Goal: Answer question/provide support

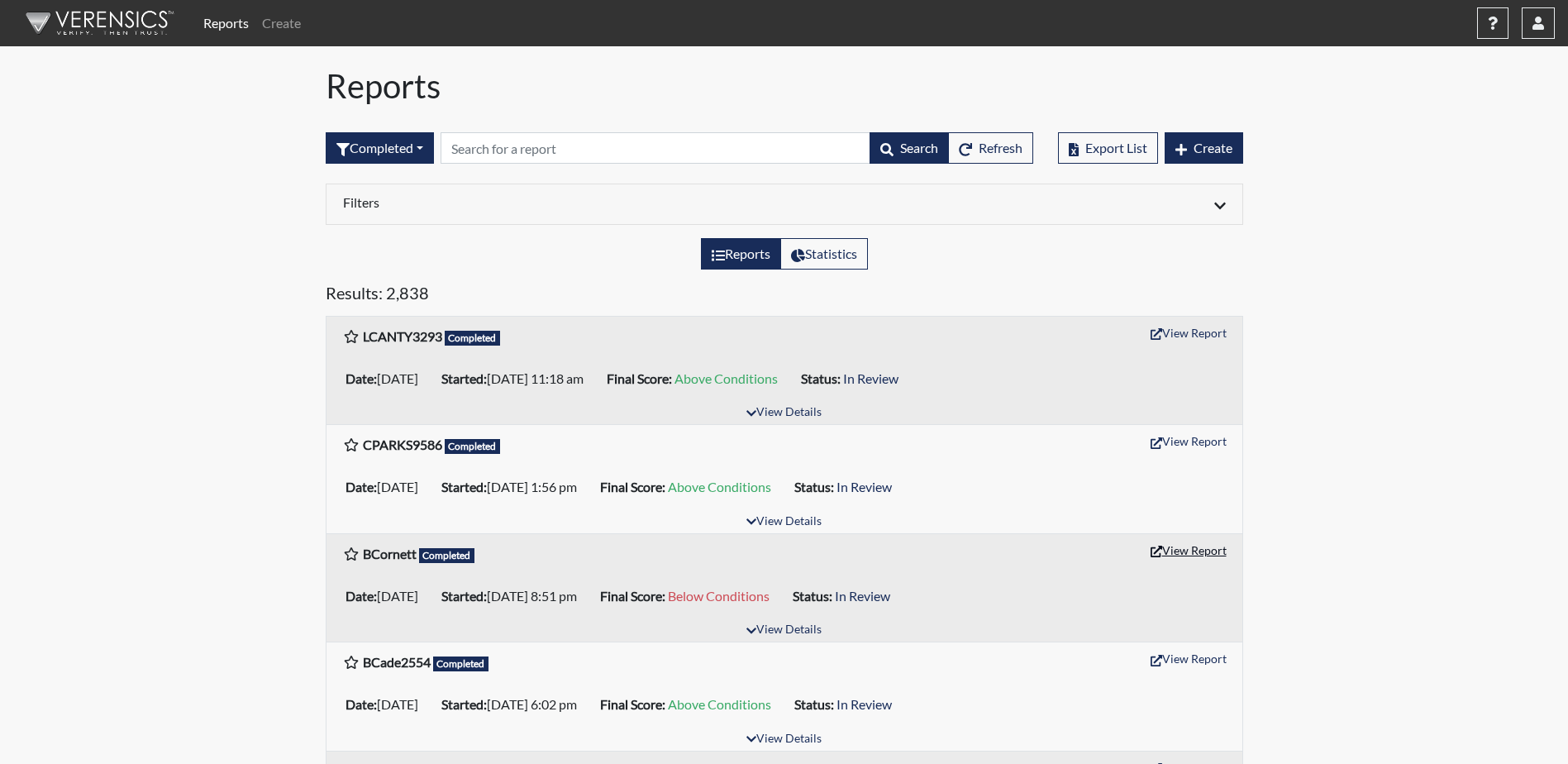
click at [1175, 555] on button "View Report" at bounding box center [1188, 549] width 91 height 25
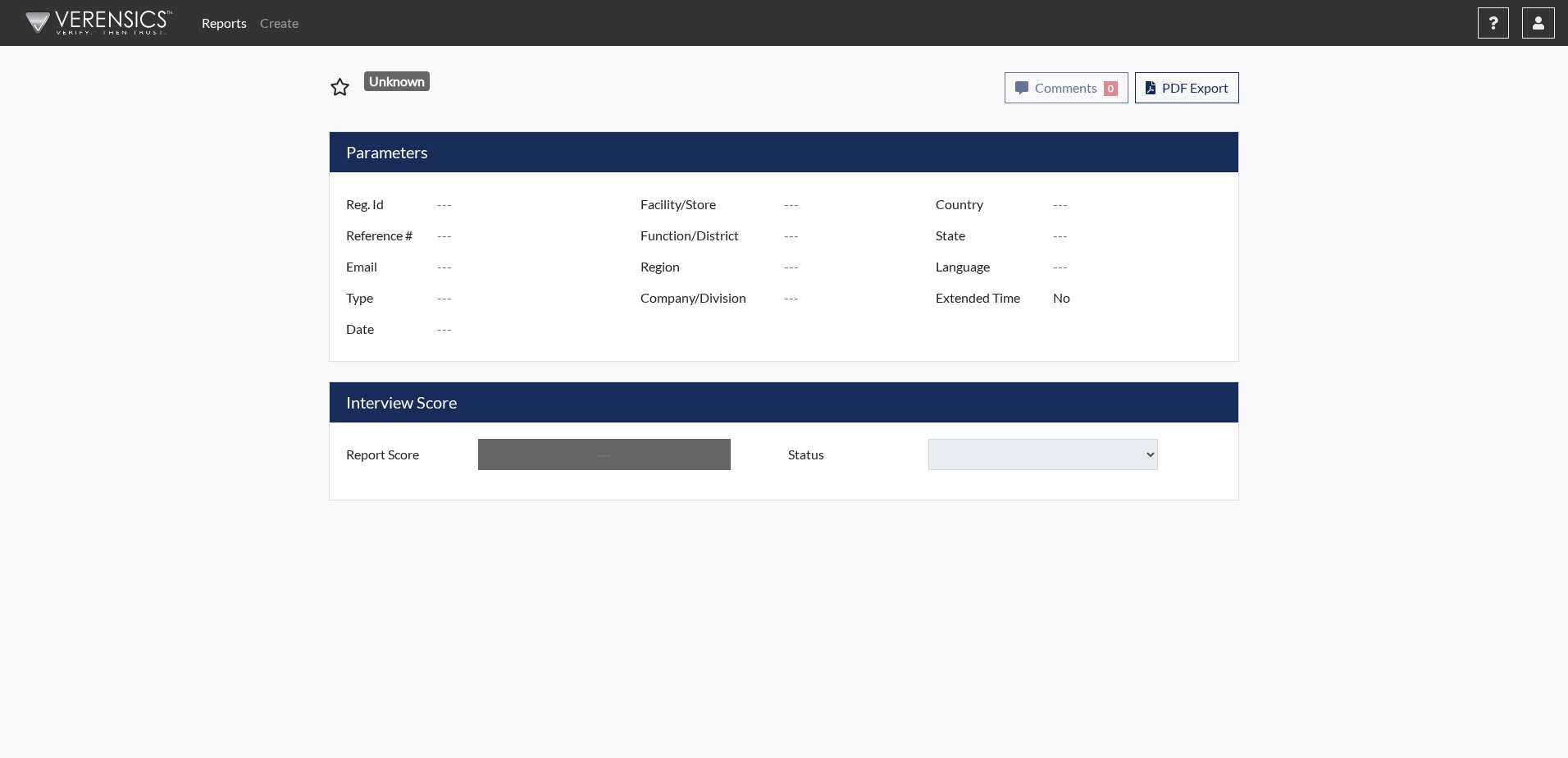
type input "BCornett"
type input "51474"
type input "[EMAIL_ADDRESS][DOMAIN_NAME]"
type input "Corrections Pre-Employment"
type input "[DATE]"
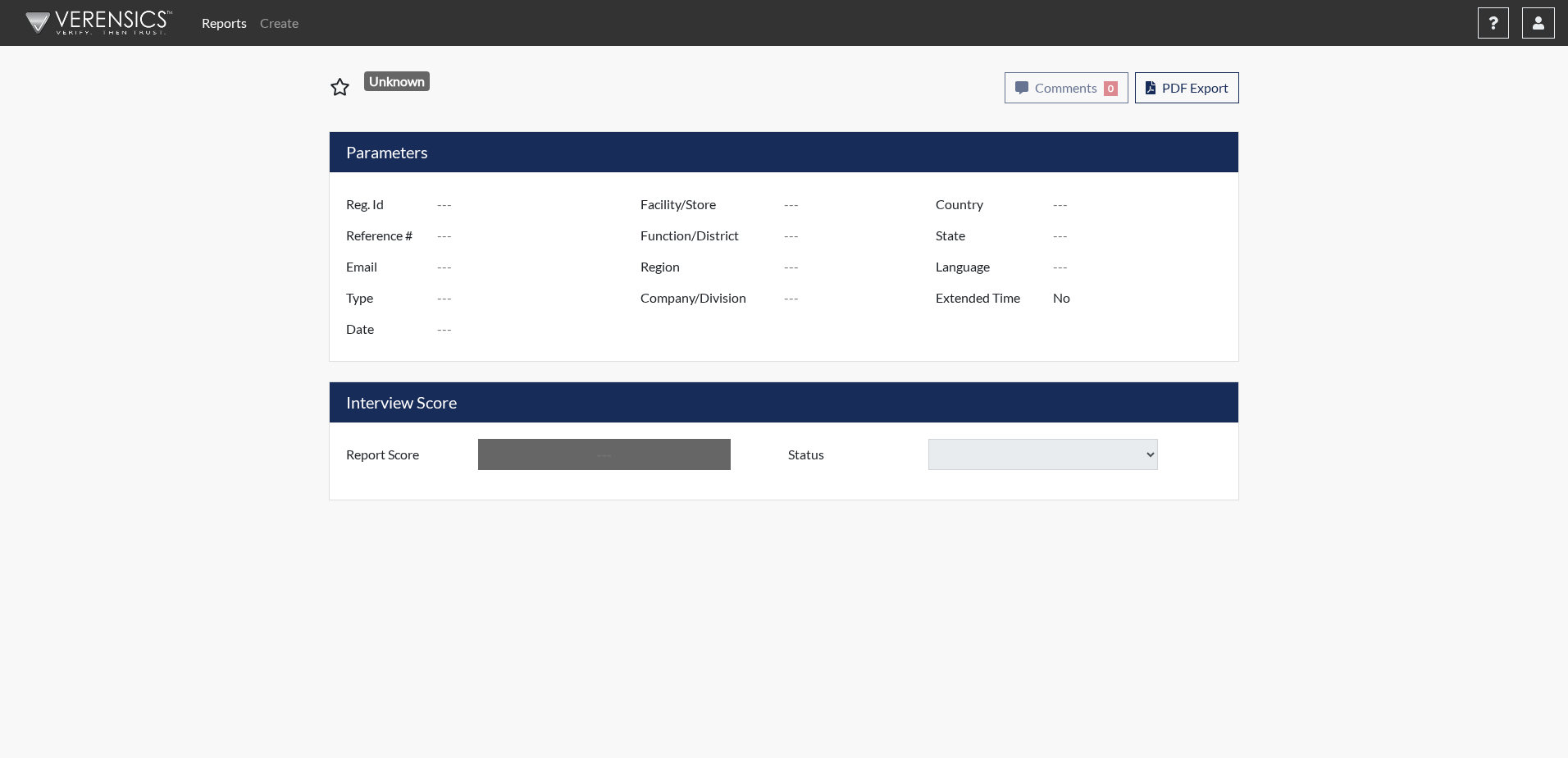
type input "Division of Security"
type input "[GEOGRAPHIC_DATA]"
type input "[US_STATE]"
type input "English"
type input "Yes"
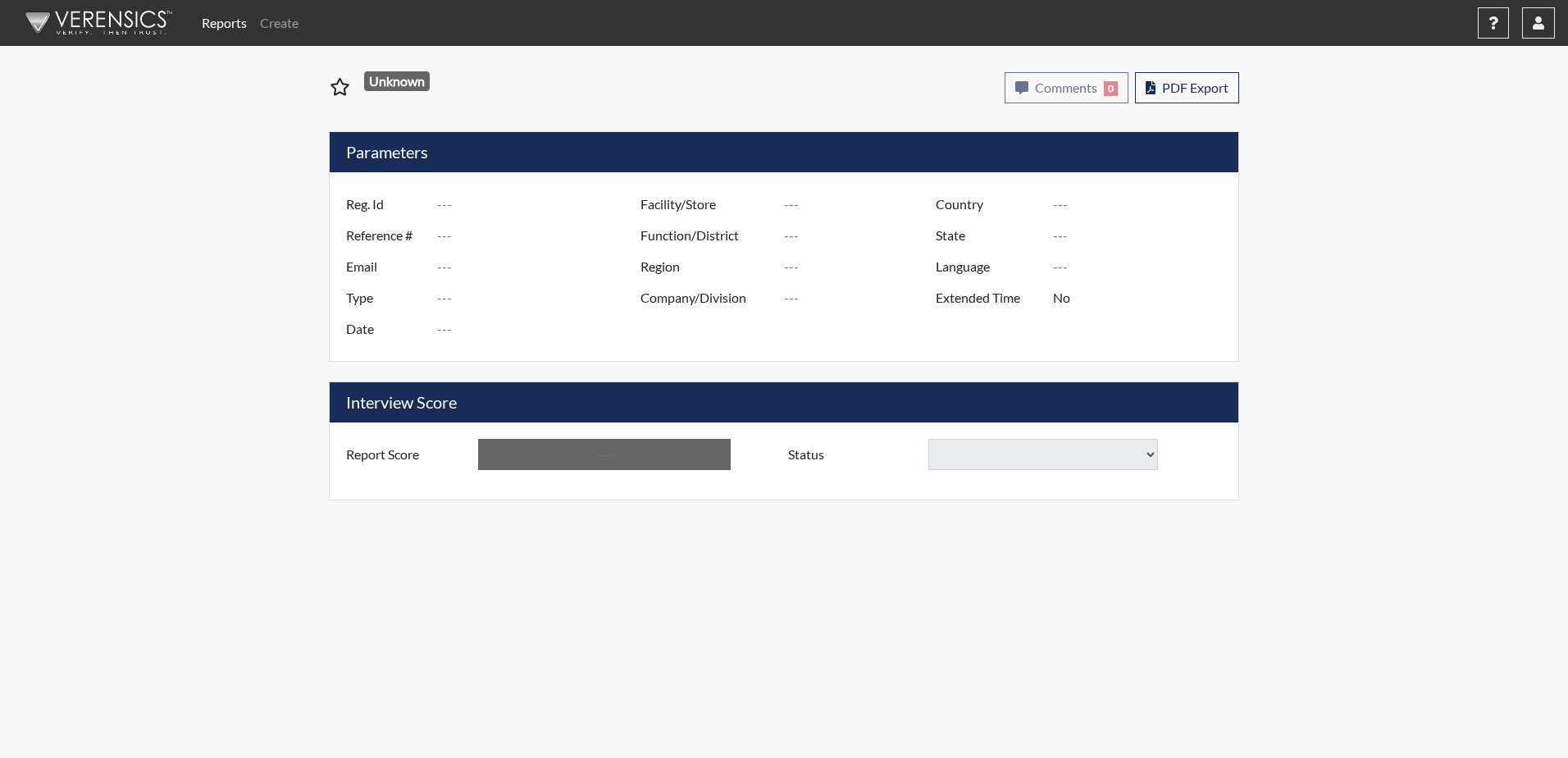
type input "Below Conditions"
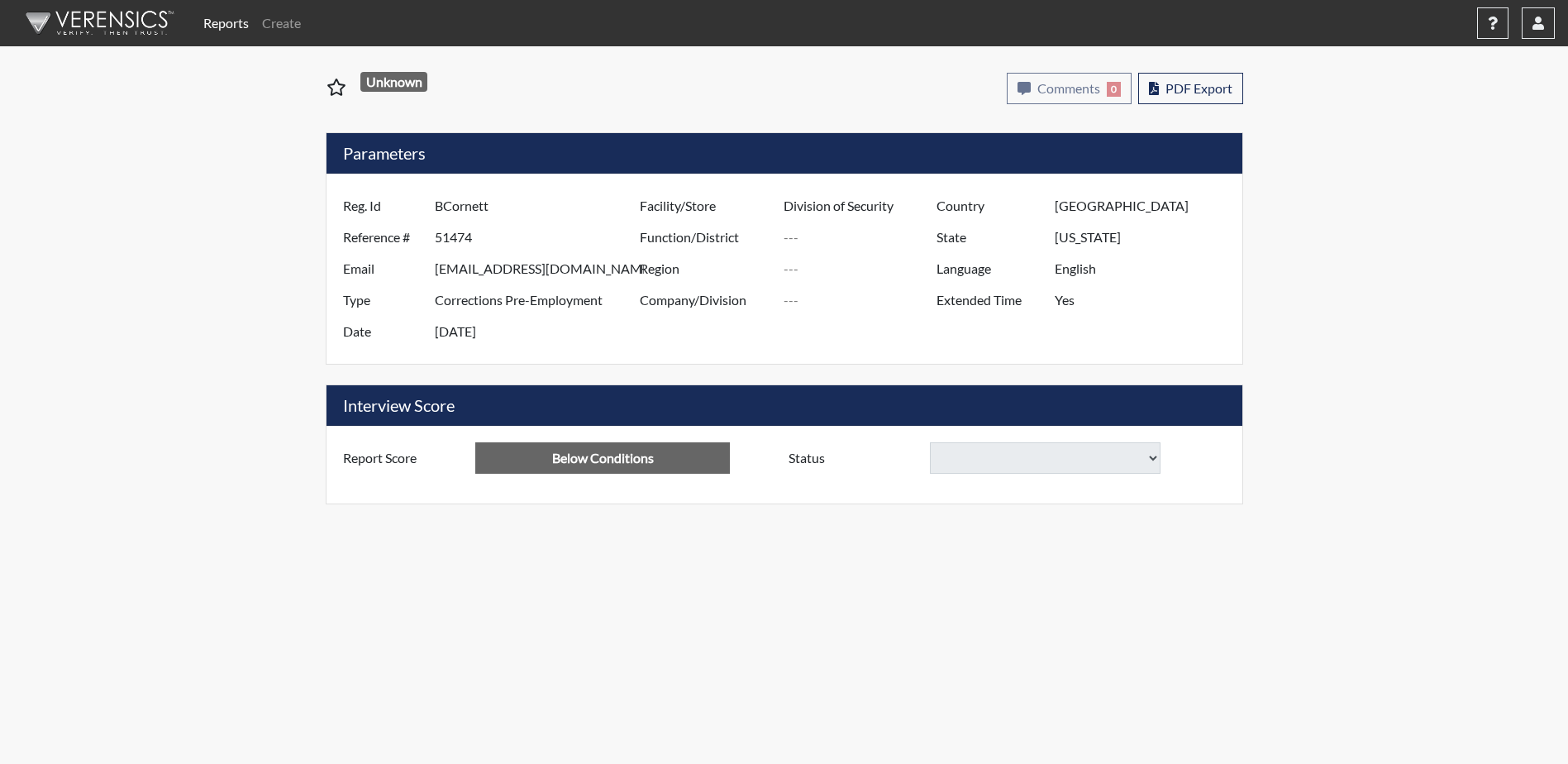
select select
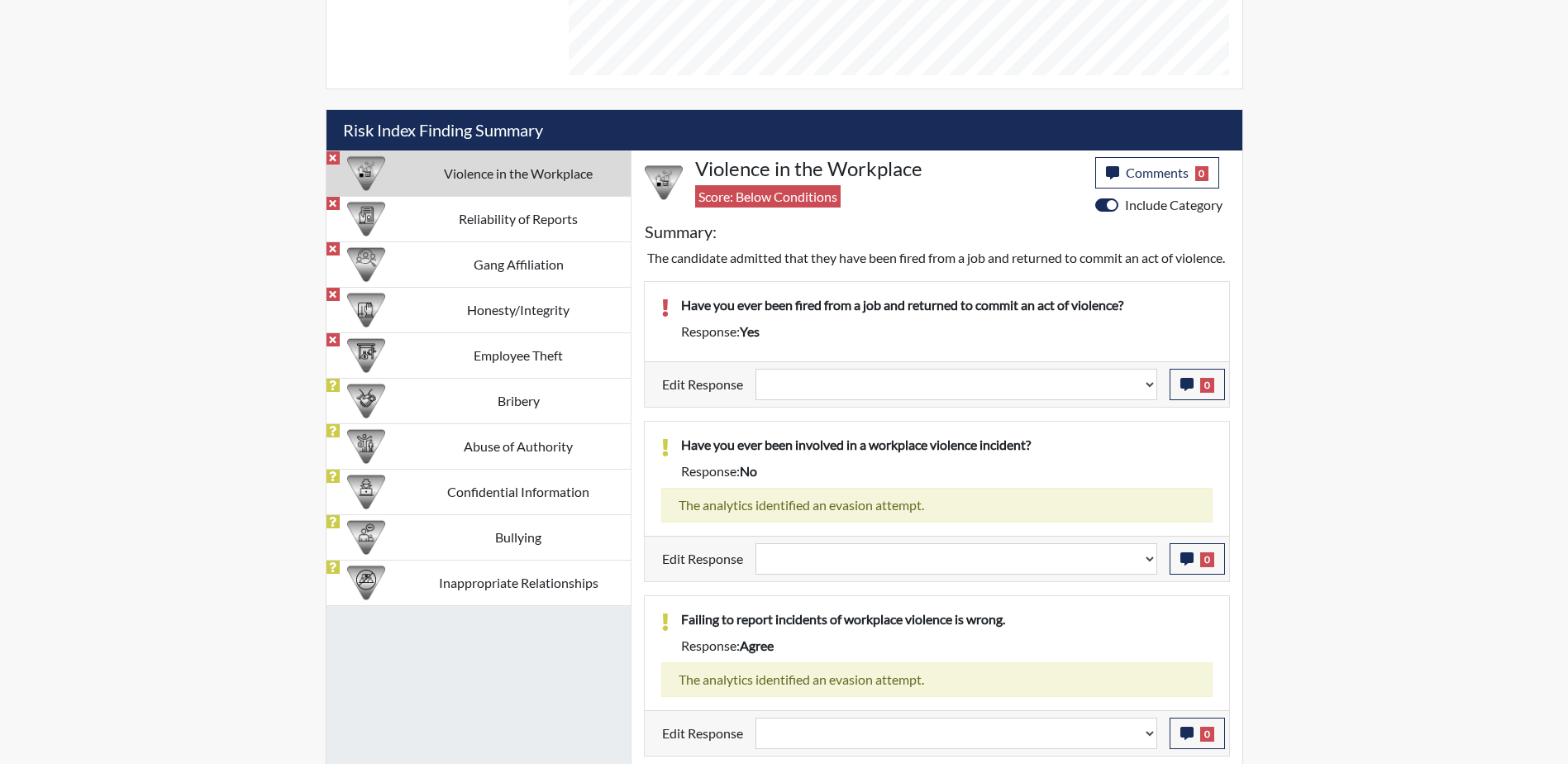
scroll to position [993, 0]
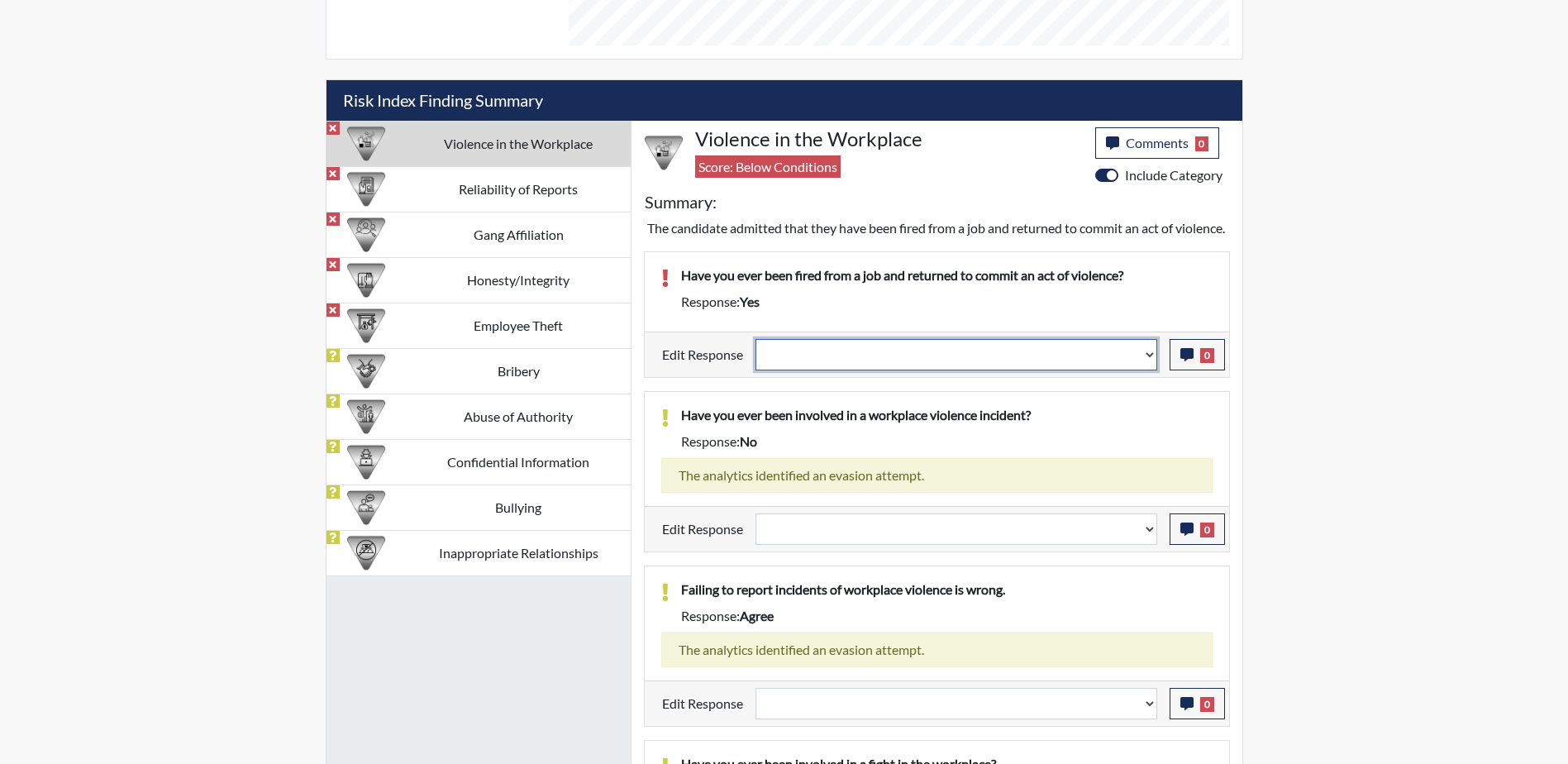
click at [1148, 370] on select "Question is not relevant. Results will be updated. Reasonable explanation provi…" at bounding box center [956, 355] width 401 height 31
select select "reasonable-explanation-provided"
click at [756, 358] on select "Question is not relevant. Results will be updated. Reasonable explanation provi…" at bounding box center [956, 355] width 401 height 31
select select
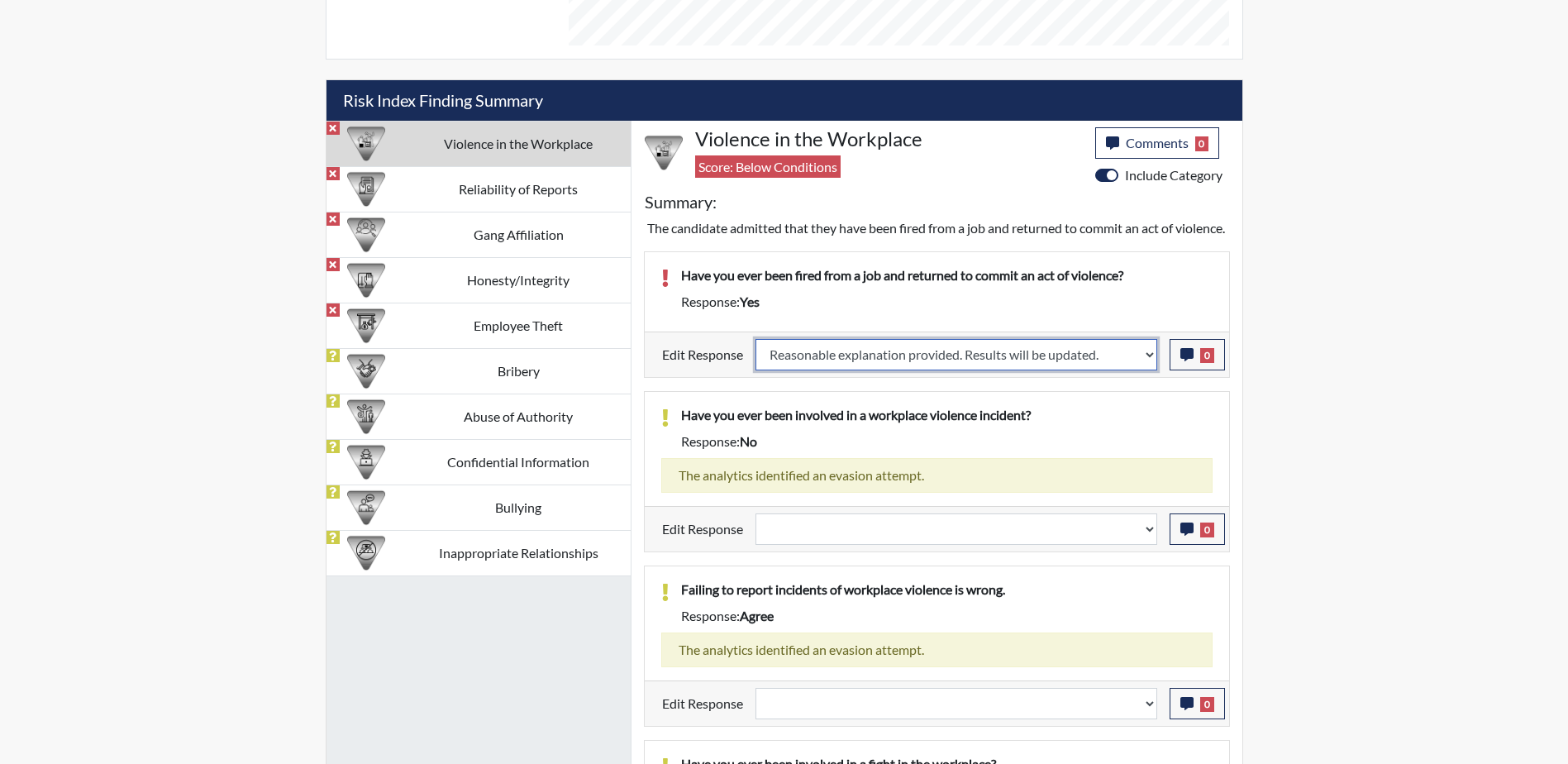
select select
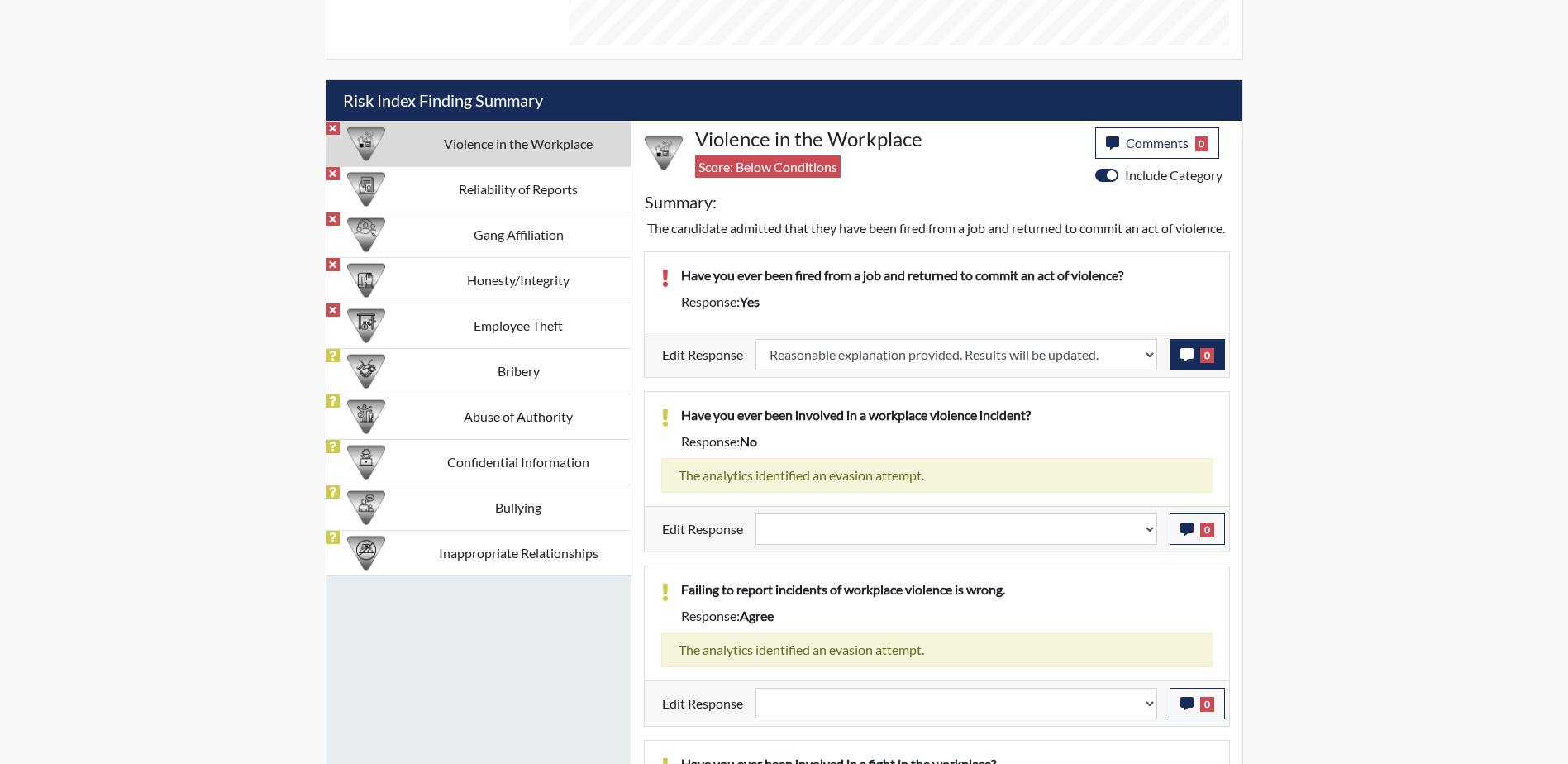
select select
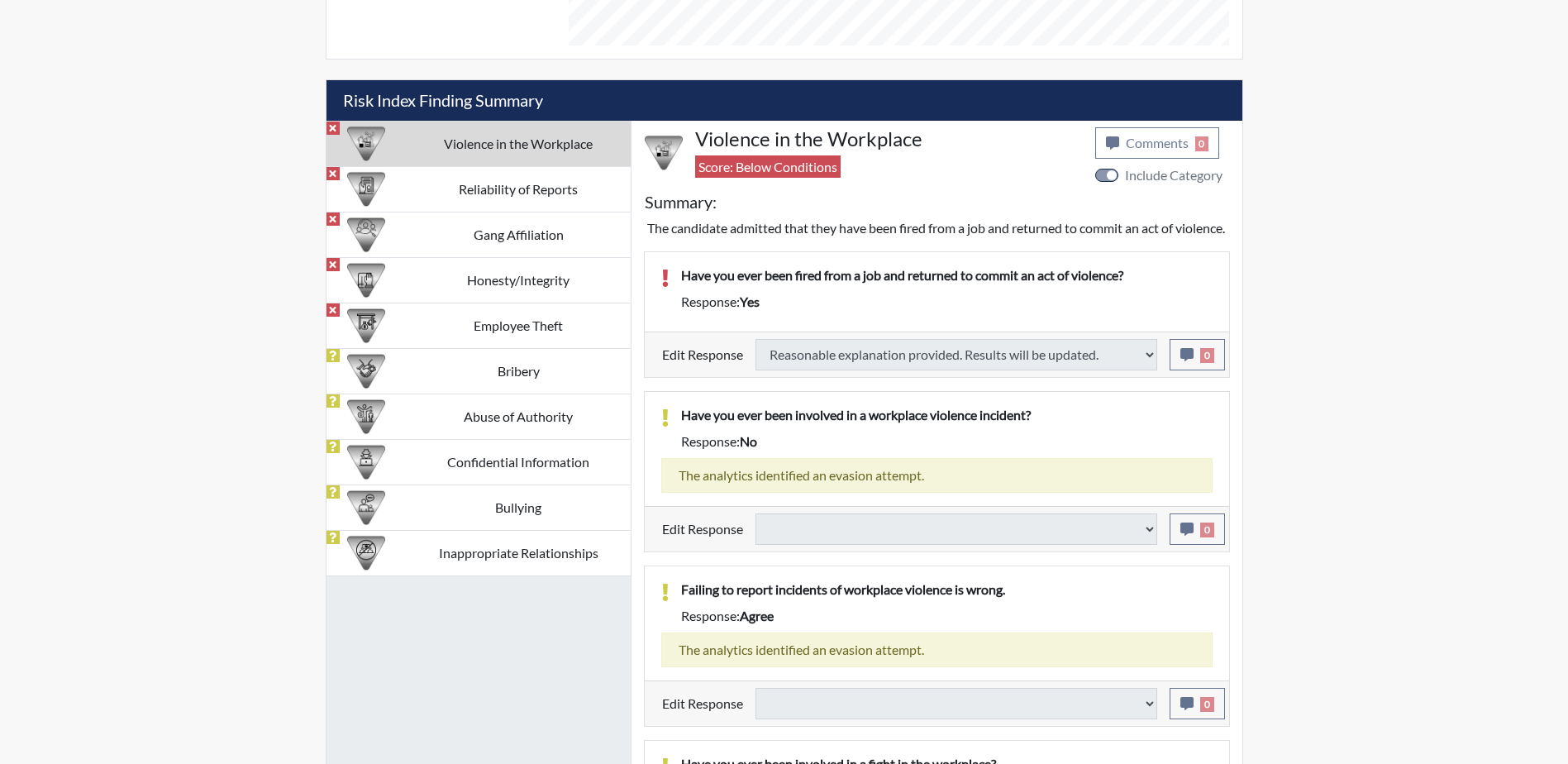
select select
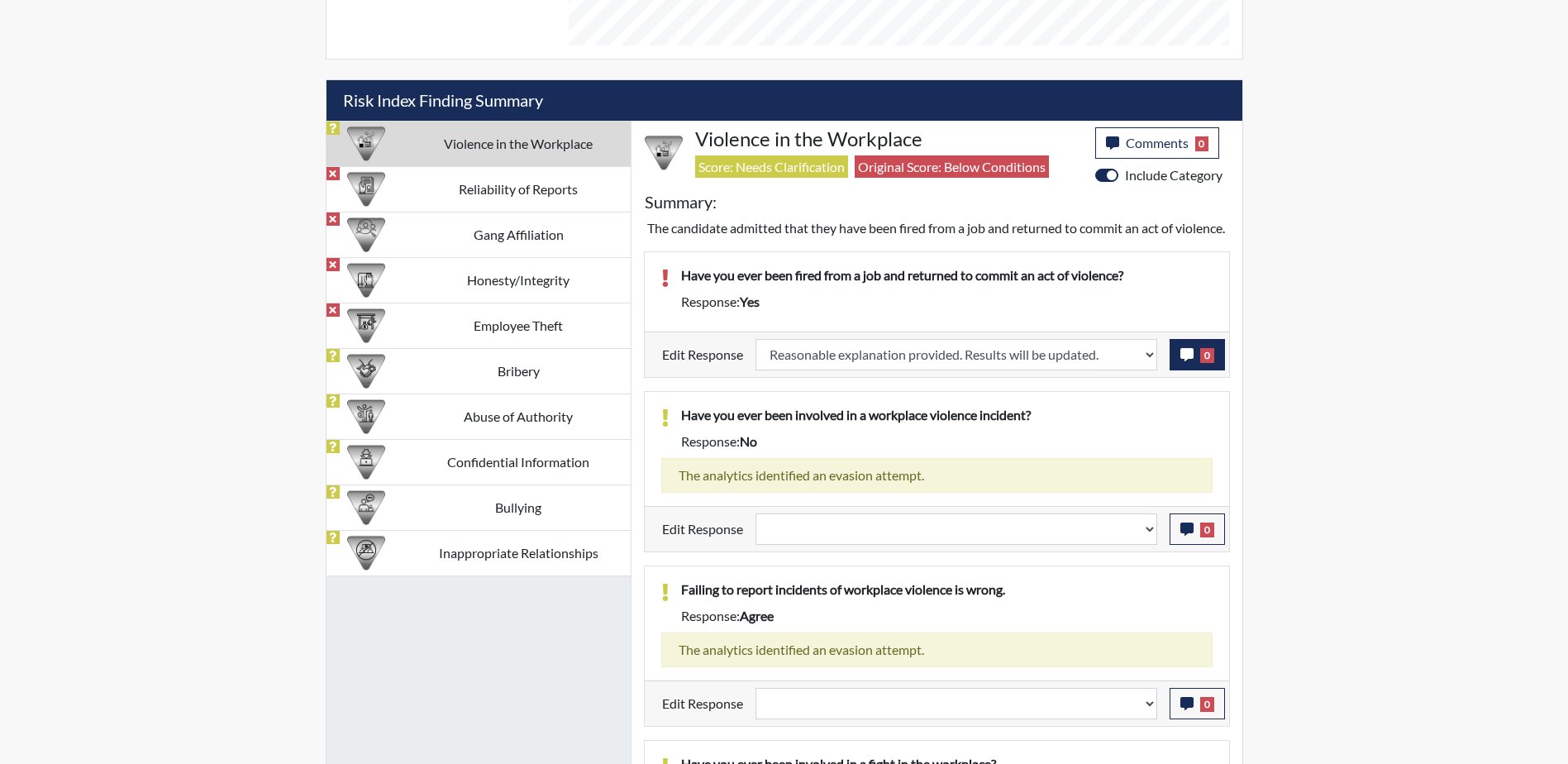
scroll to position [275, 687]
click at [1191, 362] on icon "button" at bounding box center [1187, 355] width 13 height 13
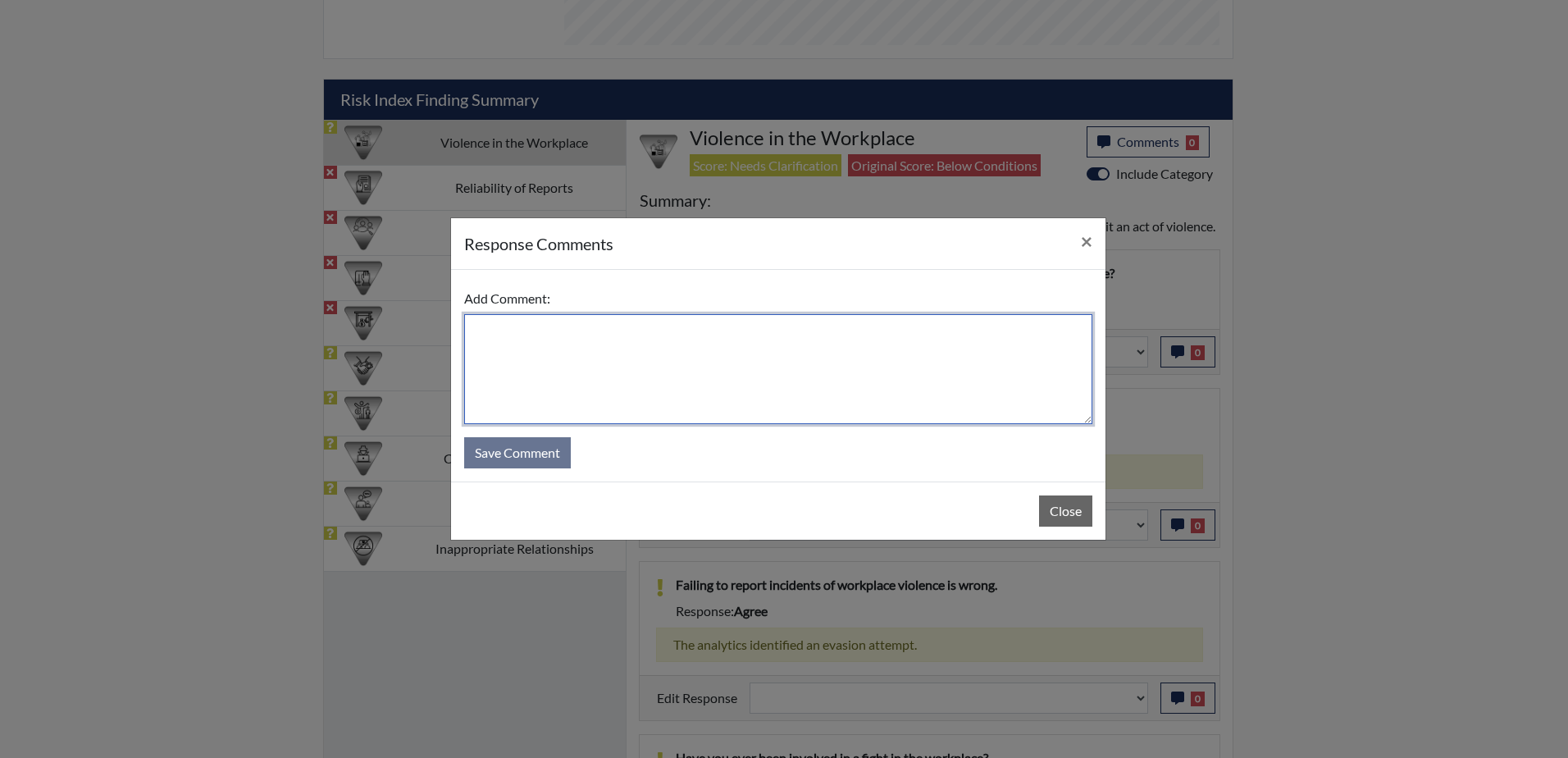
click at [585, 331] on textarea at bounding box center [778, 369] width 628 height 110
click at [569, 338] on textarea at bounding box center [778, 369] width 628 height 110
type textarea "H"
drag, startPoint x: 746, startPoint y: 328, endPoint x: 478, endPoint y: 349, distance: 268.8
click at [478, 349] on textarea "Had computer issues, error answer means no" at bounding box center [778, 369] width 628 height 110
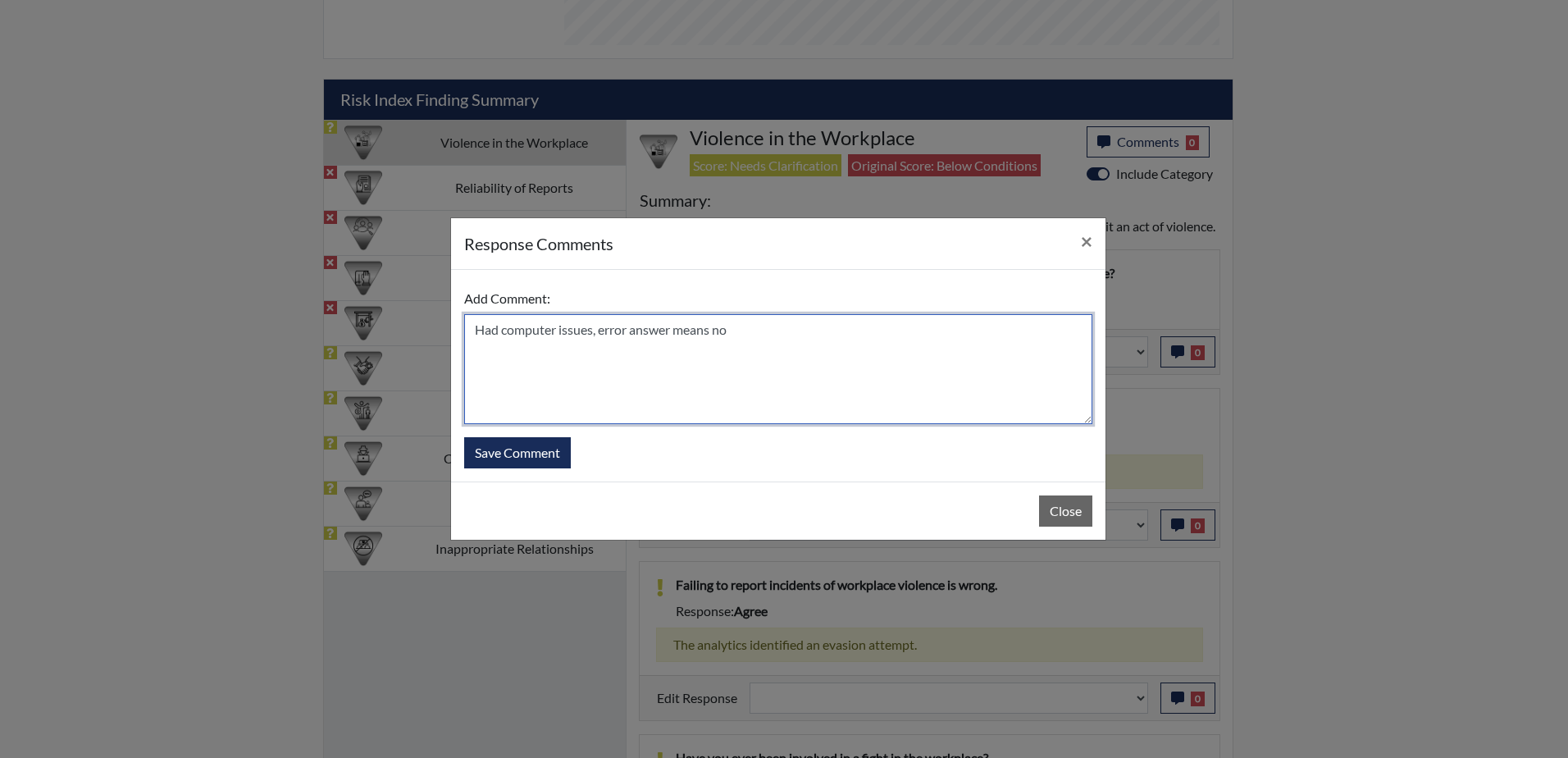
drag, startPoint x: 668, startPoint y: 388, endPoint x: 739, endPoint y: 399, distance: 71.8
click at [668, 388] on textarea "Had computer issues, error answer means no" at bounding box center [778, 369] width 628 height 110
click at [678, 334] on textarea "Had computer issues, error answer means no" at bounding box center [778, 369] width 628 height 110
drag, startPoint x: 766, startPoint y: 339, endPoint x: 474, endPoint y: 343, distance: 292.0
click at [474, 343] on textarea "Had computer issues, error answer he means no" at bounding box center [778, 369] width 628 height 110
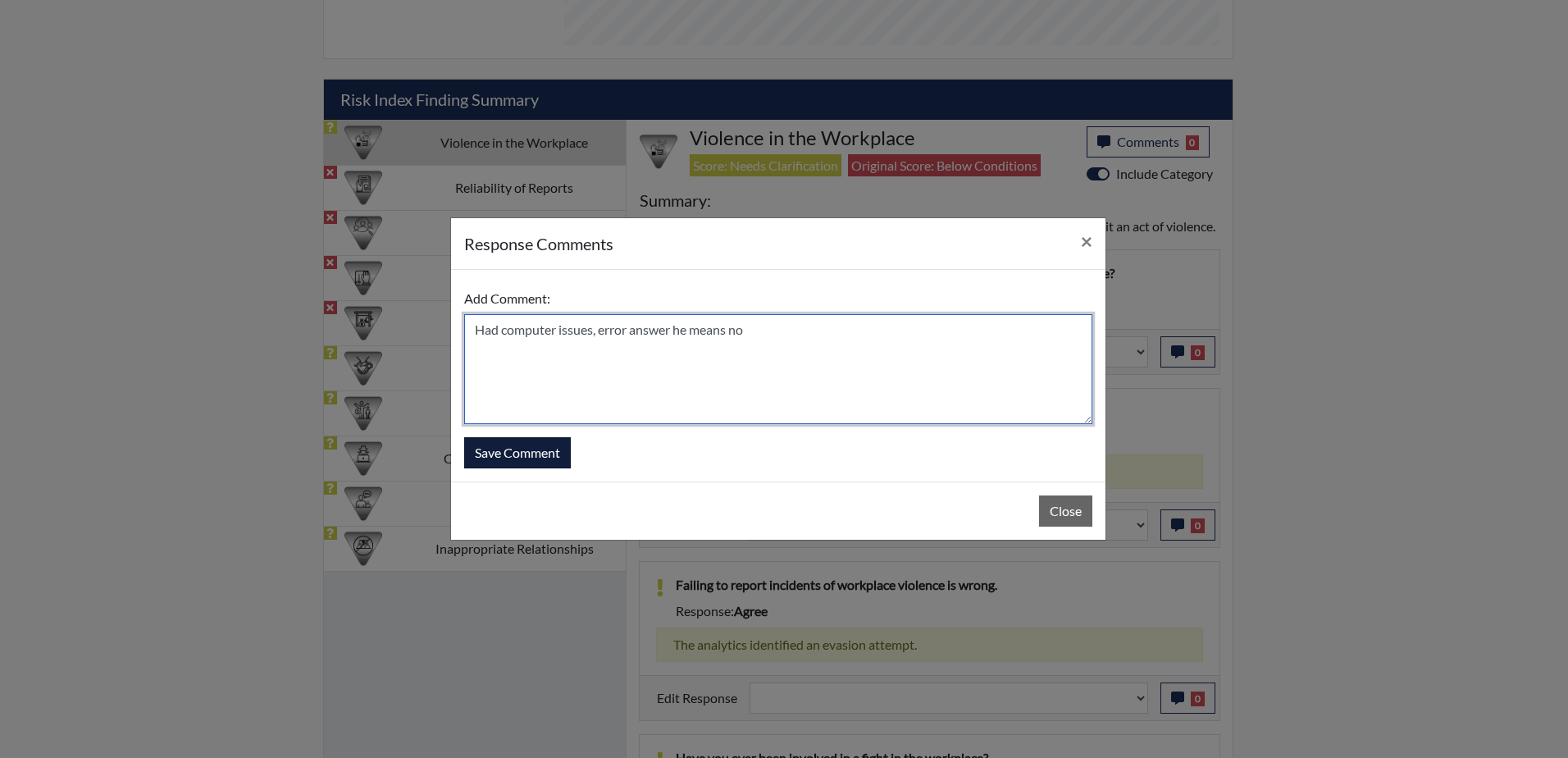
type textarea "Had computer issues, error answer he means no"
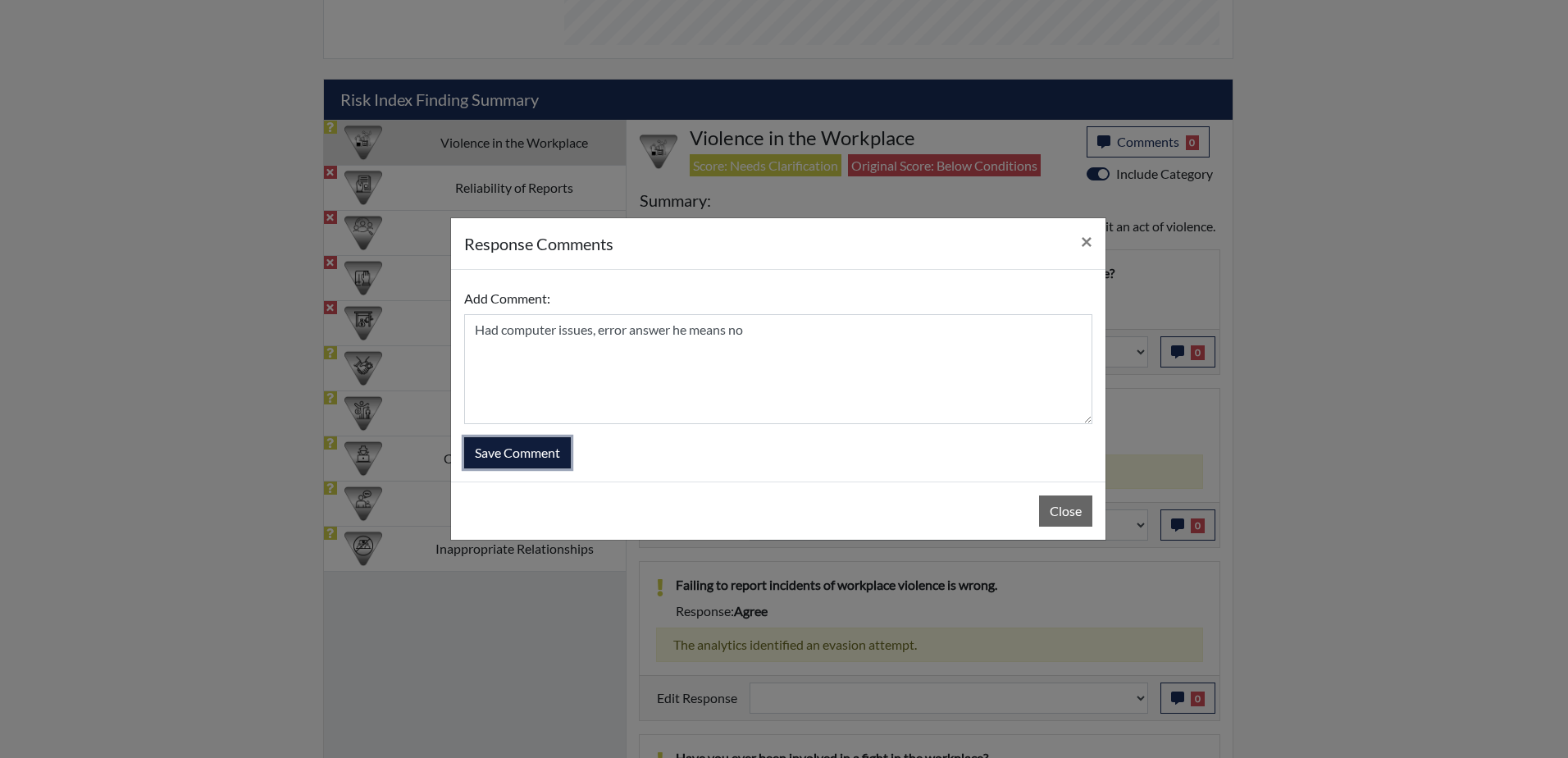
click at [521, 454] on button "Save Comment" at bounding box center [518, 453] width 107 height 31
select select
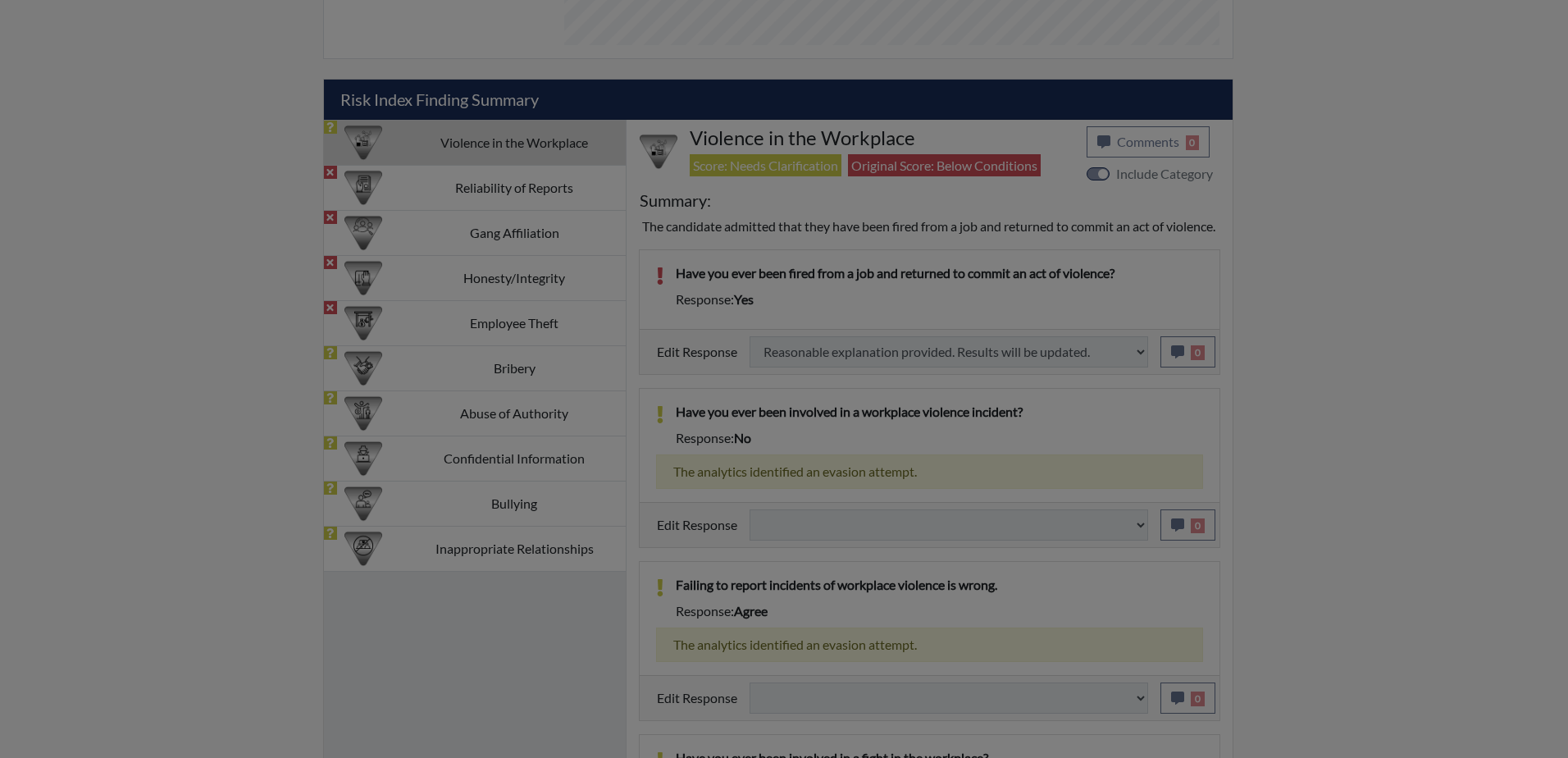
select select
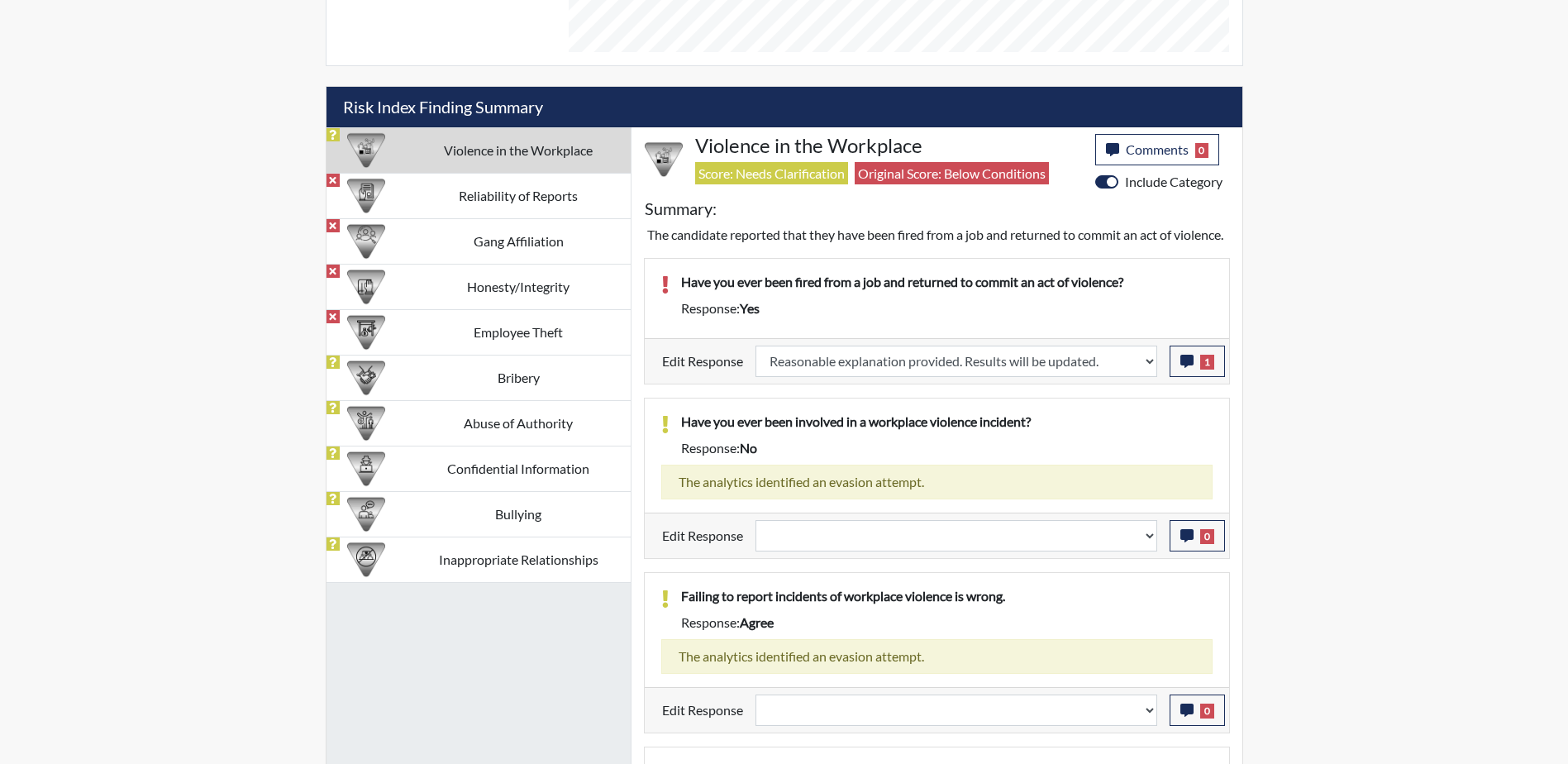
scroll to position [737, 0]
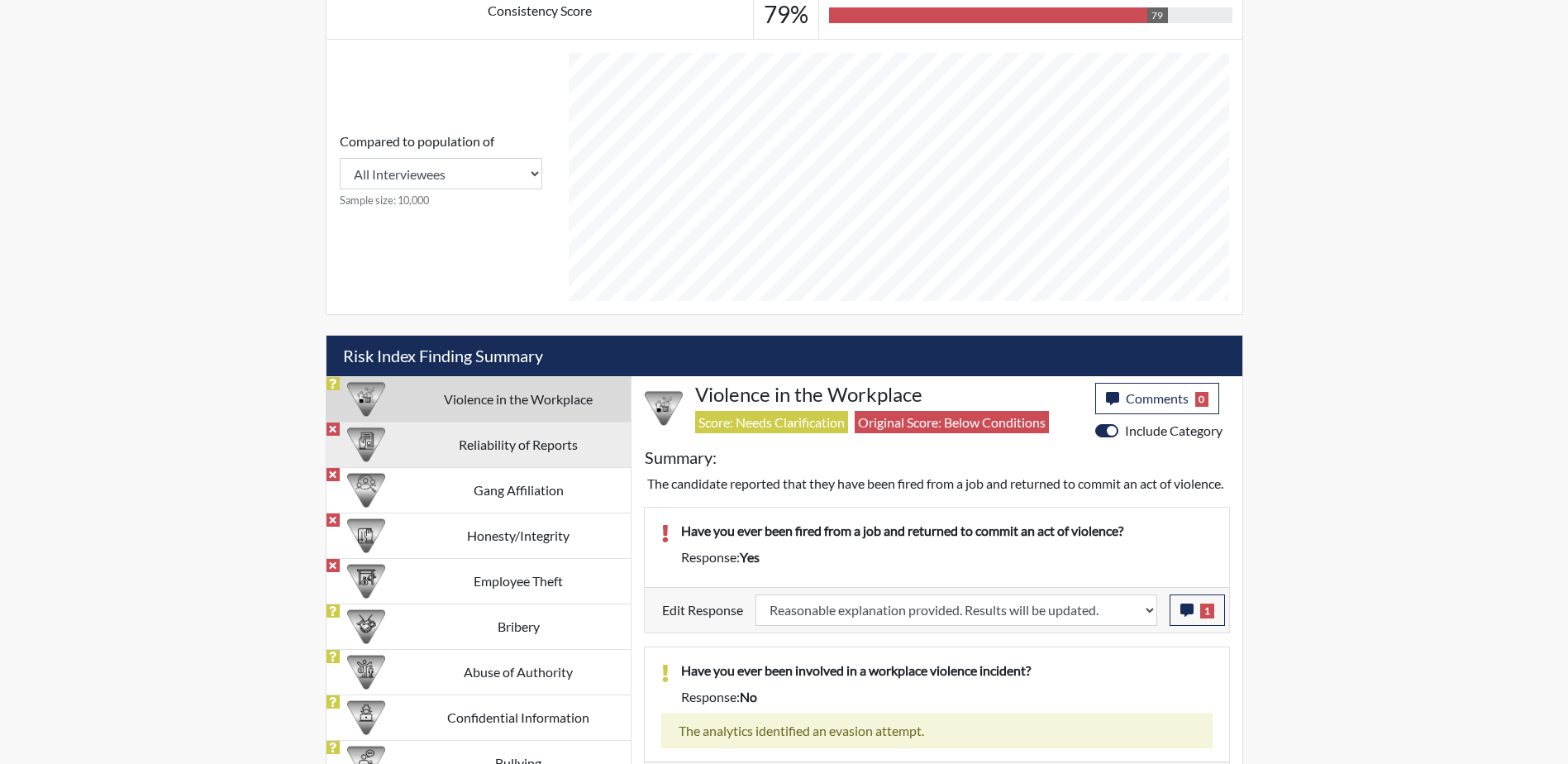
click at [376, 451] on img at bounding box center [367, 445] width 38 height 38
select select
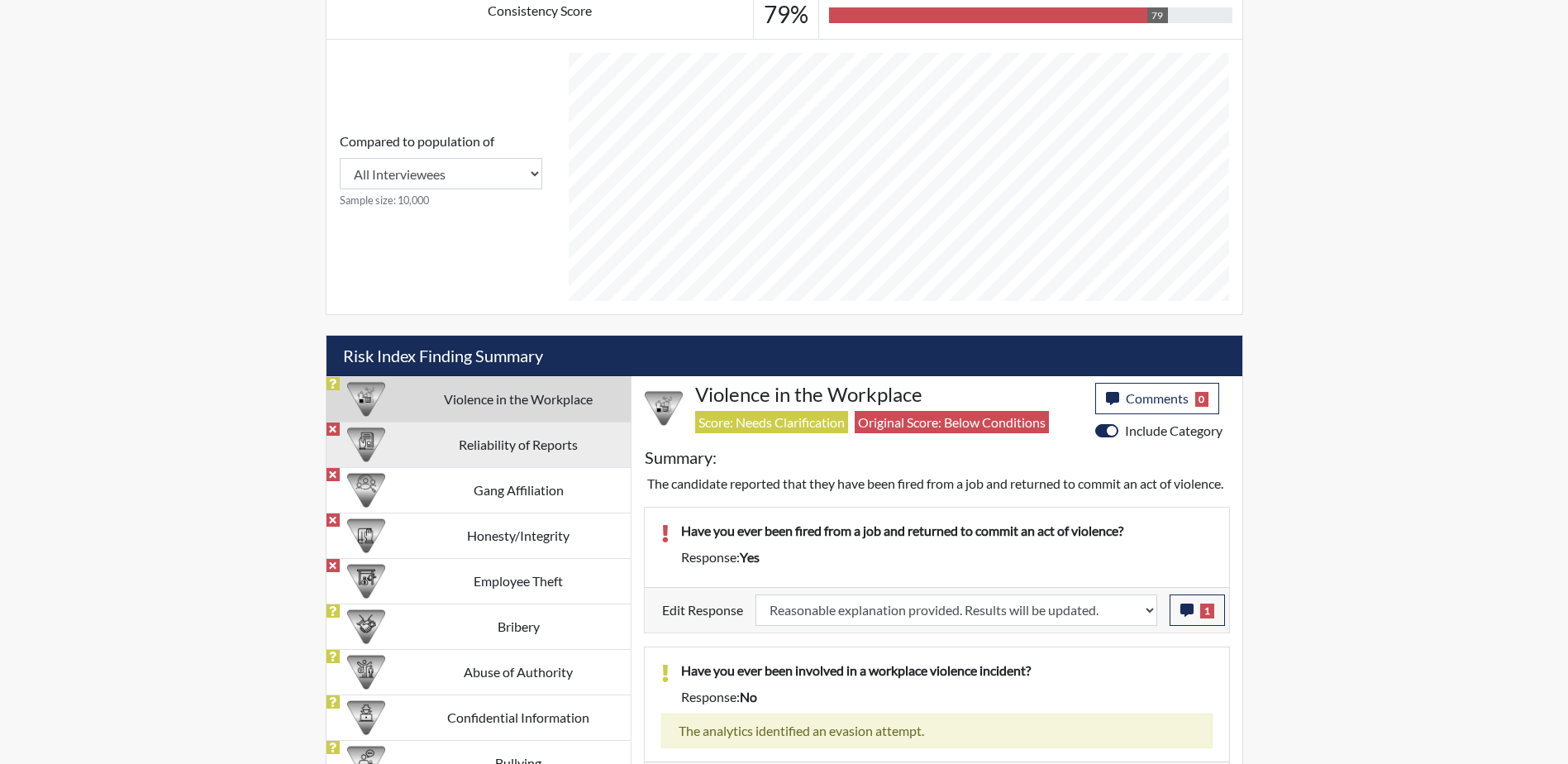
select select
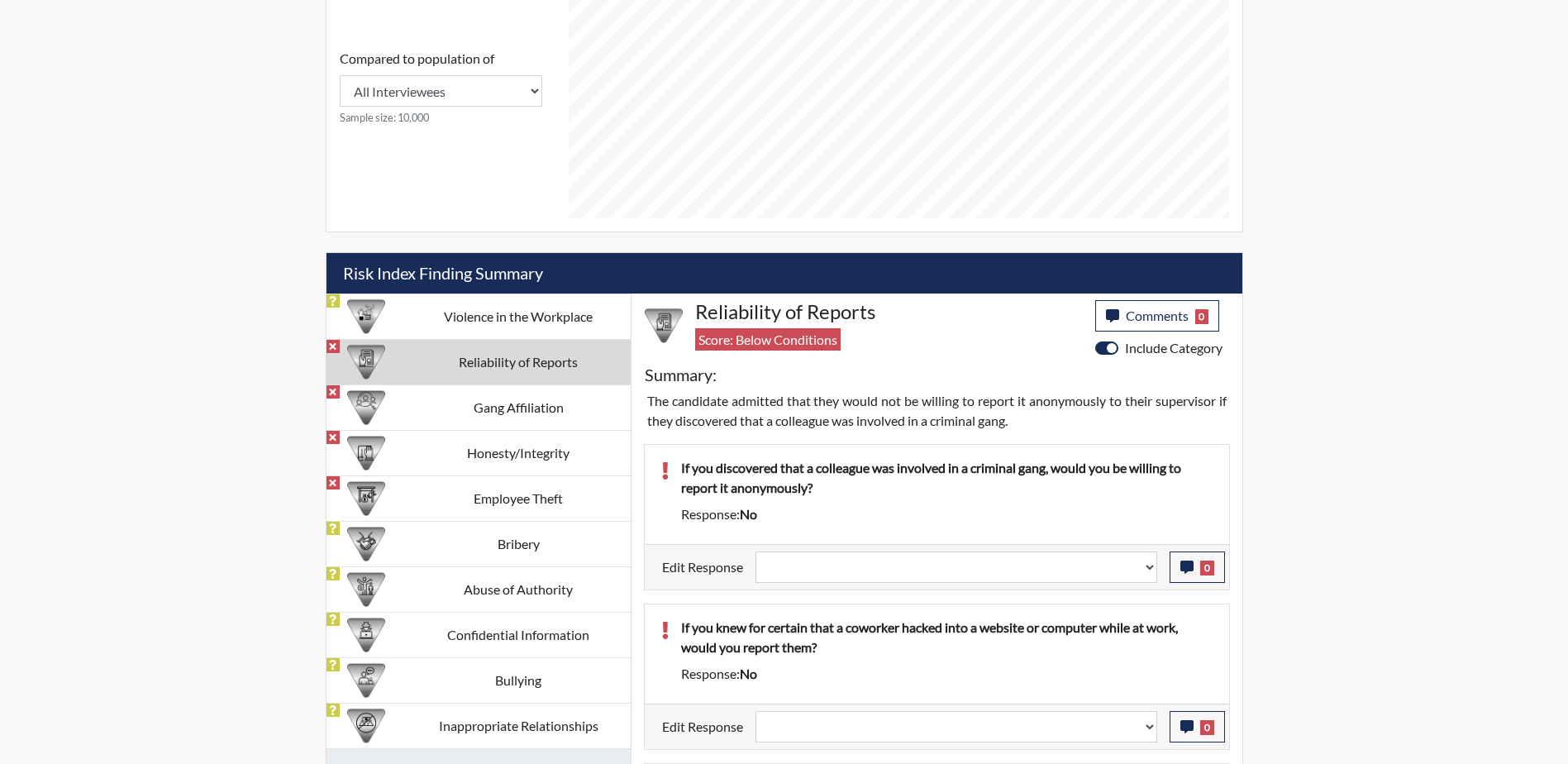
scroll to position [902, 0]
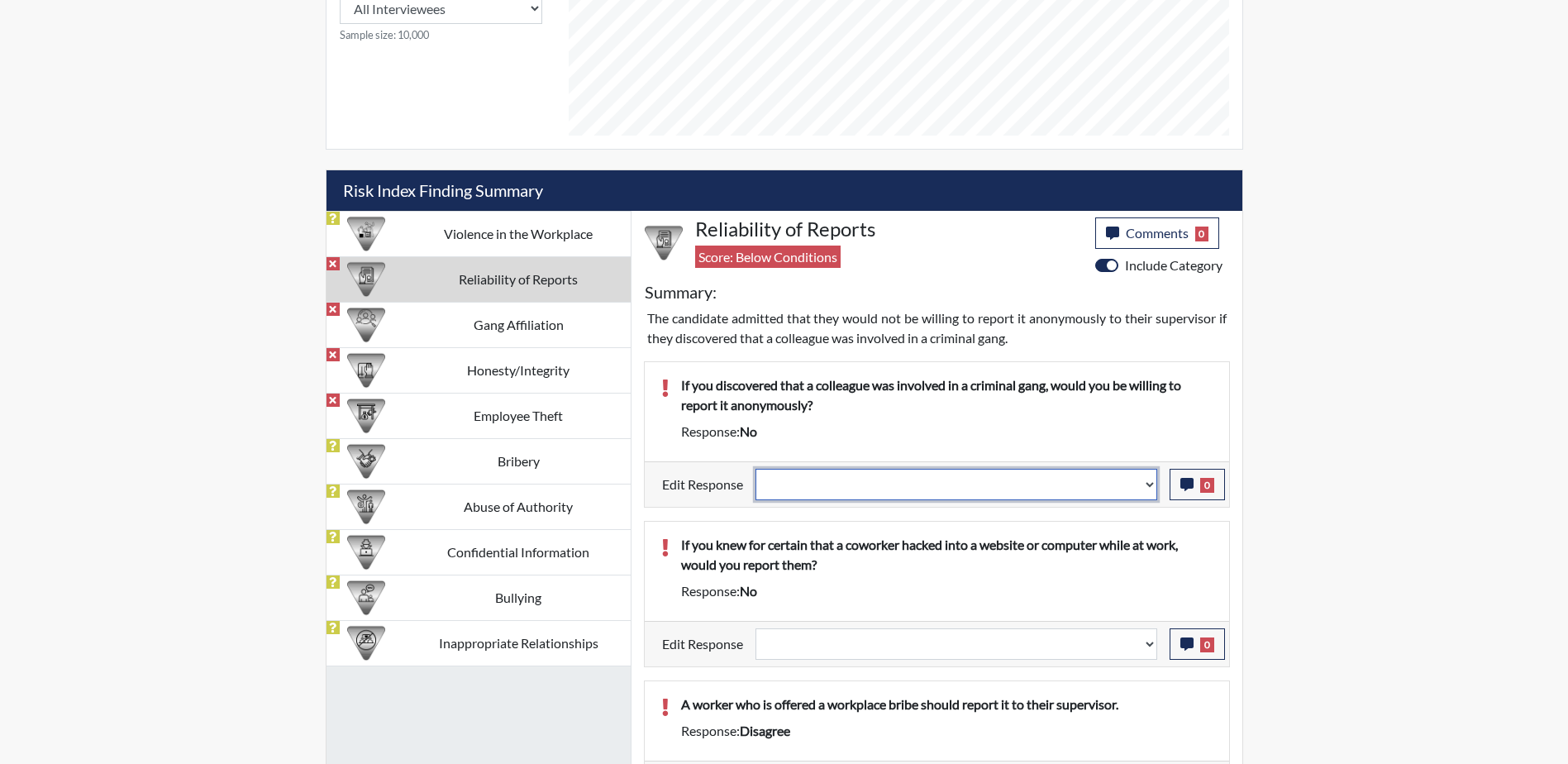
click at [1147, 486] on select "Question is not relevant. Results will be updated. Reasonable explanation provi…" at bounding box center [956, 485] width 401 height 31
select select "reasonable-explanation-provided"
click at [756, 469] on select "Question is not relevant. Results will be updated. Reasonable explanation provi…" at bounding box center [956, 485] width 401 height 31
select select
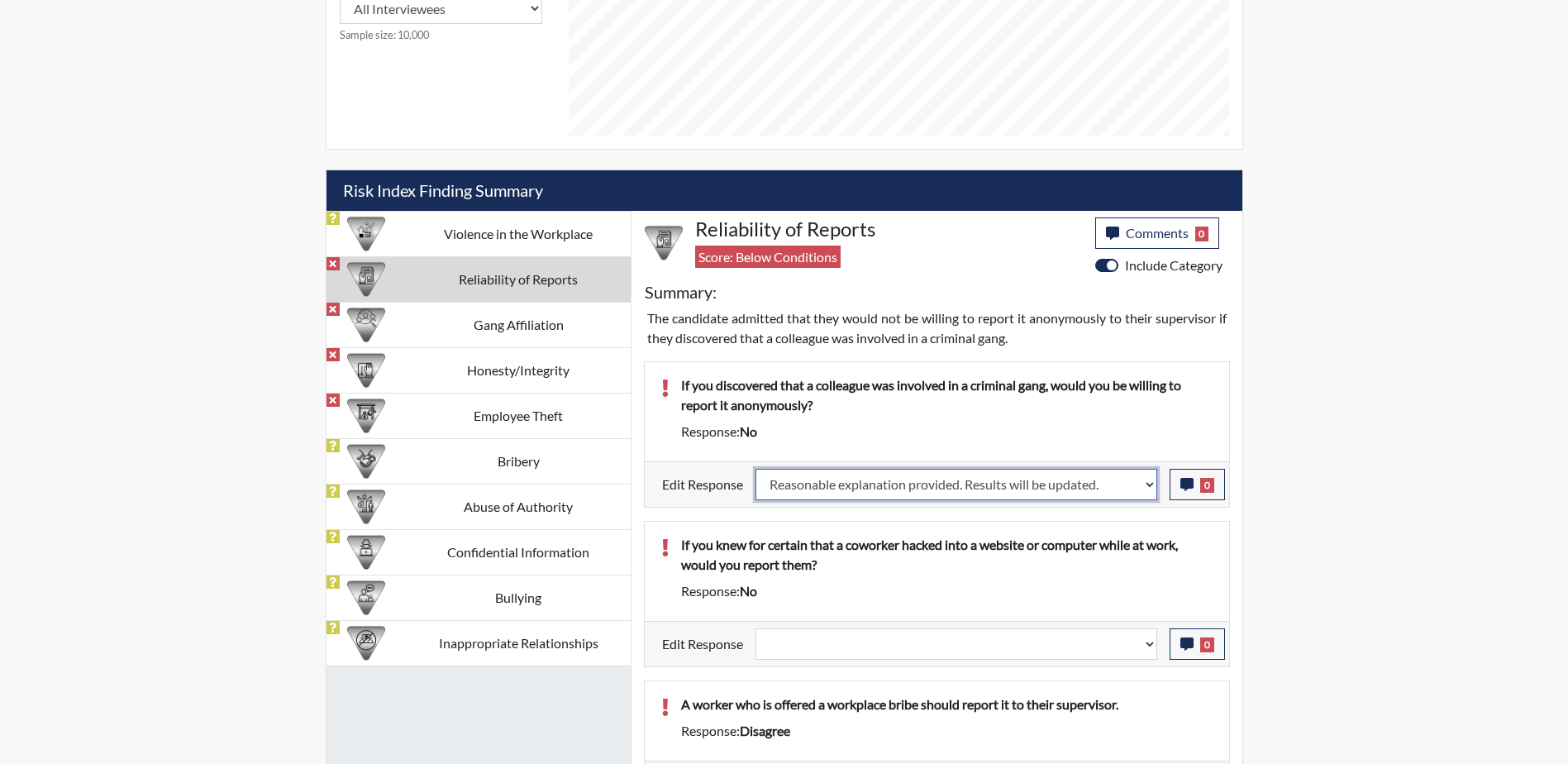
select select
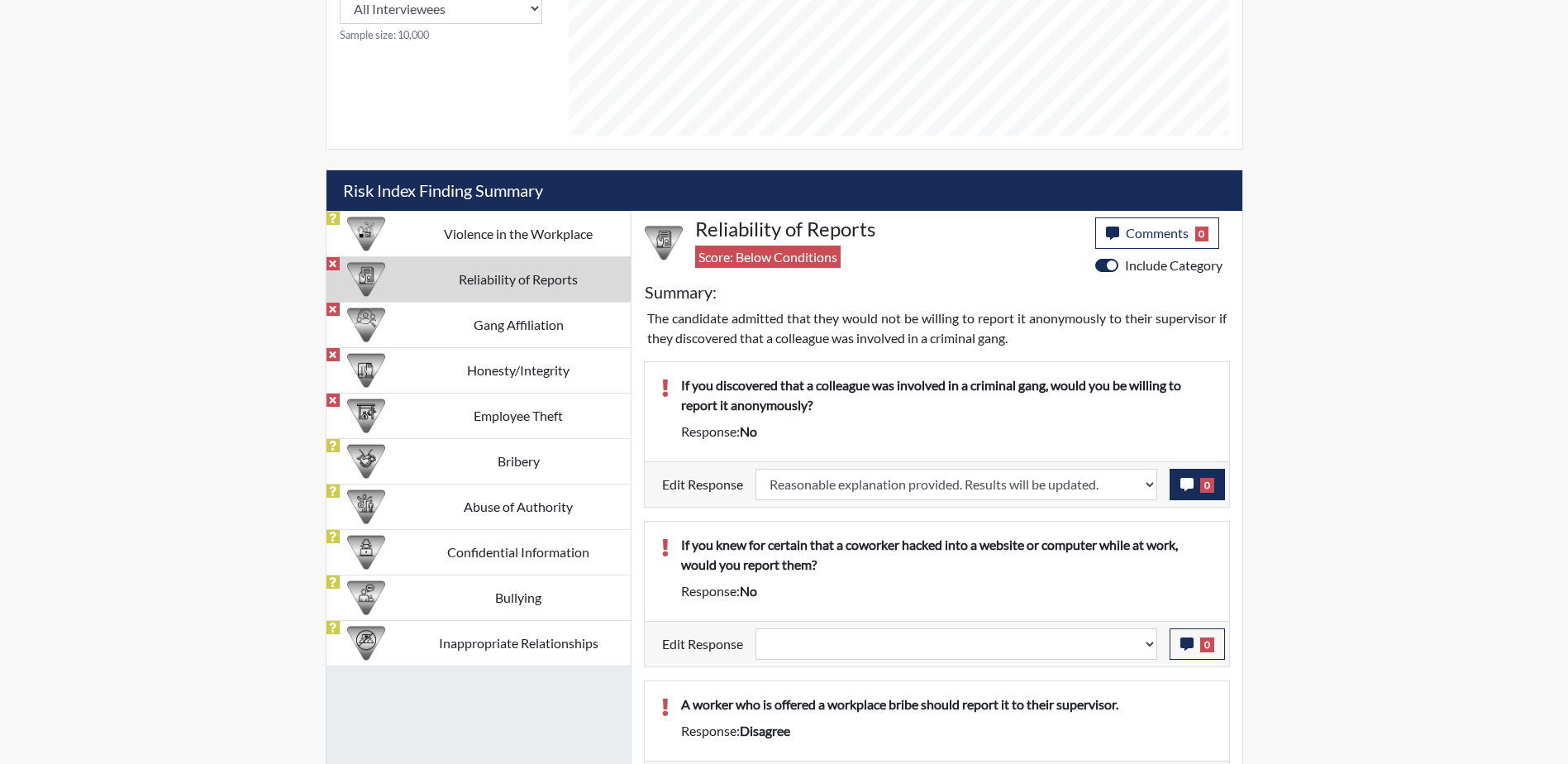
select select
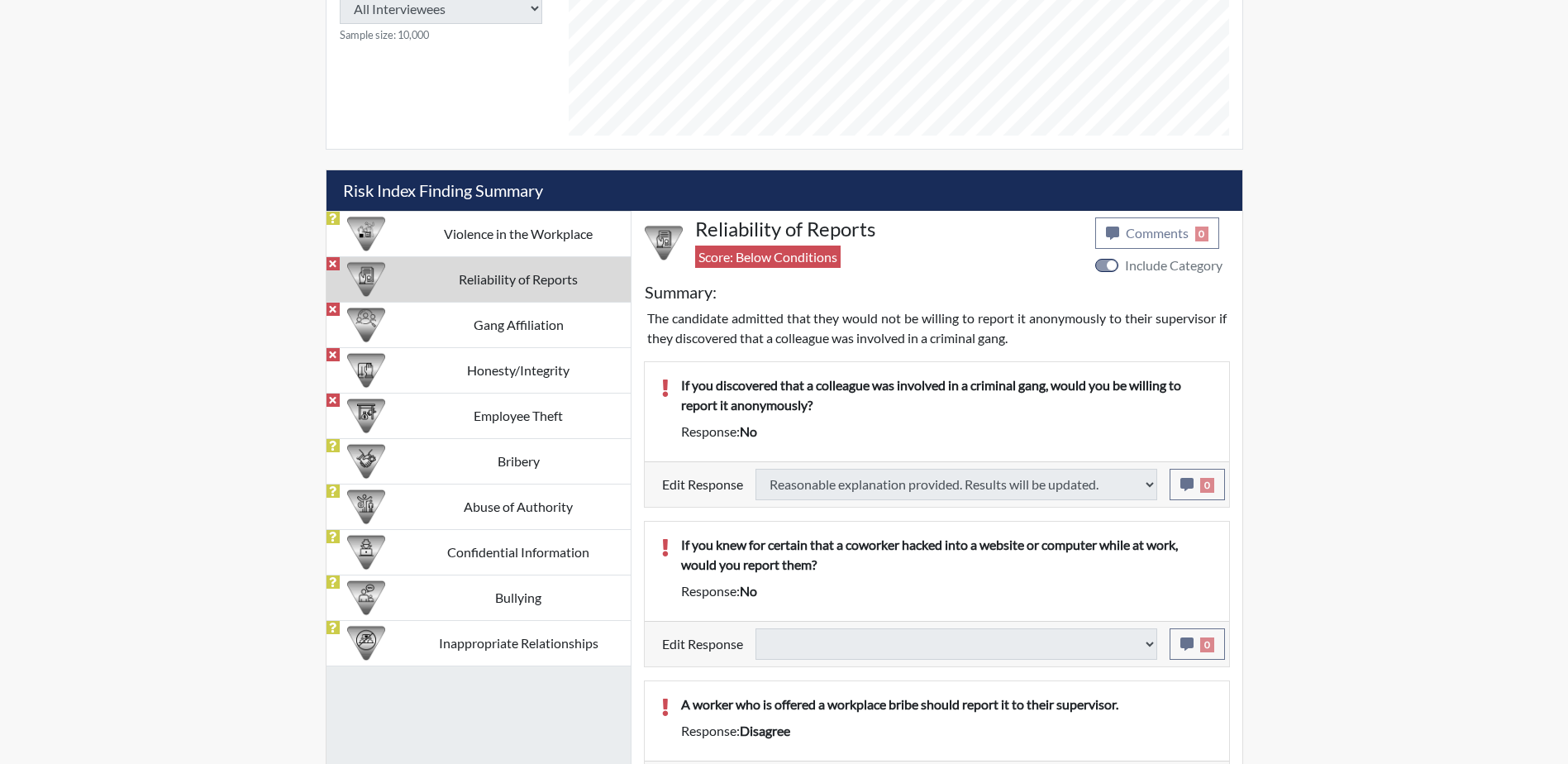
select select
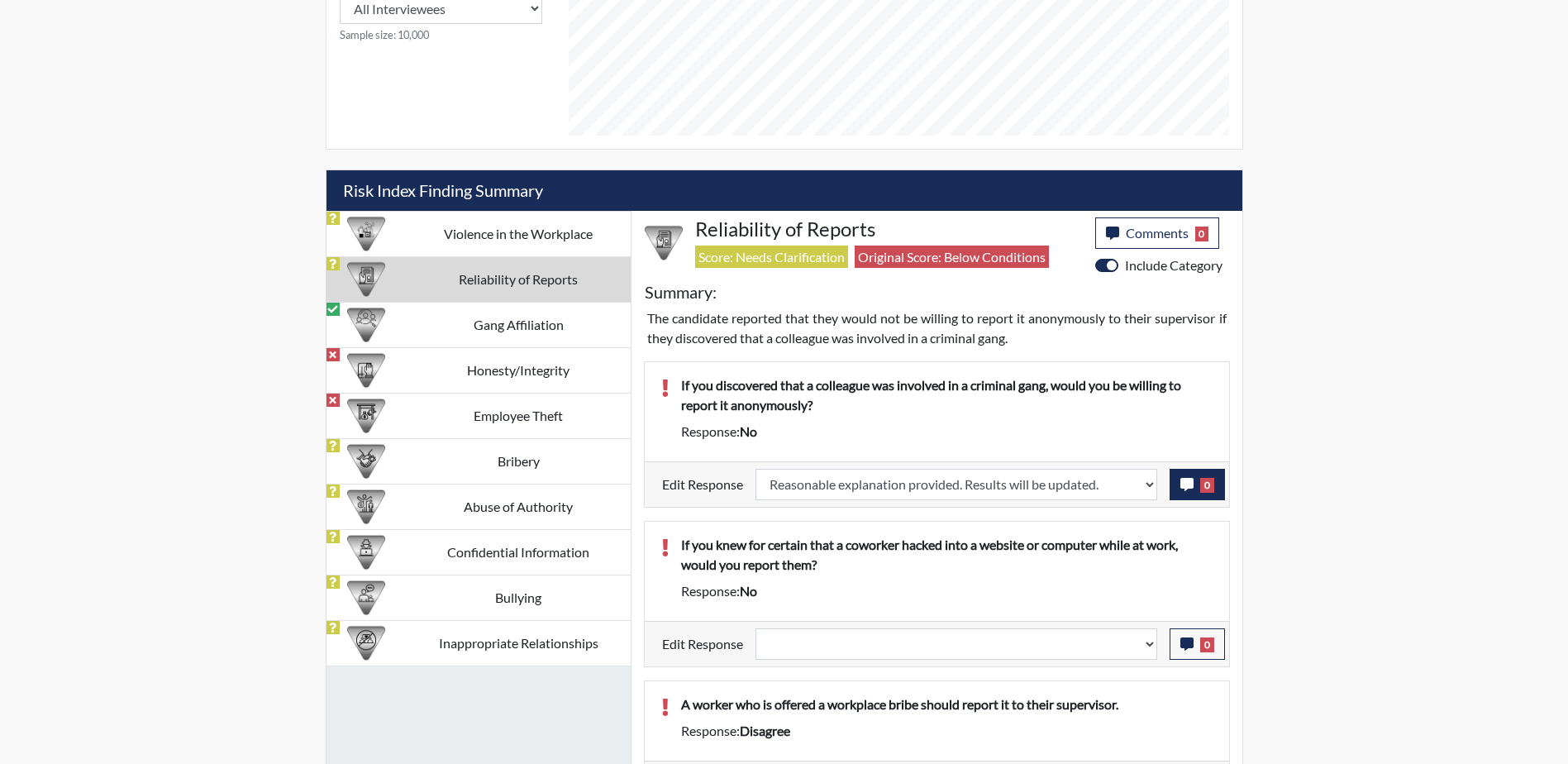
scroll to position [275, 687]
click at [1199, 482] on button "0" at bounding box center [1197, 485] width 56 height 31
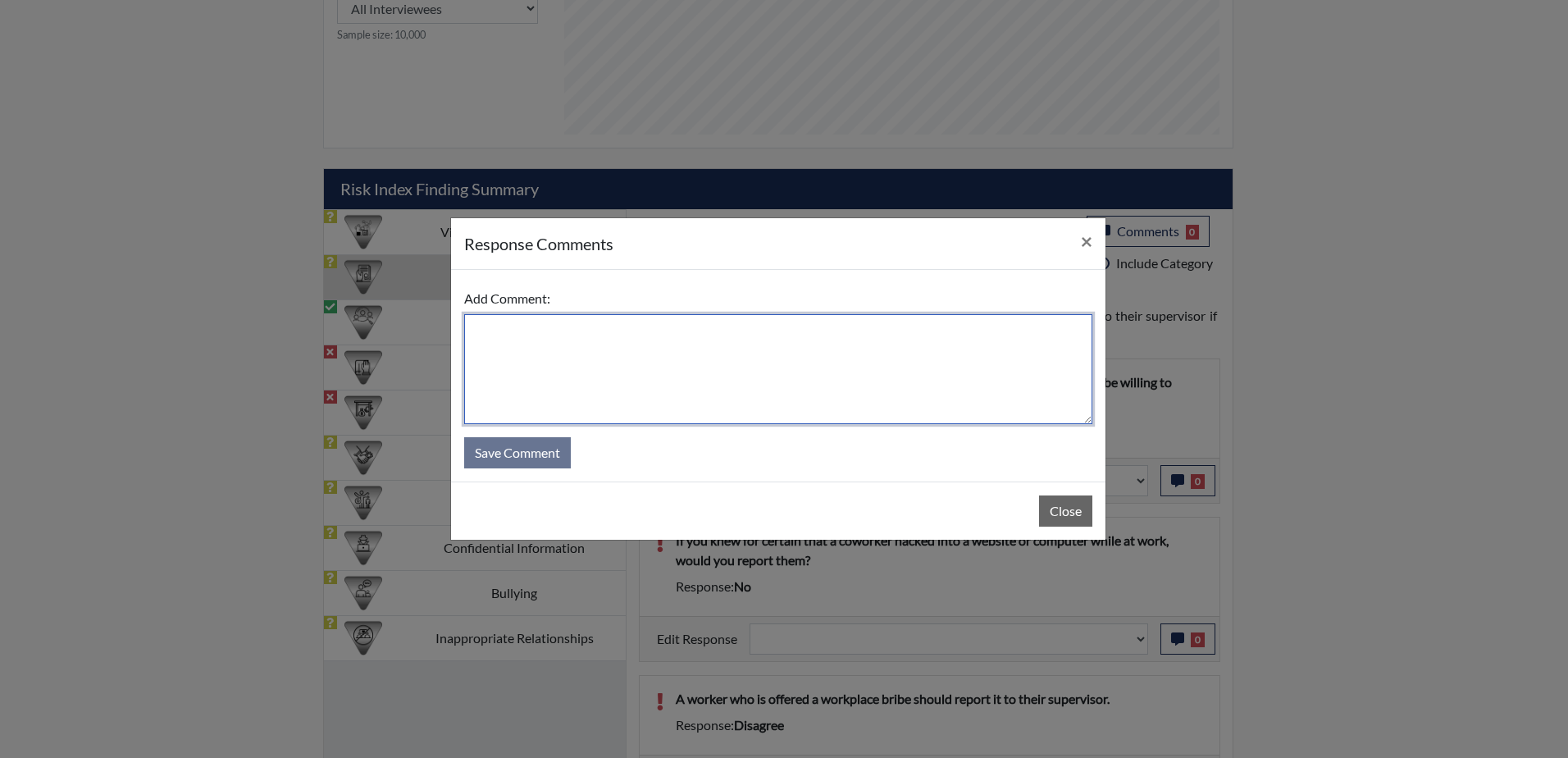
click at [732, 336] on textarea at bounding box center [778, 369] width 628 height 110
paste textarea "Had computer issues, error answer he means no"
type textarea "Had computer issues, error answer he means no"
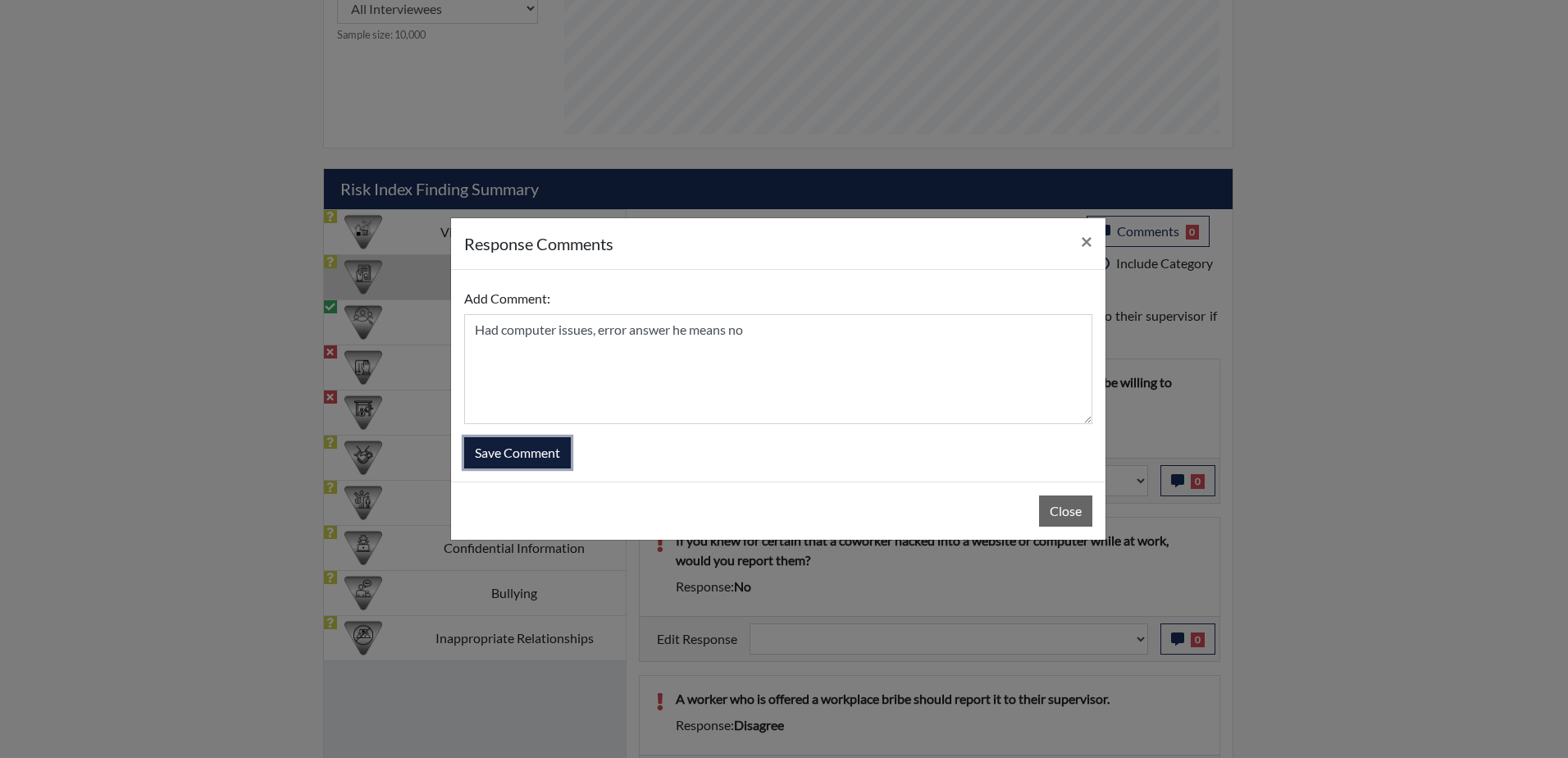
click at [487, 453] on button "Save Comment" at bounding box center [518, 453] width 107 height 31
select select
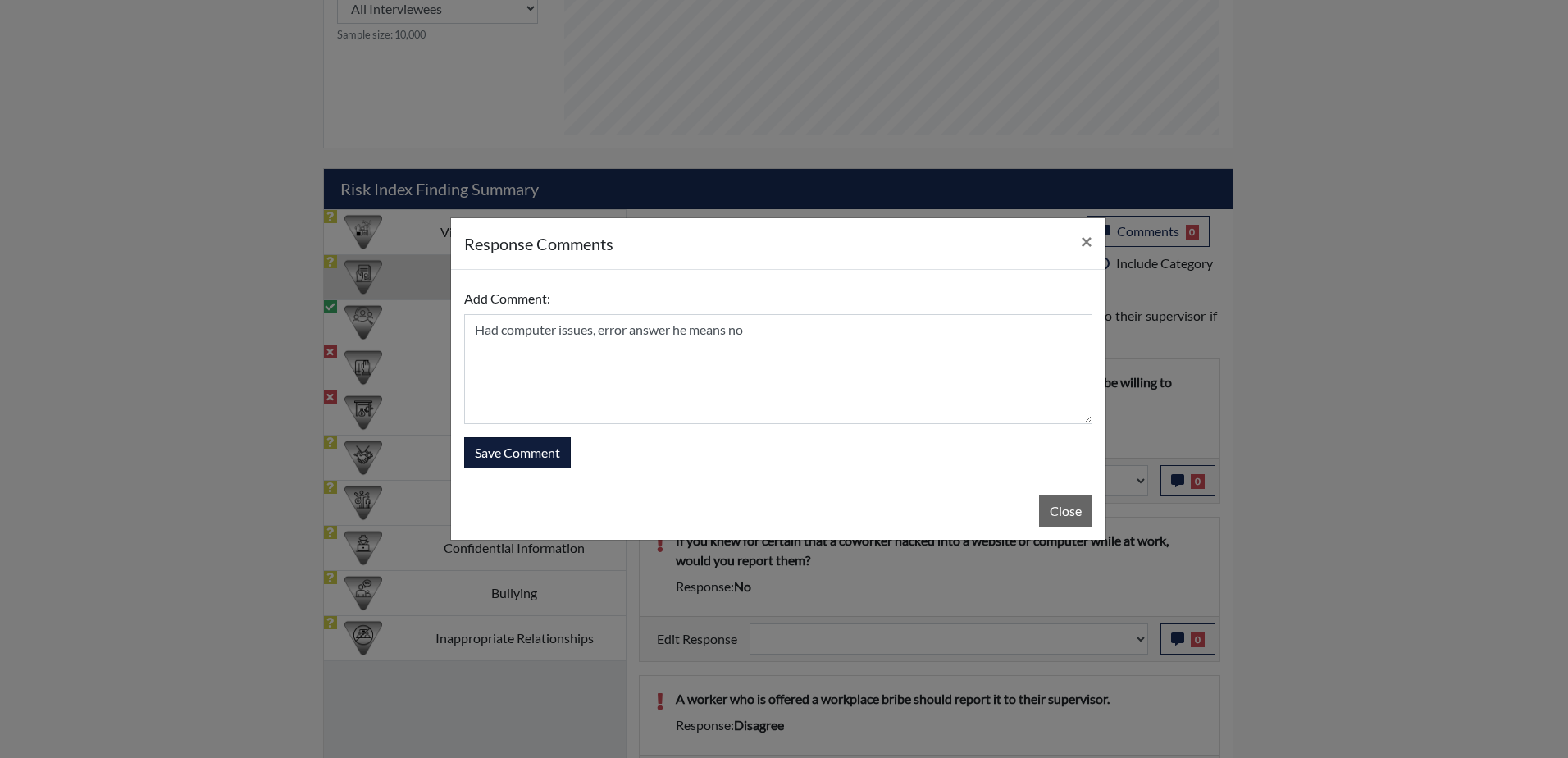
select select
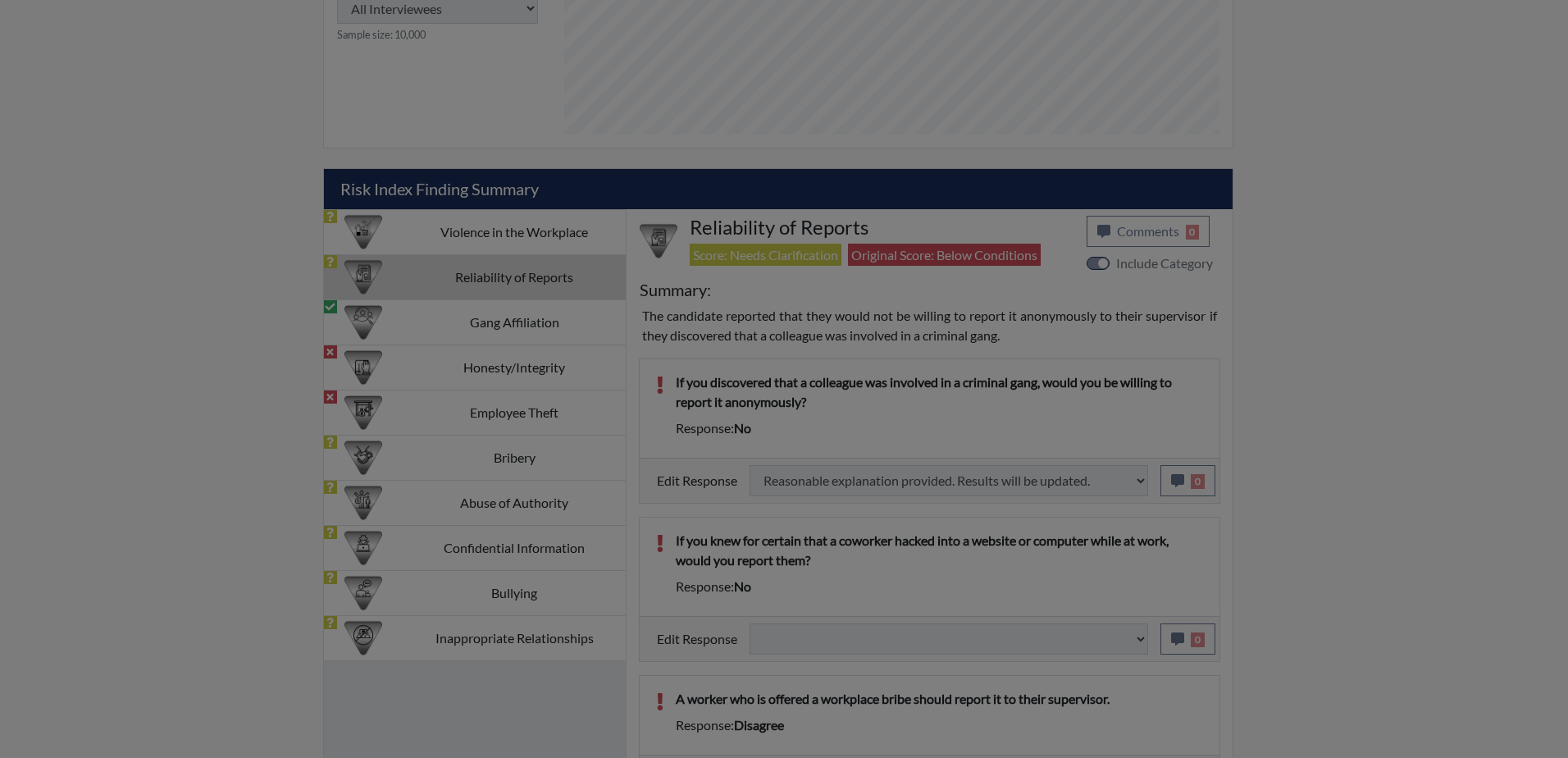
select select
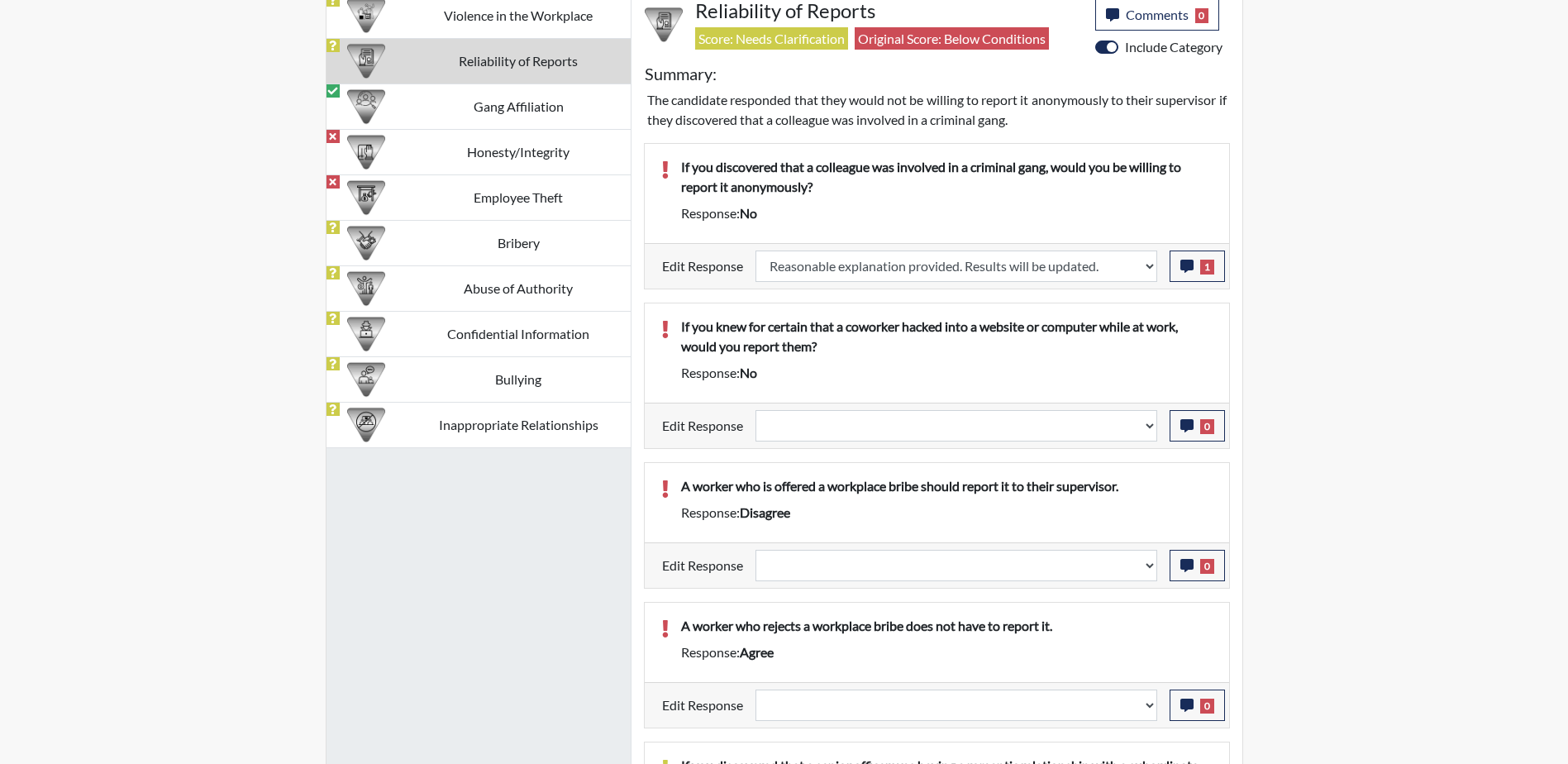
scroll to position [1151, 0]
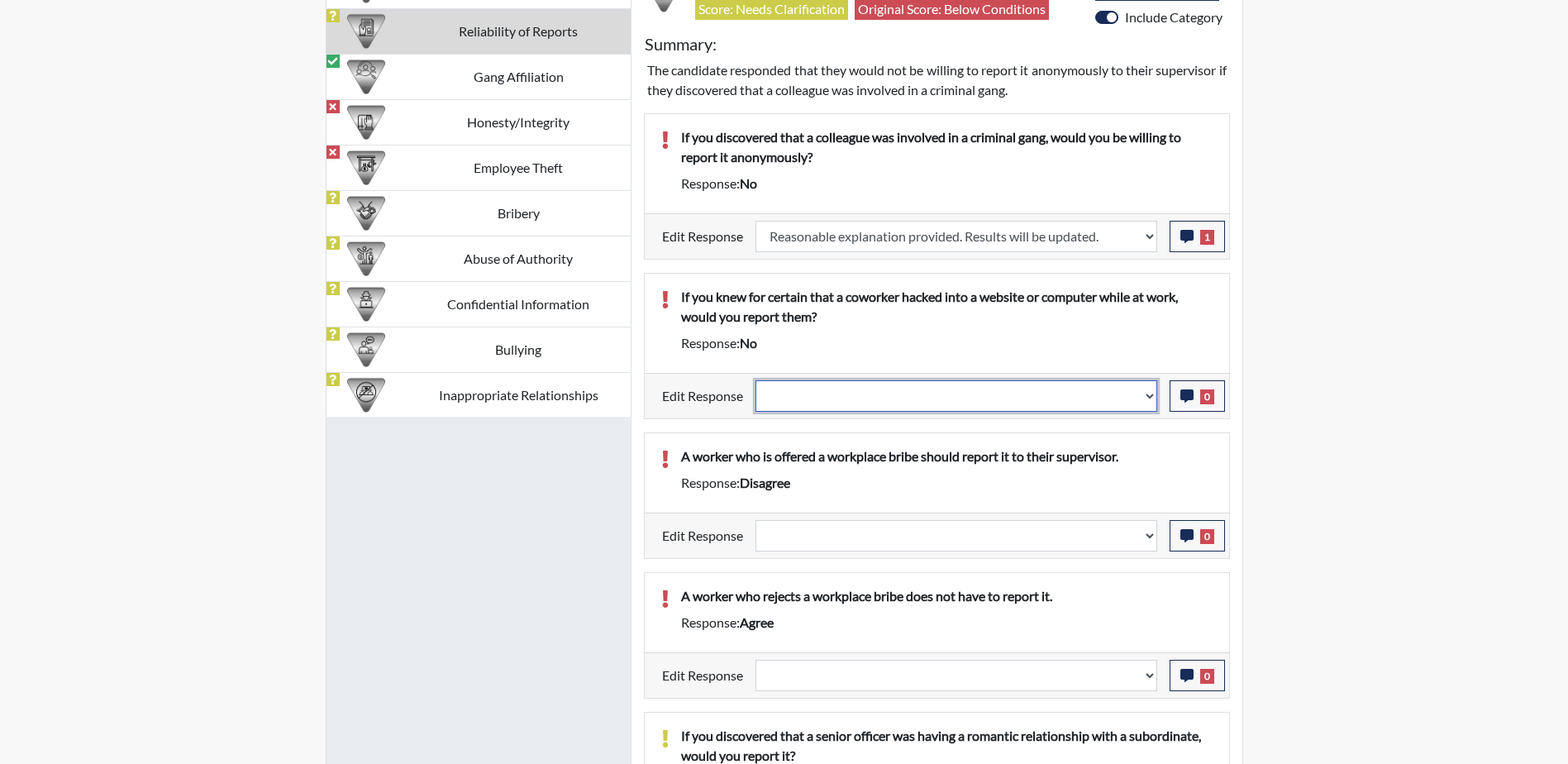
click at [1150, 398] on select "Question is not relevant. Results will be updated. Reasonable explanation provi…" at bounding box center [956, 396] width 401 height 31
select select "reasonable-explanation-provided"
click at [756, 381] on select "Question is not relevant. Results will be updated. Reasonable explanation provi…" at bounding box center [956, 396] width 401 height 31
select select
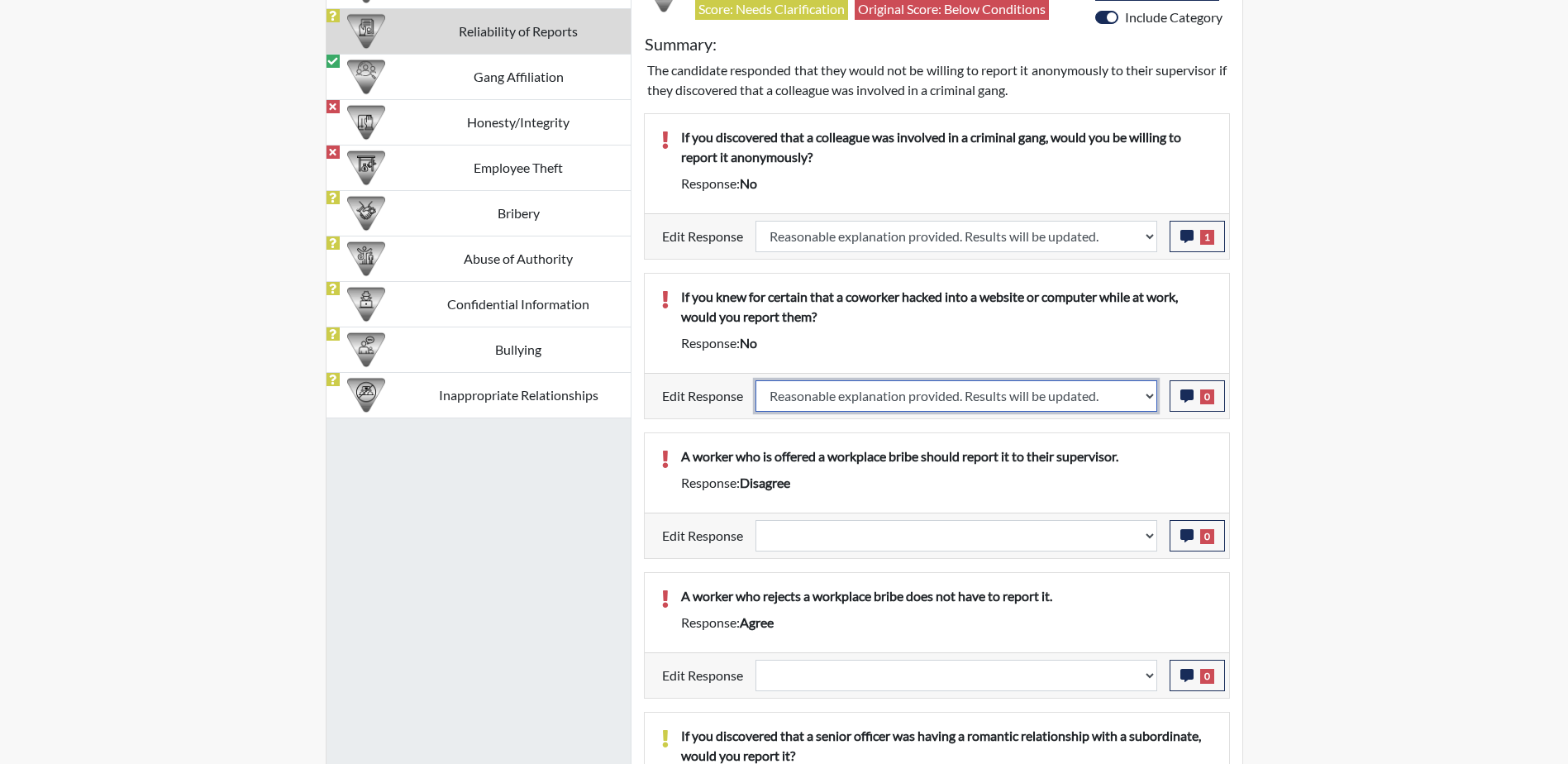
select select
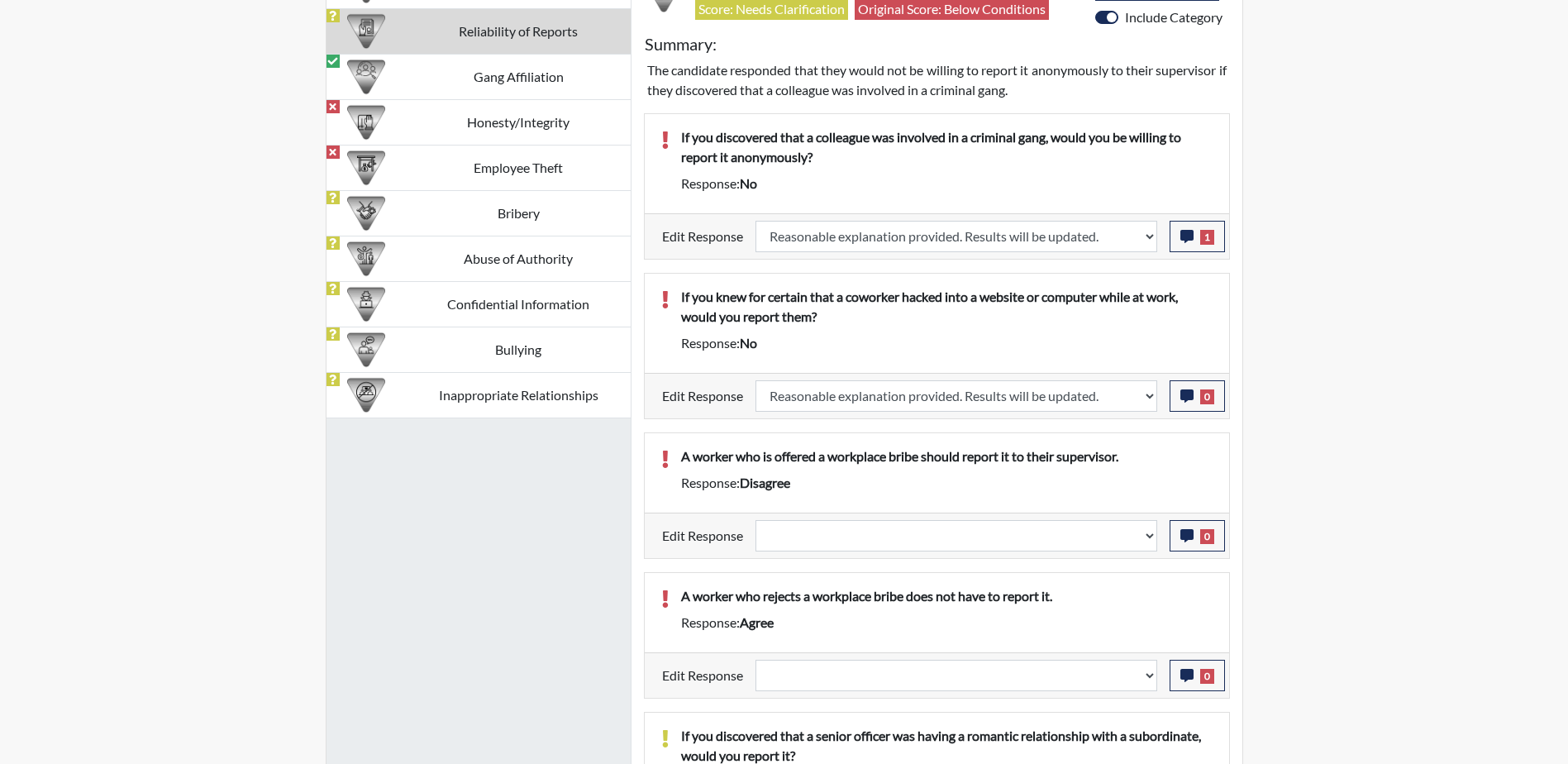
select select
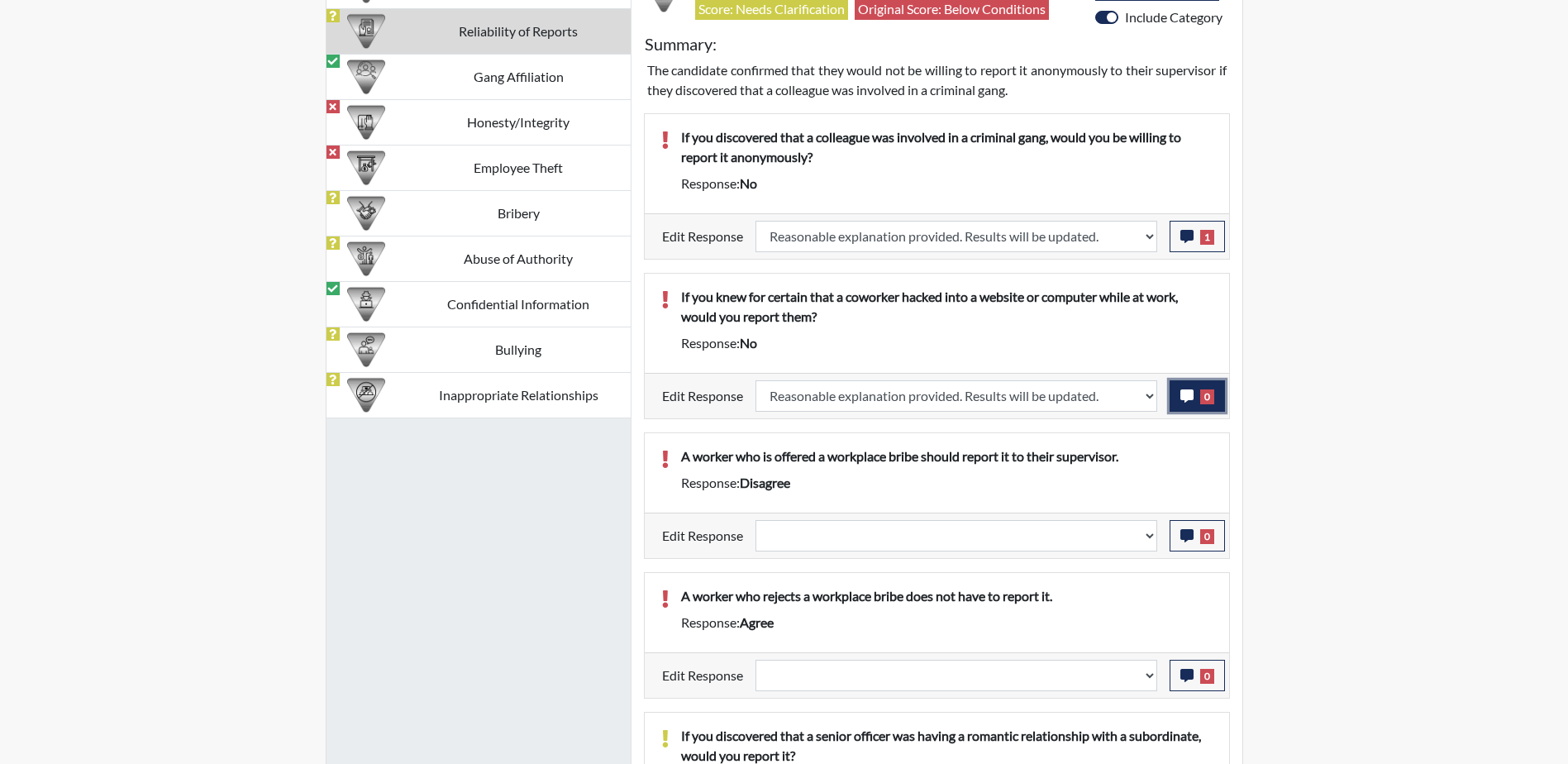
click at [1189, 406] on button "0" at bounding box center [1197, 396] width 56 height 31
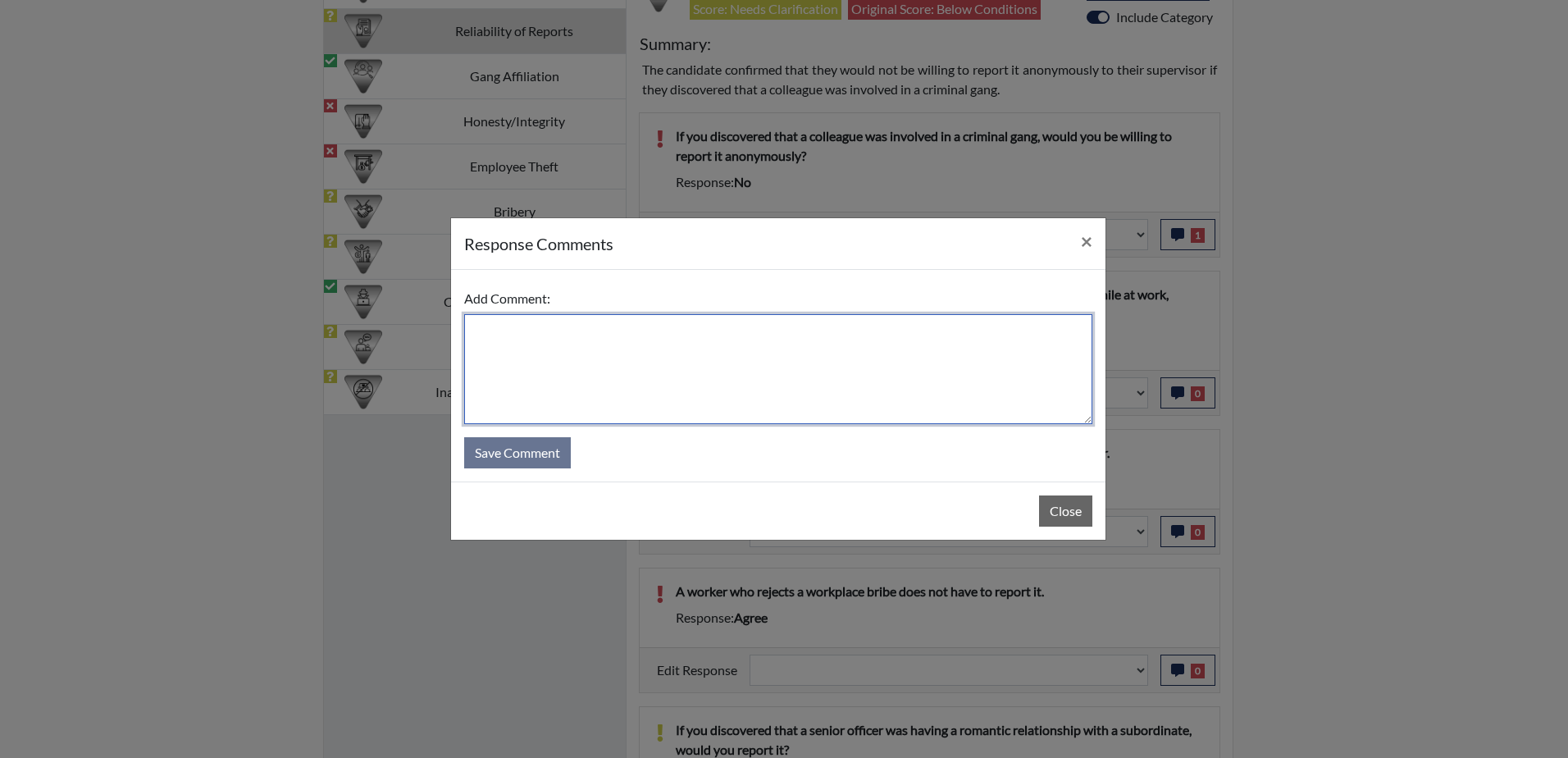
click at [585, 330] on textarea at bounding box center [778, 369] width 628 height 110
paste textarea "Had computer issues, error answer he means no"
click at [753, 329] on textarea "Had computer issues, error answer he means no" at bounding box center [778, 369] width 628 height 110
click at [725, 332] on textarea "Had computer issues, error answer he means yes" at bounding box center [778, 369] width 628 height 110
drag, startPoint x: 754, startPoint y: 333, endPoint x: 472, endPoint y: 339, distance: 282.1
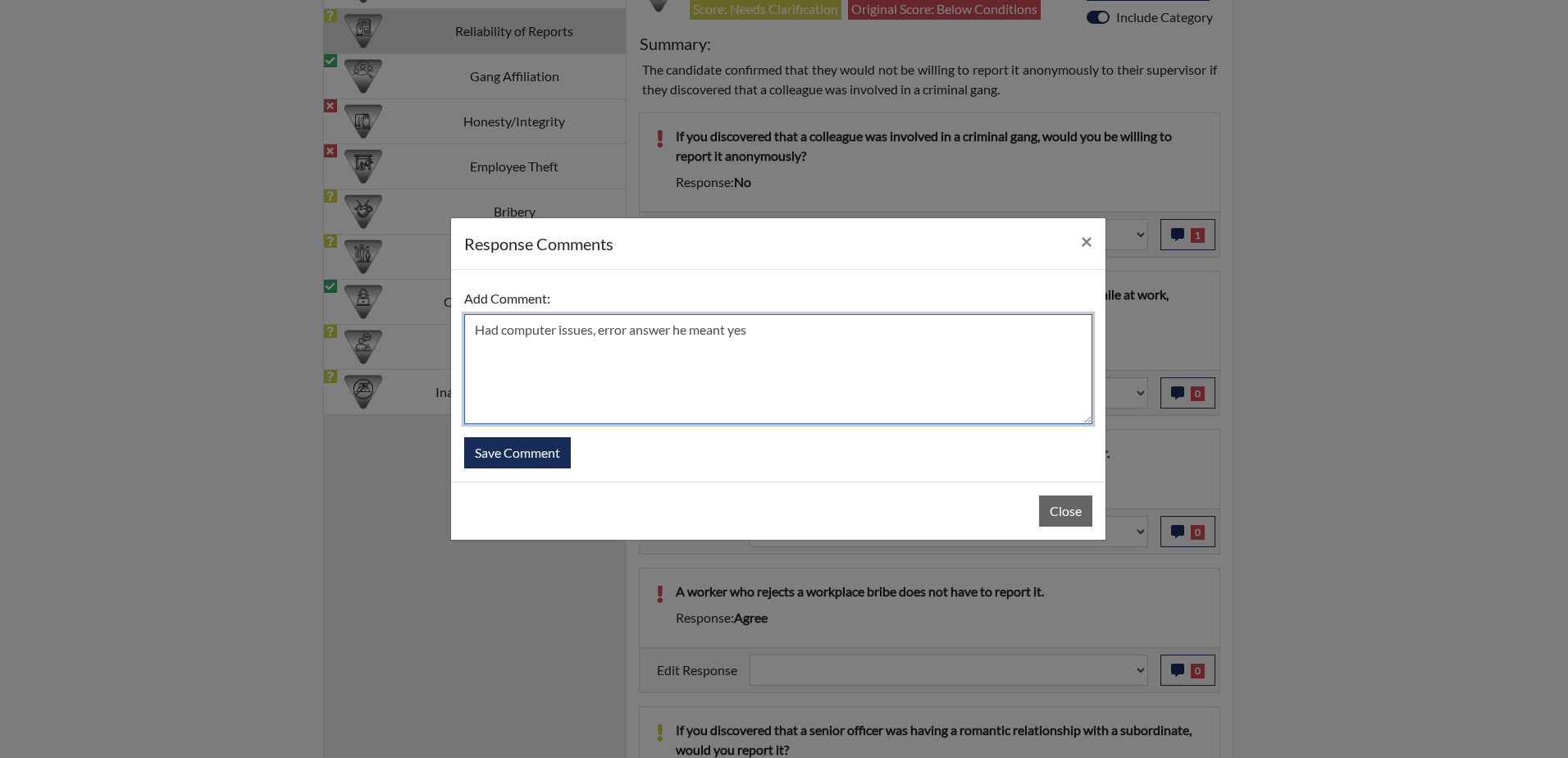
click at [472, 339] on textarea "Had computer issues, error answer he meant yes" at bounding box center [778, 369] width 628 height 110
type textarea "Had computer issues, error answer he meant yes"
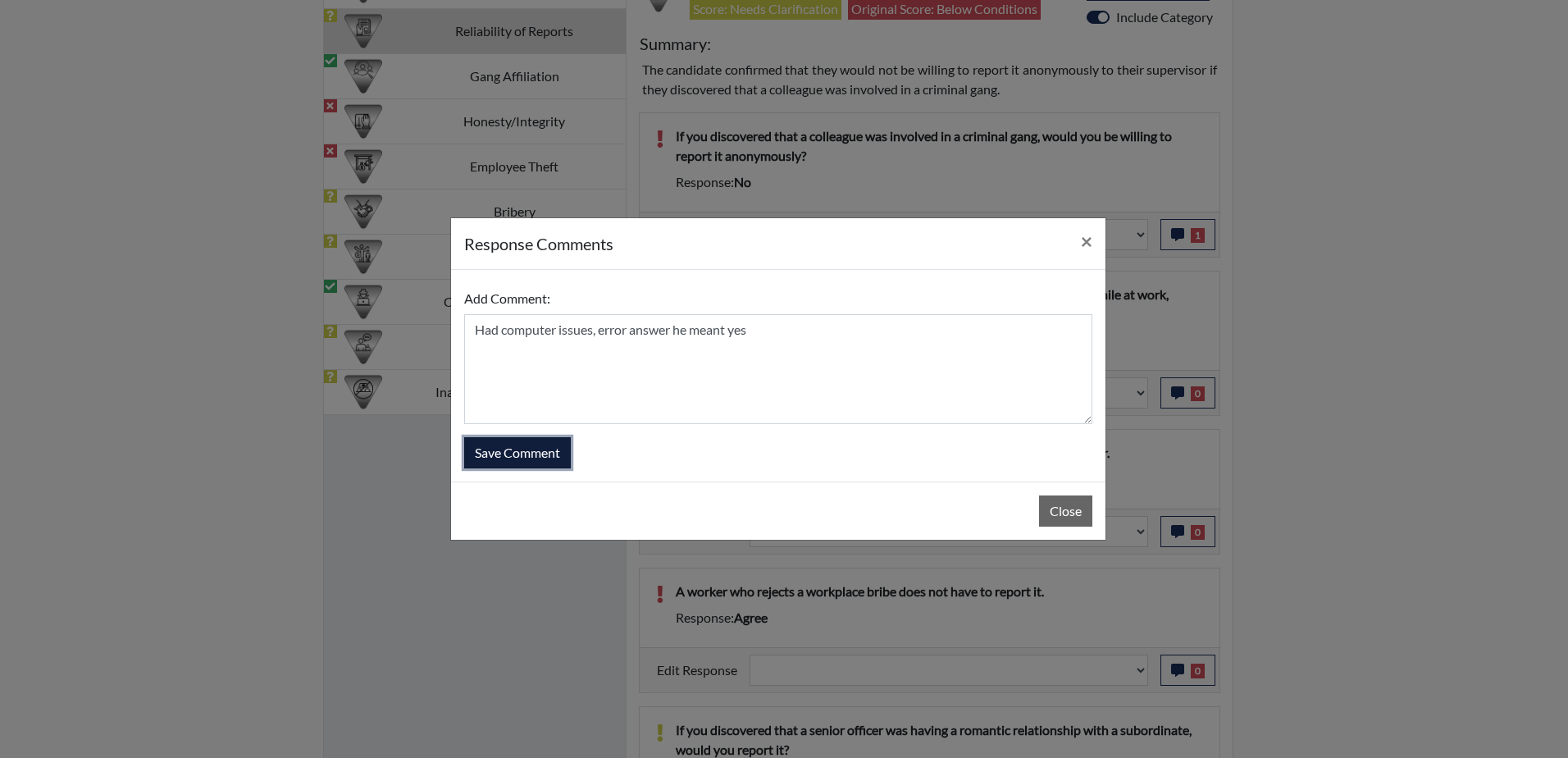
click at [516, 453] on button "Save Comment" at bounding box center [518, 453] width 107 height 31
select select
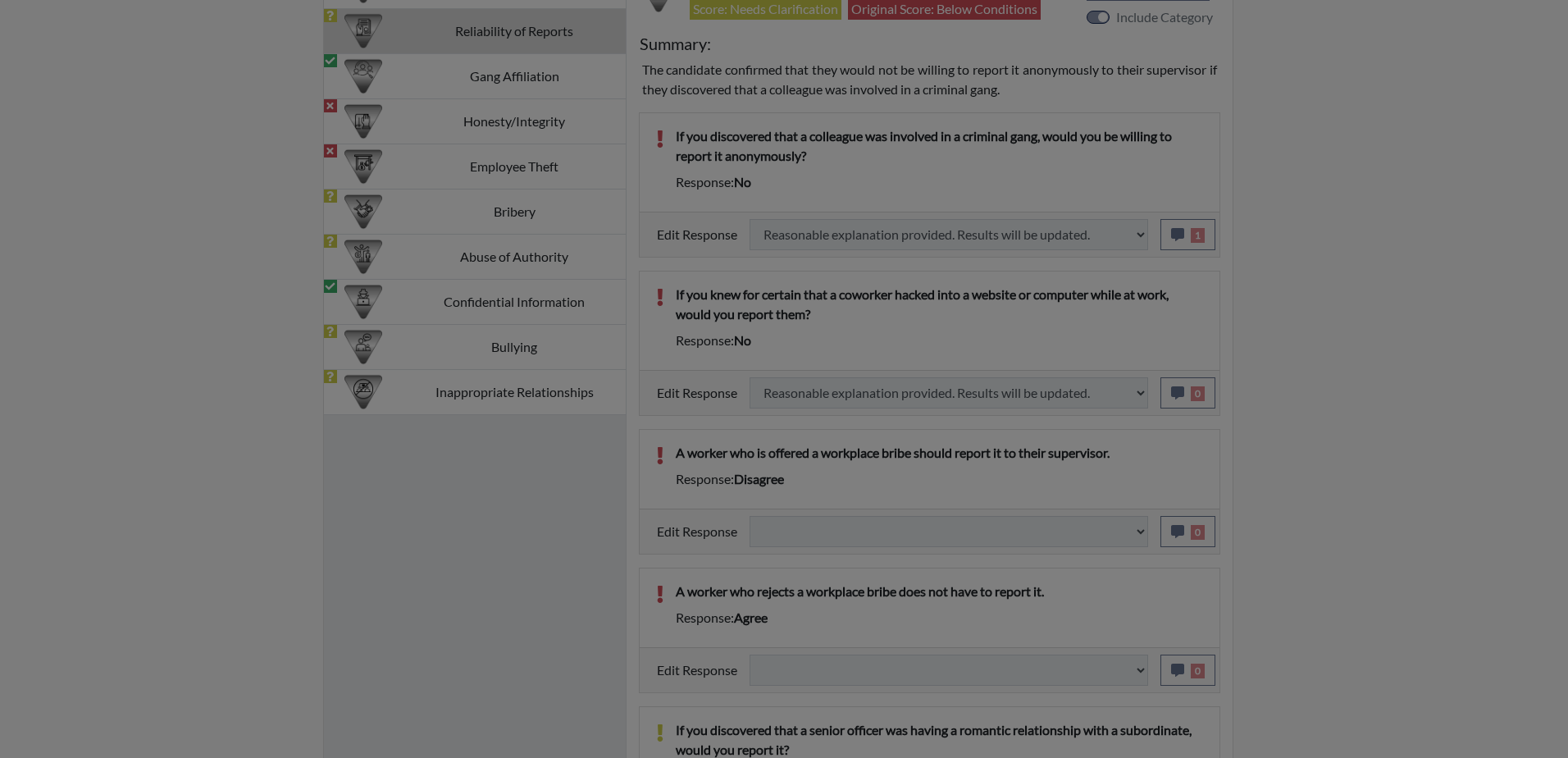
select select
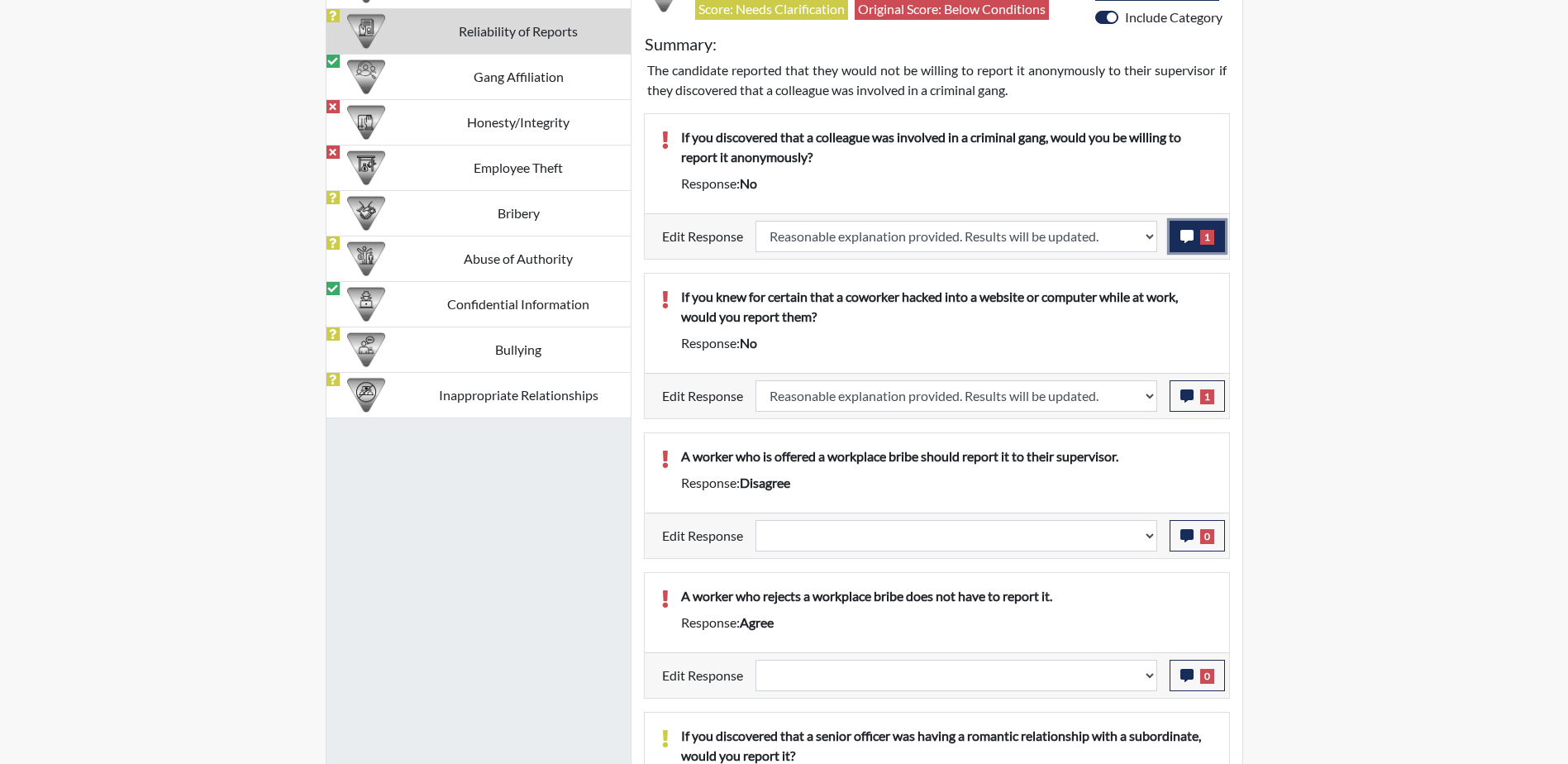
click at [1207, 235] on span "1" at bounding box center [1207, 237] width 14 height 15
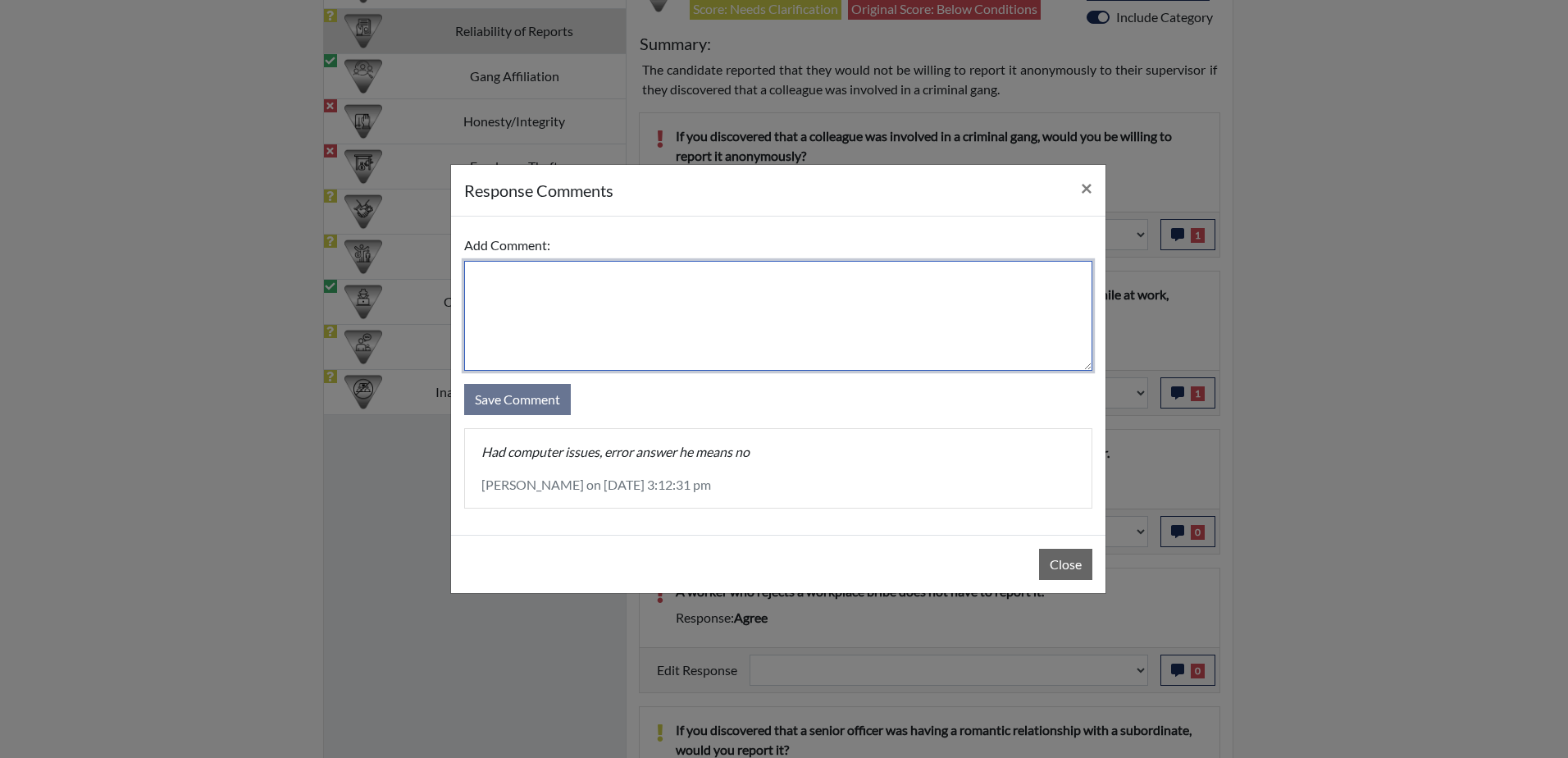
click at [681, 277] on textarea at bounding box center [778, 316] width 628 height 110
paste textarea "Had computer issues, error answer he meant yes"
type textarea "Had computer issues, error answer he meant yes"
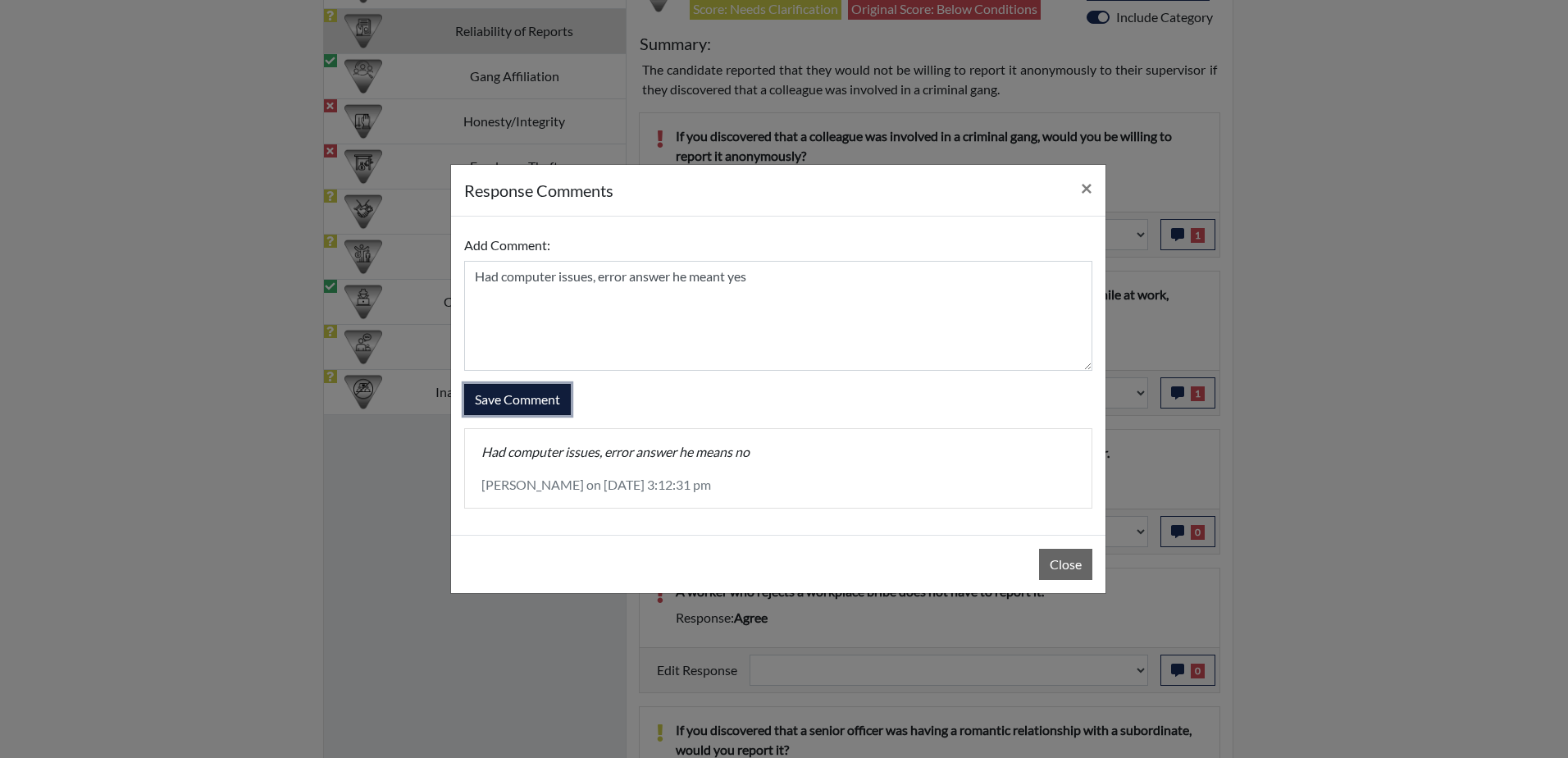
click at [530, 404] on button "Save Comment" at bounding box center [518, 399] width 107 height 31
select select
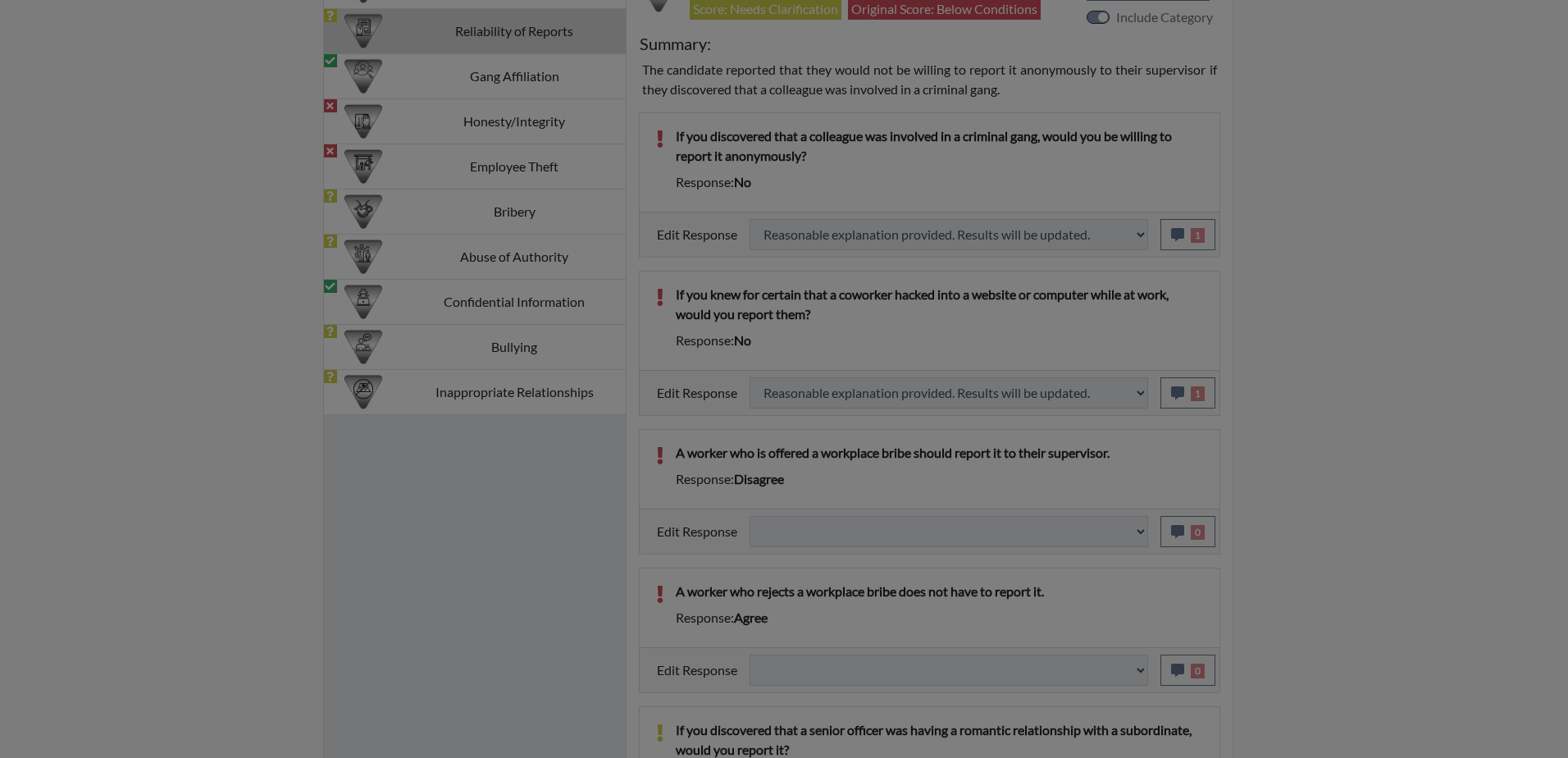
select select
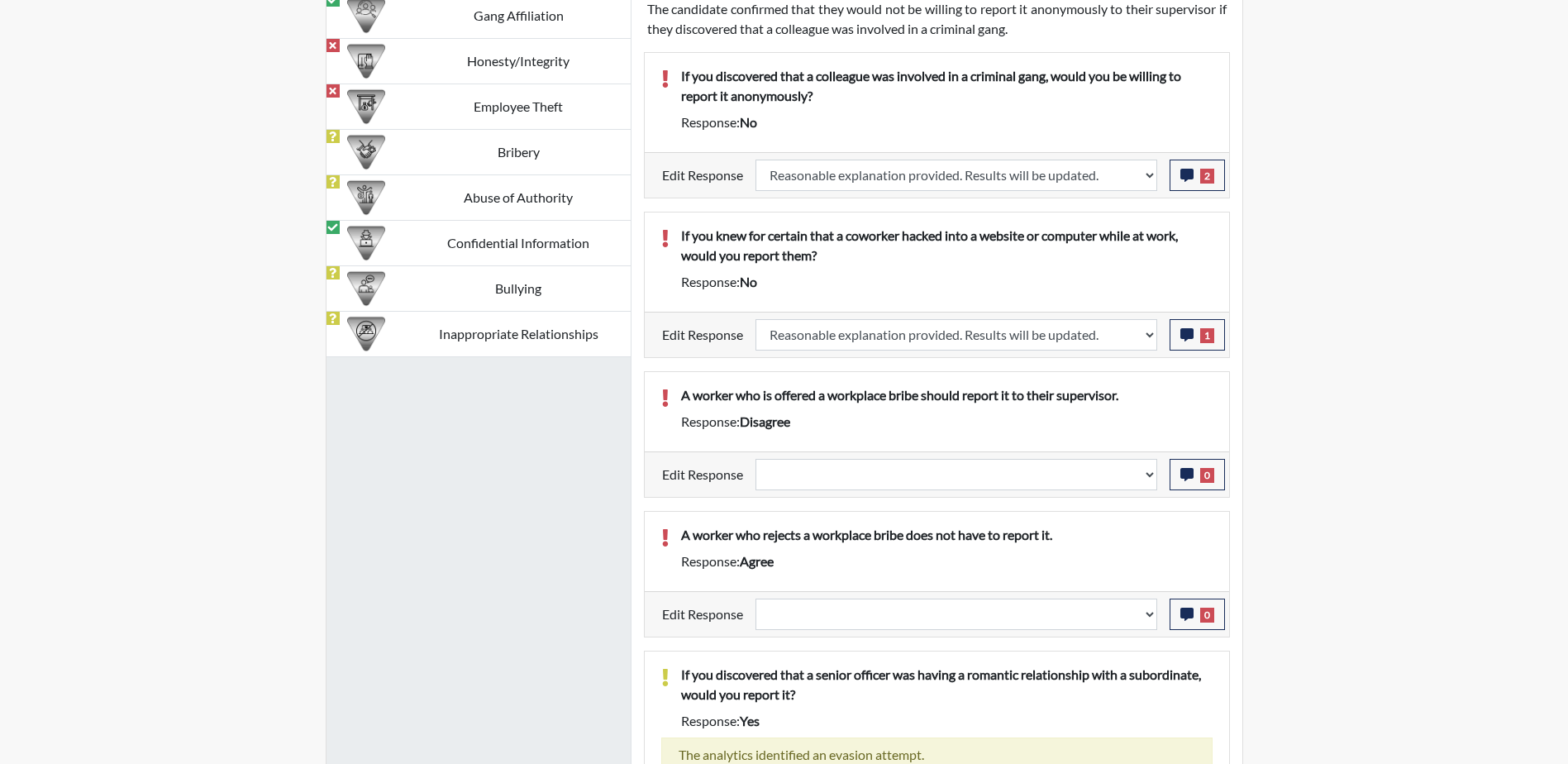
scroll to position [1398, 0]
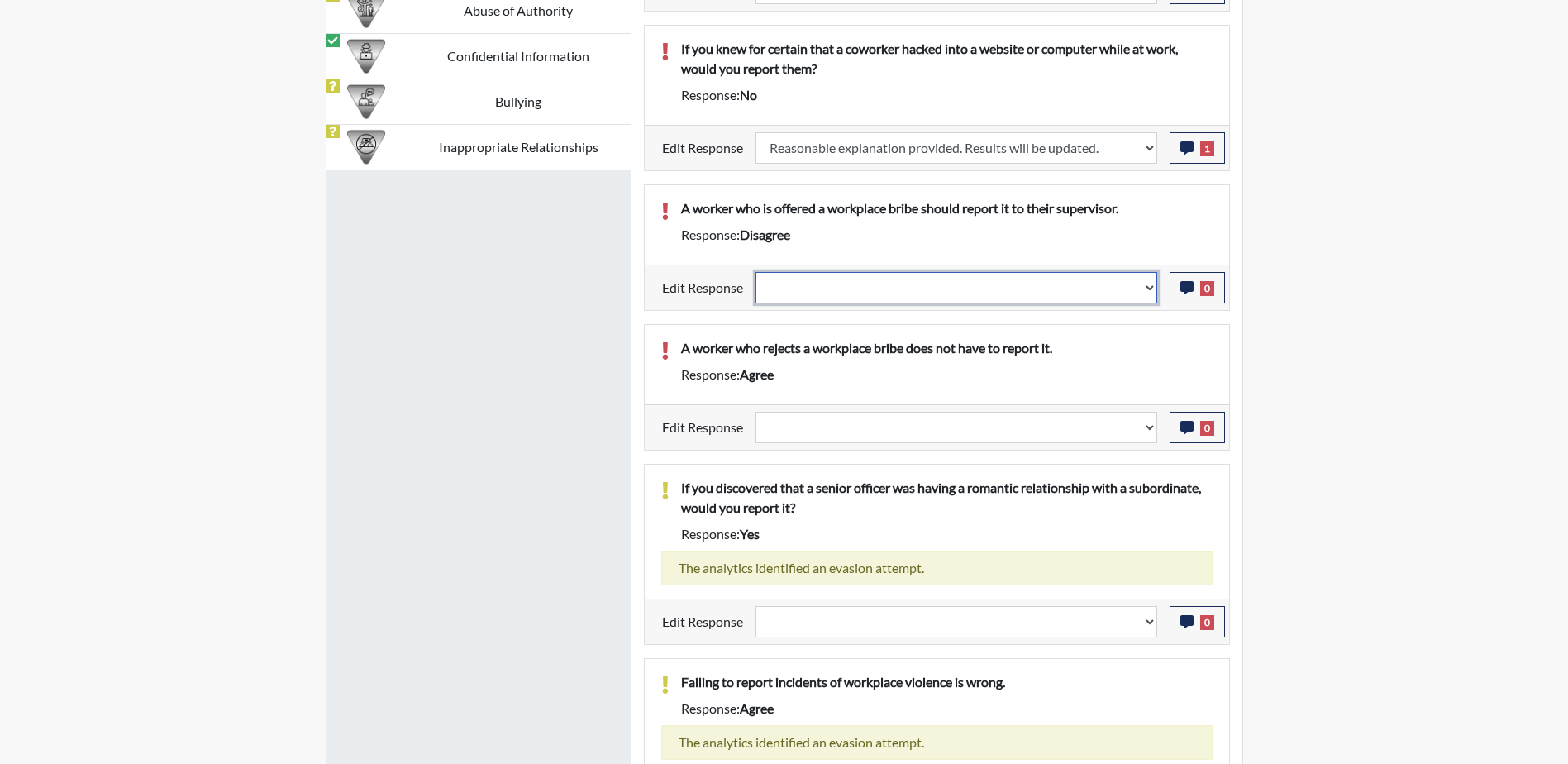
click at [1152, 290] on select "Question is not relevant. Results will be updated. Reasonable explanation provi…" at bounding box center [956, 288] width 401 height 31
select select "reasonable-explanation-provided"
click at [756, 272] on select "Question is not relevant. Results will be updated. Reasonable explanation provi…" at bounding box center [956, 288] width 401 height 31
select select
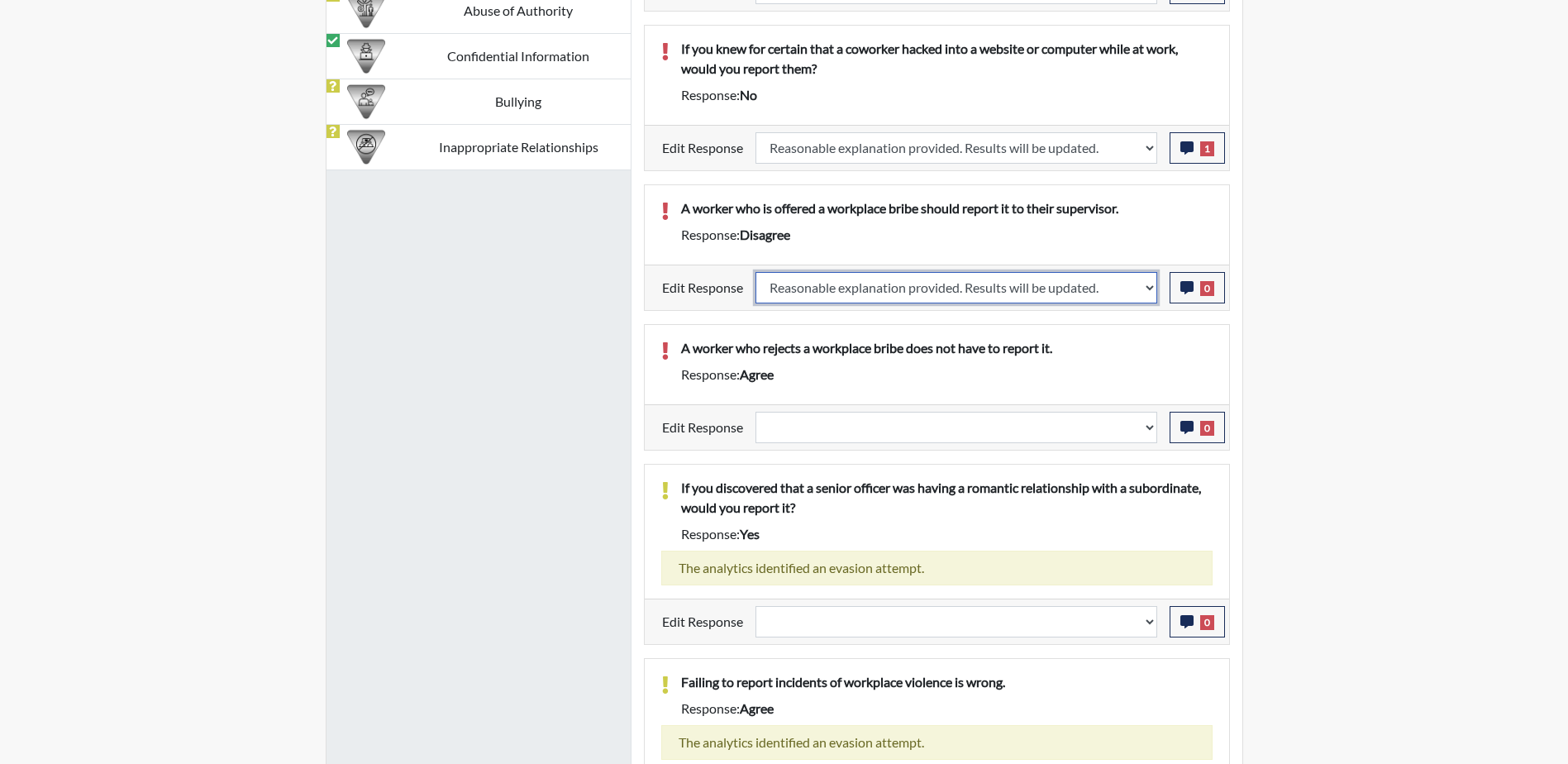
select select
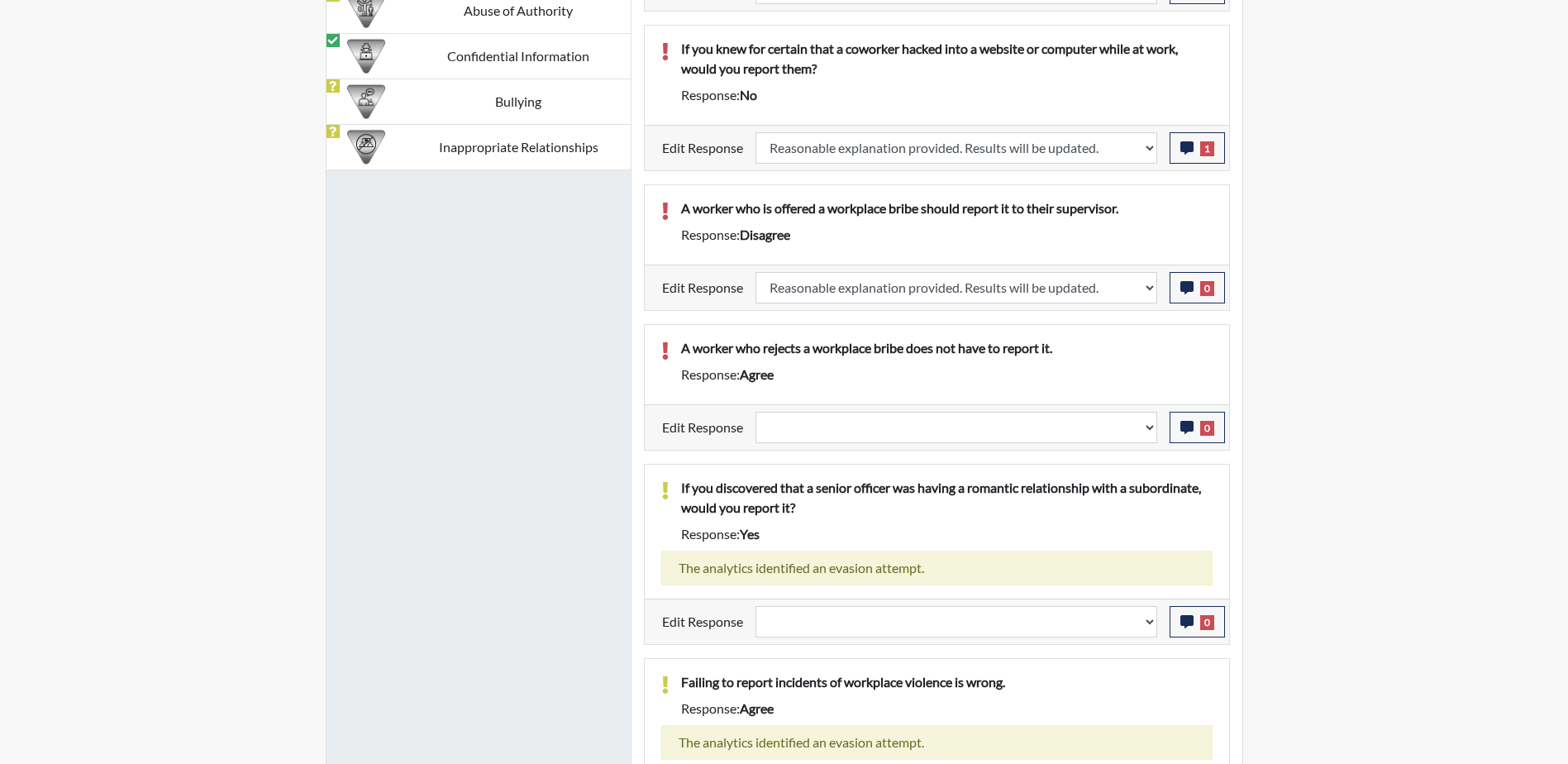
select select
click at [1207, 294] on span "0" at bounding box center [1207, 289] width 14 height 15
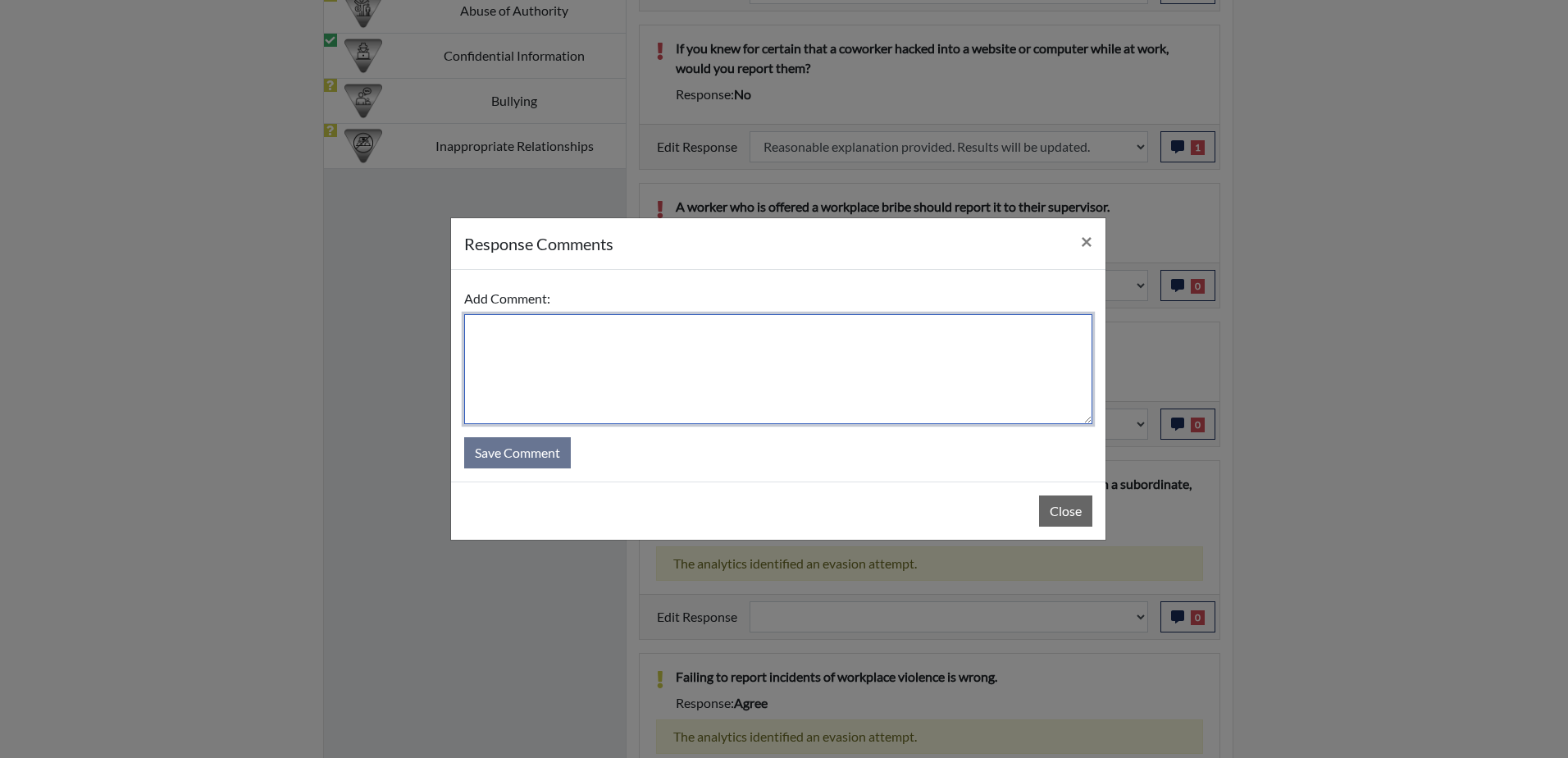
click at [515, 350] on textarea at bounding box center [778, 369] width 628 height 110
paste textarea "Had computer issues, error answer he meant yes"
type textarea "Had computer issues, error answer he meant agree"
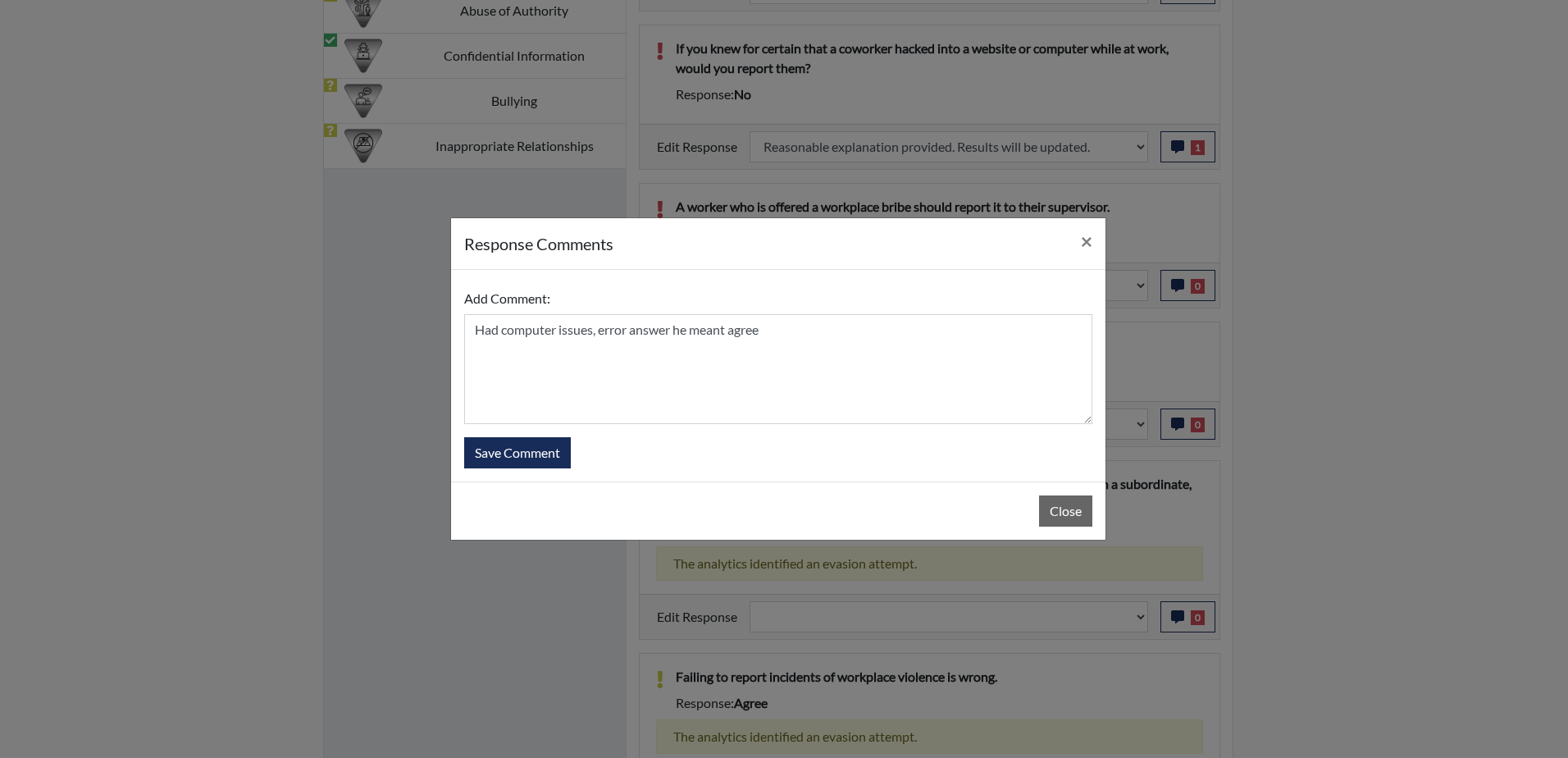
drag, startPoint x: 930, startPoint y: 249, endPoint x: 813, endPoint y: 230, distance: 118.5
click at [813, 230] on div "response Comments ×" at bounding box center [778, 244] width 654 height 52
click at [518, 457] on button "Save Comment" at bounding box center [518, 453] width 107 height 31
select select
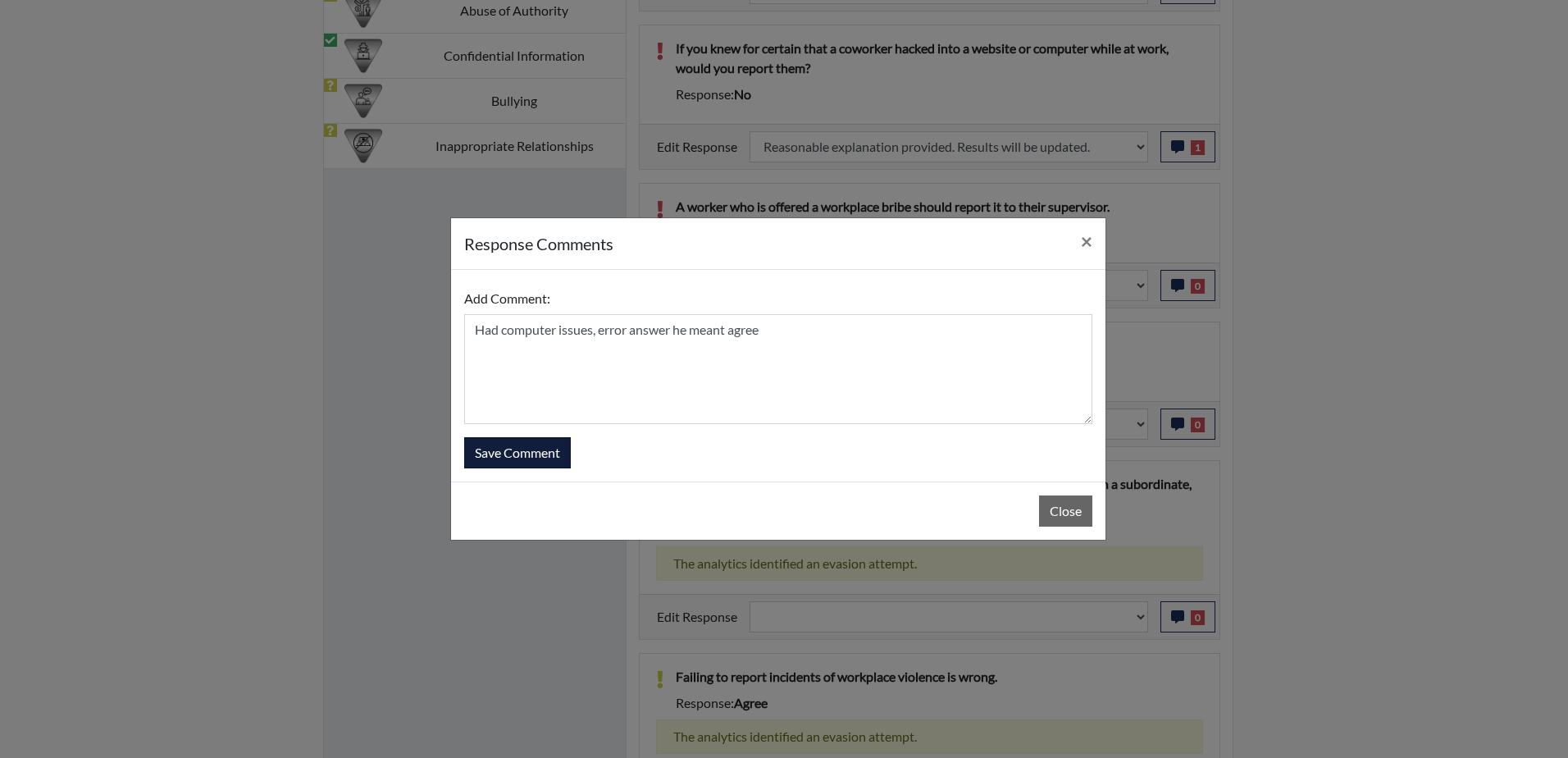
select select
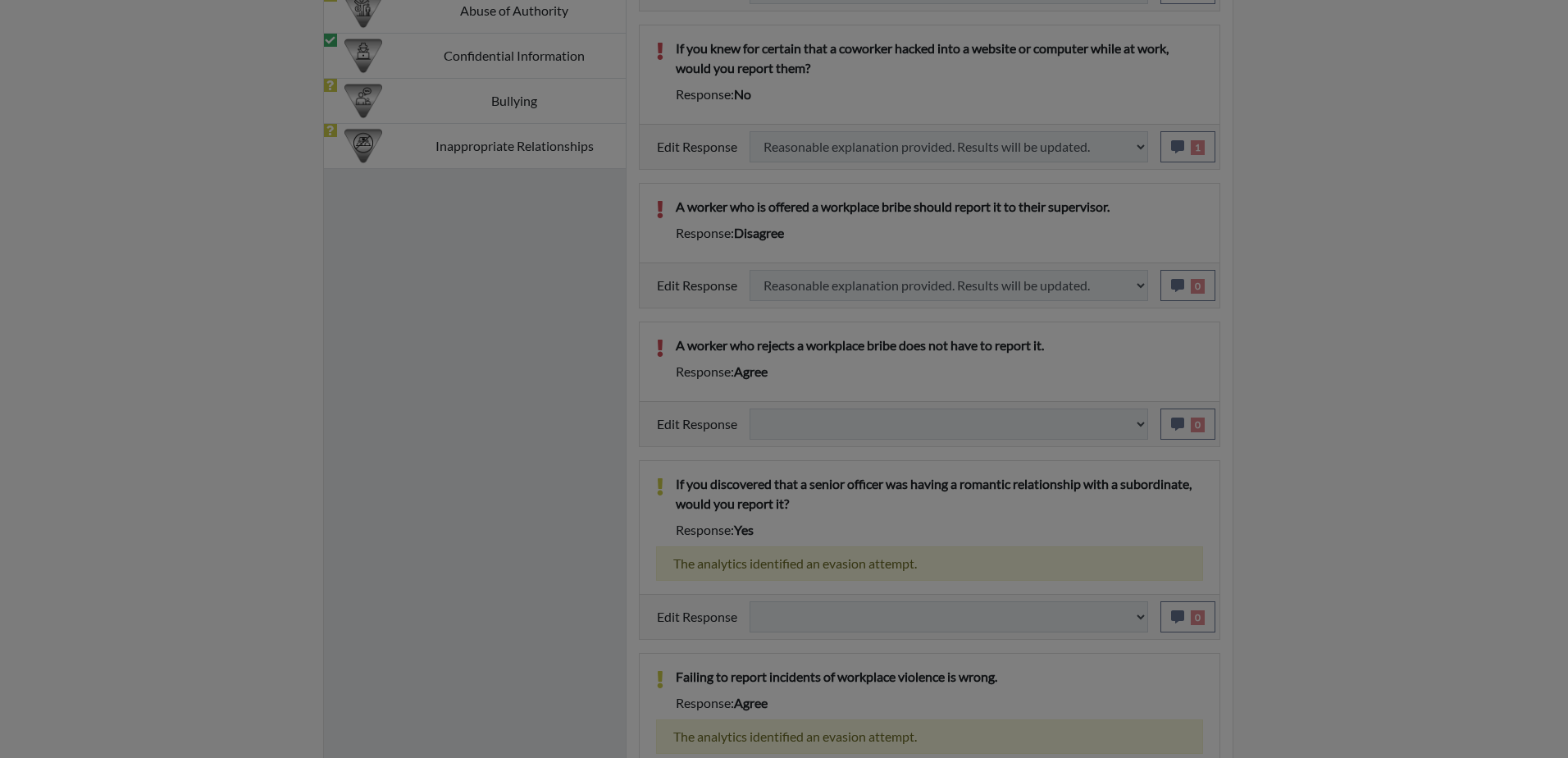
select select
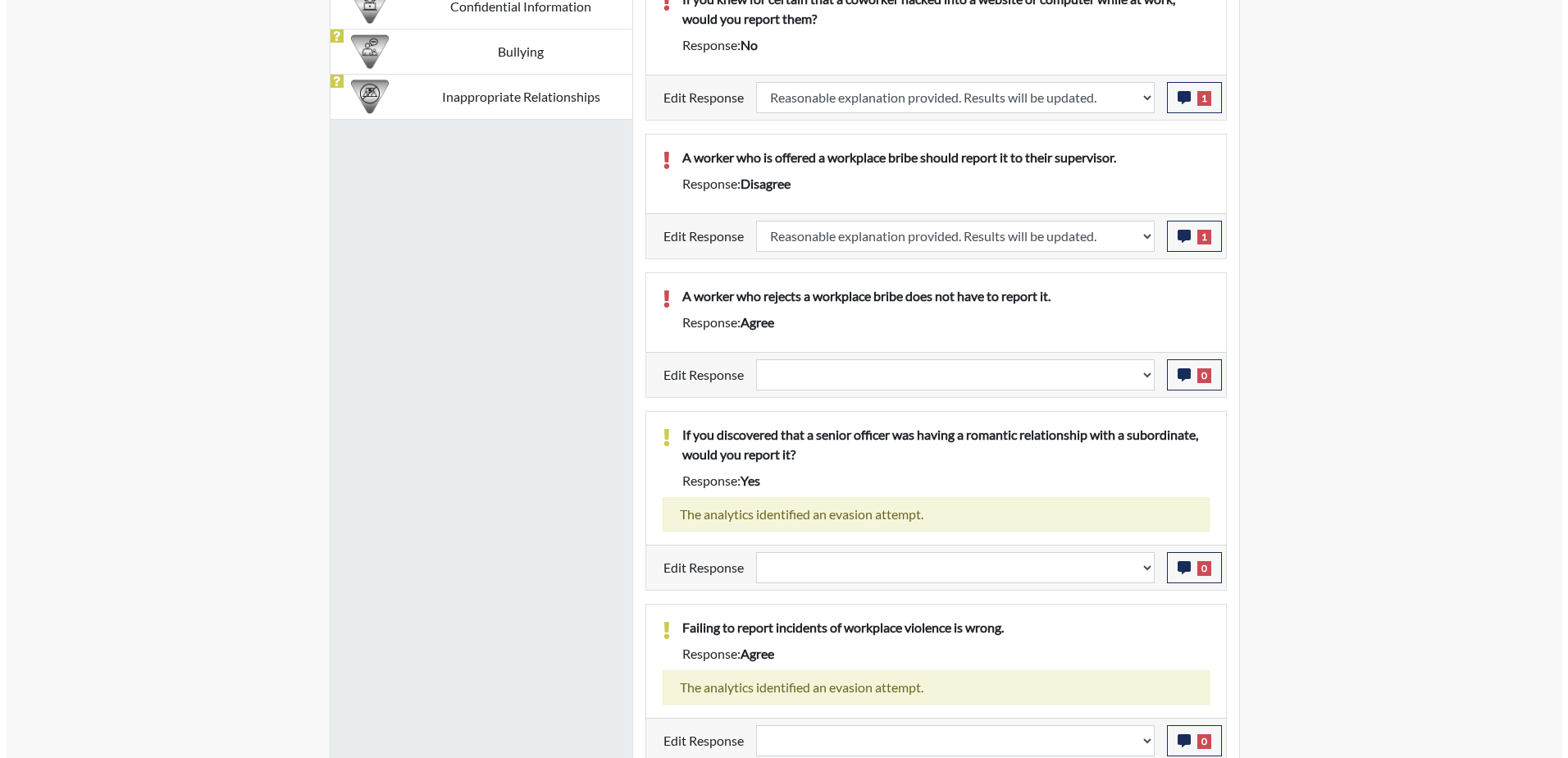
scroll to position [1444, 0]
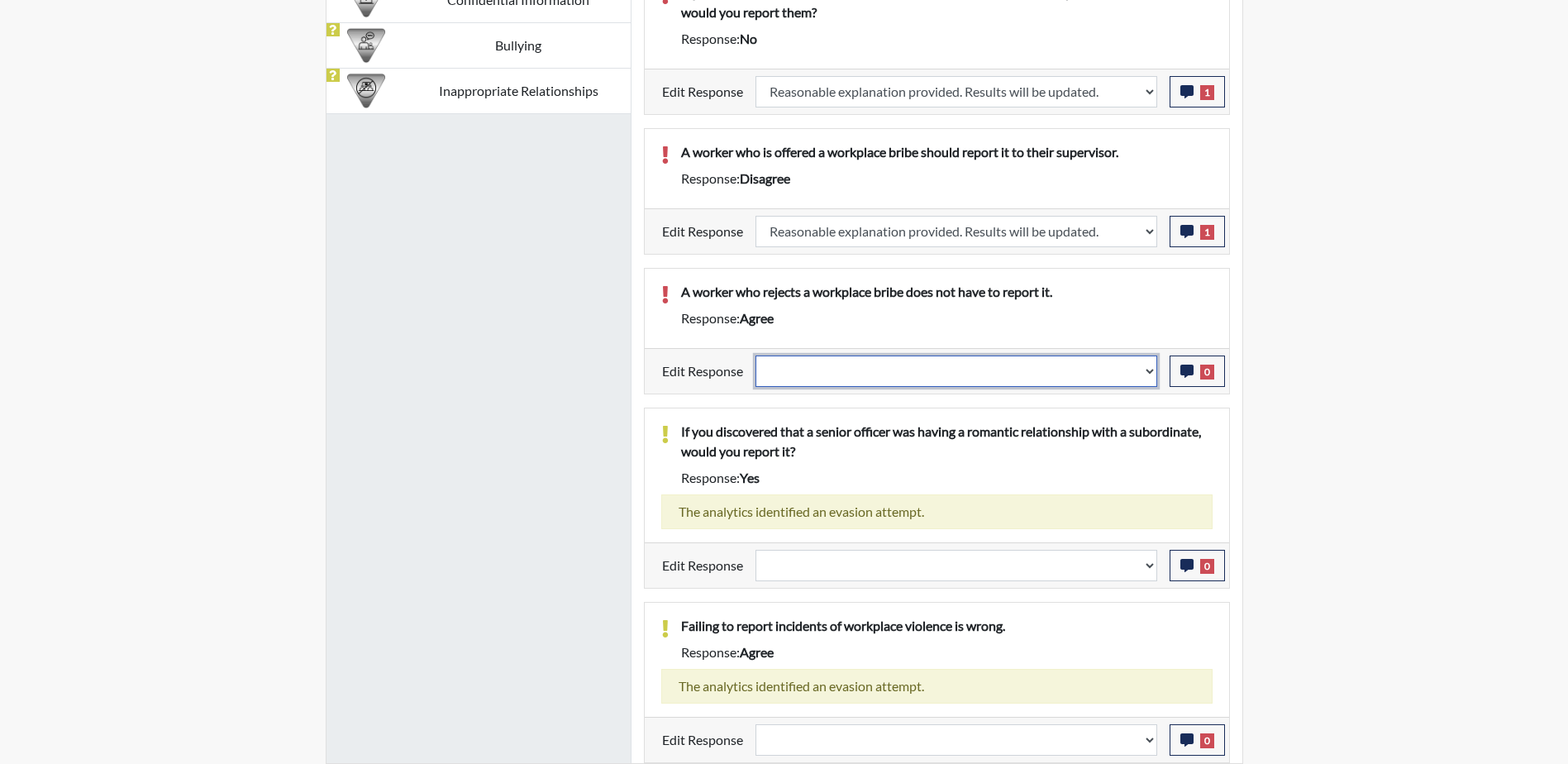
click at [1152, 374] on select "Question is not relevant. Results will be updated. Reasonable explanation provi…" at bounding box center [956, 371] width 401 height 31
click at [967, 369] on select "Question is not relevant. Results will be updated. Reasonable explanation provi…" at bounding box center [956, 371] width 401 height 31
click at [1151, 373] on select "Question is not relevant. Results will be updated. Reasonable explanation provi…" at bounding box center [956, 371] width 401 height 31
select select "reasonable-explanation-provided"
click at [756, 355] on select "Question is not relevant. Results will be updated. Reasonable explanation provi…" at bounding box center [956, 371] width 401 height 31
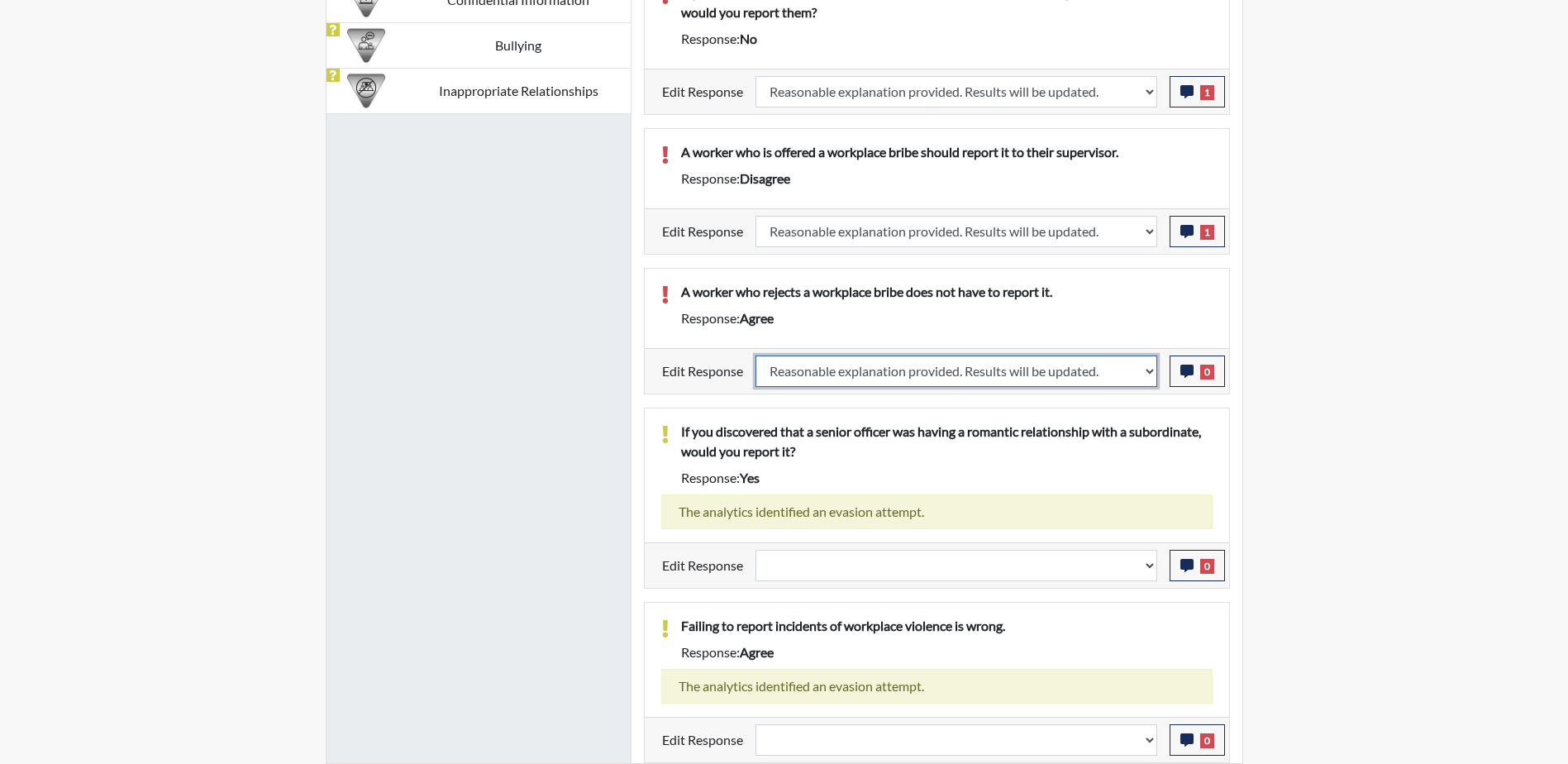
select select
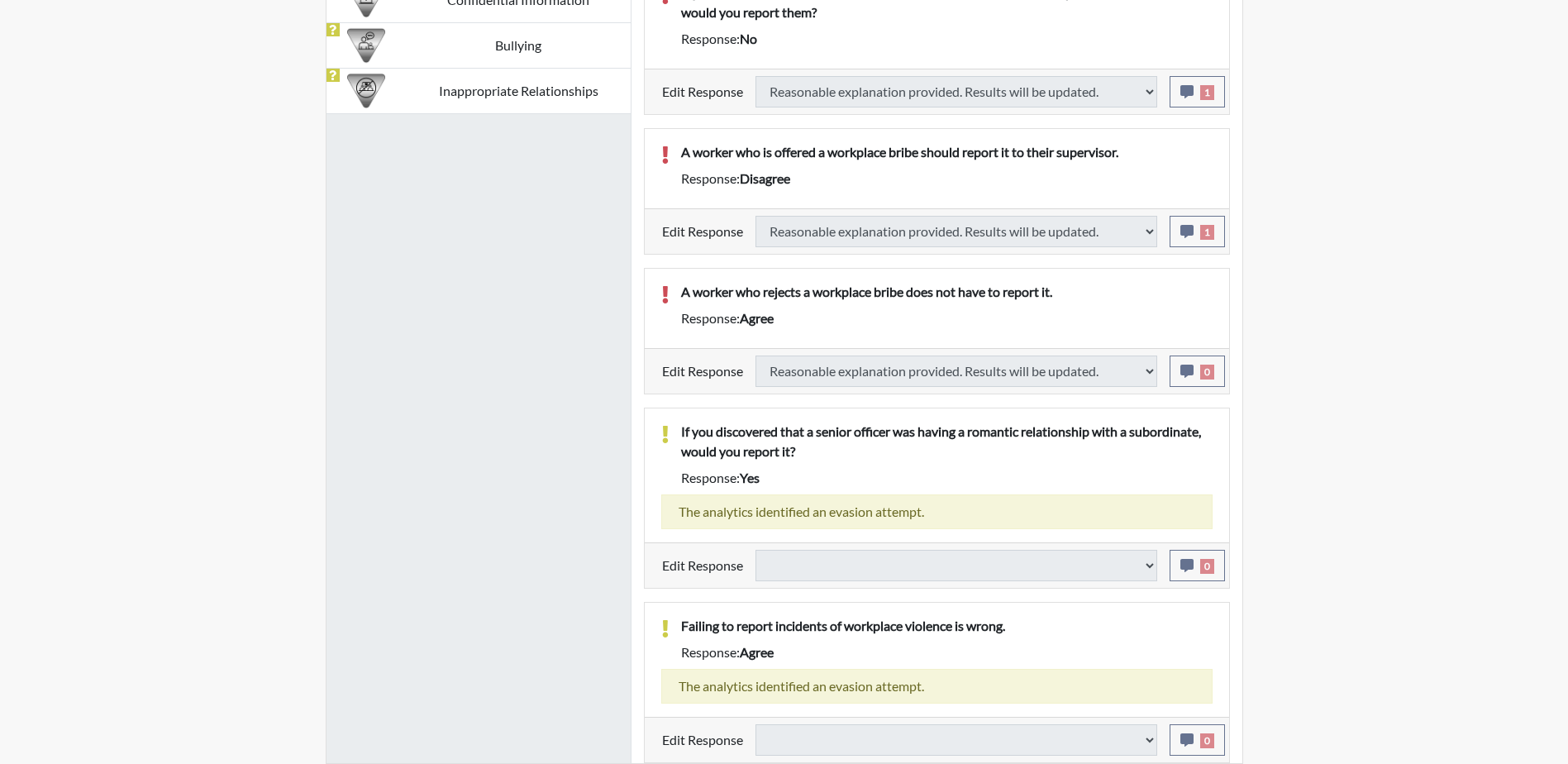
select select
click at [1201, 365] on span "0" at bounding box center [1207, 372] width 14 height 15
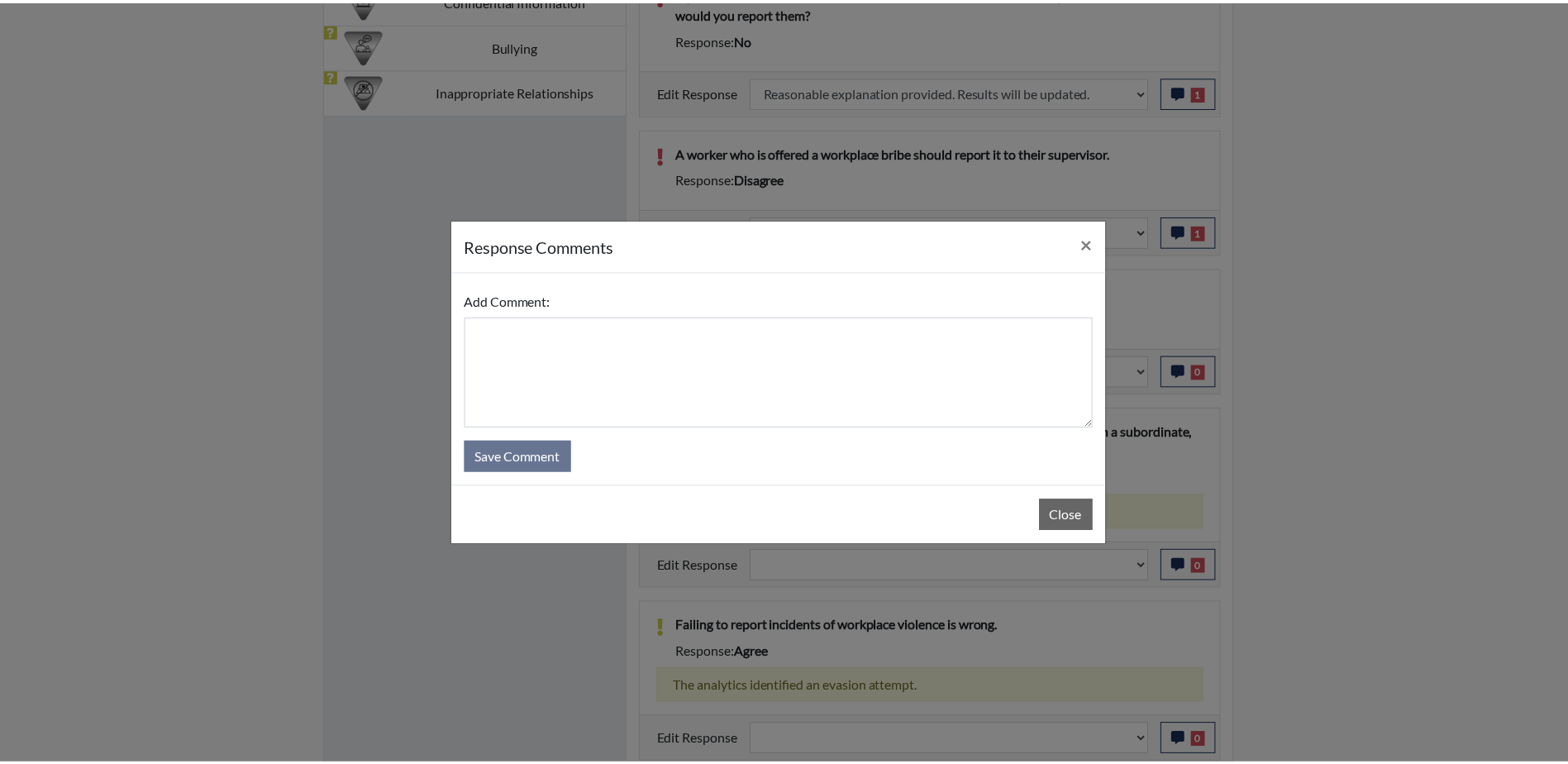
scroll to position [275, 687]
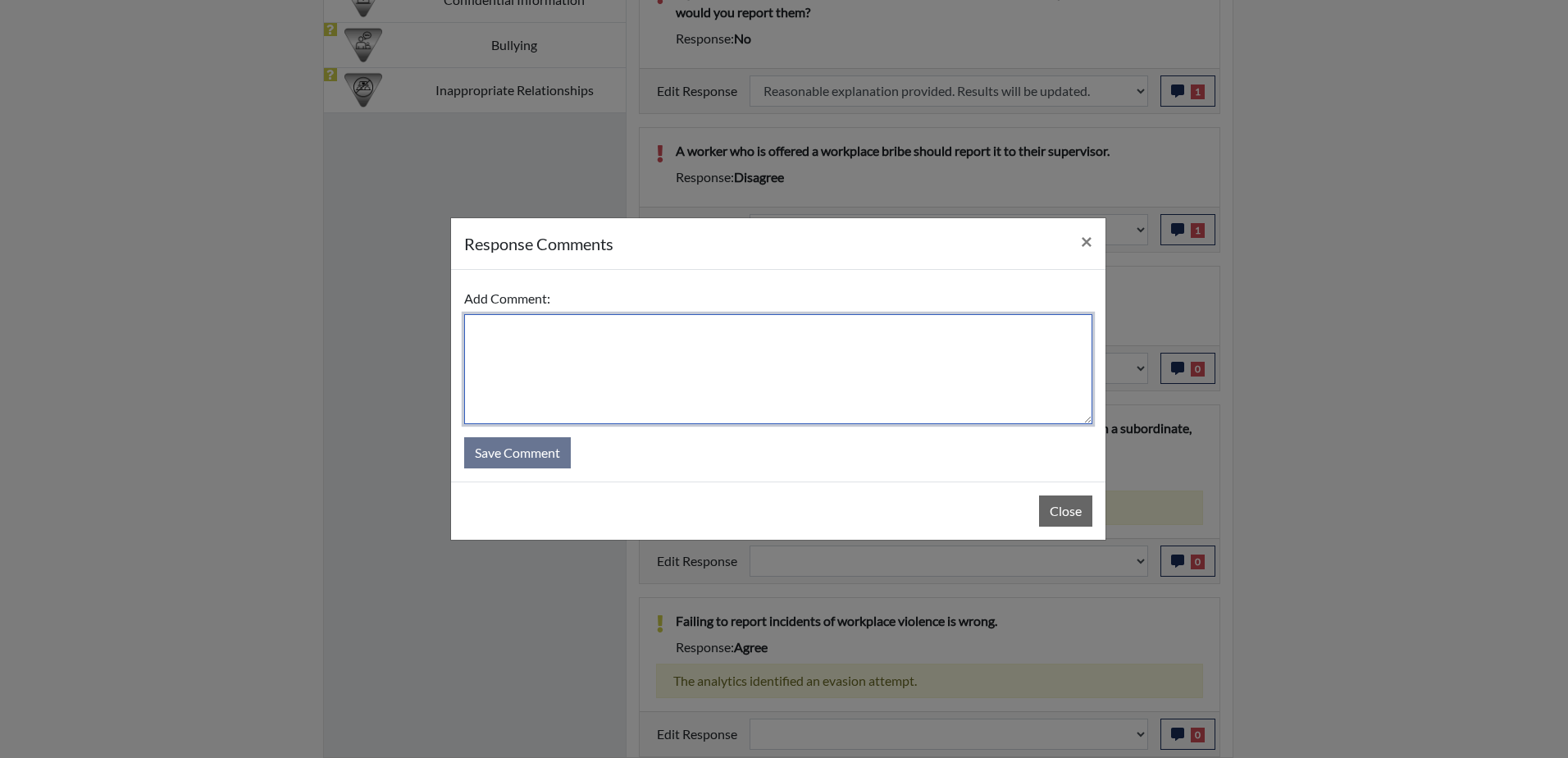
click at [775, 337] on textarea at bounding box center [778, 369] width 628 height 110
paste textarea "Had computer issues, error answer he meant yes"
click at [892, 383] on textarea "Had computer issues, error answer he meant disagree" at bounding box center [778, 369] width 628 height 110
click at [880, 335] on textarea "Had computer issues, error answer he meant disagree" at bounding box center [778, 369] width 628 height 110
type textarea "Had computer issues, error answer he meant disagree"
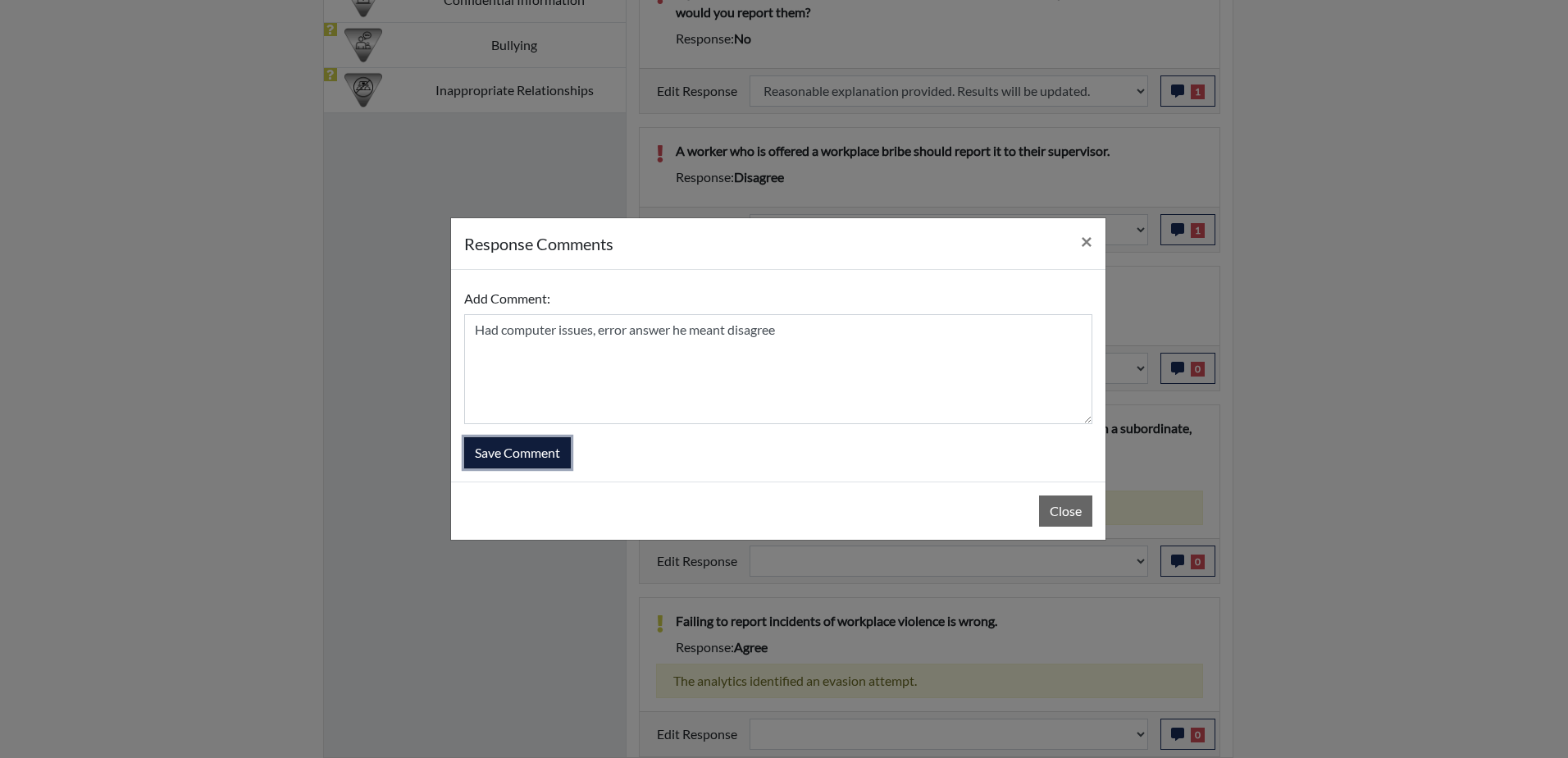
click at [522, 457] on button "Save Comment" at bounding box center [518, 453] width 107 height 31
select select
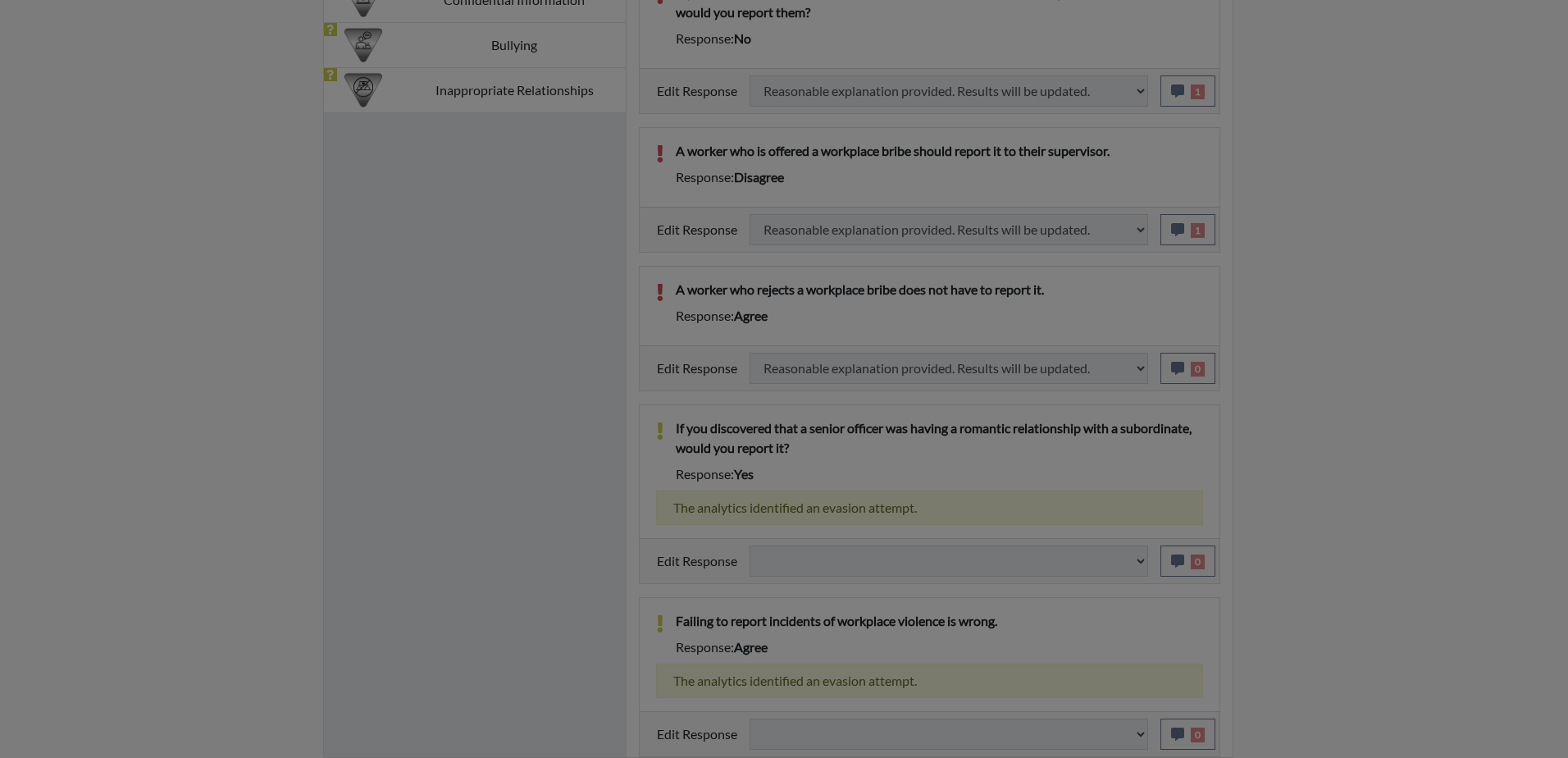
select select
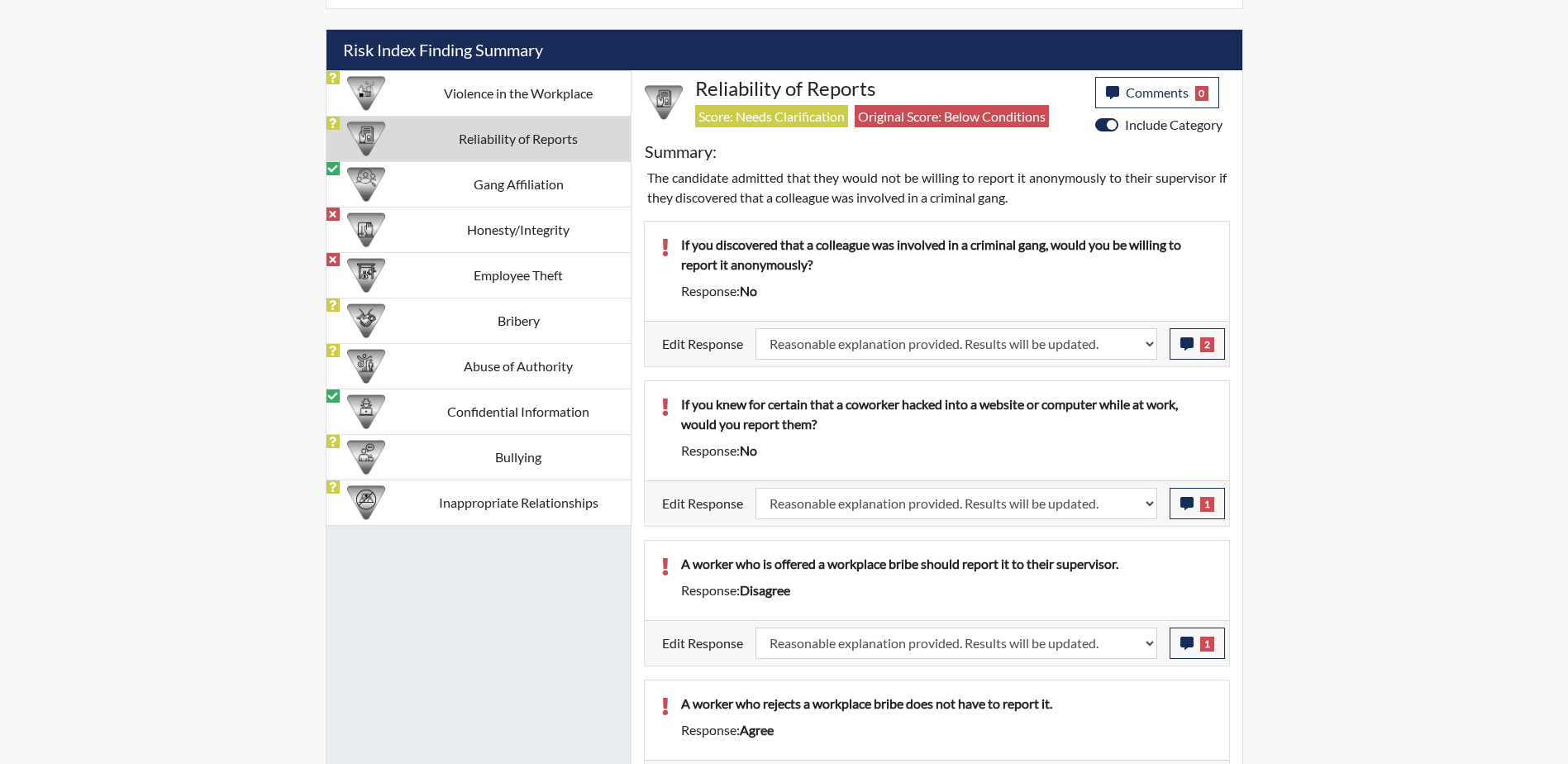
scroll to position [1041, 0]
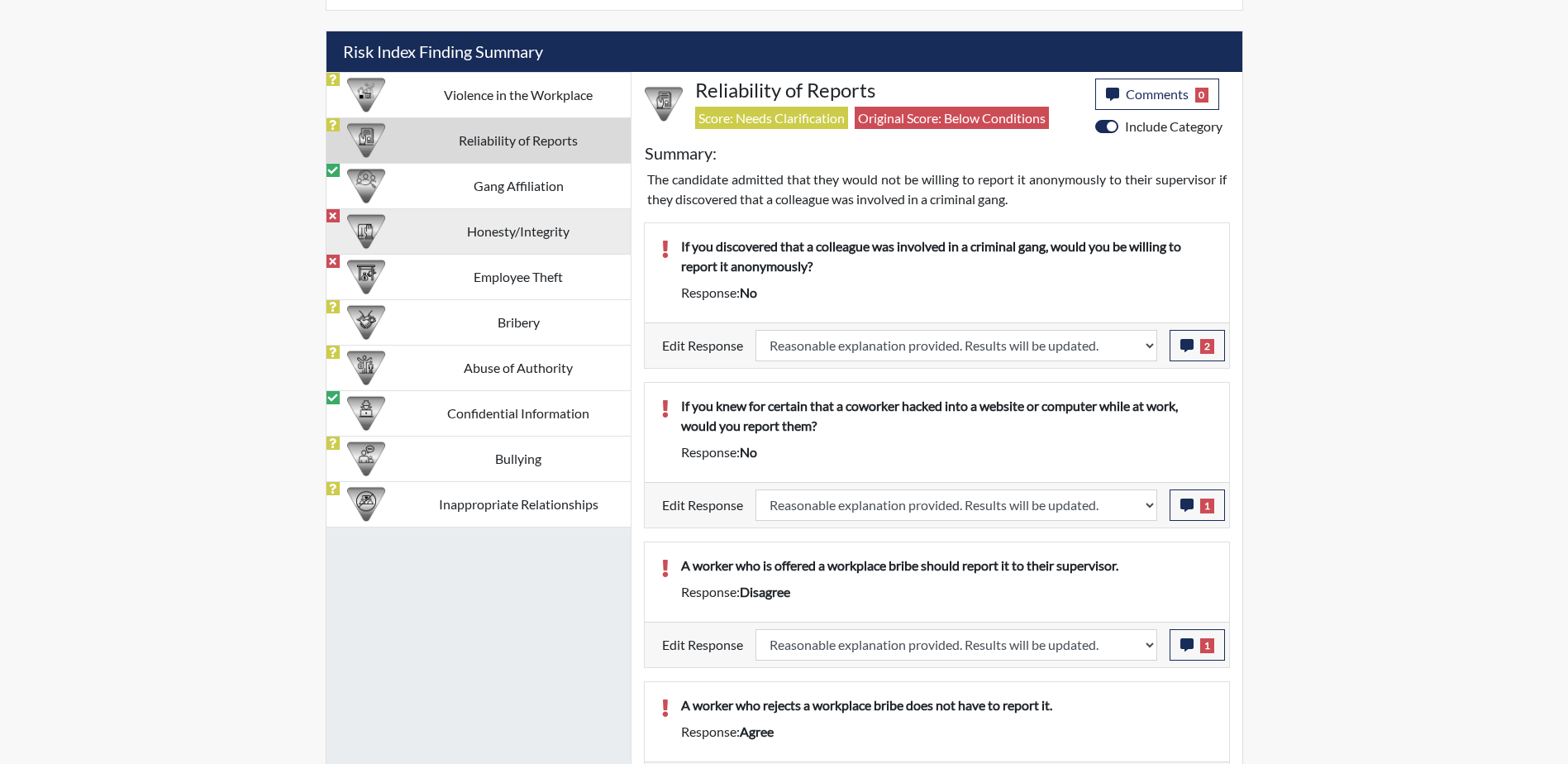
click at [503, 225] on td "Honesty/Integrity" at bounding box center [519, 231] width 224 height 45
select select
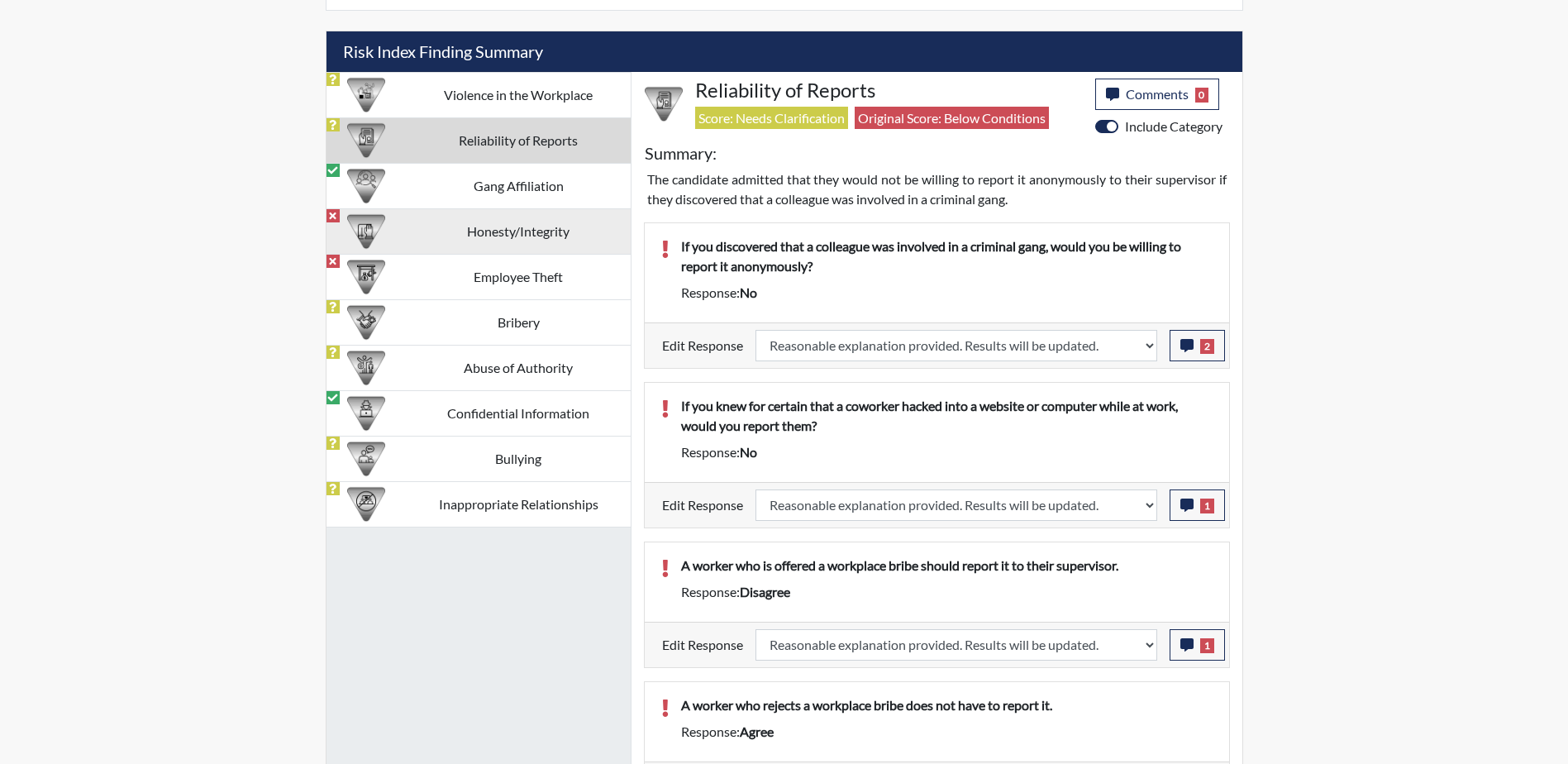
select select
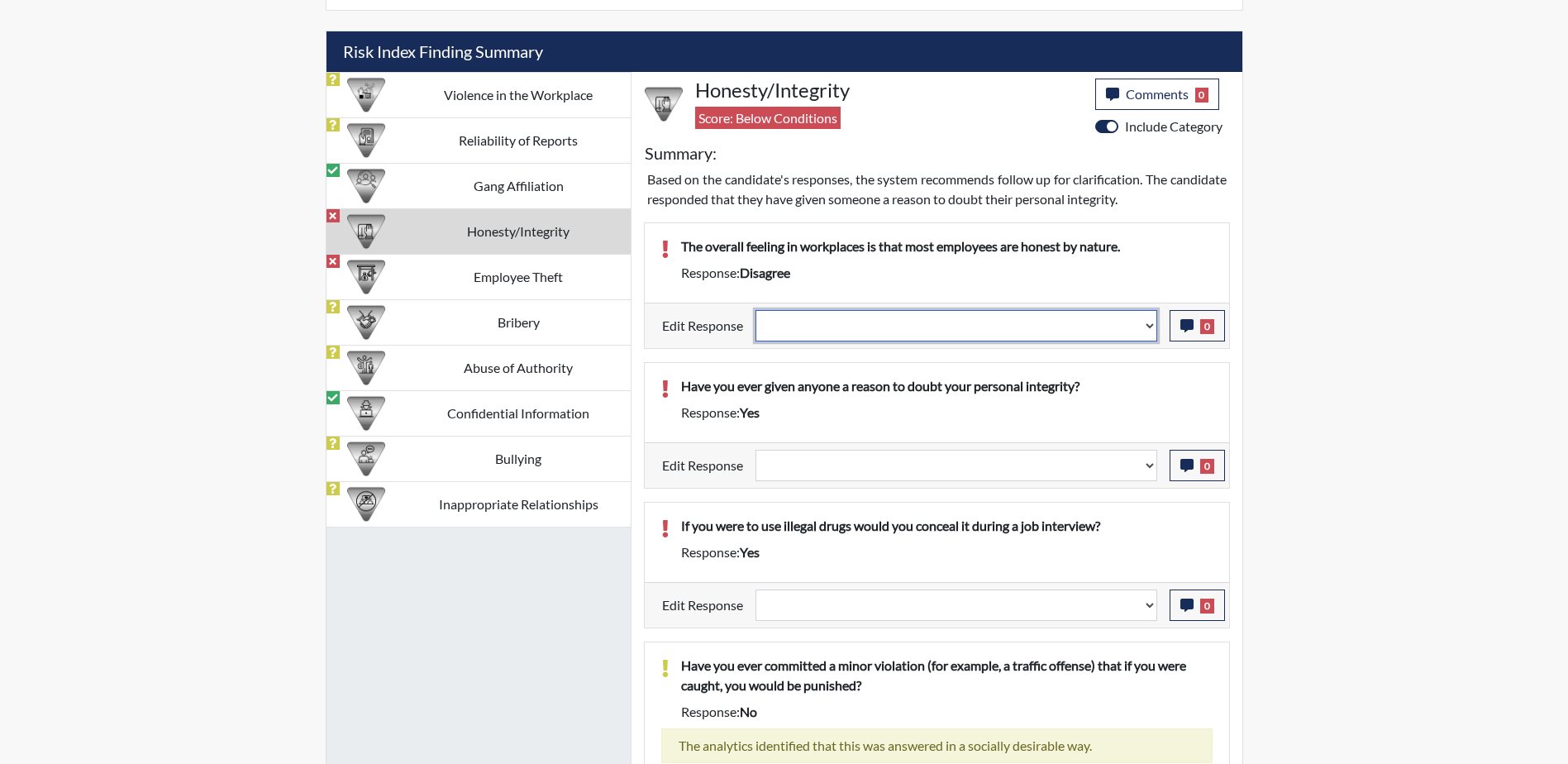
click at [1150, 319] on select "Question is not relevant. Results will be updated. Reasonable explanation provi…" at bounding box center [956, 326] width 401 height 31
select select "reasonable-explanation-provided"
click at [756, 310] on select "Question is not relevant. Results will be updated. Reasonable explanation provi…" at bounding box center [956, 326] width 401 height 31
select select
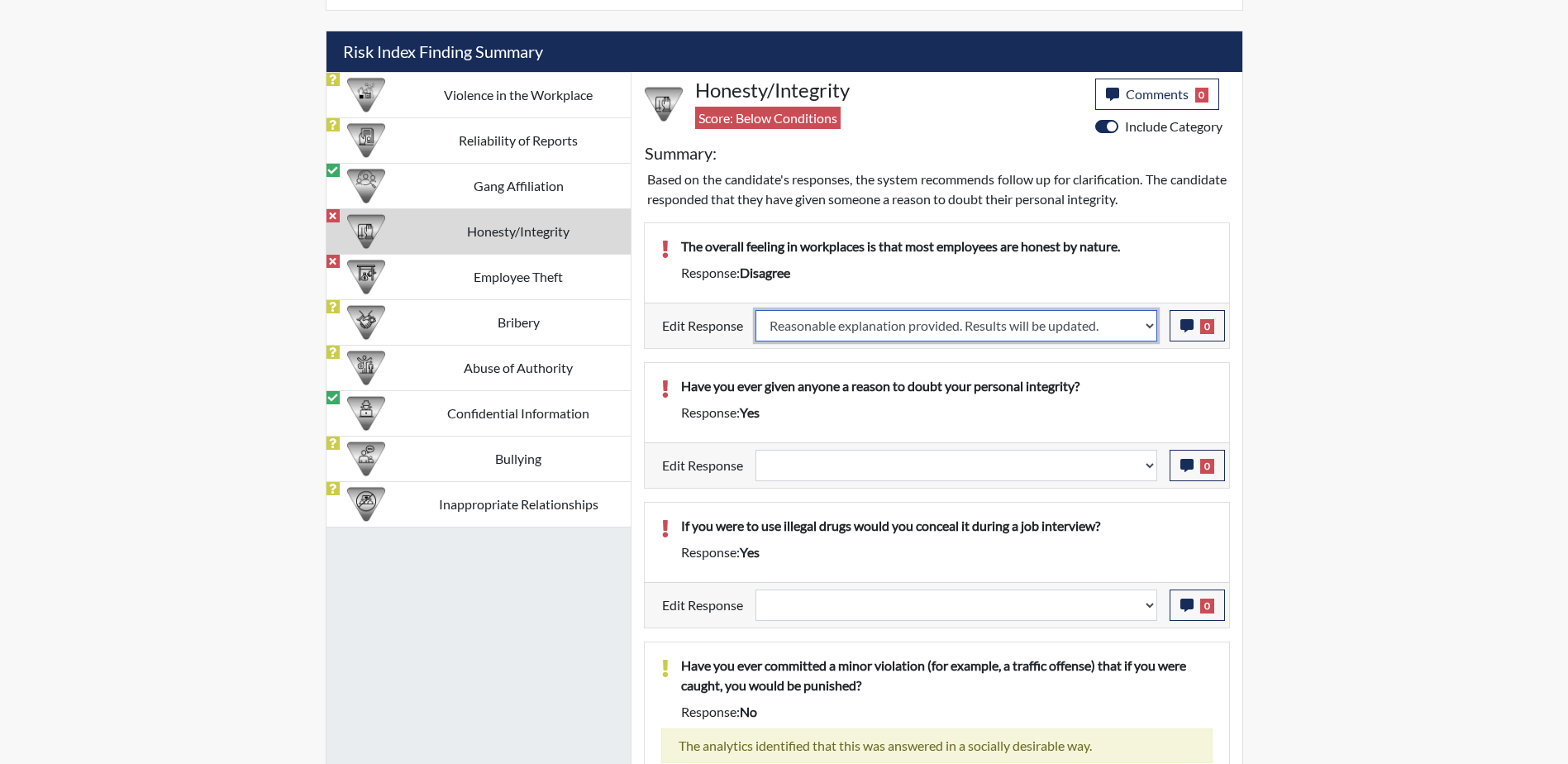
select select
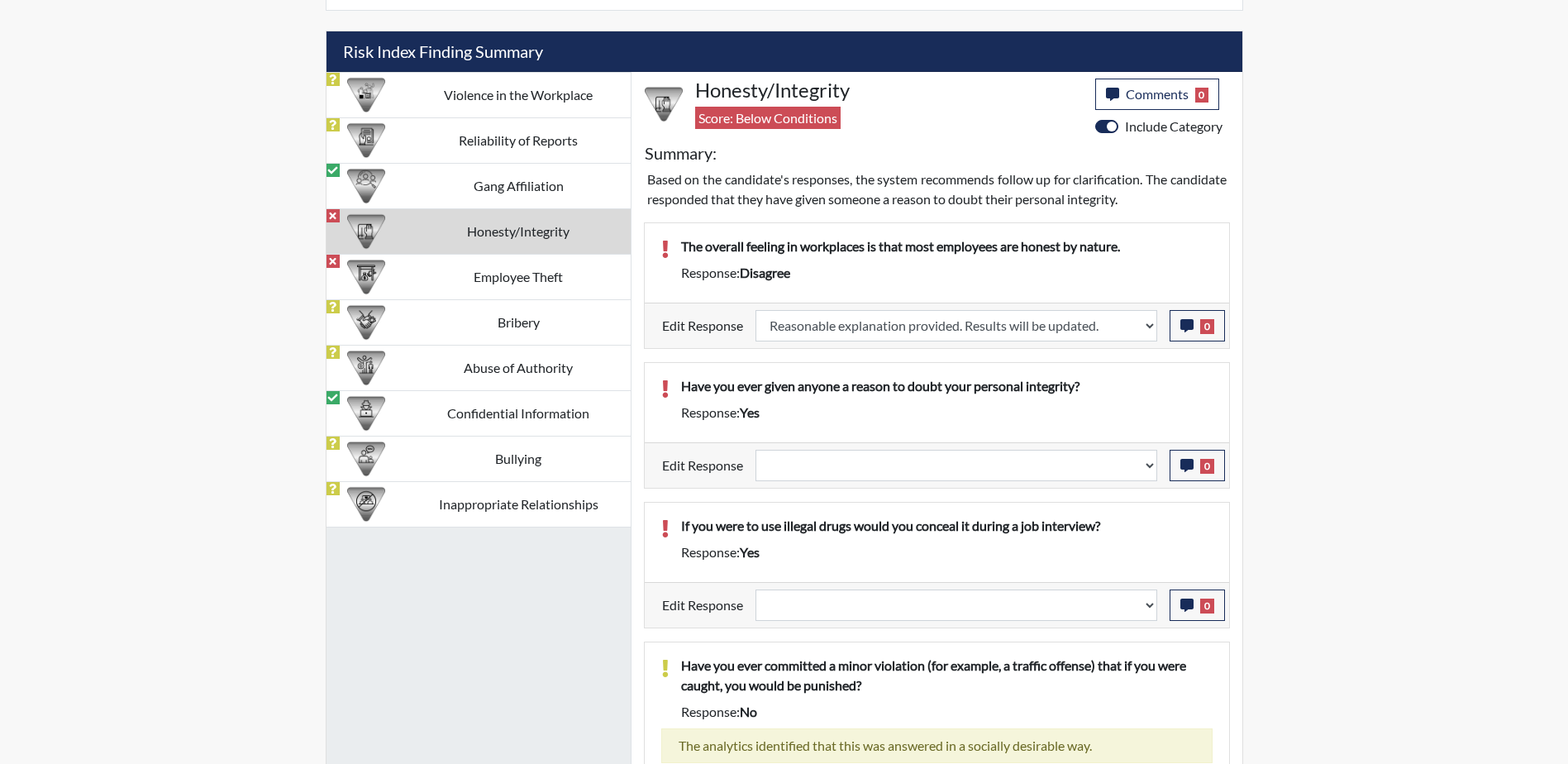
select select
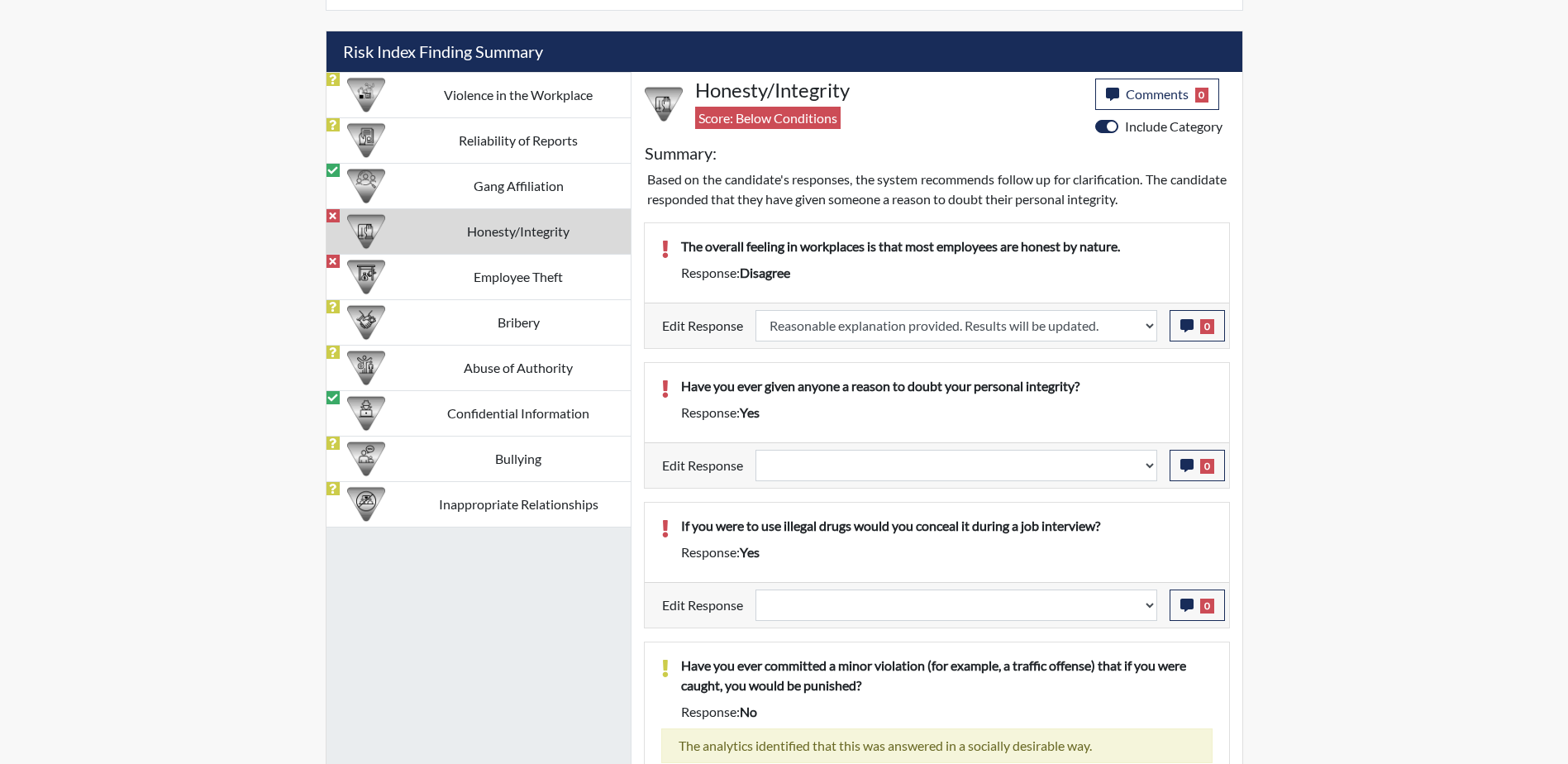
select select
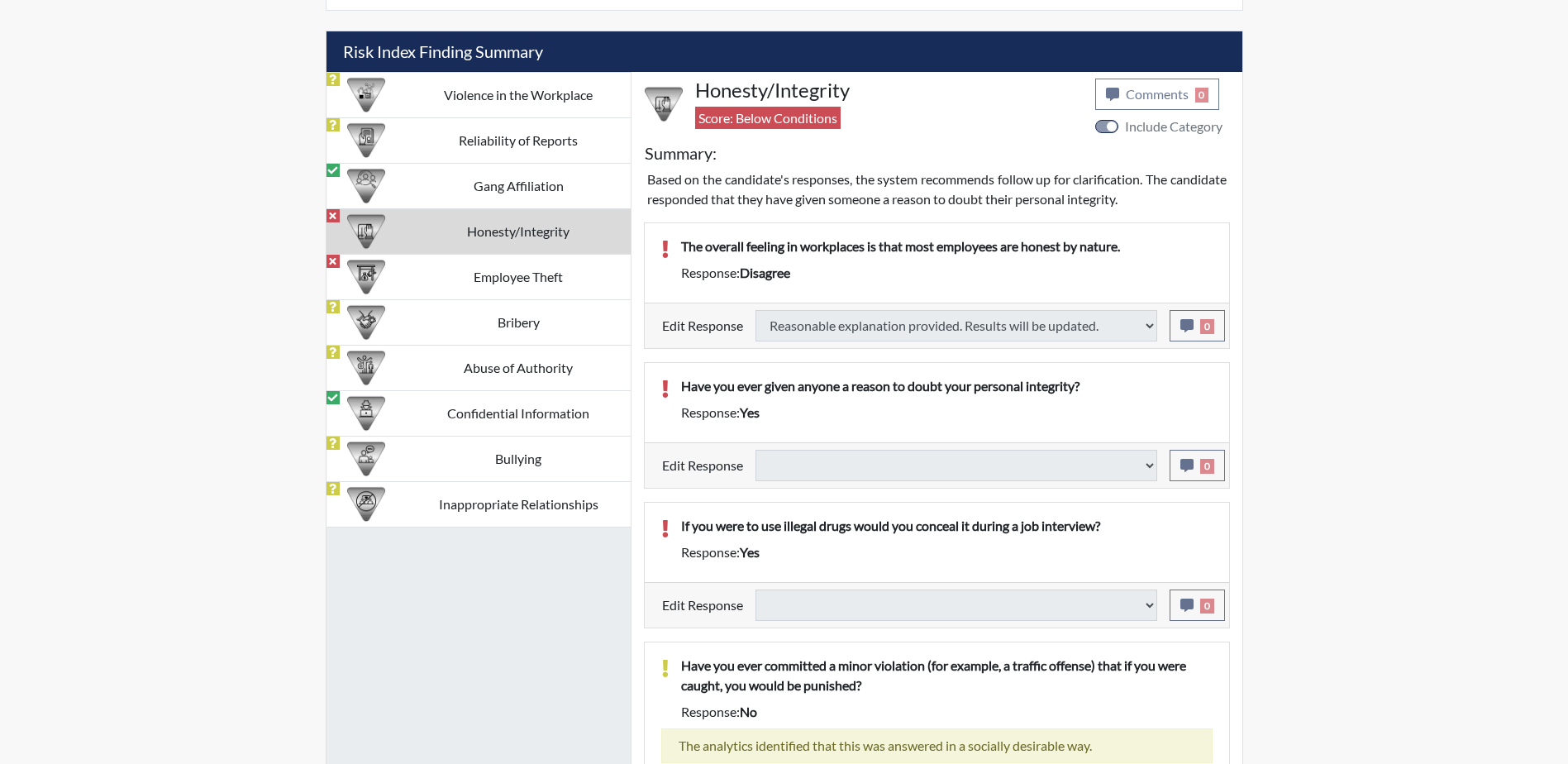
select select
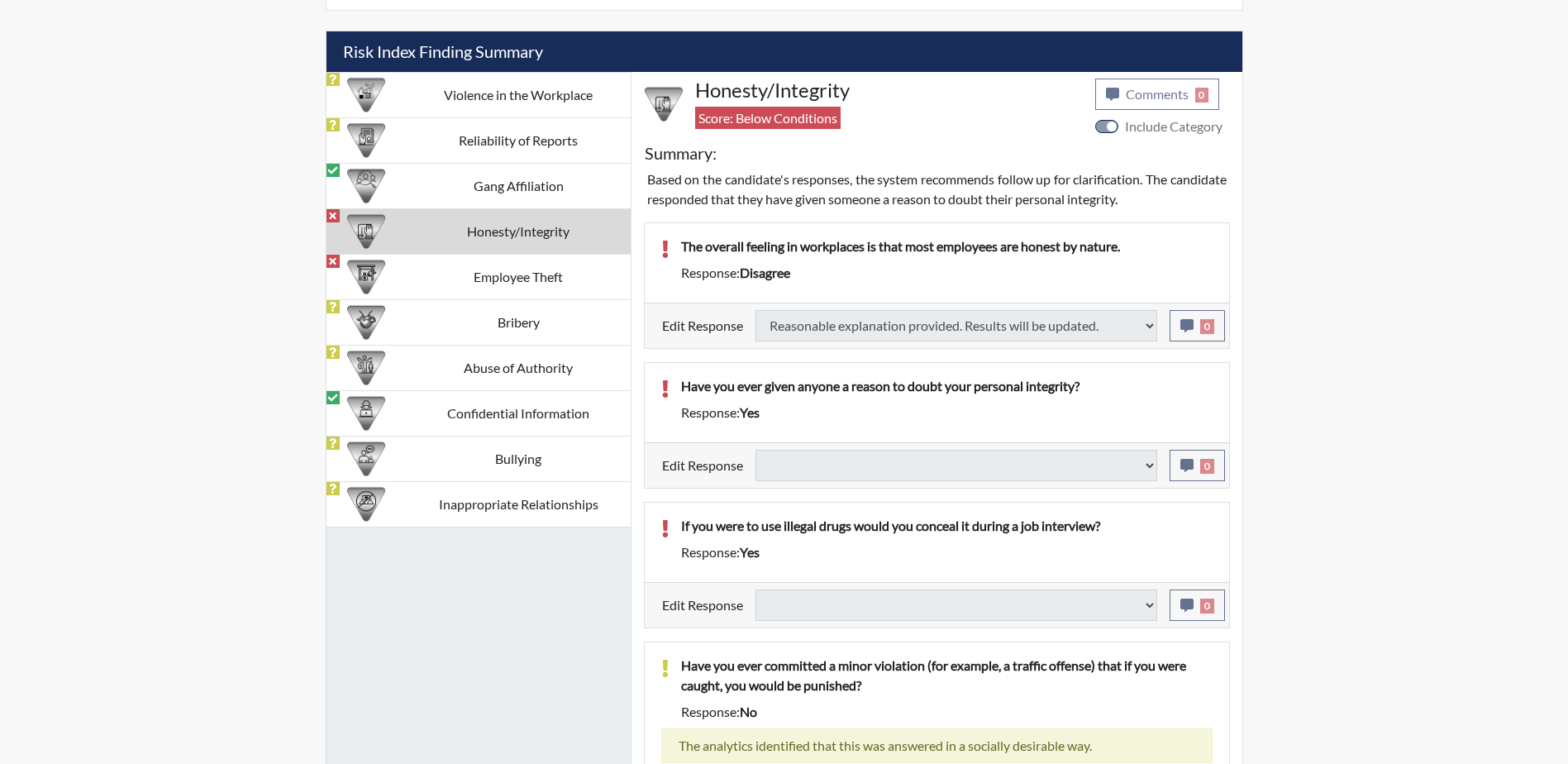
select select
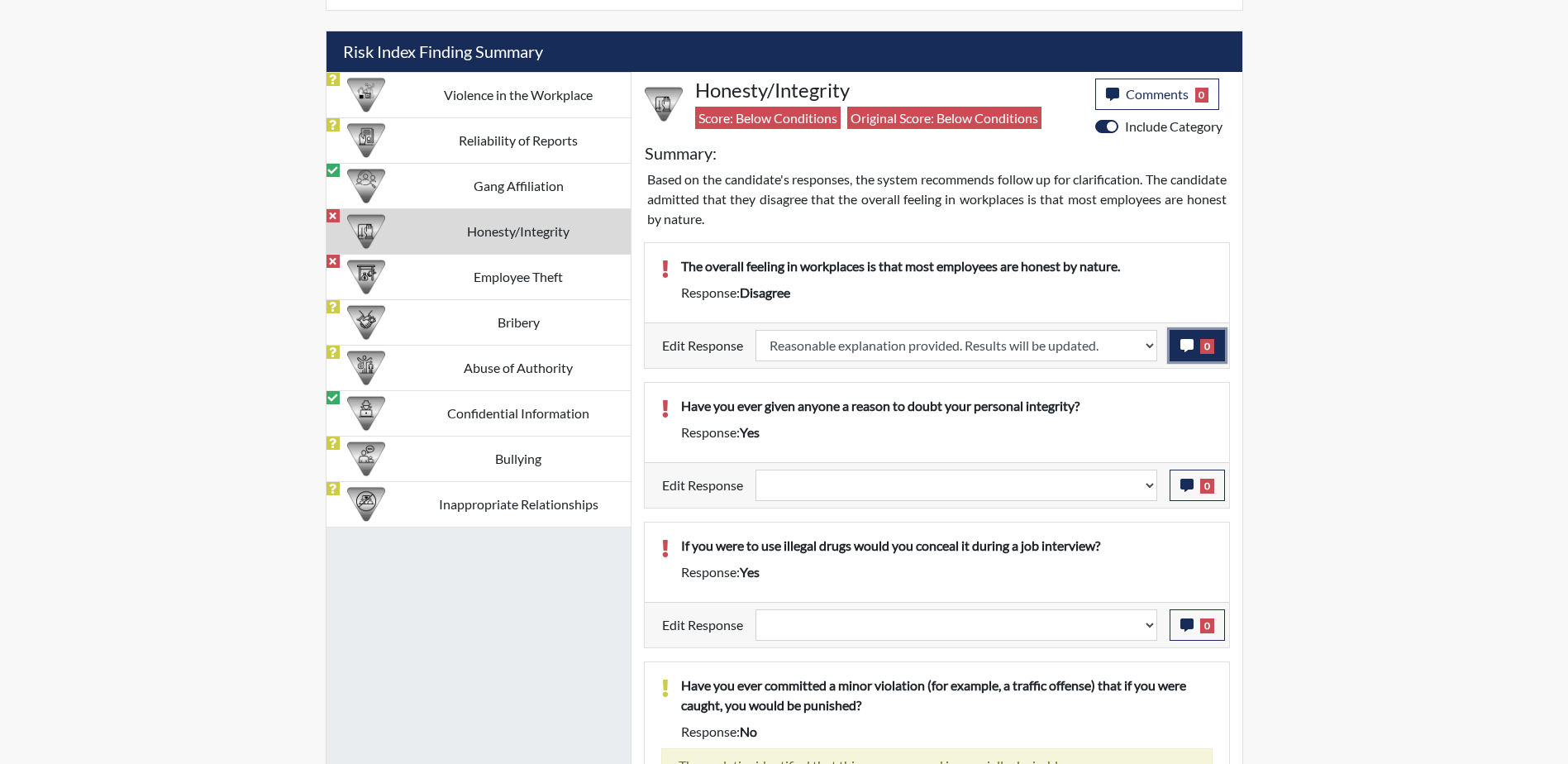
click at [1209, 344] on span "0" at bounding box center [1207, 346] width 14 height 15
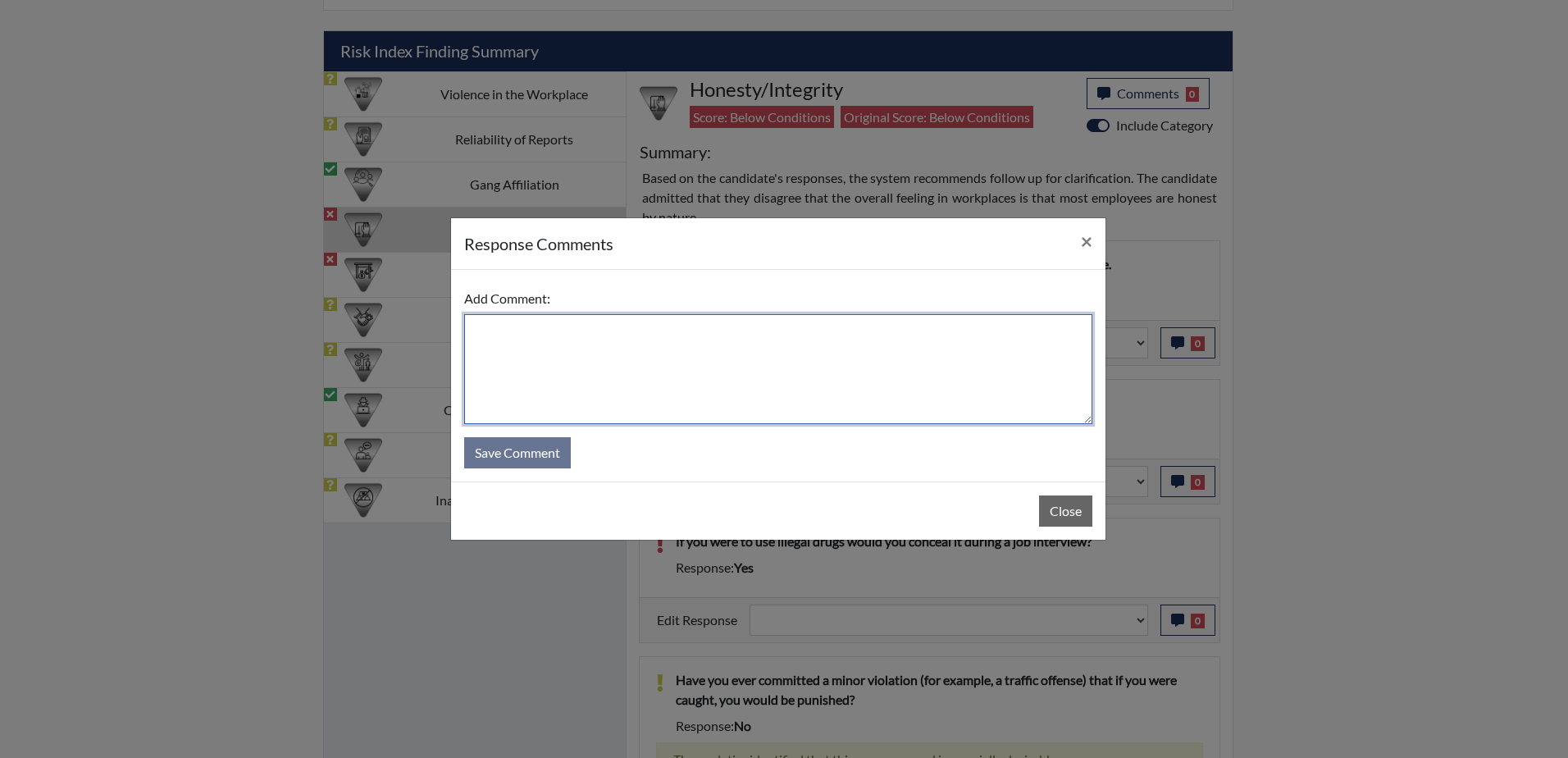
click at [670, 348] on textarea at bounding box center [778, 369] width 628 height 110
paste textarea "Had computer issues, error answer he meant yes"
drag, startPoint x: 773, startPoint y: 327, endPoint x: 733, endPoint y: 335, distance: 40.8
click at [733, 335] on textarea "Had computer issues, error answer he meant agree" at bounding box center [778, 369] width 628 height 110
click at [803, 331] on textarea "Had computer issues, error answer he meant agree" at bounding box center [778, 369] width 628 height 110
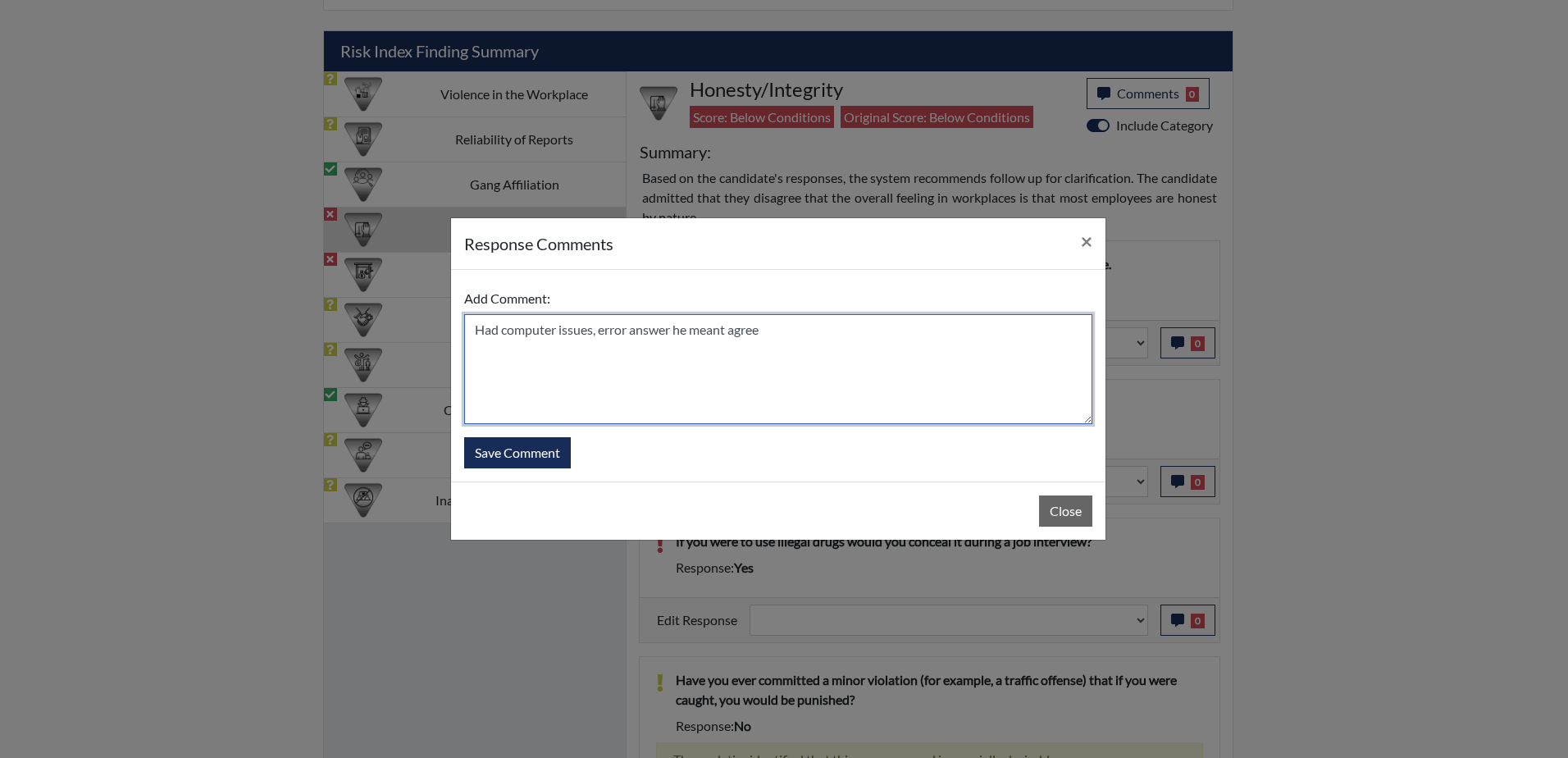
click at [795, 331] on textarea "Had computer issues, error answer he meant agree" at bounding box center [778, 369] width 628 height 110
drag, startPoint x: 765, startPoint y: 334, endPoint x: 390, endPoint y: 350, distance: 375.3
click at [390, 350] on div "response Comments × Add Comment: Had computer issues, error answer he meant agr…" at bounding box center [784, 379] width 1568 height 758
type textarea "M"
type textarea "S"
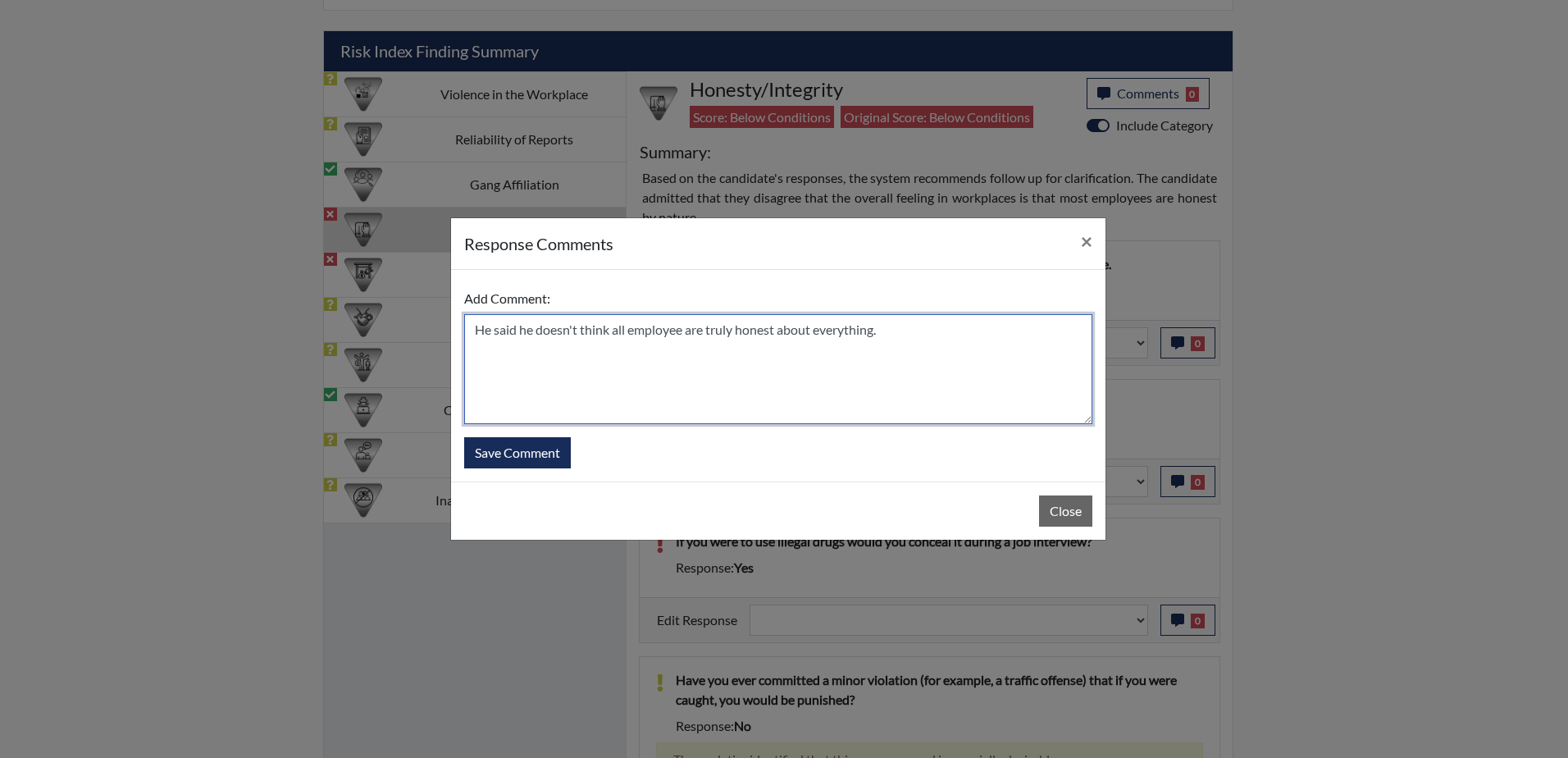
click at [683, 334] on textarea "He said he doesn't think all employee are truly honest about everything." at bounding box center [778, 369] width 628 height 110
type textarea "He said he doesn't think all employees are truly honest about everything."
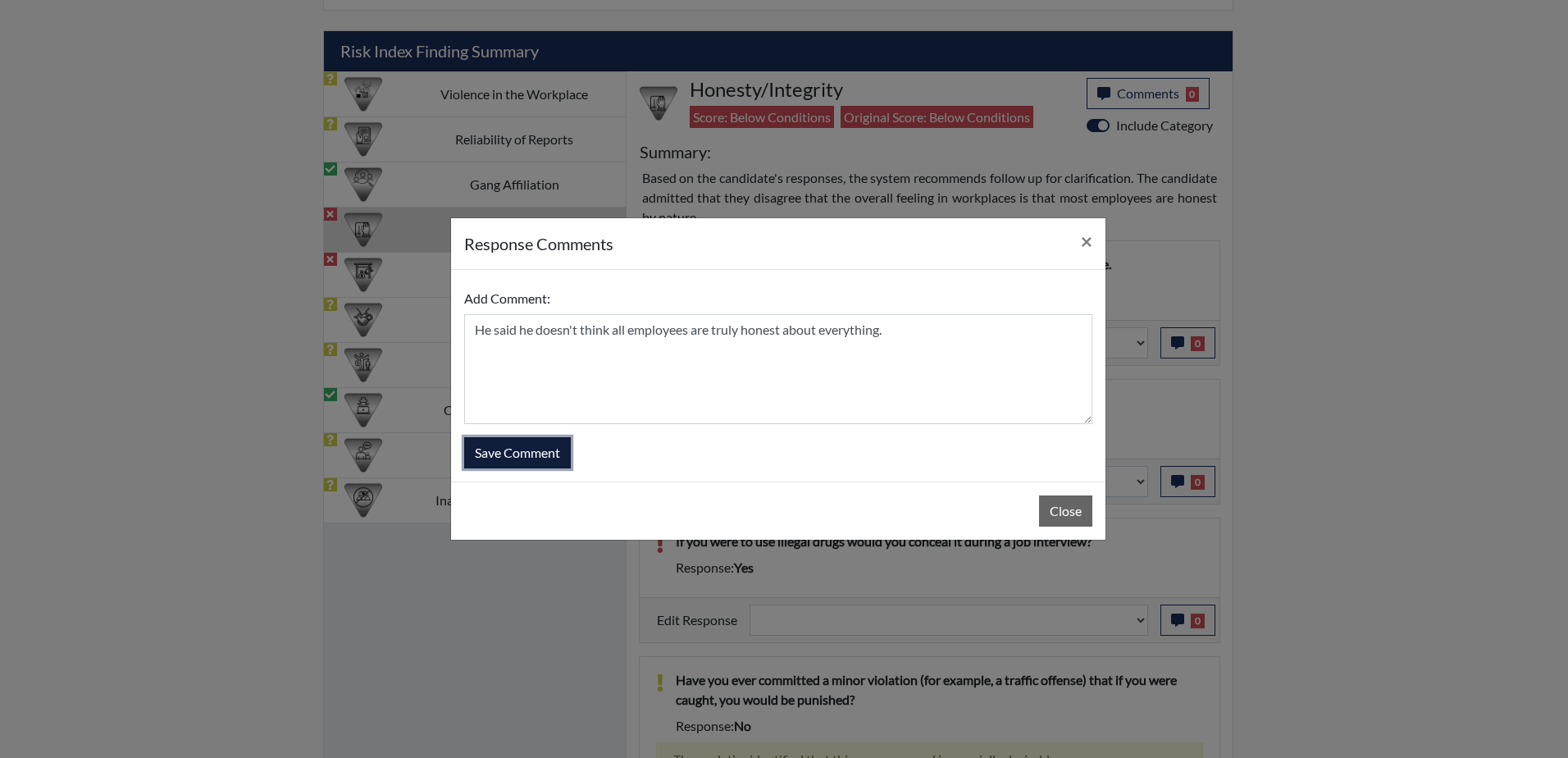
click at [545, 451] on button "Save Comment" at bounding box center [518, 453] width 107 height 31
select select
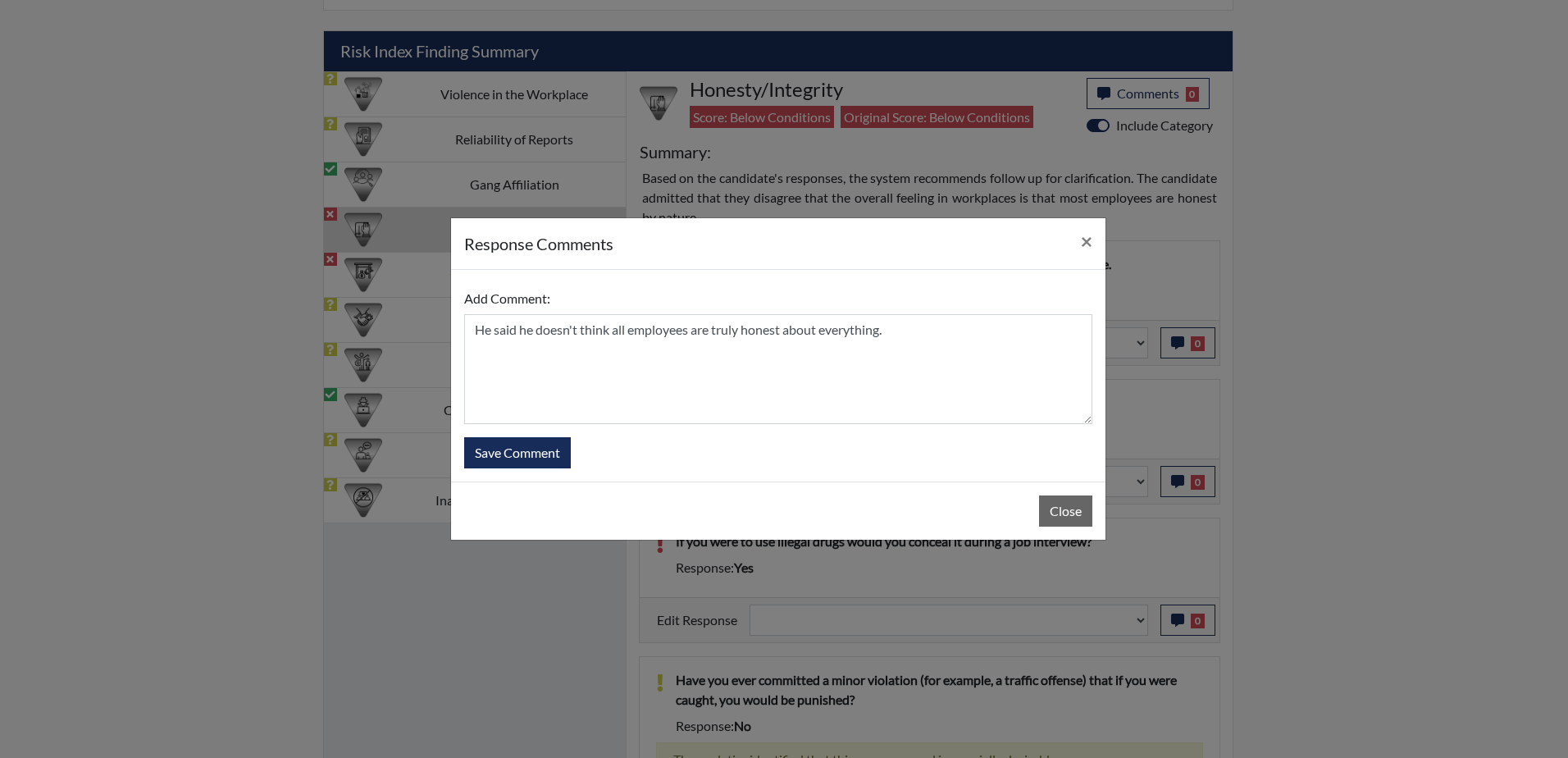
select select
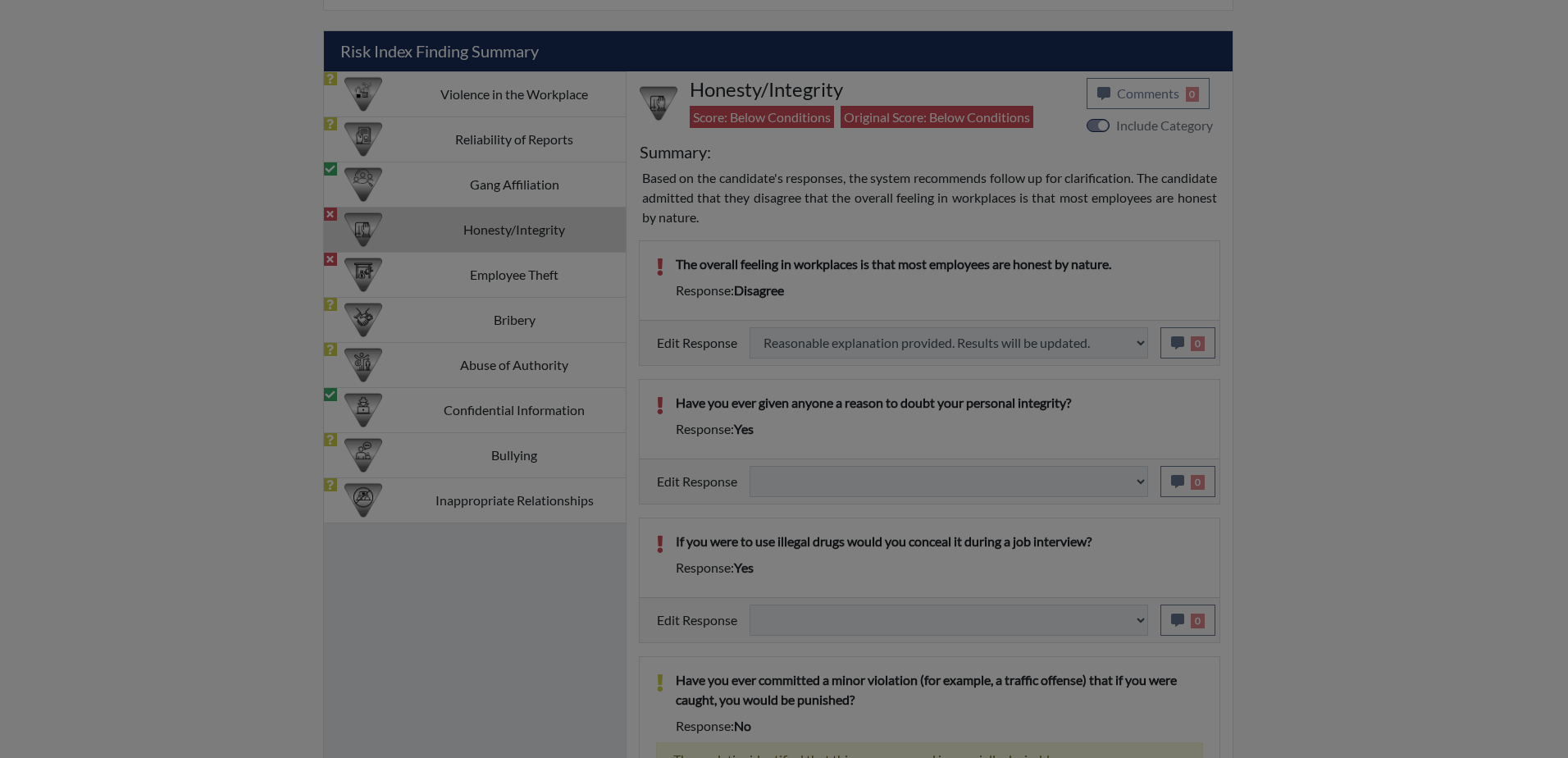
select select
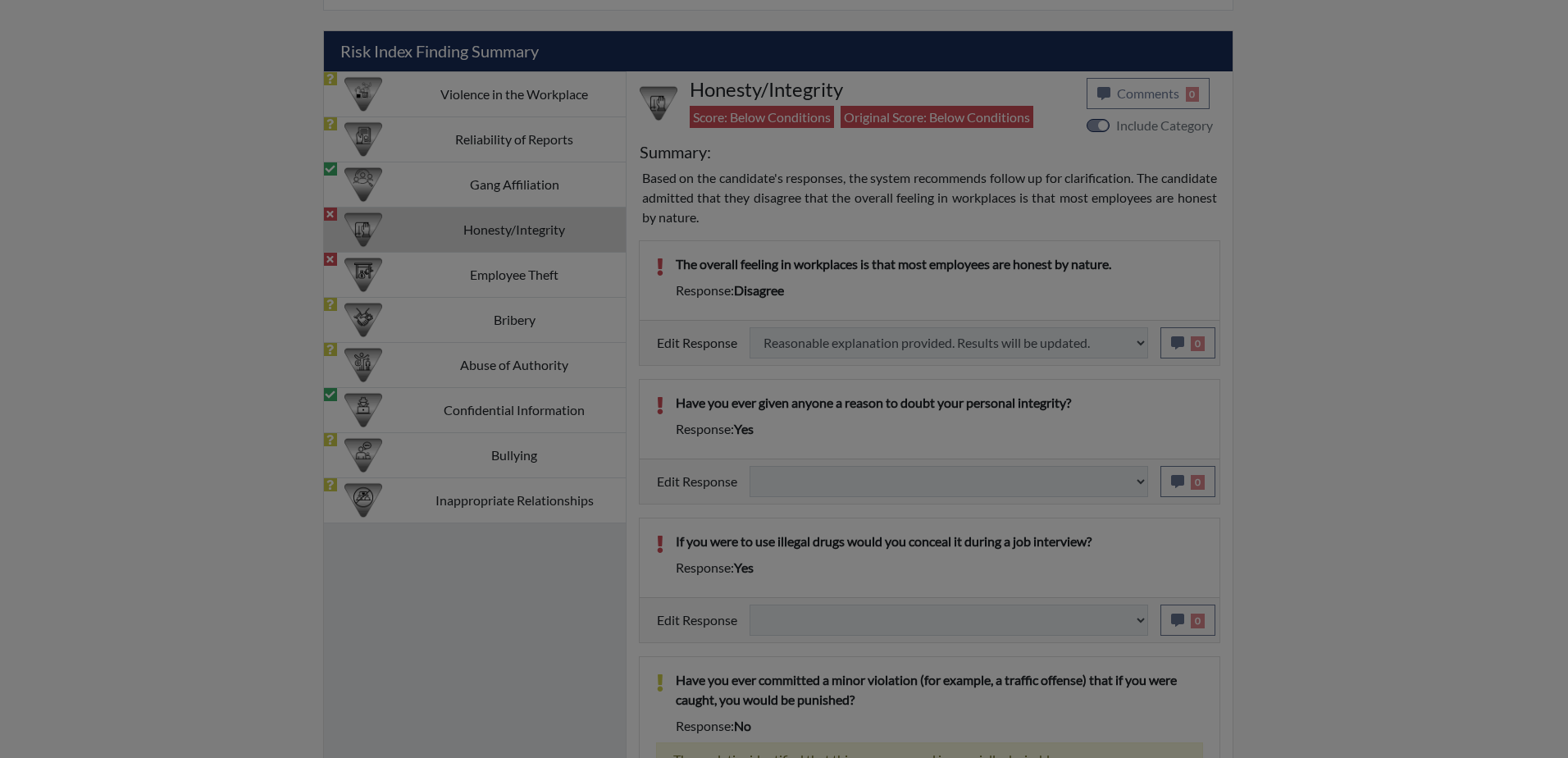
select select
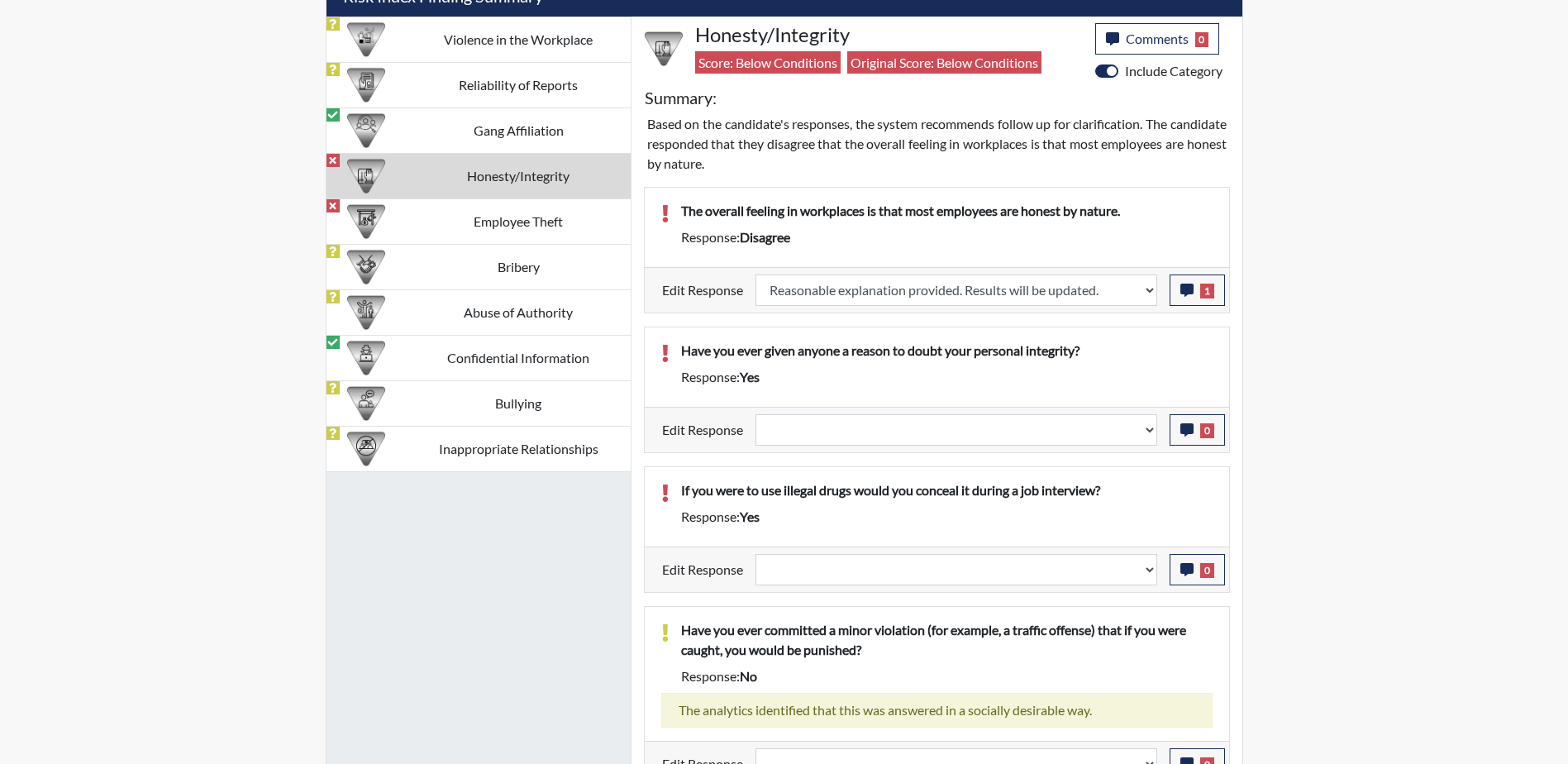
scroll to position [1124, 0]
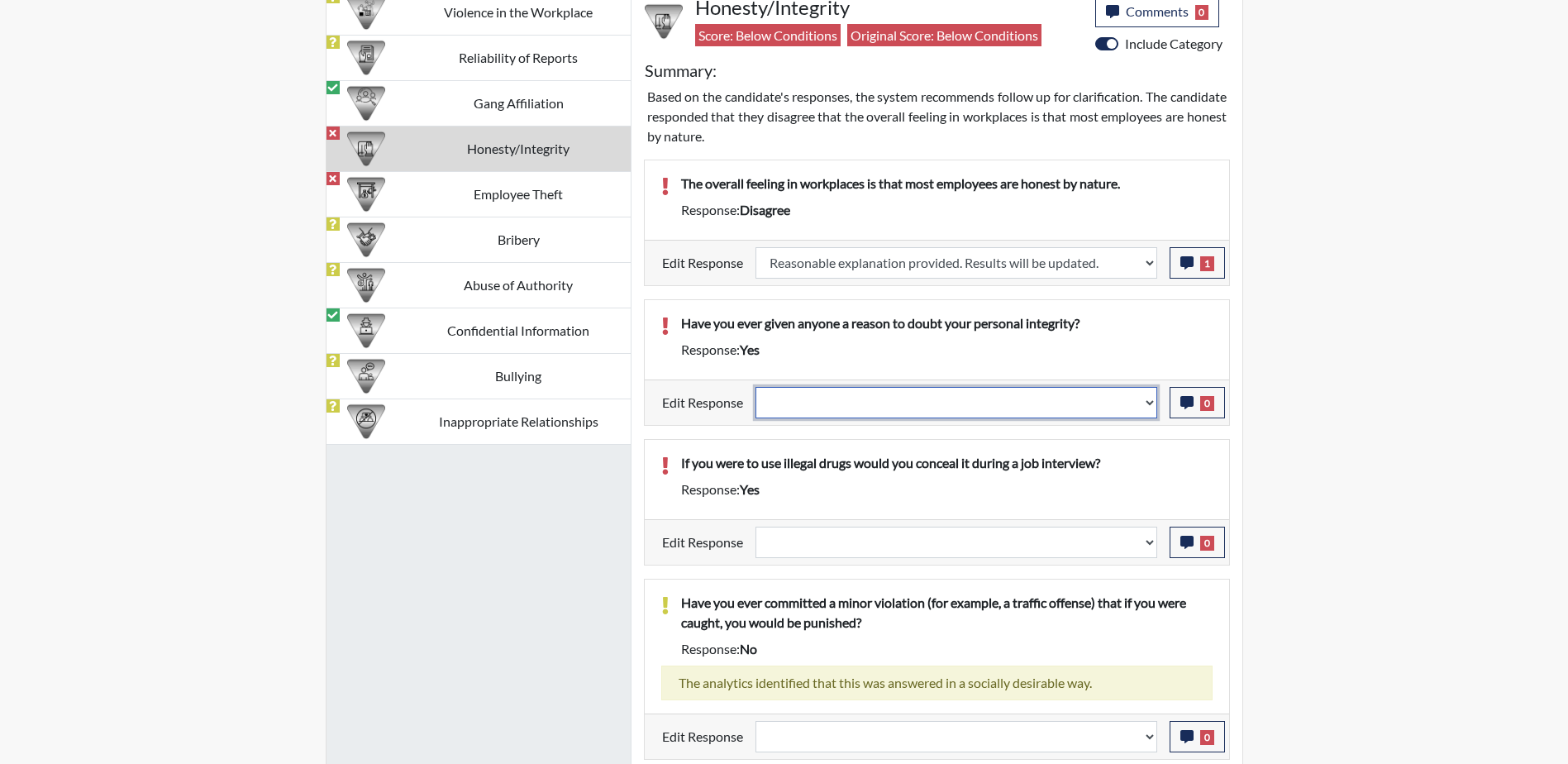
click at [1149, 407] on select "Question is not relevant. Results will be updated. Reasonable explanation provi…" at bounding box center [956, 402] width 401 height 31
select select "reasonable-explanation-provided"
click at [756, 387] on select "Question is not relevant. Results will be updated. Reasonable explanation provi…" at bounding box center [956, 402] width 401 height 31
select select
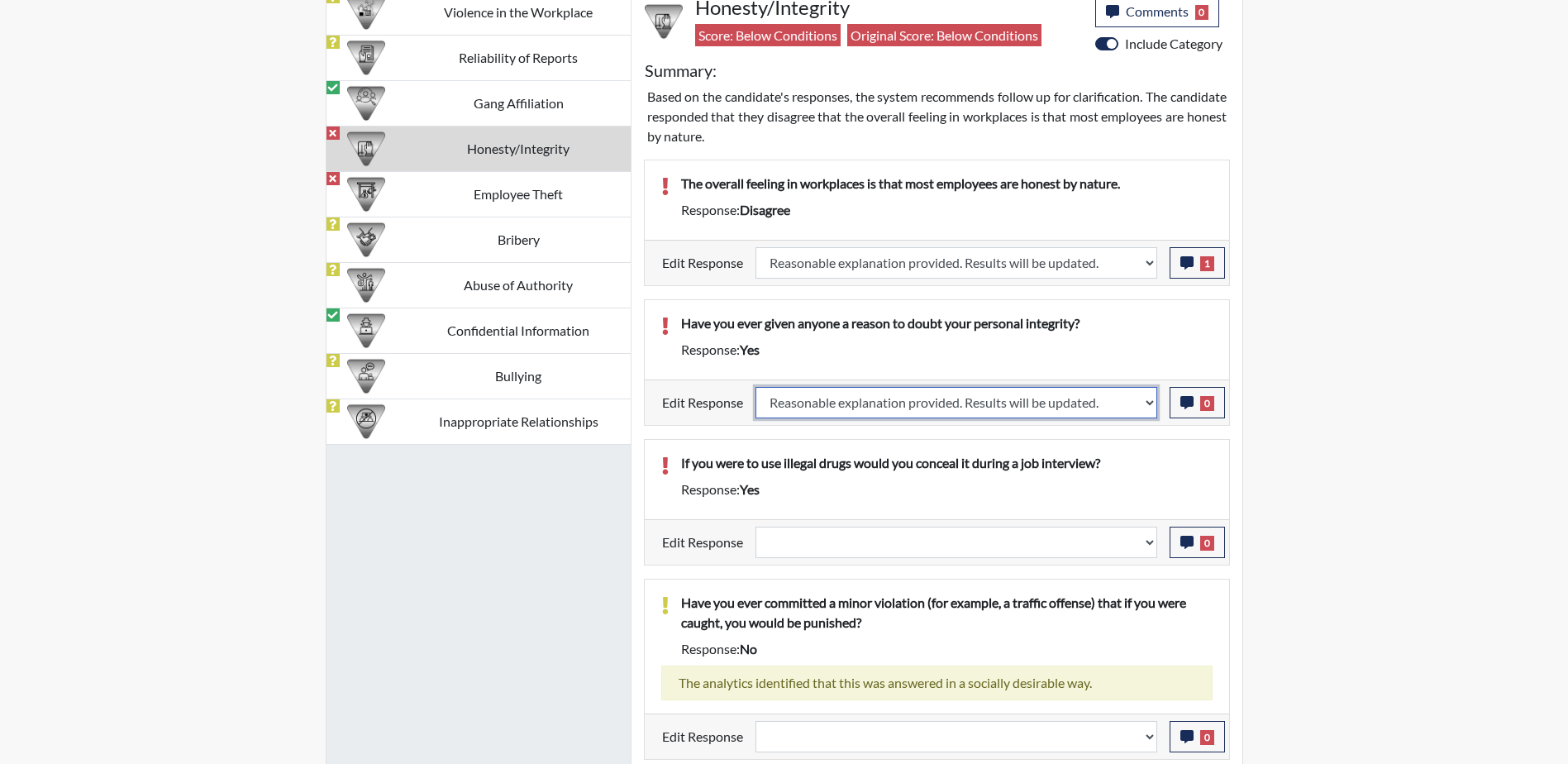
select select
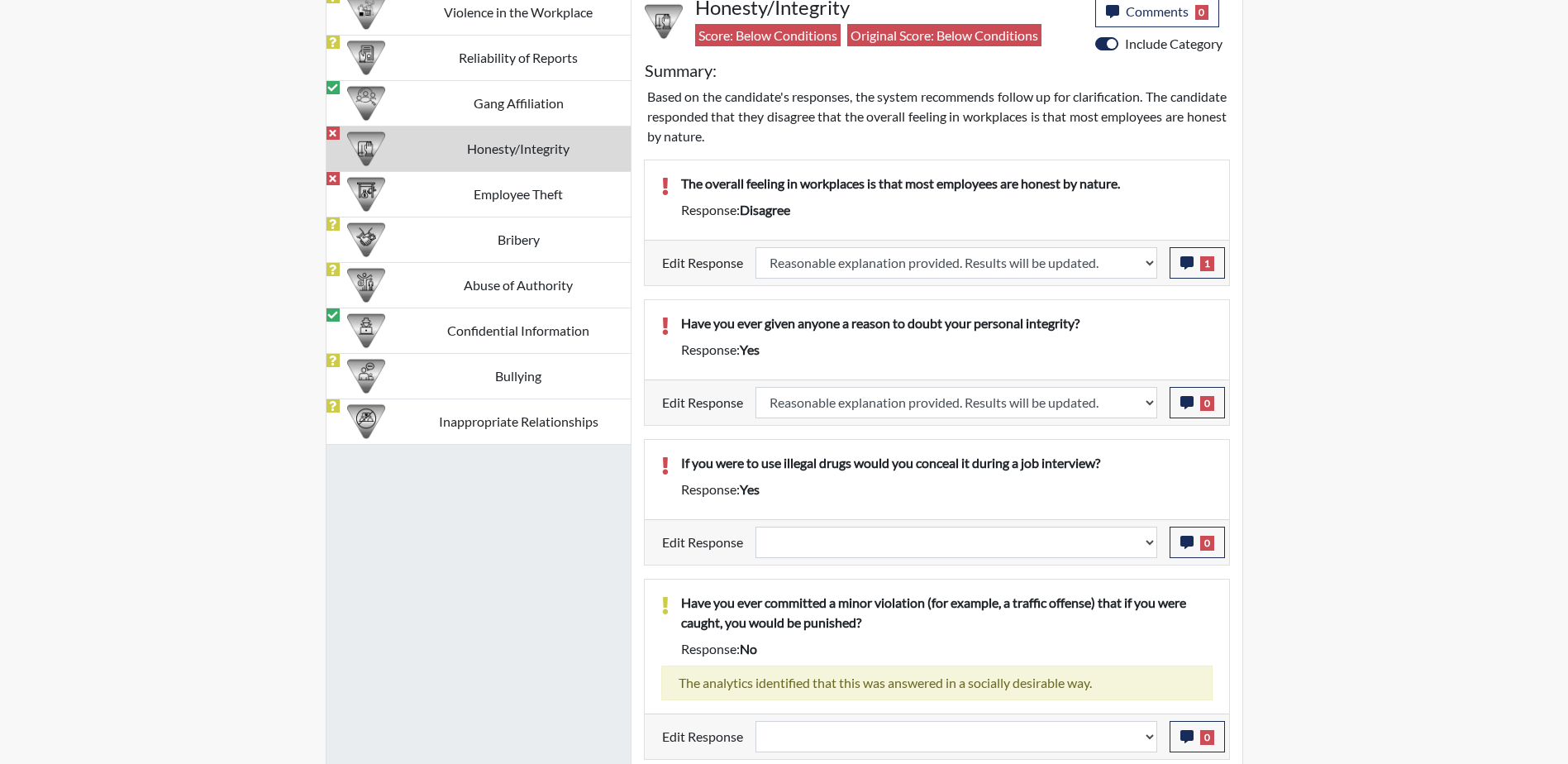
select select
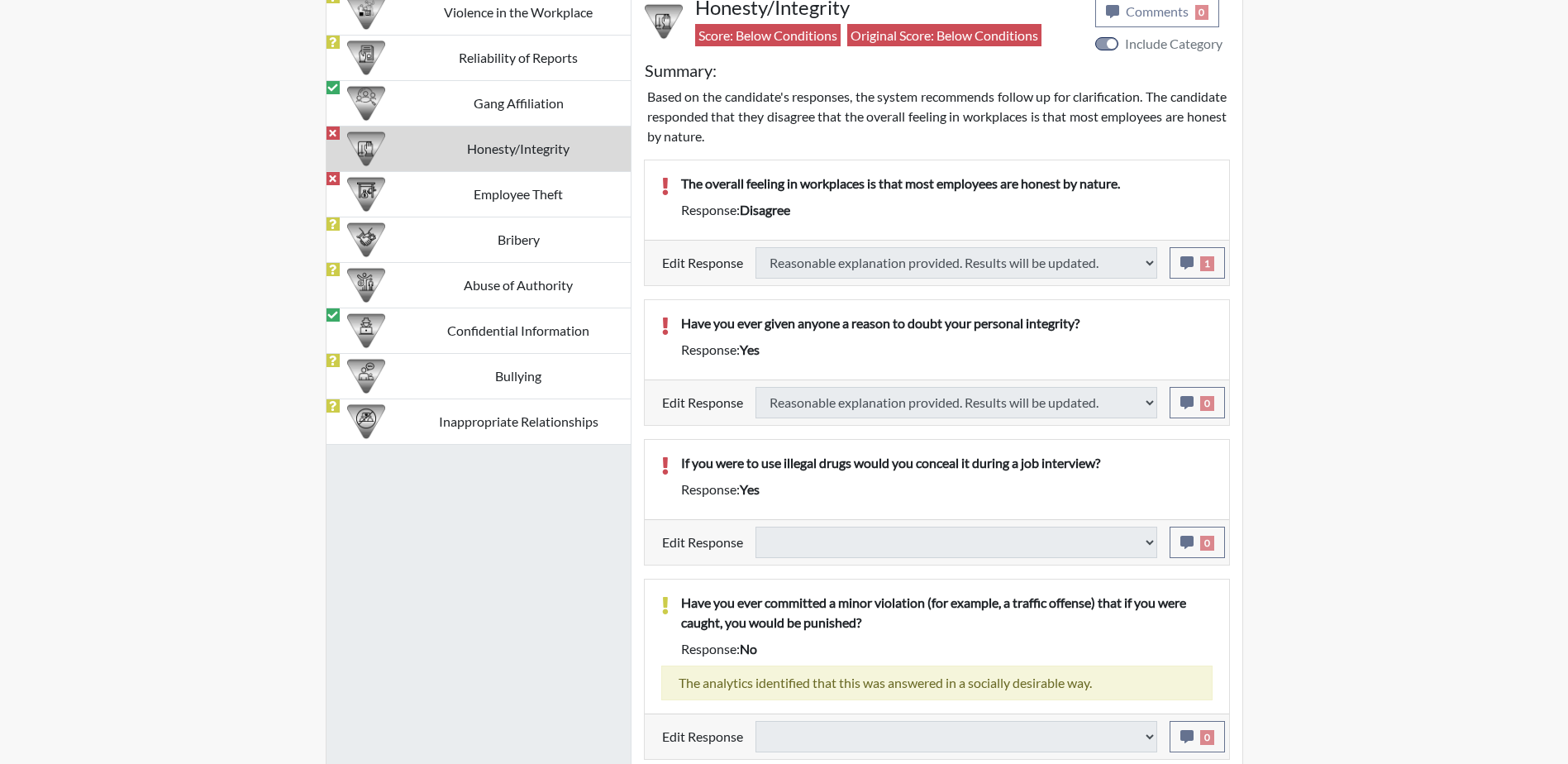
select select
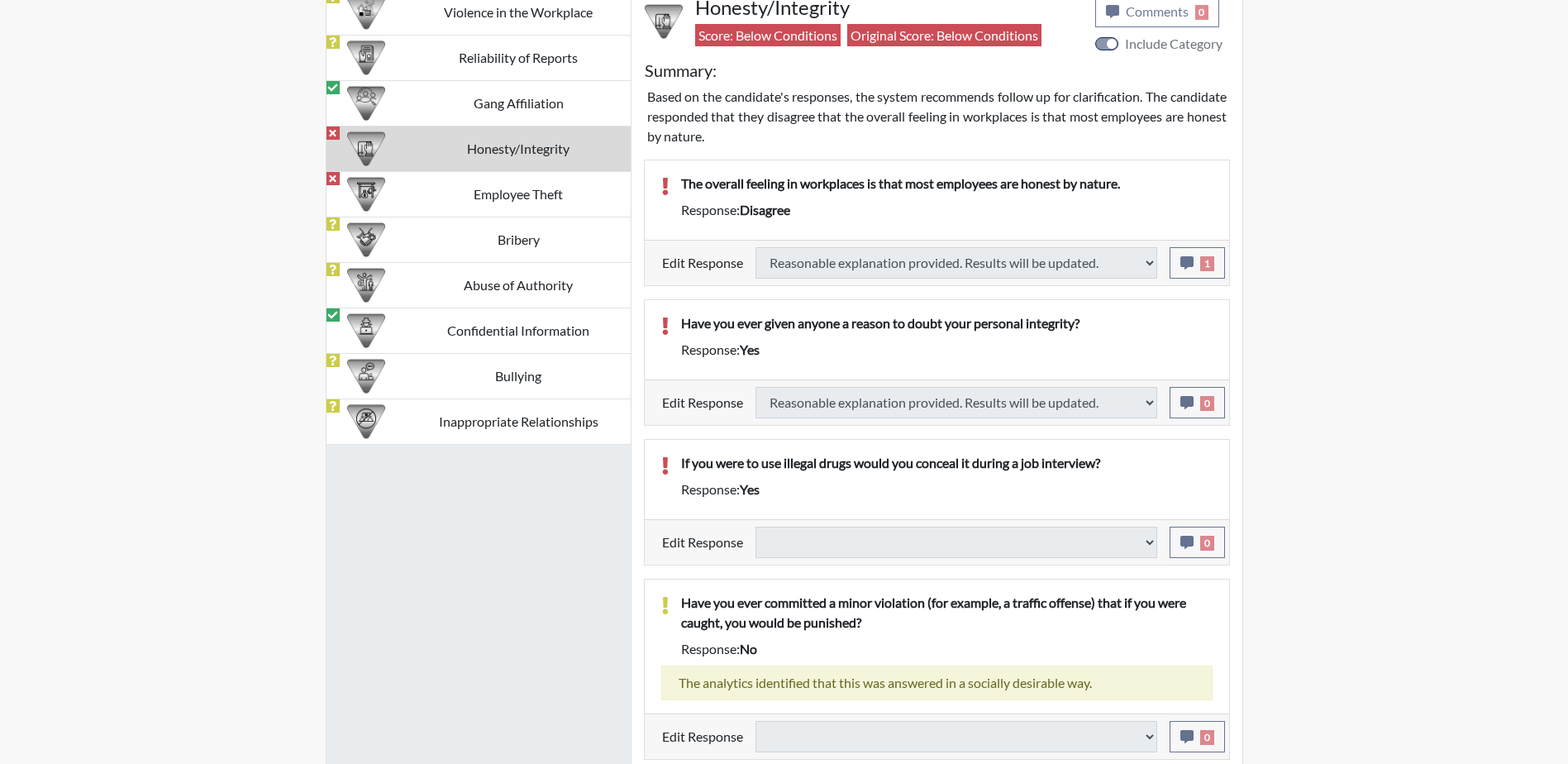
select select
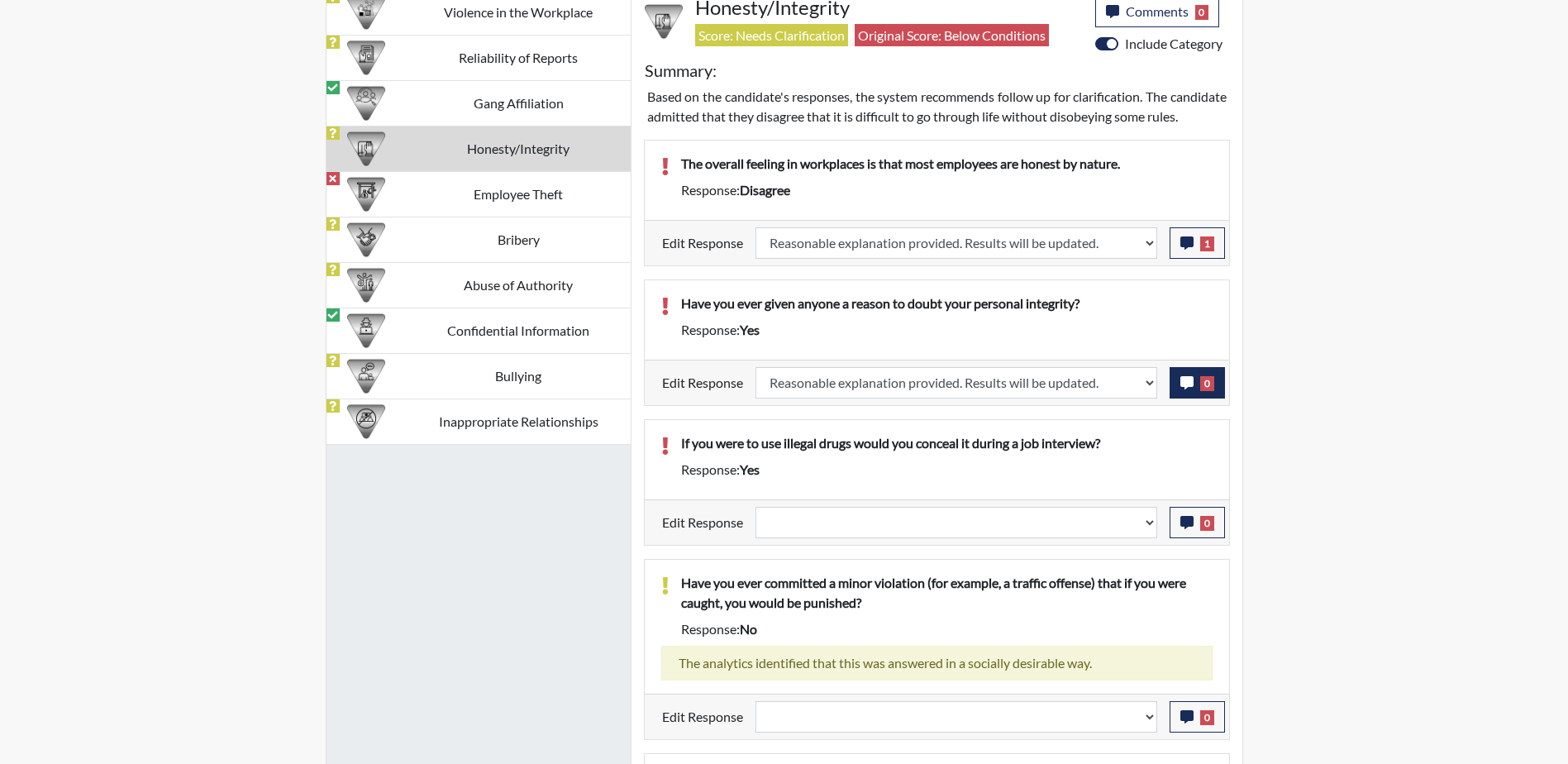
scroll to position [275, 687]
click at [1204, 391] on span "0" at bounding box center [1207, 383] width 14 height 15
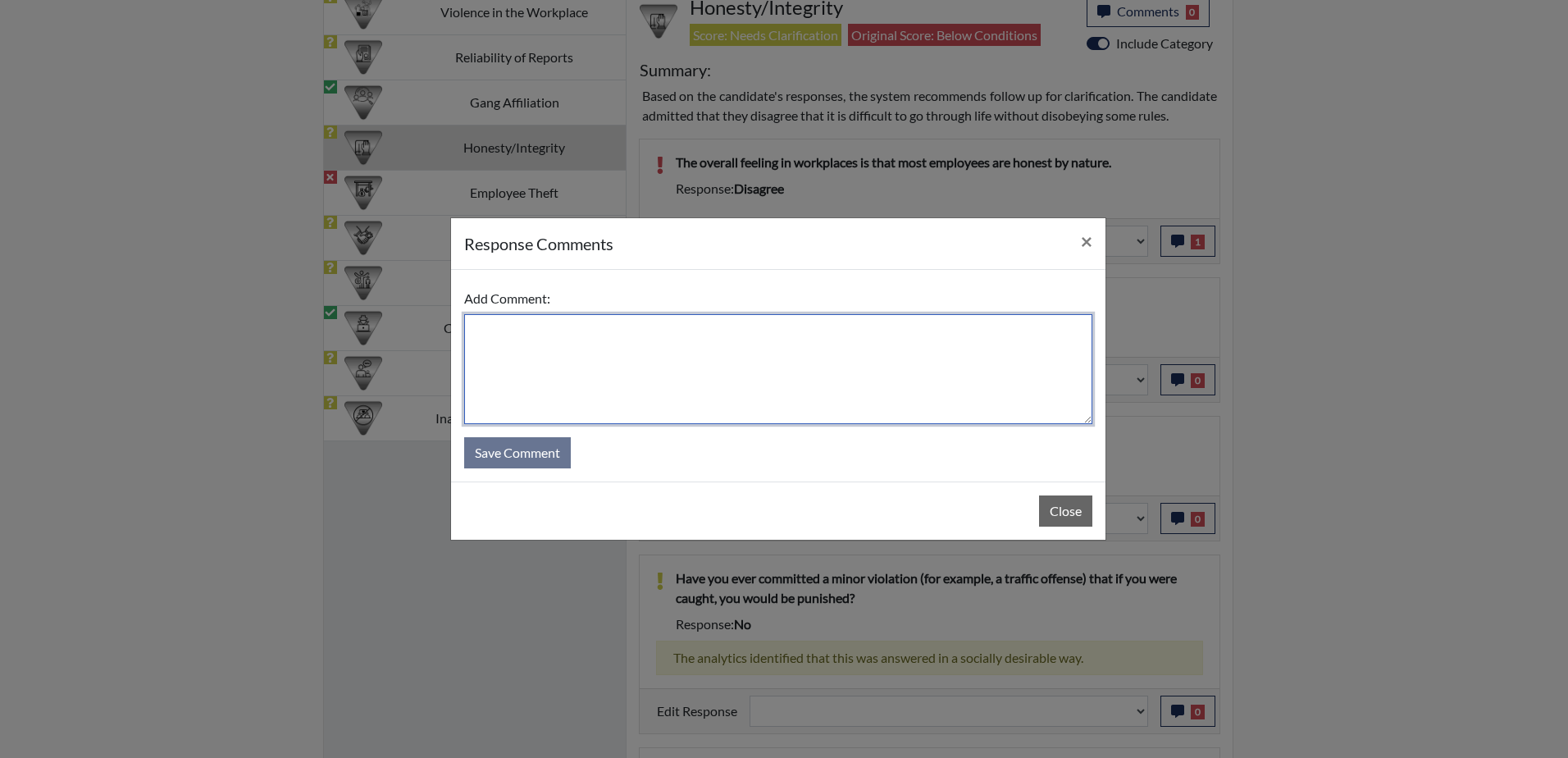
click at [715, 335] on textarea at bounding box center [778, 369] width 628 height 110
click at [731, 331] on textarea "Answered yes because nobody is perfect and" at bounding box center [778, 369] width 628 height 110
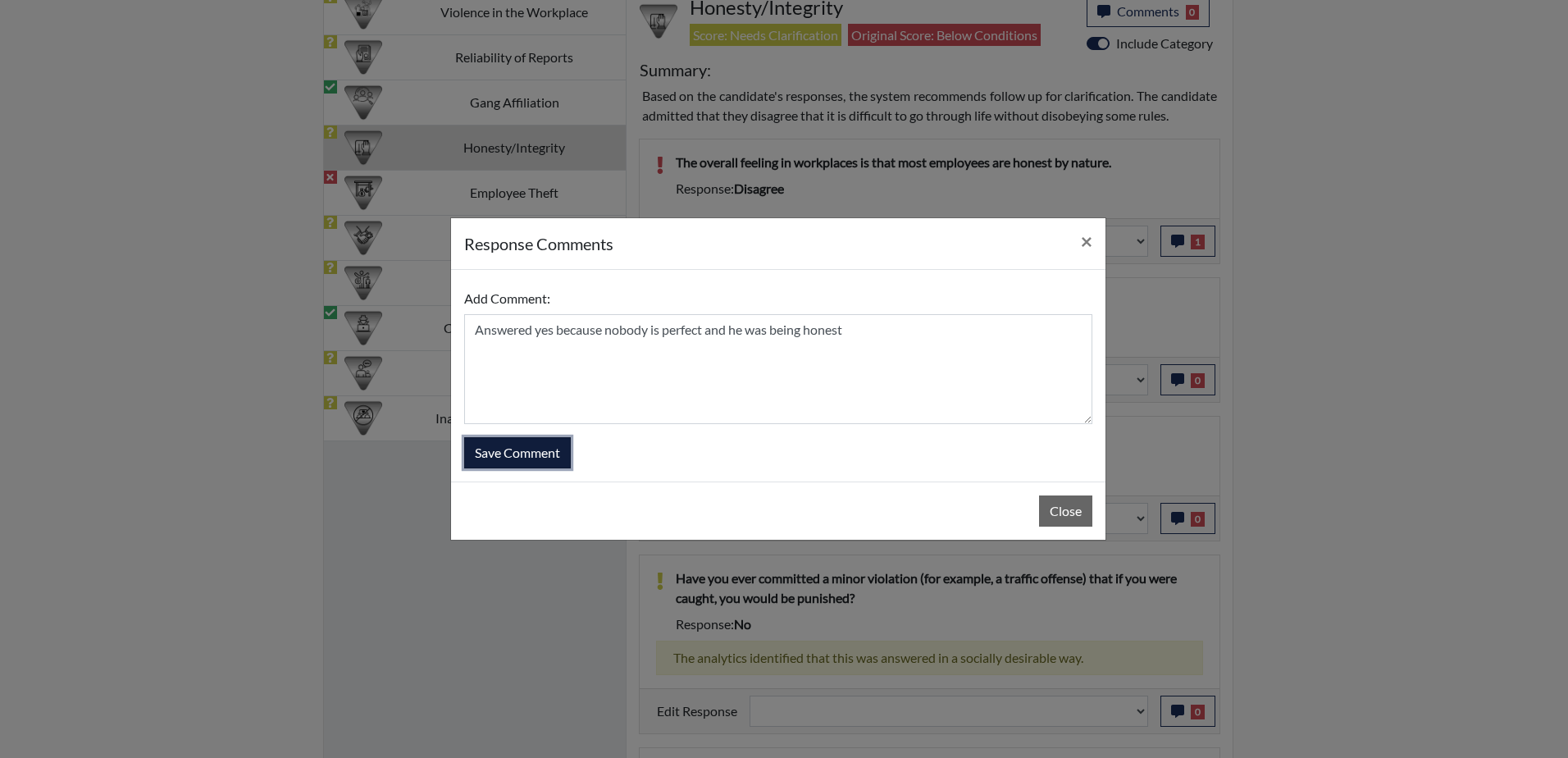
click at [514, 460] on button "Save Comment" at bounding box center [518, 453] width 107 height 31
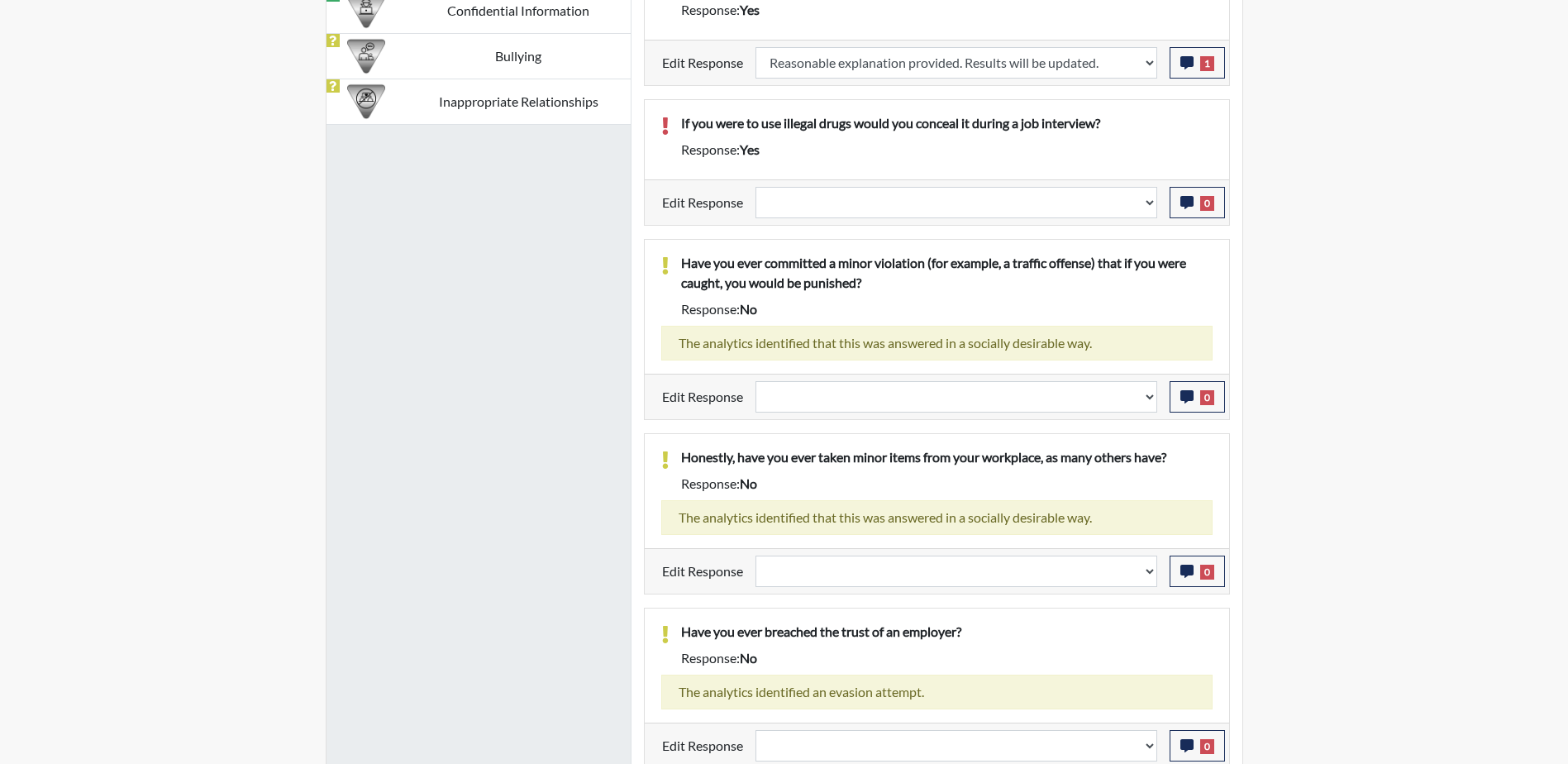
scroll to position [1455, 0]
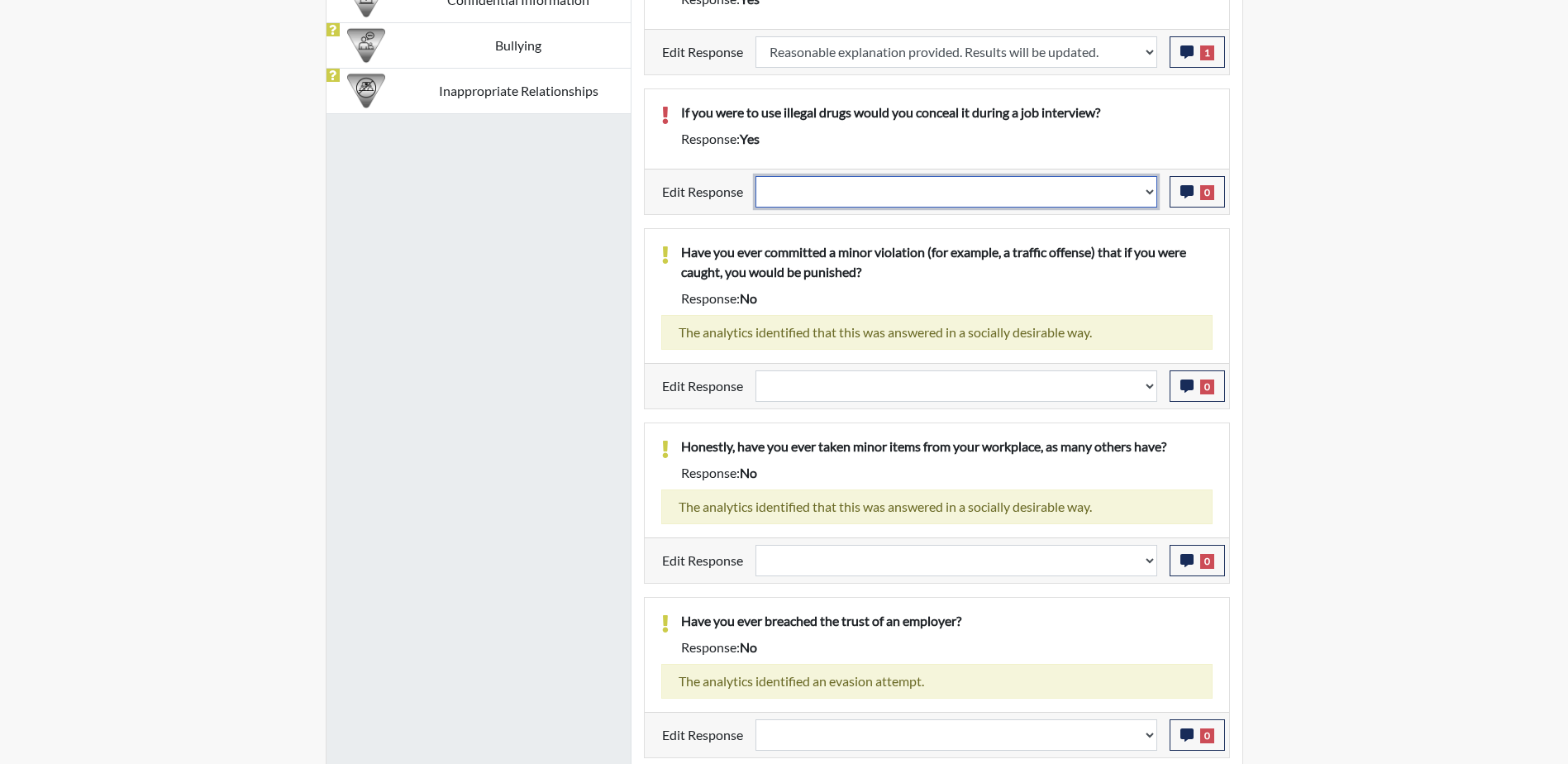
click at [1146, 208] on select "Question is not relevant. Results will be updated. Reasonable explanation provi…" at bounding box center [956, 192] width 401 height 31
click at [756, 196] on select "Question is not relevant. Results will be updated. Reasonable explanation provi…" at bounding box center [956, 192] width 401 height 31
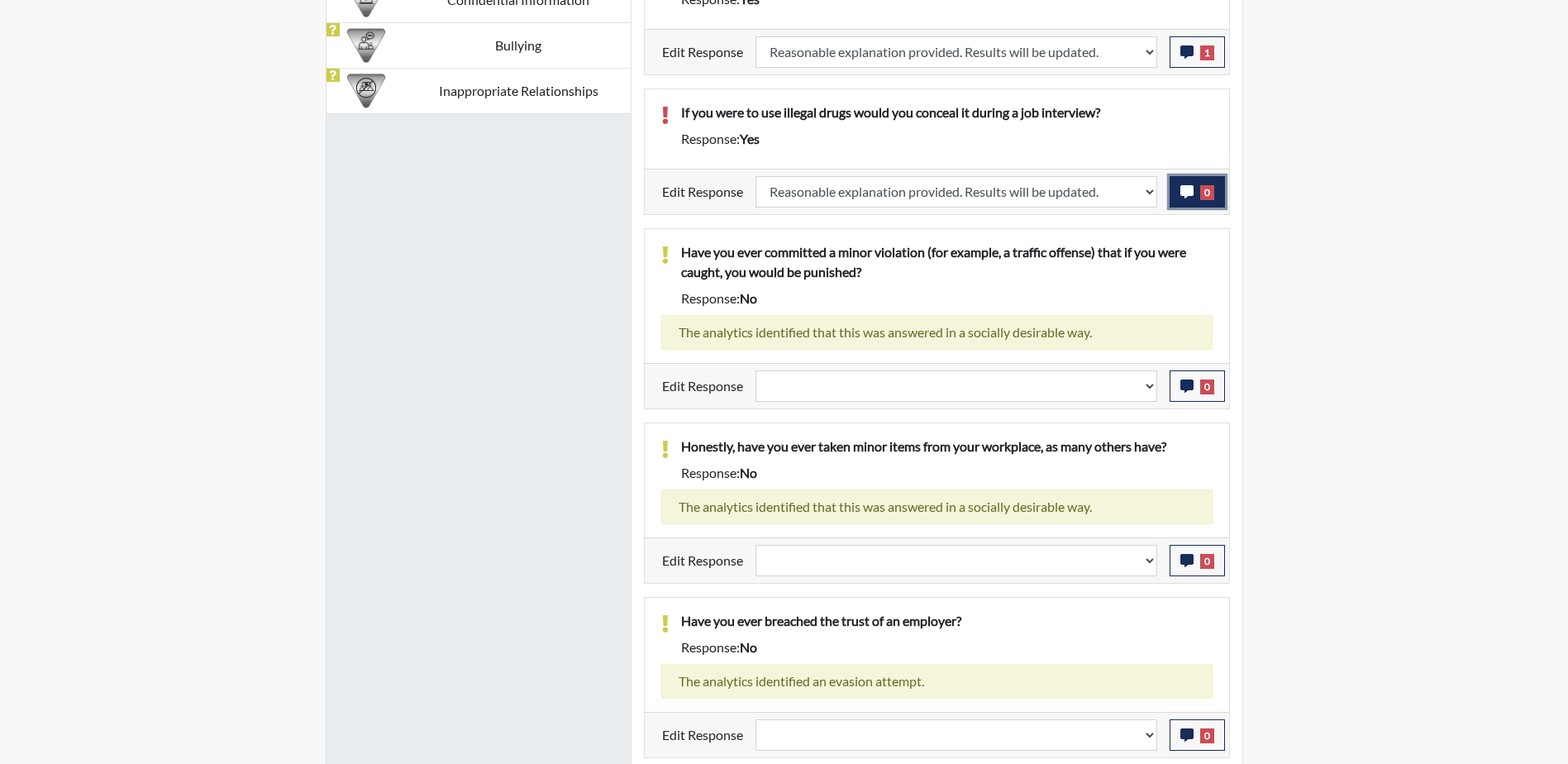
click at [1197, 208] on button "0" at bounding box center [1197, 192] width 56 height 31
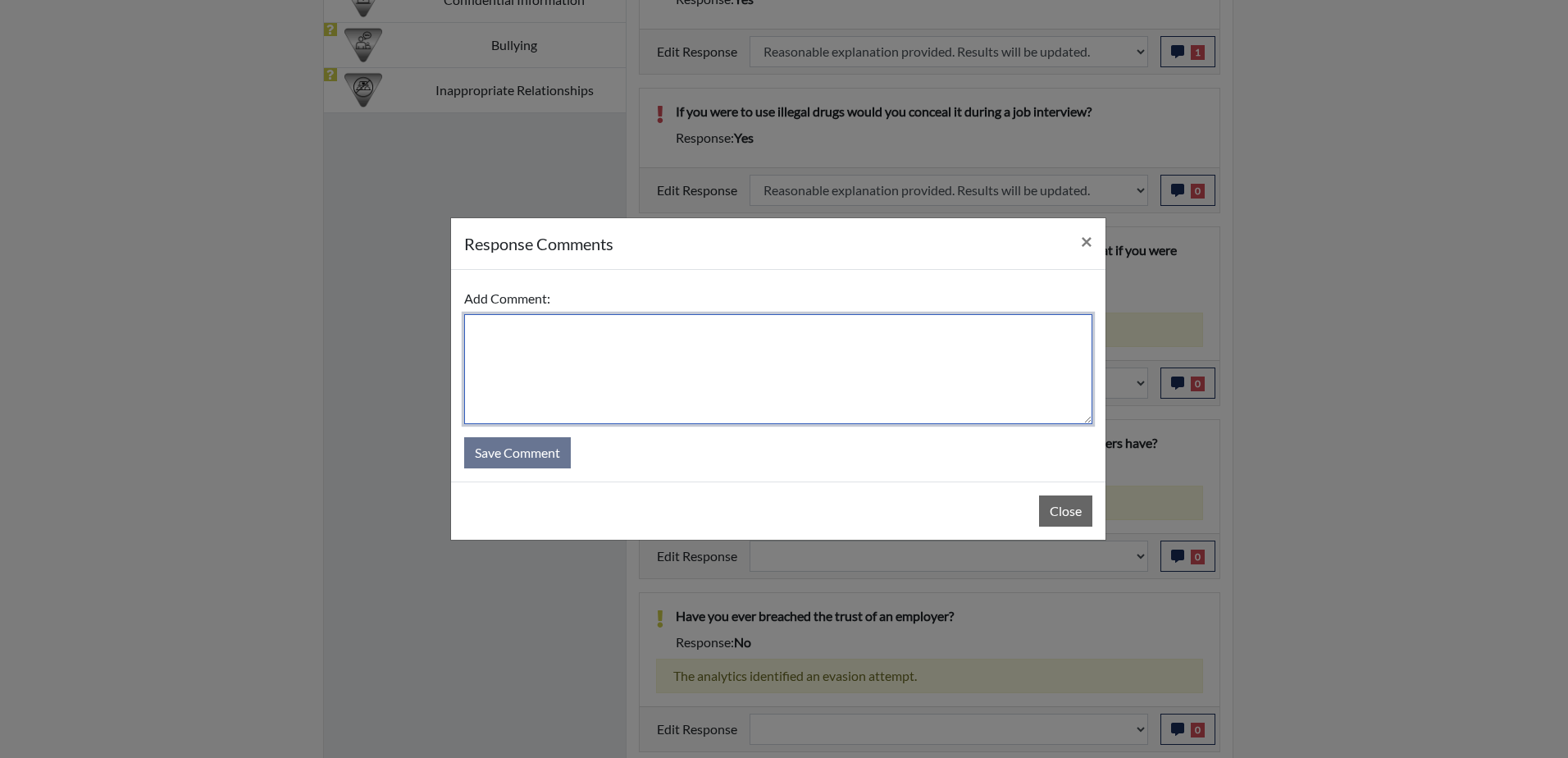
click at [634, 346] on textarea at bounding box center [778, 369] width 628 height 110
paste textarea "Had computer issues, error answer he meant yes"
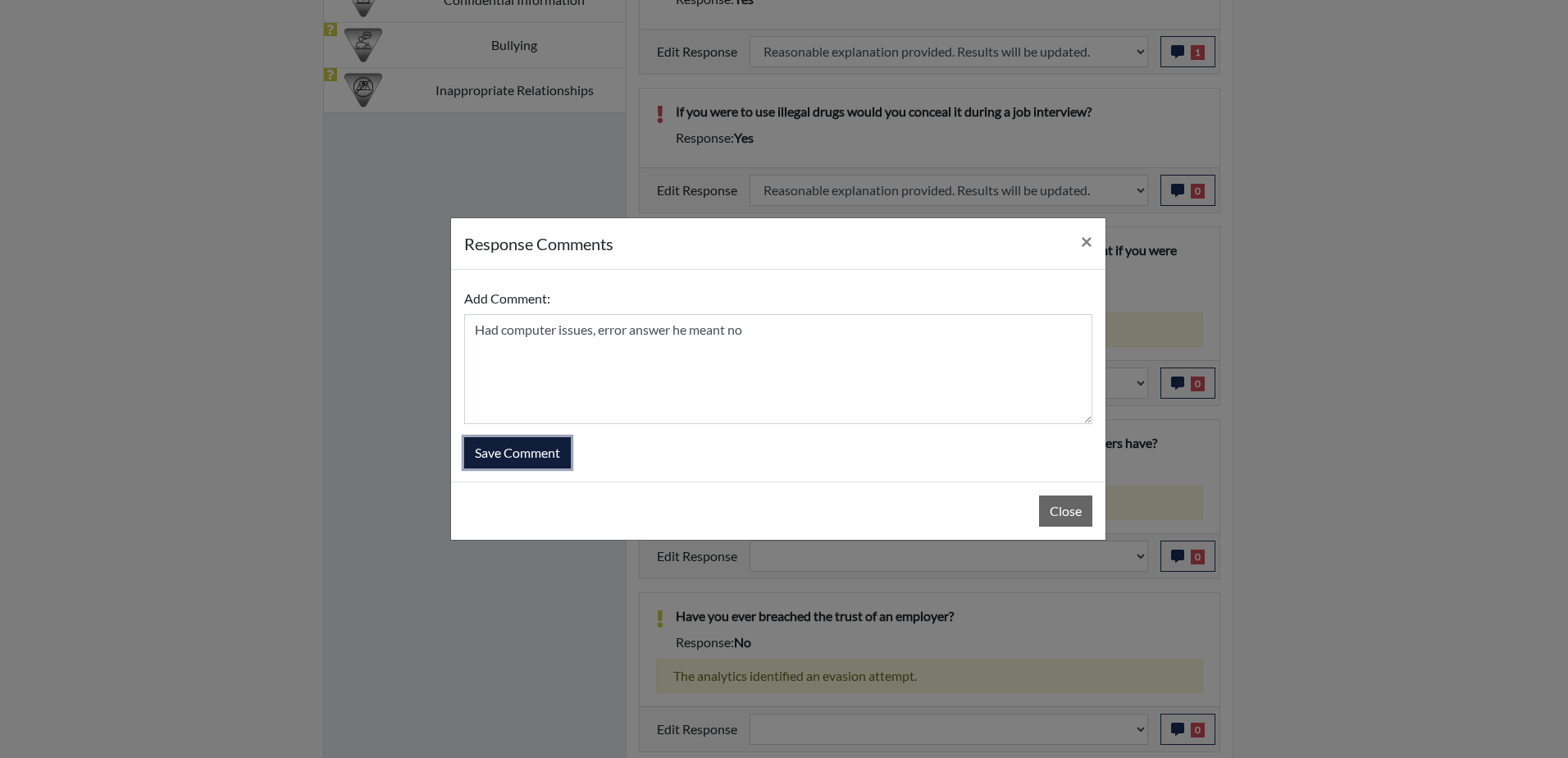
click at [498, 453] on button "Save Comment" at bounding box center [518, 453] width 107 height 31
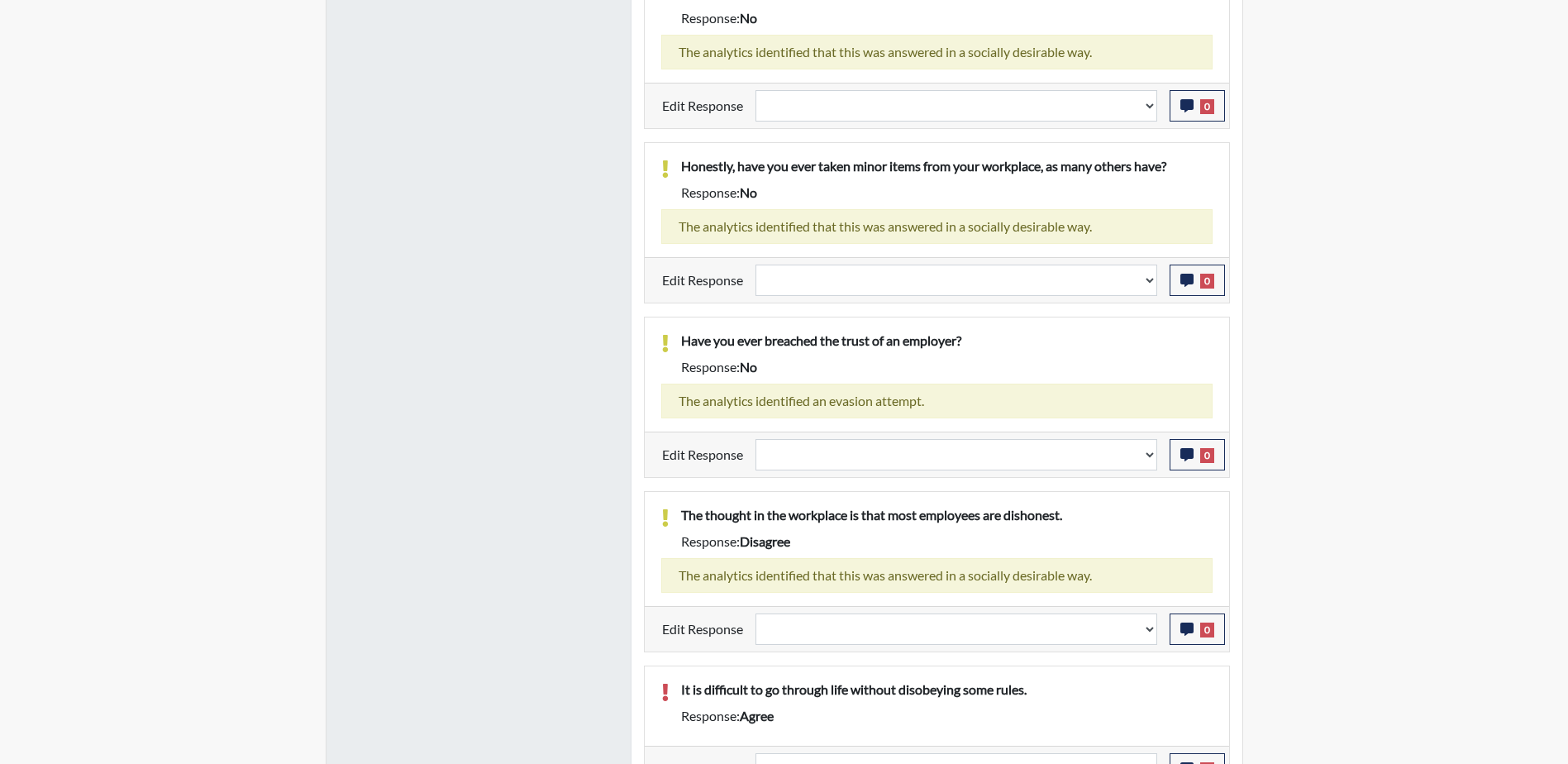
scroll to position [1764, 0]
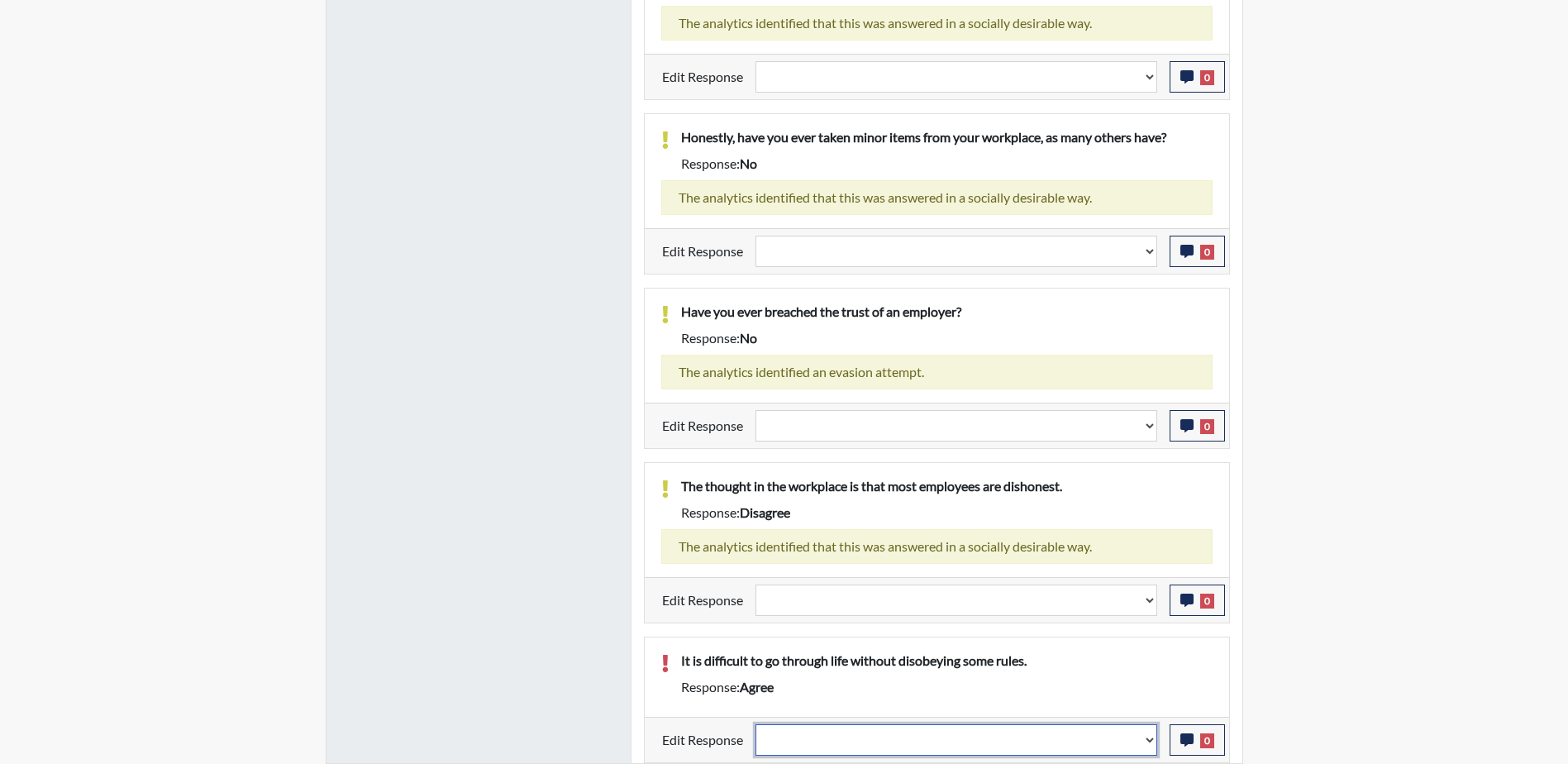
click at [1142, 739] on select "Question is not relevant. Results will be updated. Reasonable explanation provi…" at bounding box center [956, 741] width 401 height 31
click at [756, 725] on select "Question is not relevant. Results will be updated. Reasonable explanation provi…" at bounding box center [956, 741] width 401 height 31
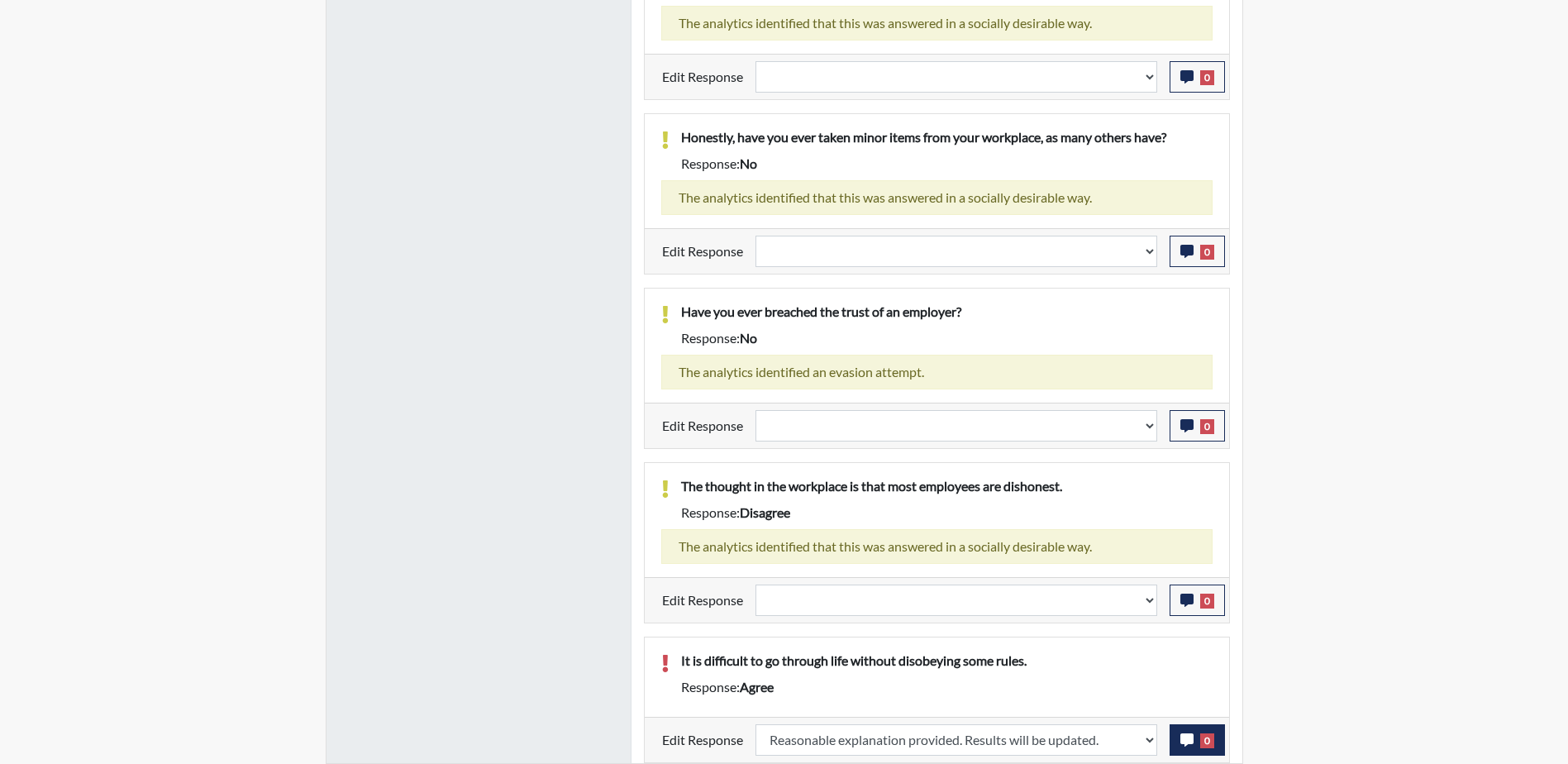
scroll to position [275, 687]
click at [1201, 743] on span "0" at bounding box center [1207, 741] width 14 height 15
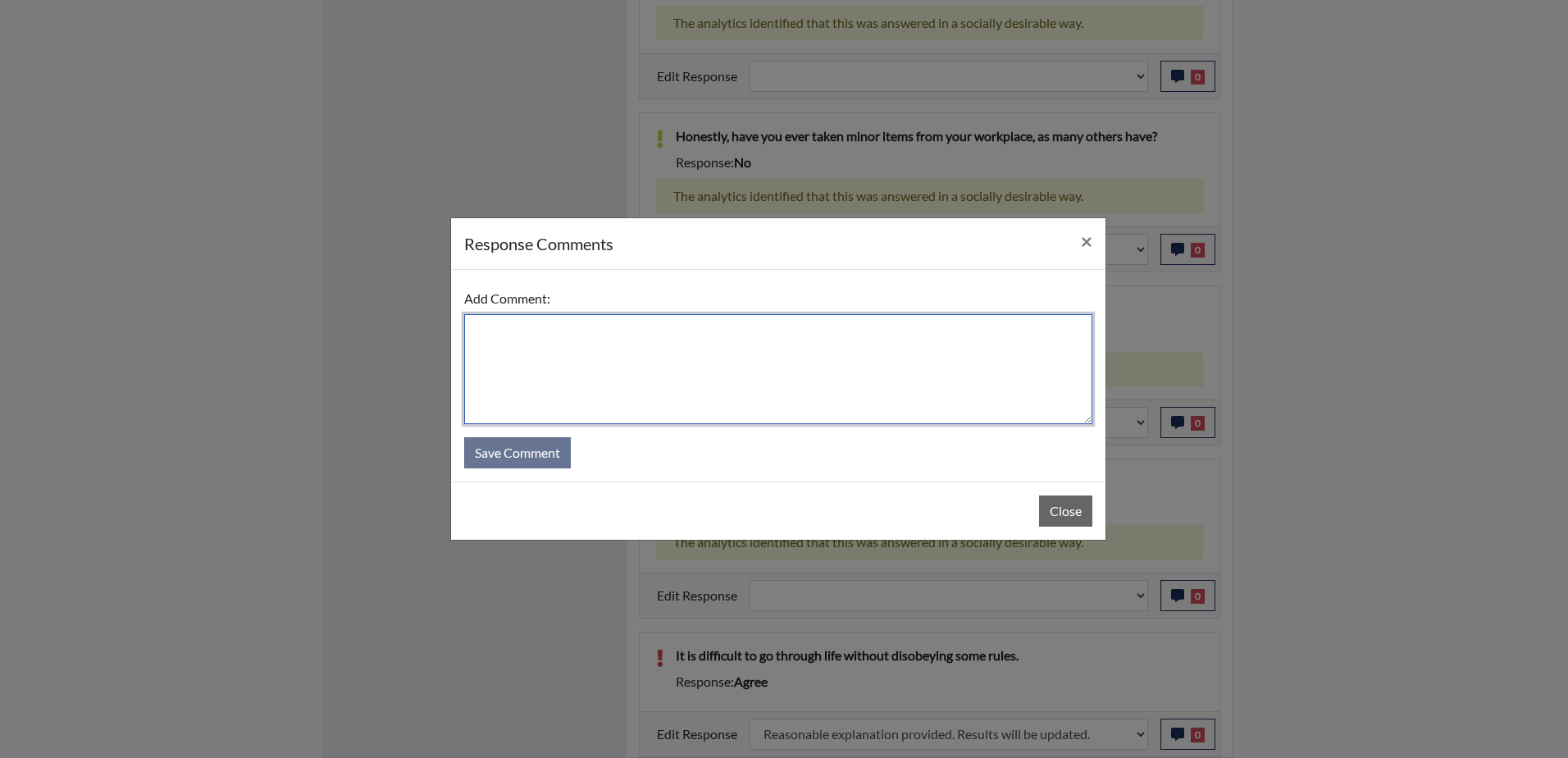
click at [758, 345] on textarea at bounding box center [778, 369] width 628 height 110
click at [751, 327] on textarea at bounding box center [778, 369] width 628 height 110
click at [747, 349] on textarea at bounding box center [778, 369] width 628 height 110
paste textarea "Had computer issues, error answer he meant yes"
drag, startPoint x: 763, startPoint y: 330, endPoint x: 477, endPoint y: 342, distance: 286.3
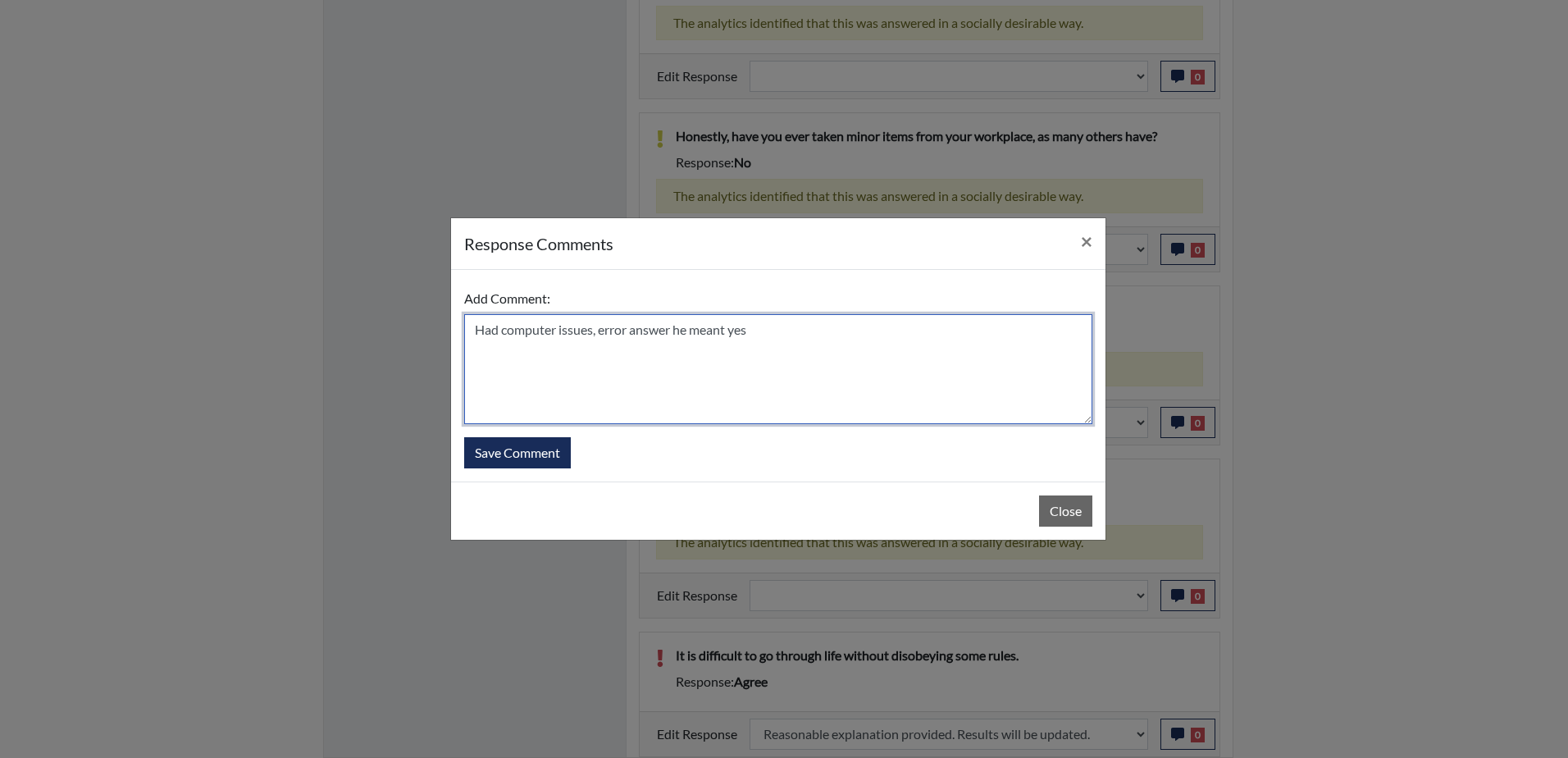
click at [477, 342] on textarea "Had computer issues, error answer he meant yes" at bounding box center [778, 369] width 628 height 110
click at [474, 327] on textarea "Small minor rules such as speeding" at bounding box center [778, 369] width 628 height 110
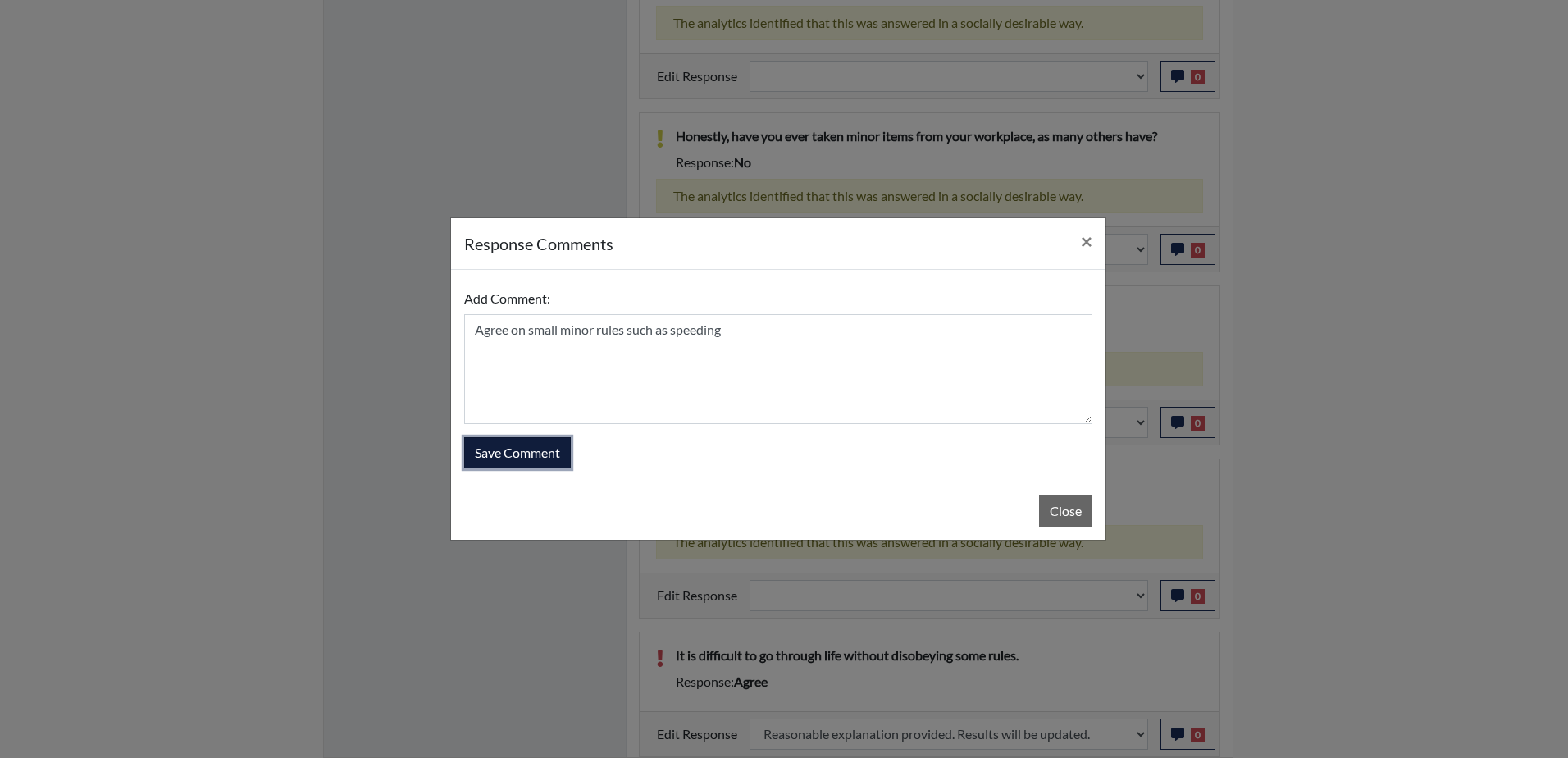
click at [539, 454] on button "Save Comment" at bounding box center [518, 453] width 107 height 31
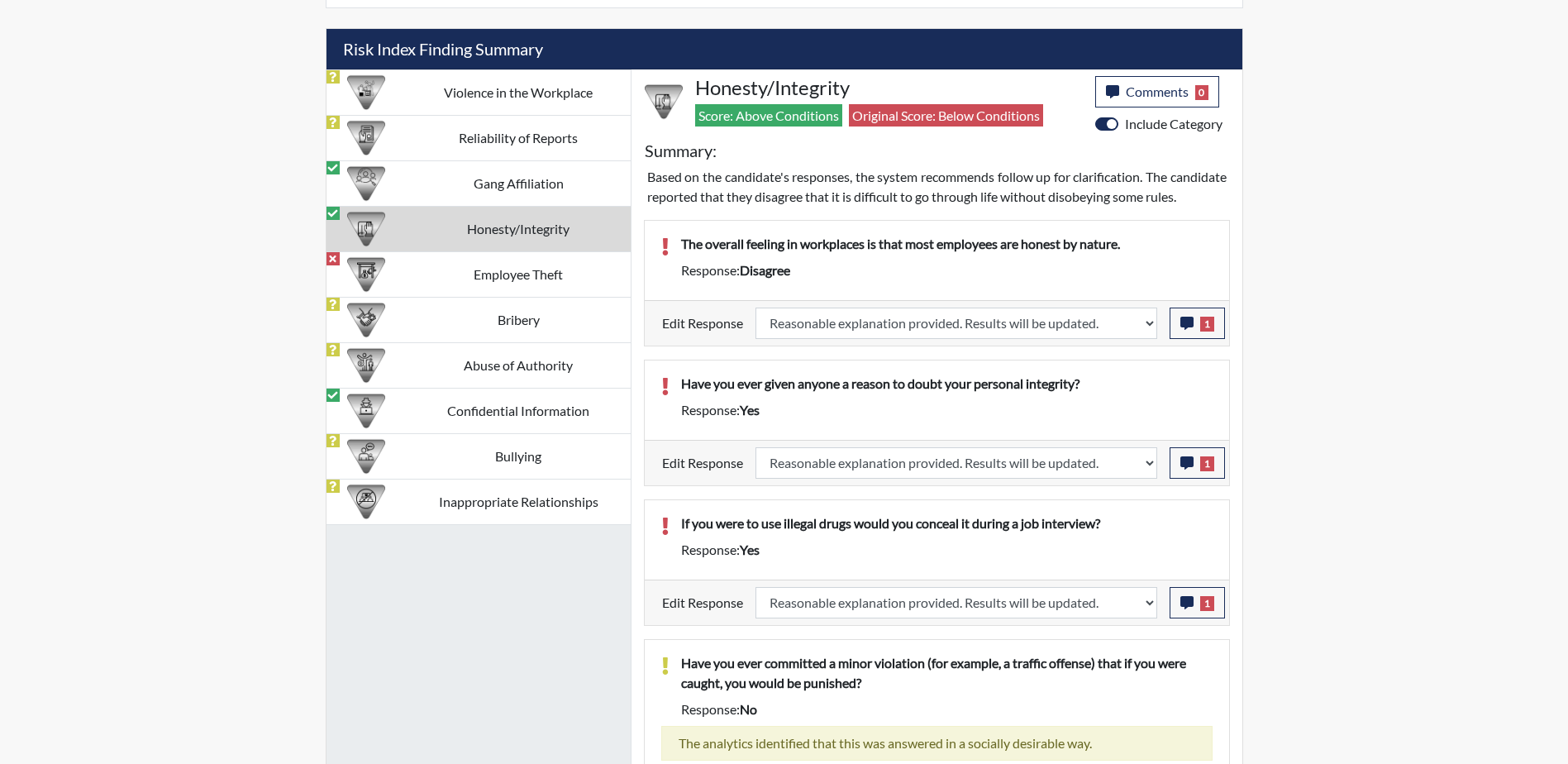
scroll to position [957, 0]
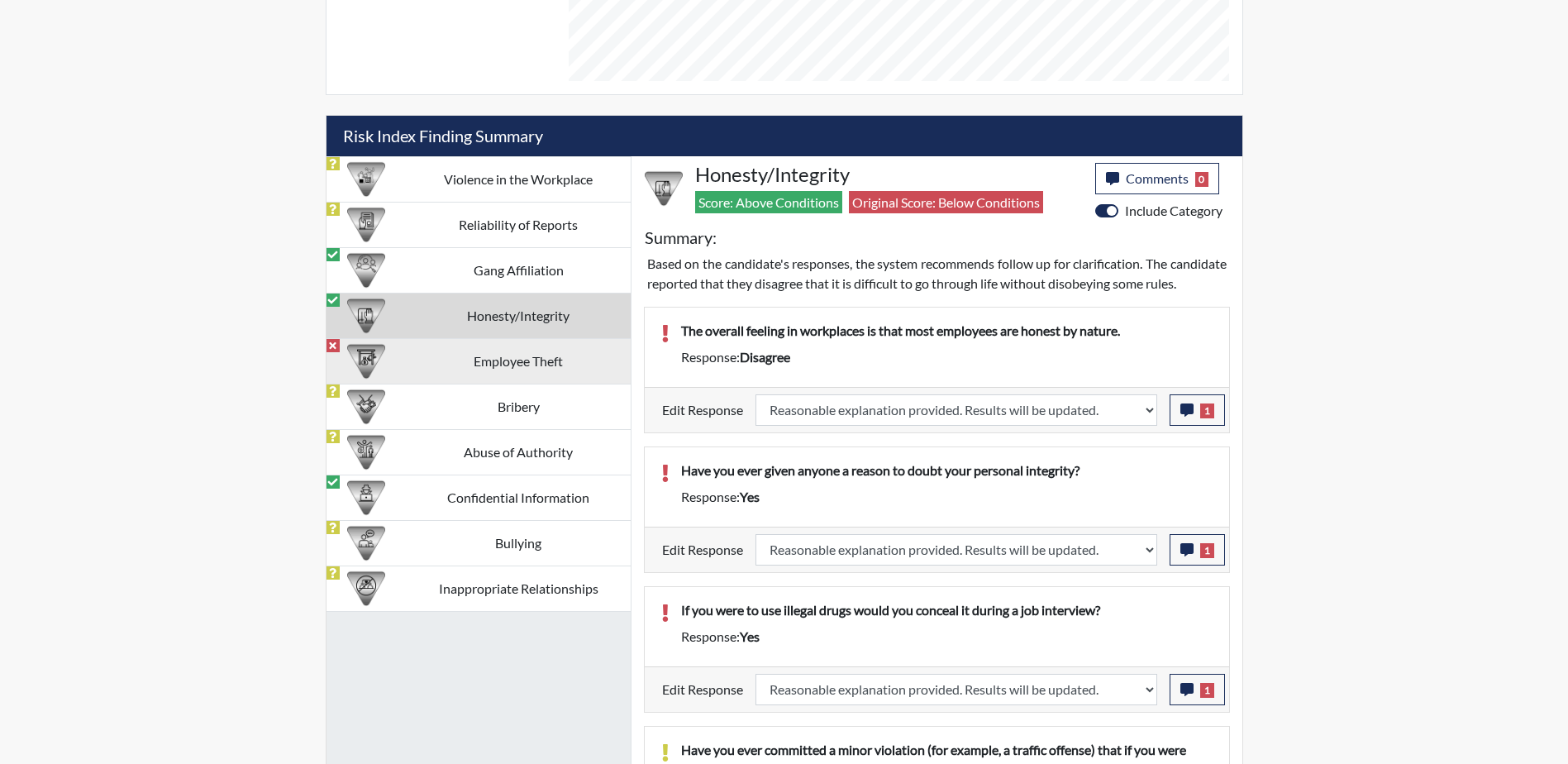
click at [528, 373] on td "Employee Theft" at bounding box center [519, 361] width 224 height 45
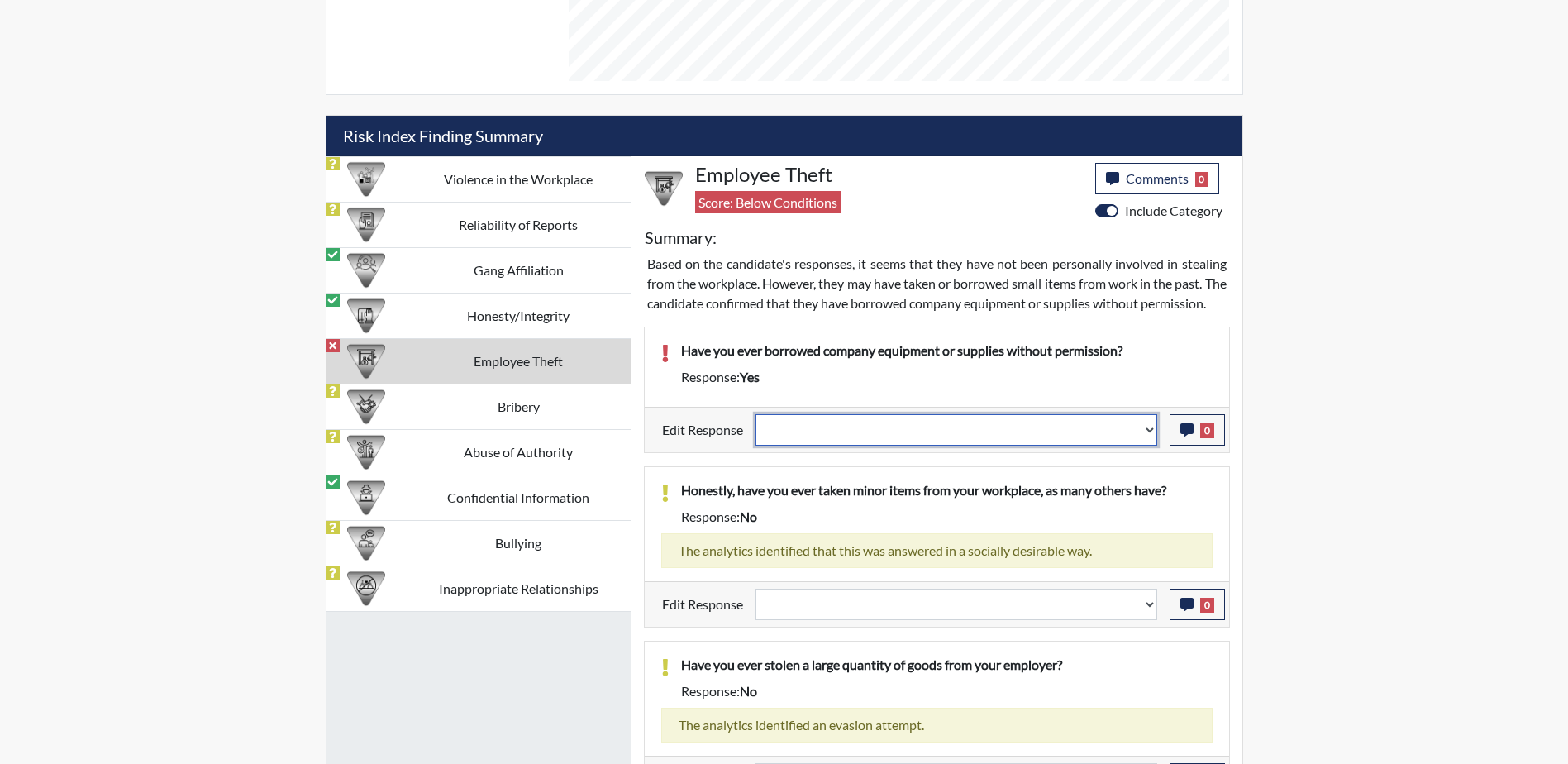
click at [1148, 446] on select "Question is not relevant. Results will be updated. Reasonable explanation provi…" at bounding box center [956, 430] width 401 height 31
click at [1395, 335] on div "Reports Create Help Center × Verensics Best Practices How to successfully use t…" at bounding box center [784, 184] width 1568 height 2283
click at [887, 446] on select "Question is not relevant. Results will be updated. Reasonable explanation provi…" at bounding box center [956, 430] width 401 height 31
click at [756, 434] on select "Question is not relevant. Results will be updated. Reasonable explanation provi…" at bounding box center [956, 430] width 401 height 31
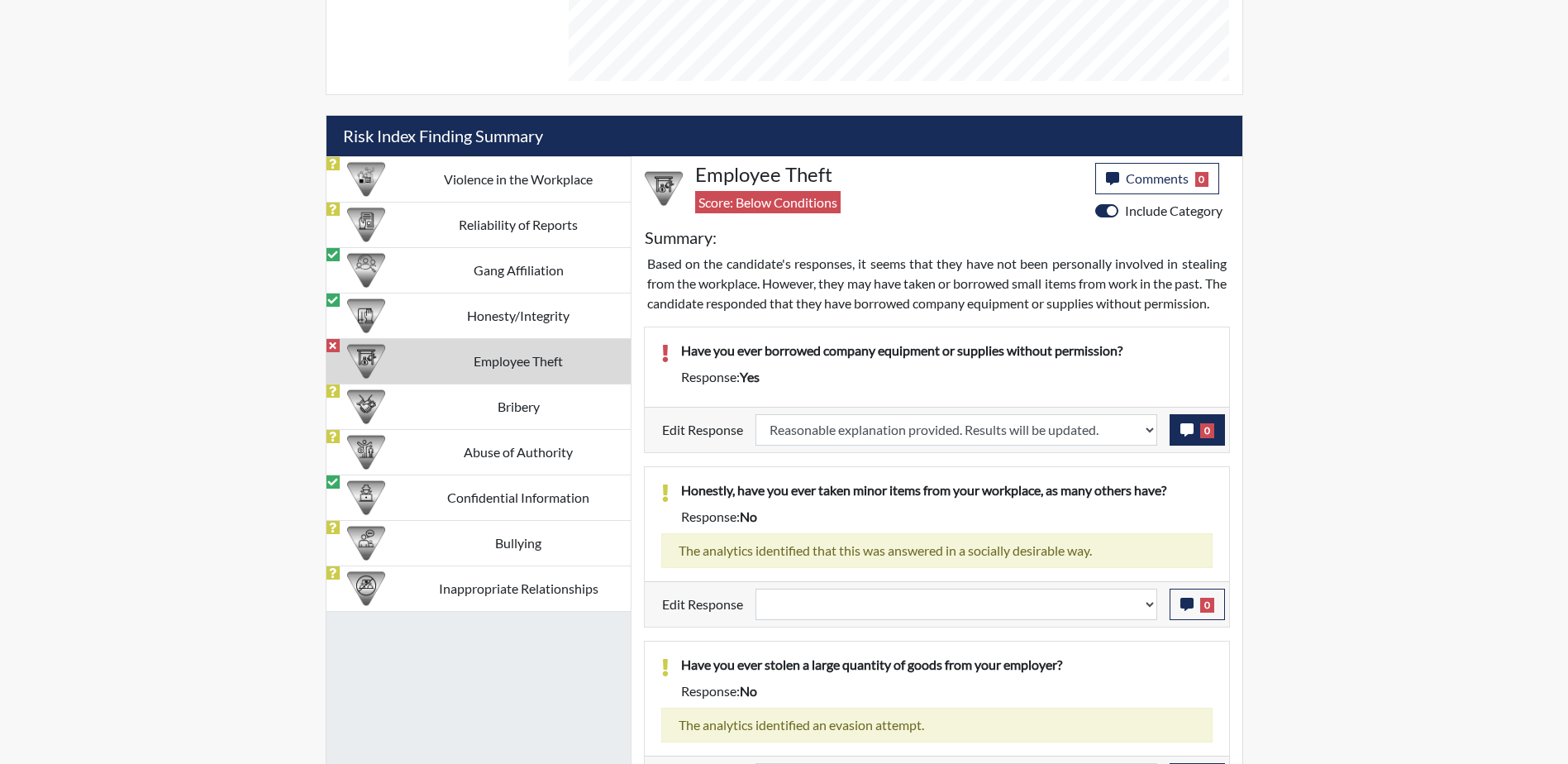
scroll to position [275, 687]
click at [1197, 446] on button "0" at bounding box center [1197, 430] width 56 height 31
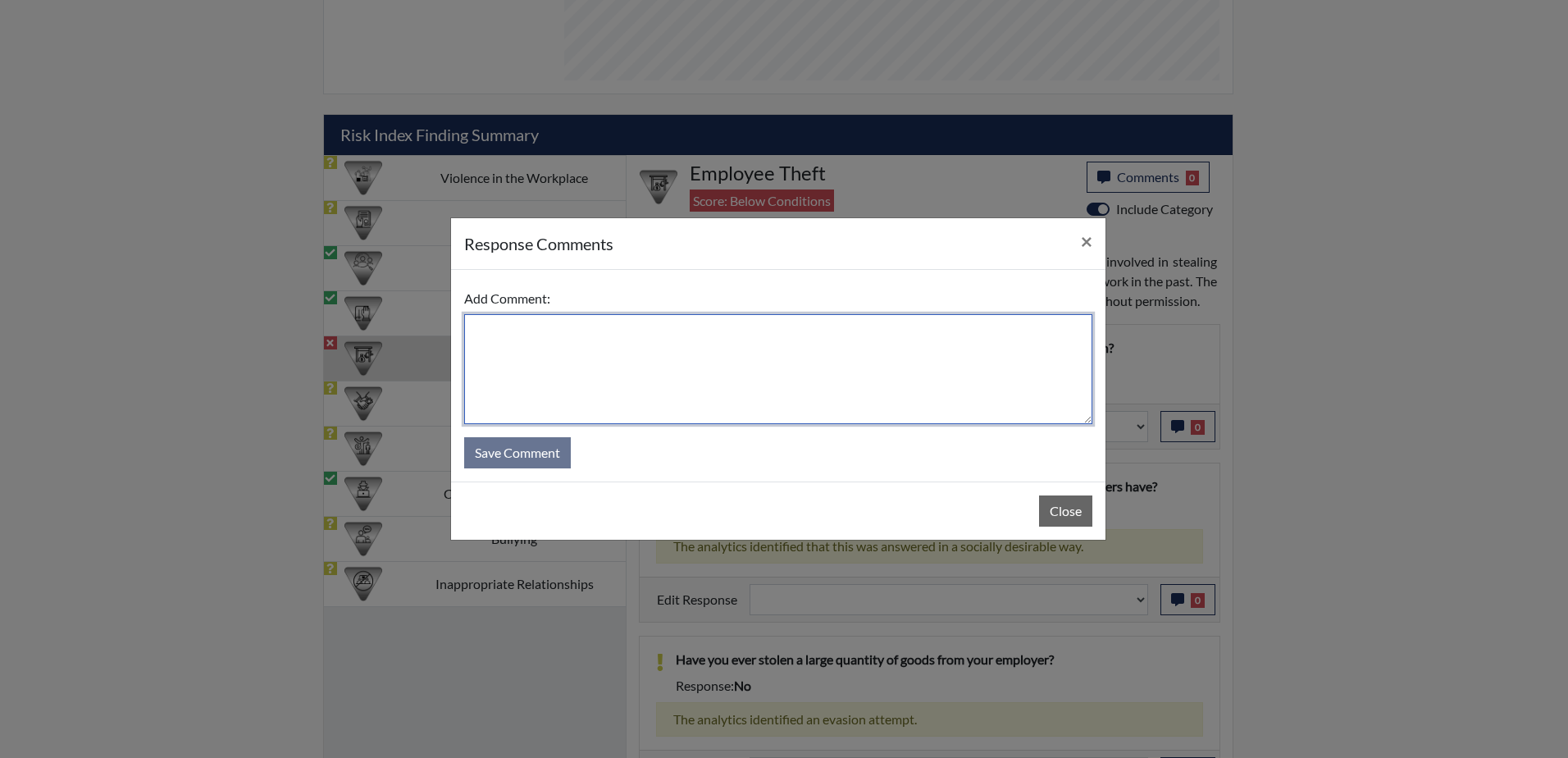
click at [693, 344] on textarea at bounding box center [778, 369] width 628 height 110
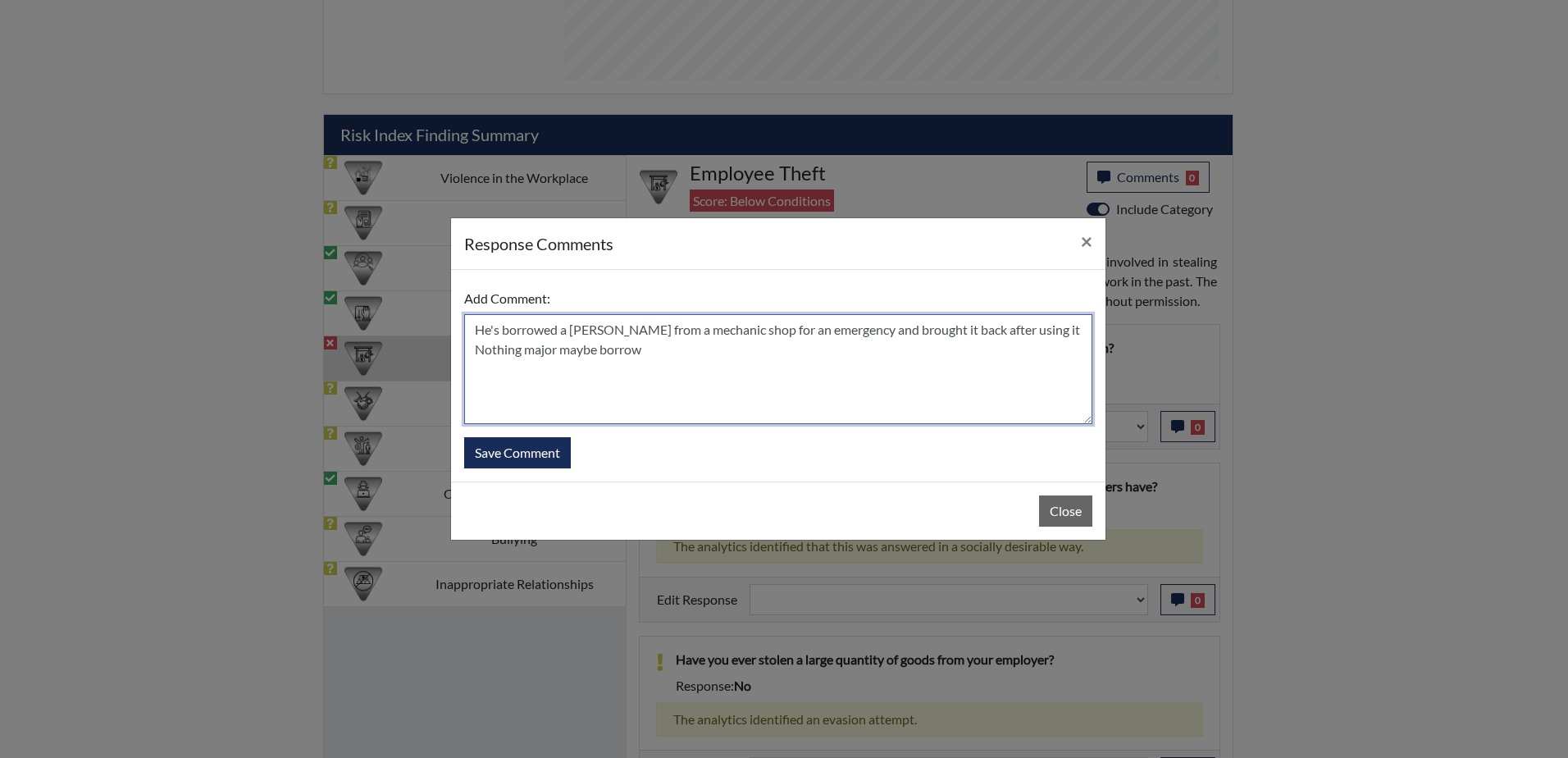
click at [687, 349] on textarea "He's borrowed a [PERSON_NAME] from a mechanic shop for an emergency and brought…" at bounding box center [778, 369] width 628 height 110
click at [628, 330] on textarea "He's borrowed a [PERSON_NAME] from a mechanic shop for an emergency and brought…" at bounding box center [778, 369] width 628 height 110
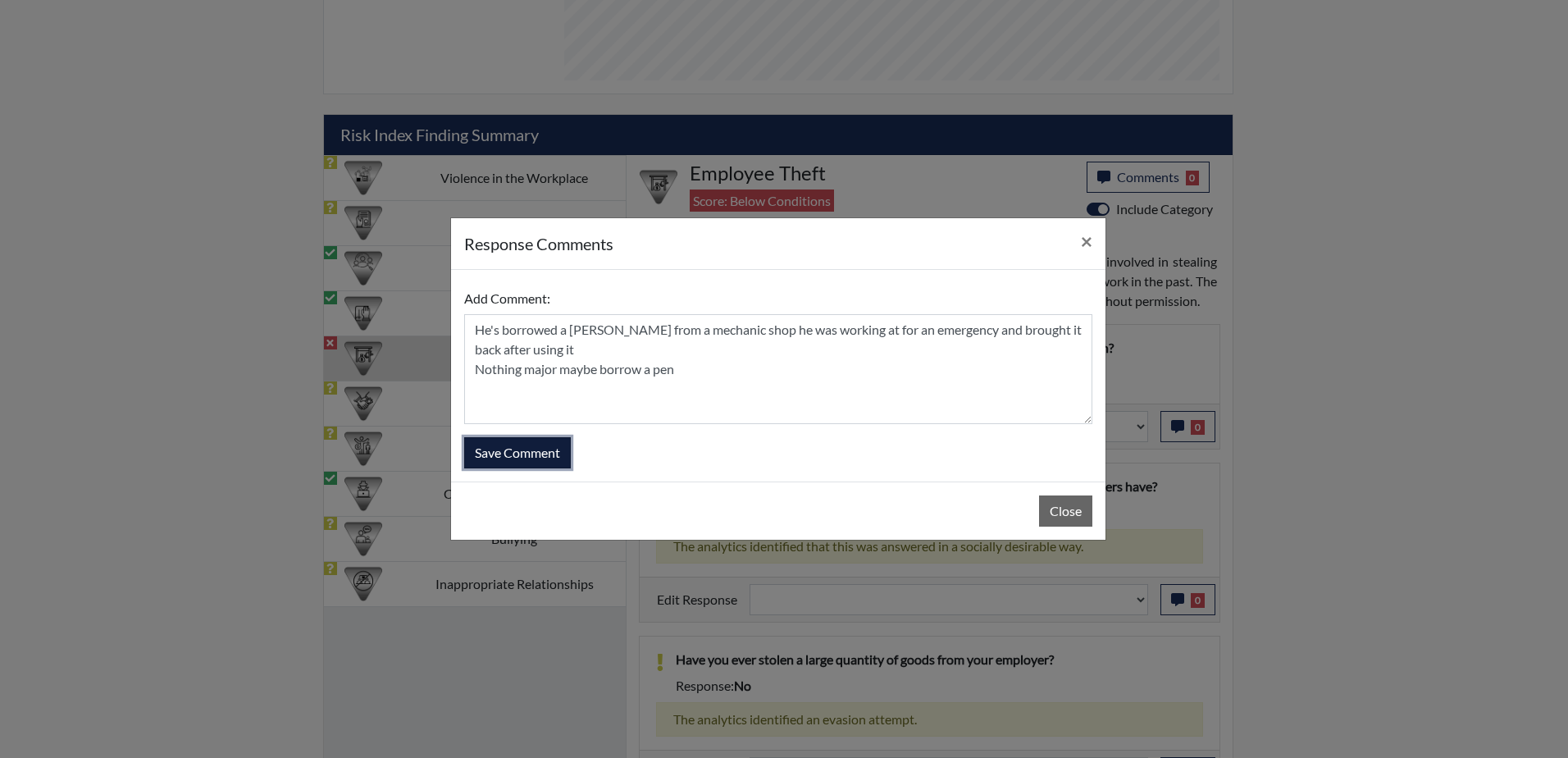
click at [524, 456] on button "Save Comment" at bounding box center [518, 453] width 107 height 31
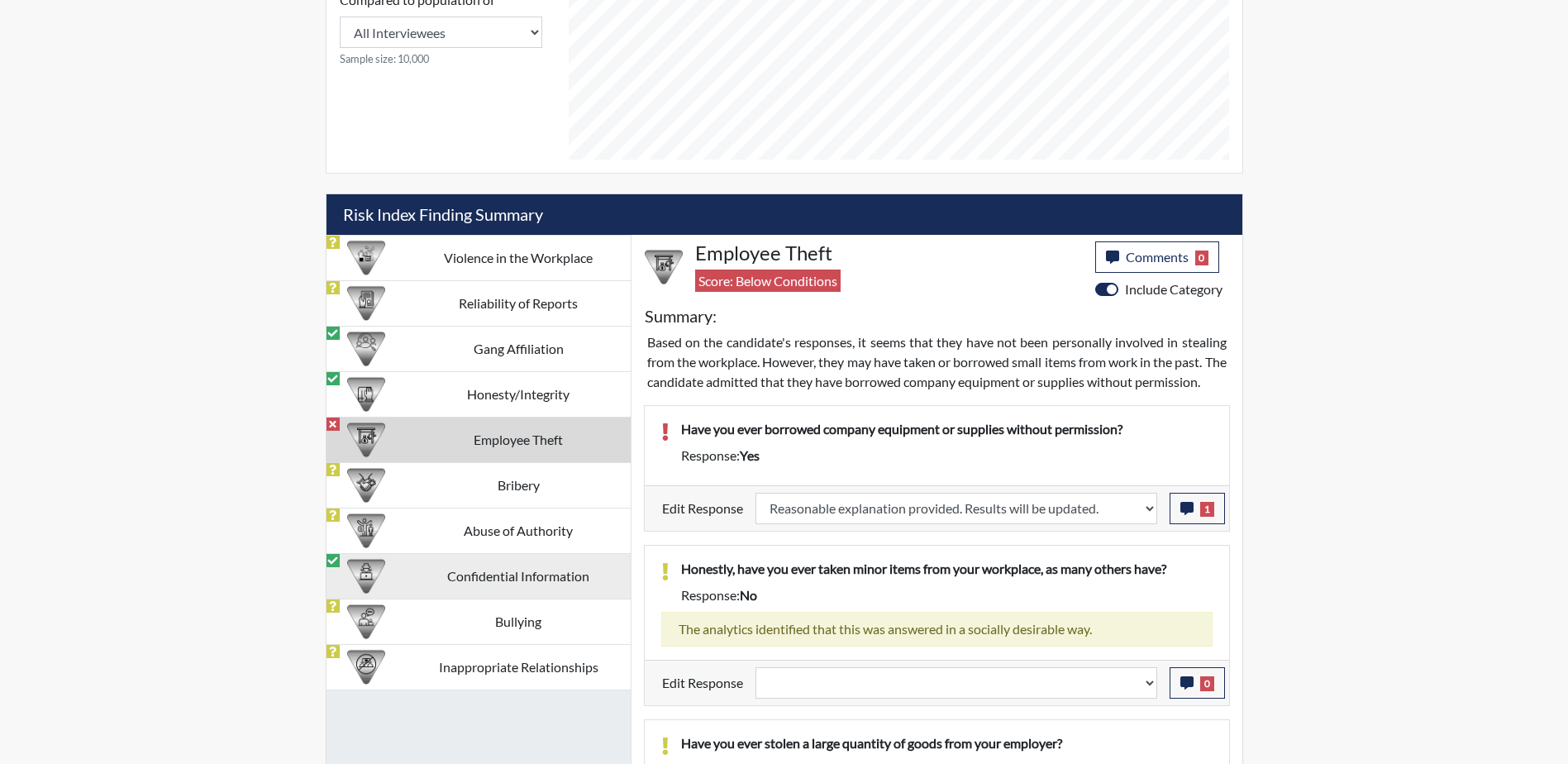
scroll to position [878, 0]
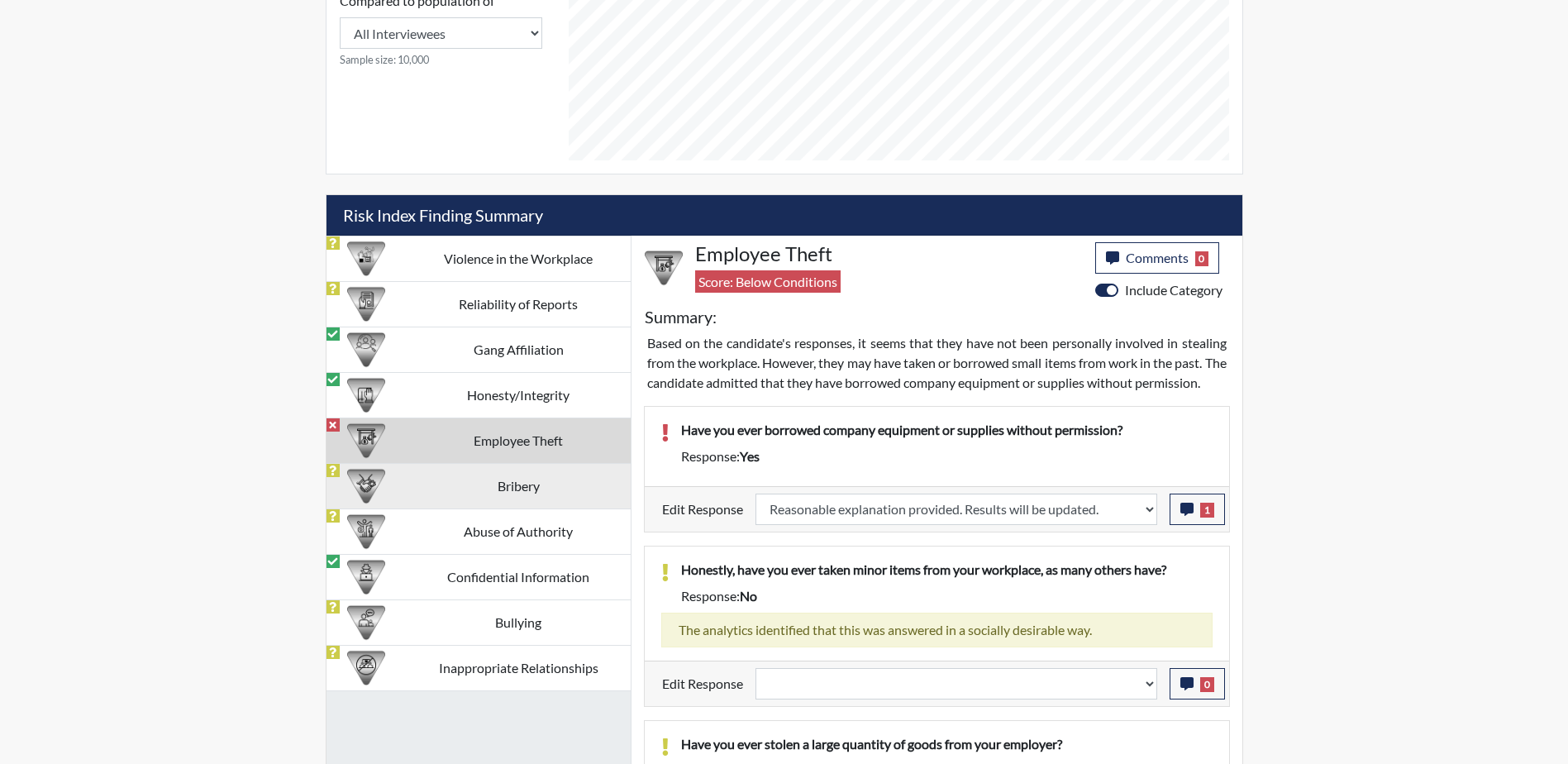
click at [490, 497] on td "Bribery" at bounding box center [519, 486] width 224 height 45
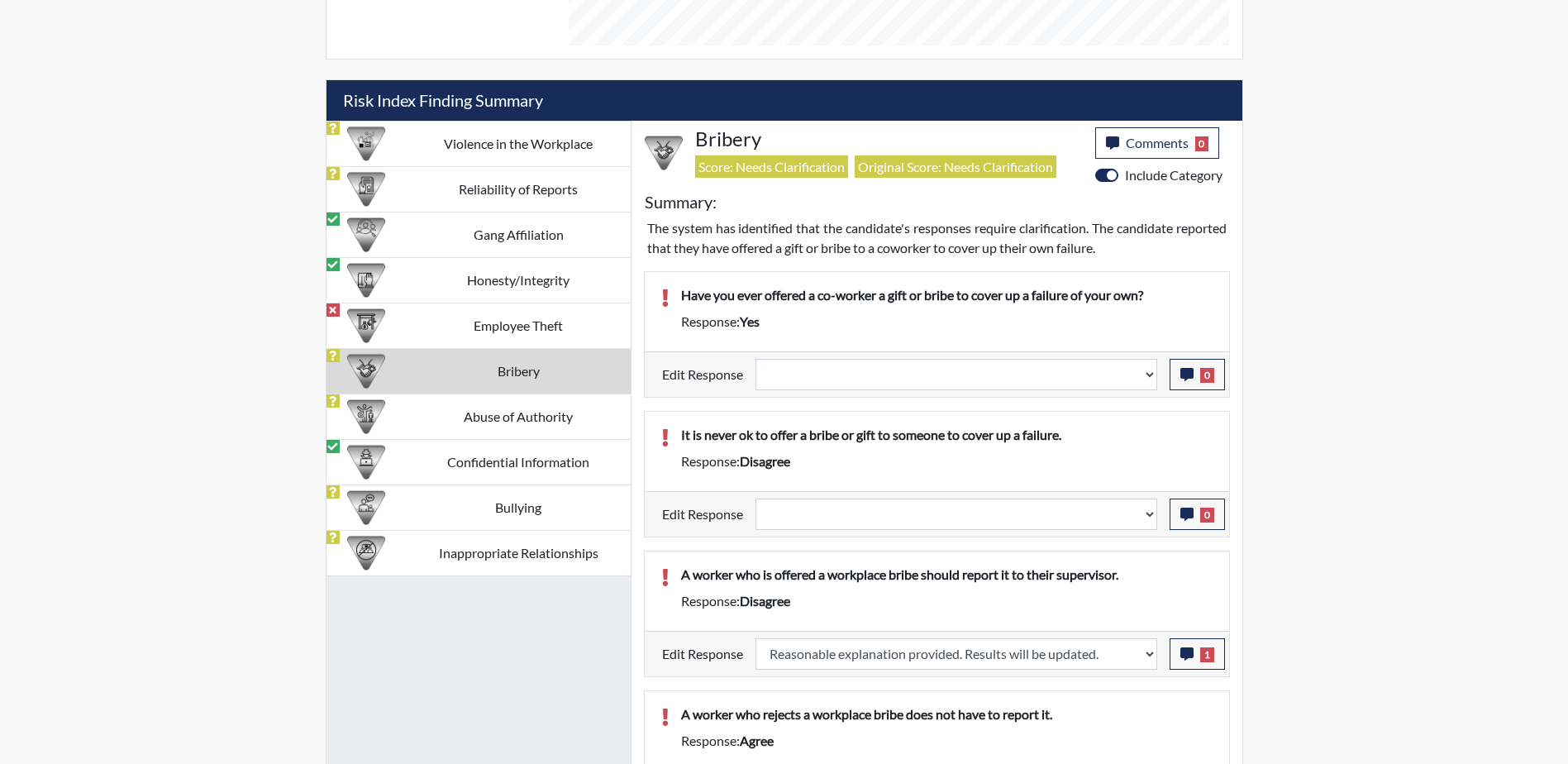
scroll to position [963, 0]
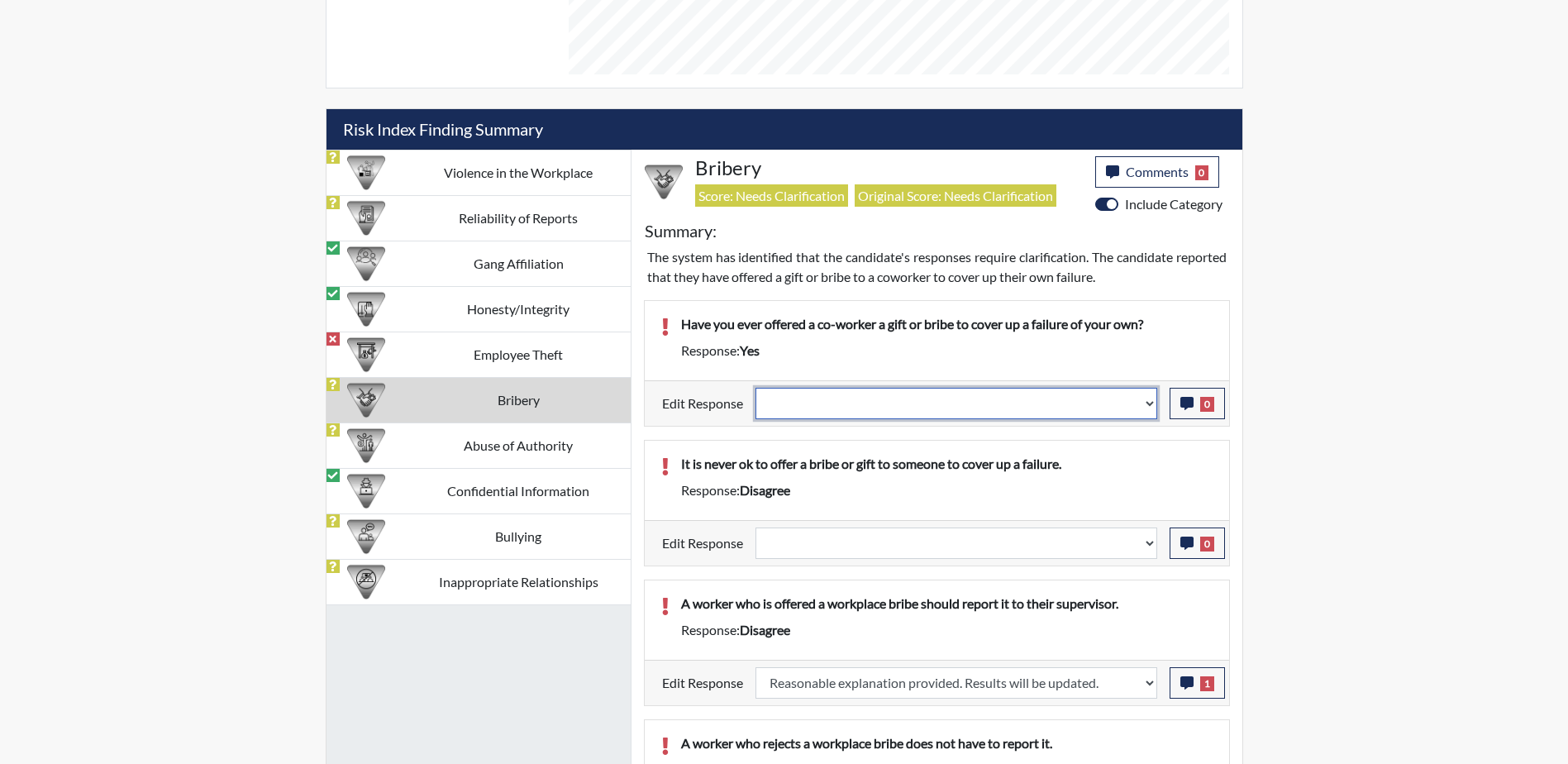
click at [981, 405] on select "Question is not relevant. Results will be updated. Reasonable explanation provi…" at bounding box center [956, 403] width 401 height 31
click at [756, 388] on select "Question is not relevant. Results will be updated. Reasonable explanation provi…" at bounding box center [956, 403] width 401 height 31
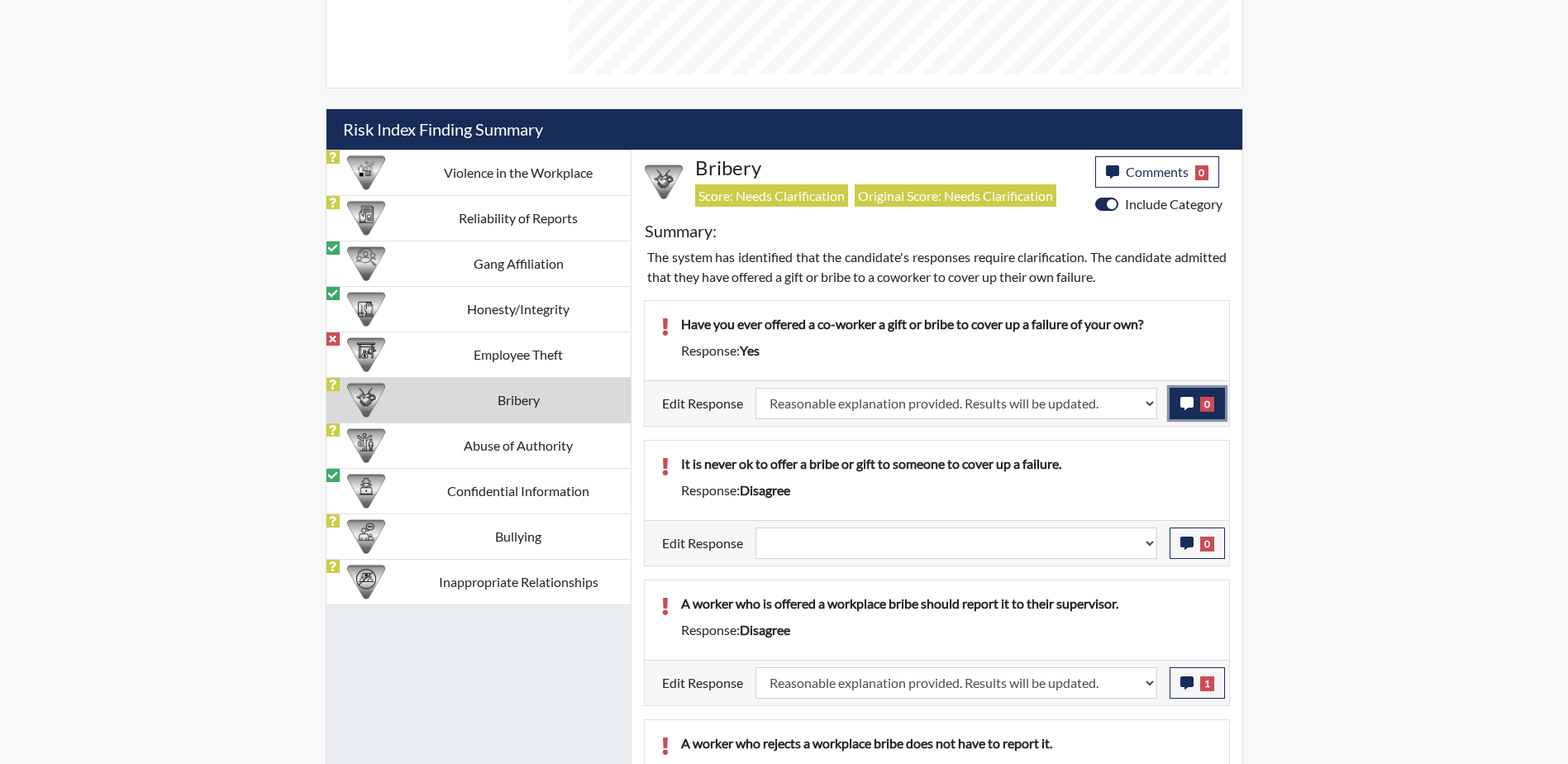
click at [1199, 410] on button "0" at bounding box center [1197, 403] width 56 height 31
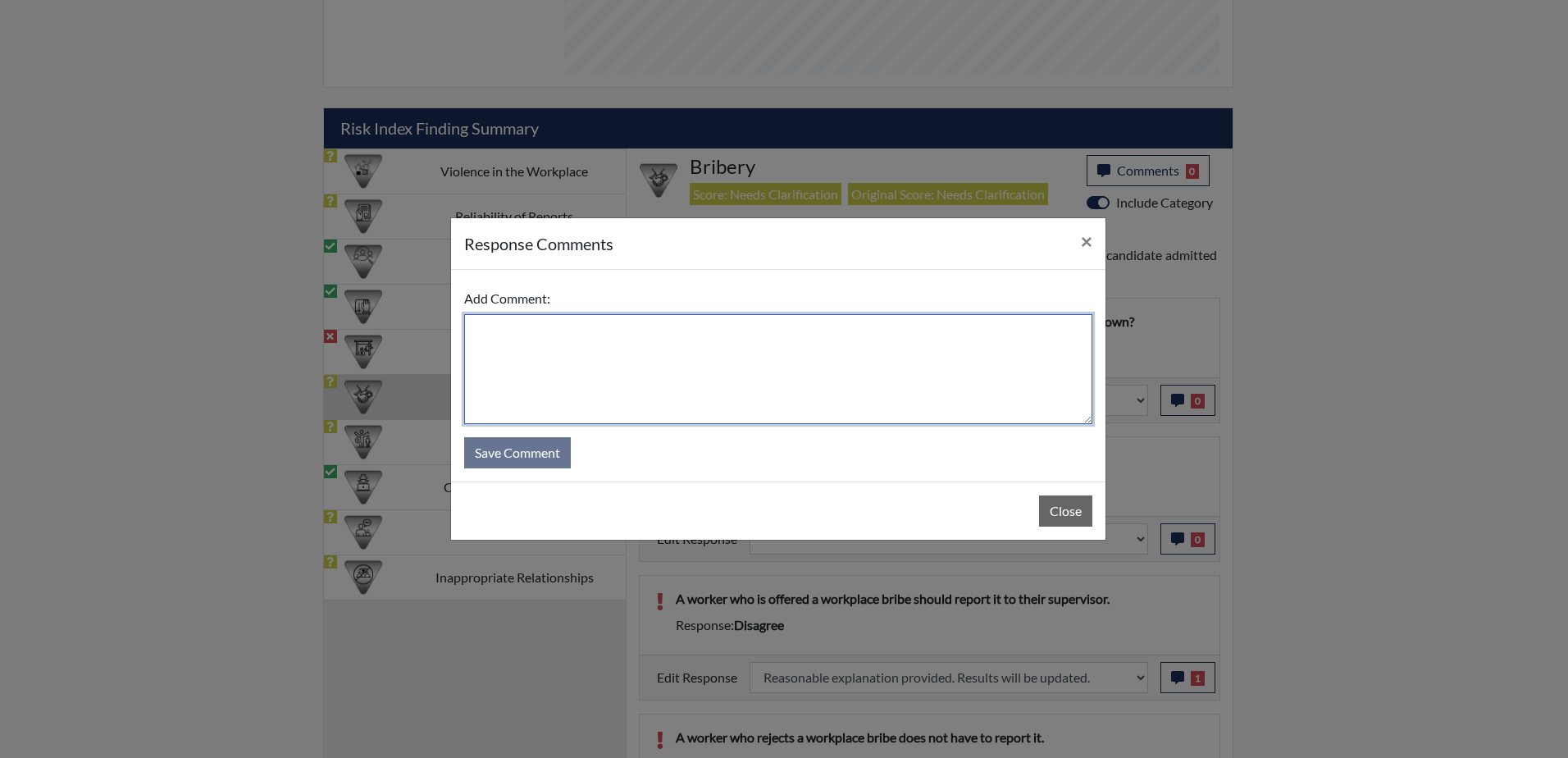
click at [822, 347] on textarea at bounding box center [778, 369] width 628 height 110
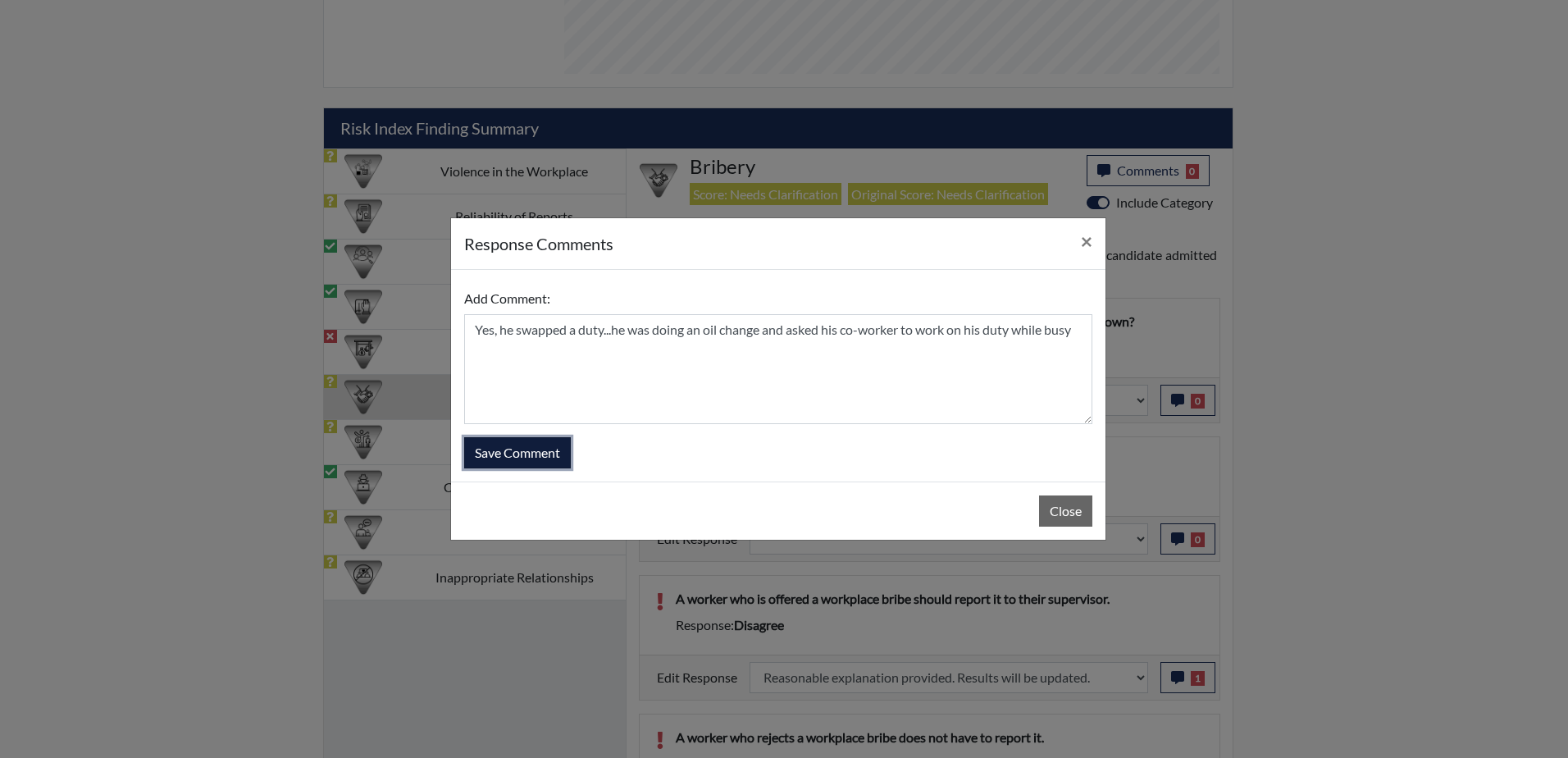
click at [503, 443] on button "Save Comment" at bounding box center [518, 453] width 107 height 31
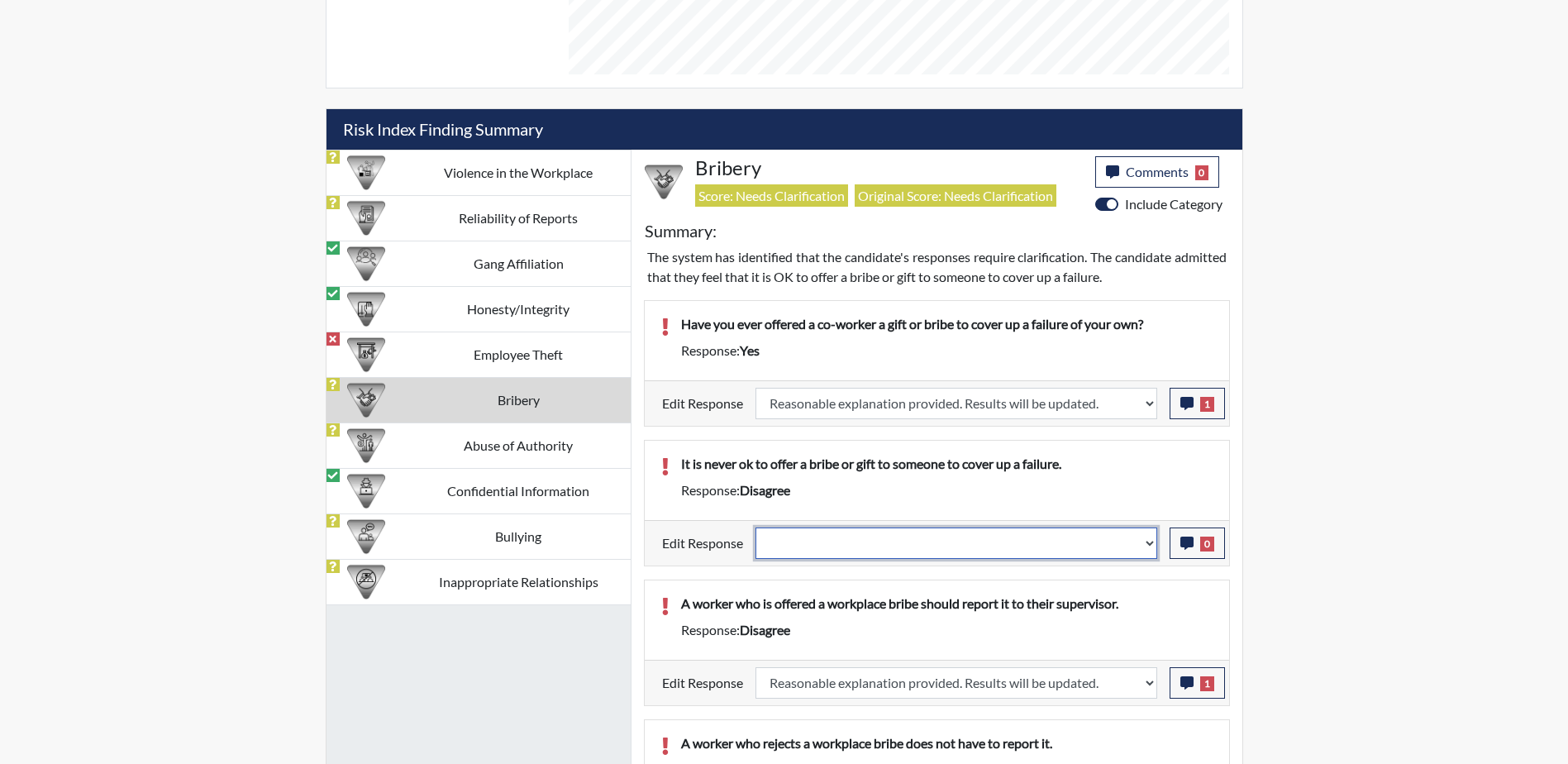
click at [1148, 541] on select "Question is not relevant. Results will be updated. Reasonable explanation provi…" at bounding box center [956, 543] width 401 height 31
click at [756, 528] on select "Question is not relevant. Results will be updated. Reasonable explanation provi…" at bounding box center [956, 543] width 401 height 31
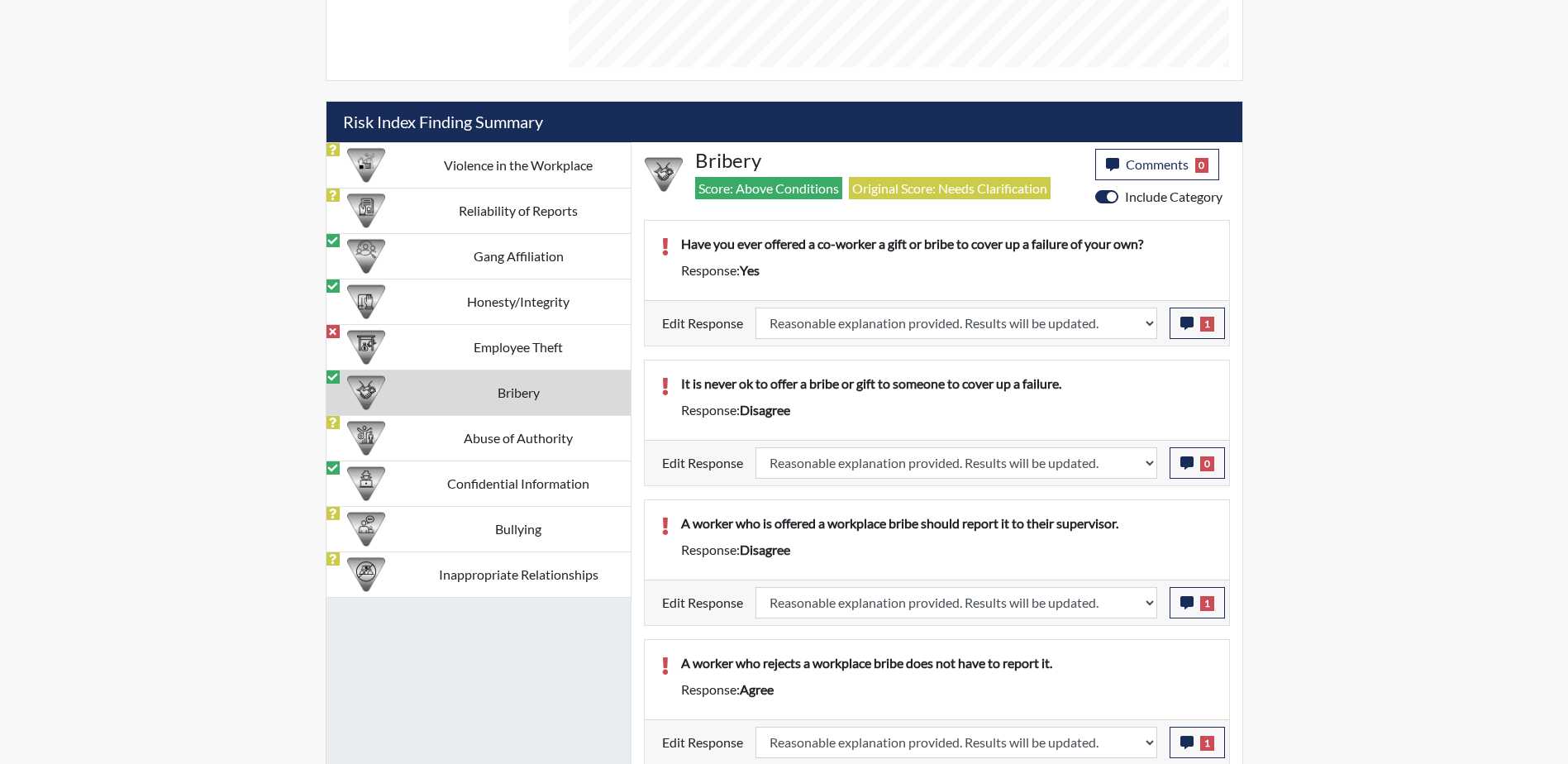
scroll to position [973, 0]
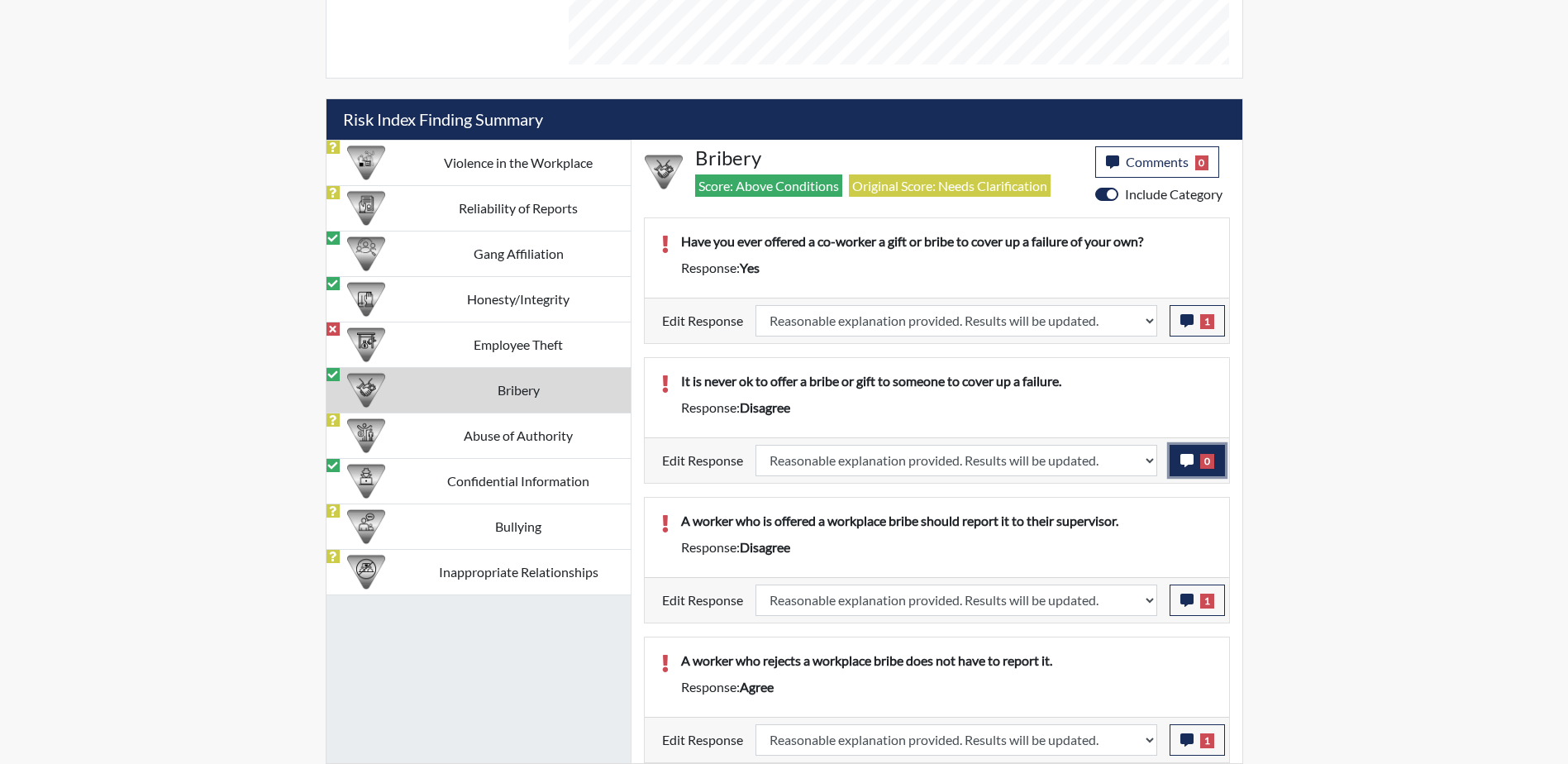
click at [1201, 468] on span "0" at bounding box center [1207, 461] width 14 height 15
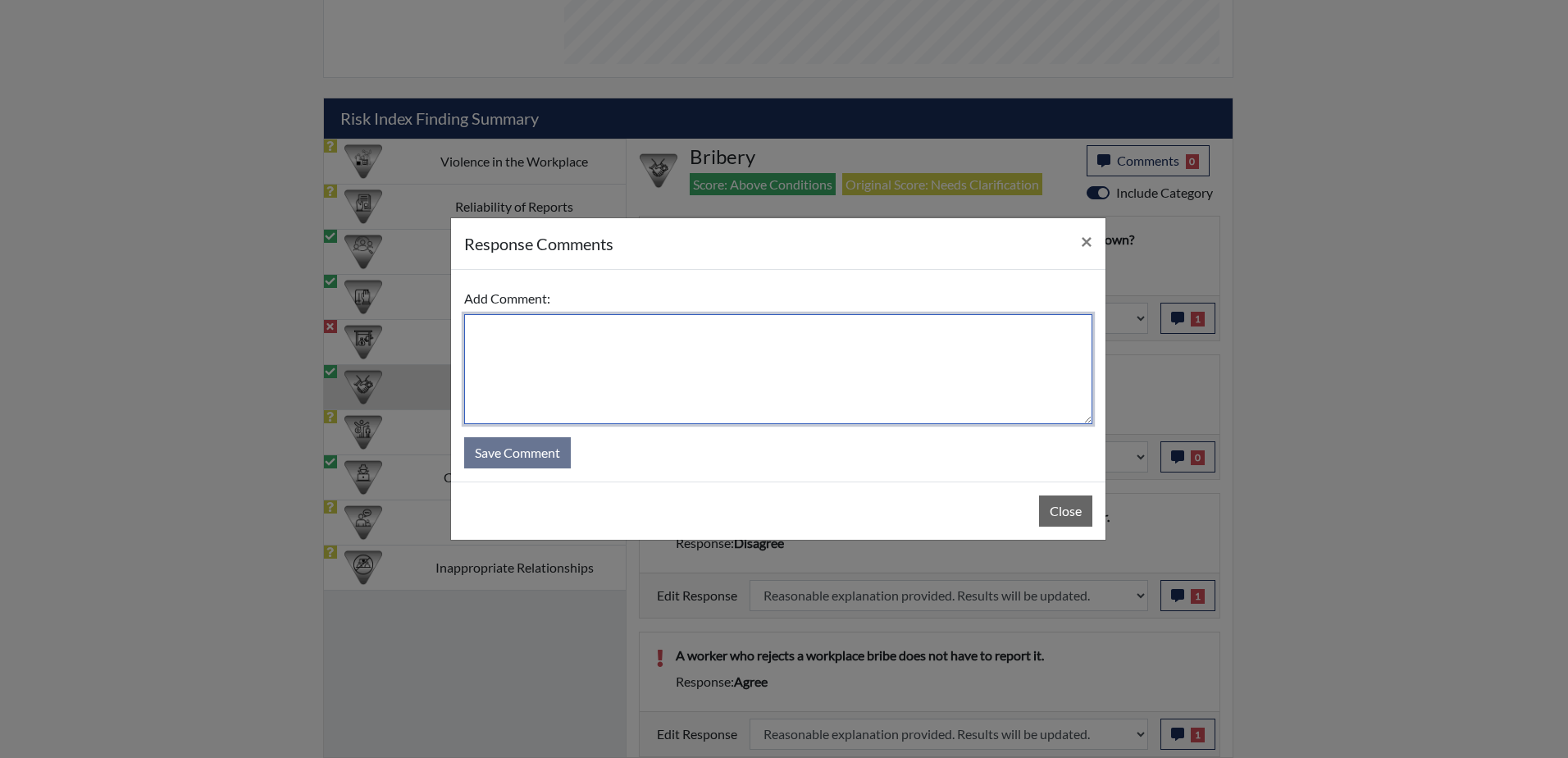
click at [565, 333] on textarea at bounding box center [778, 369] width 628 height 110
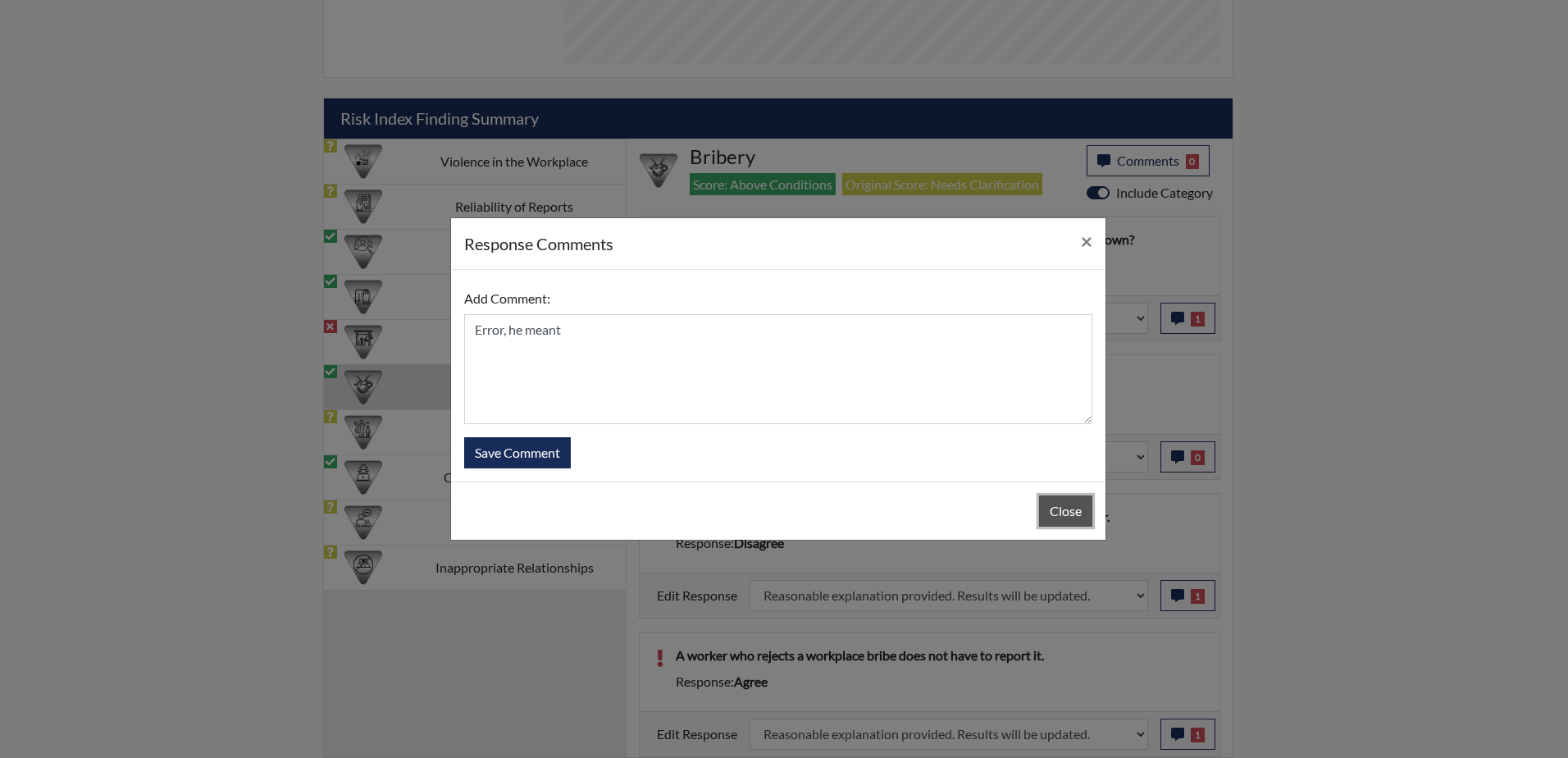
click at [1065, 510] on button "Close" at bounding box center [1066, 511] width 53 height 31
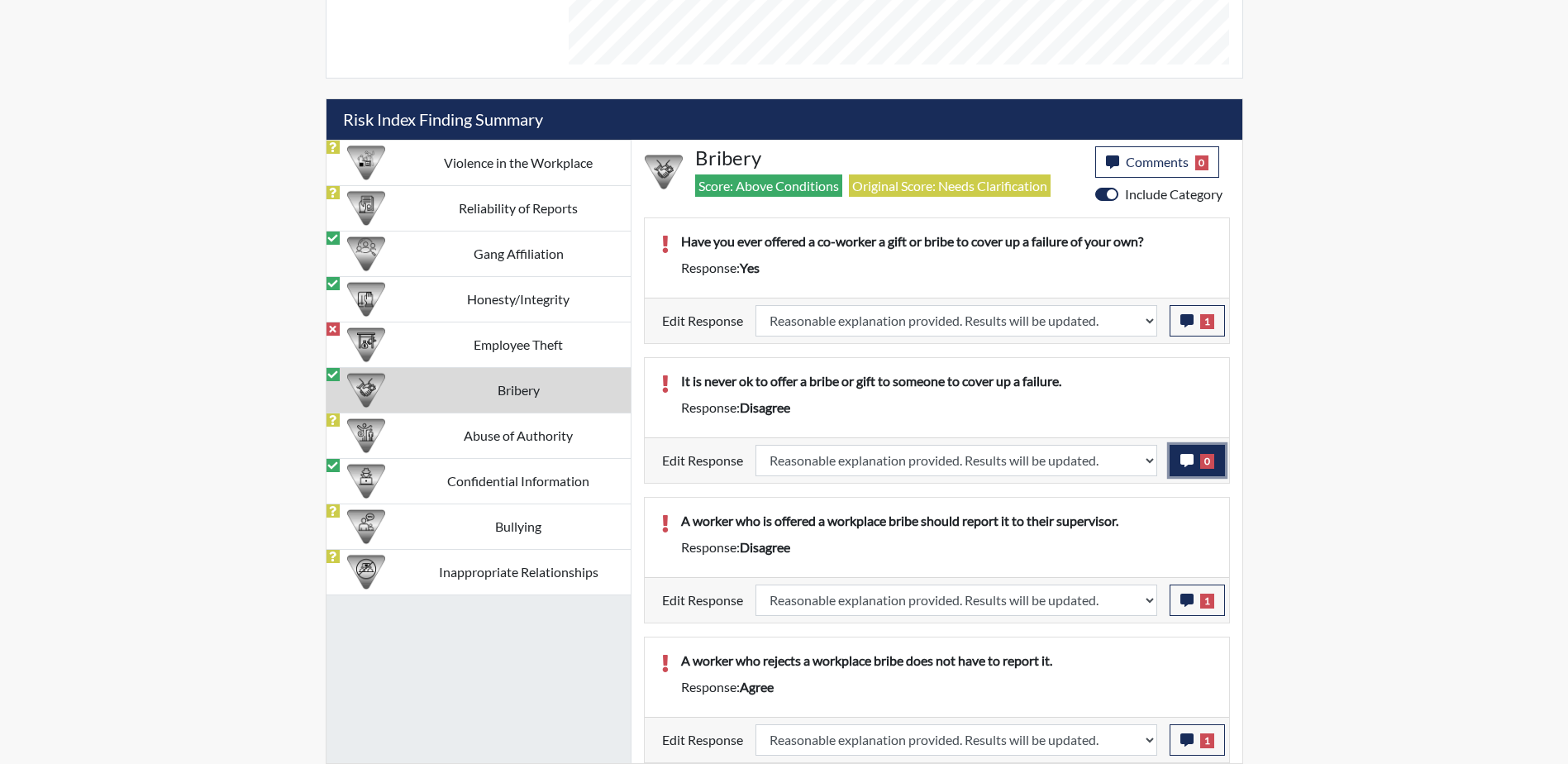
click at [1194, 458] on button "0" at bounding box center [1197, 461] width 56 height 31
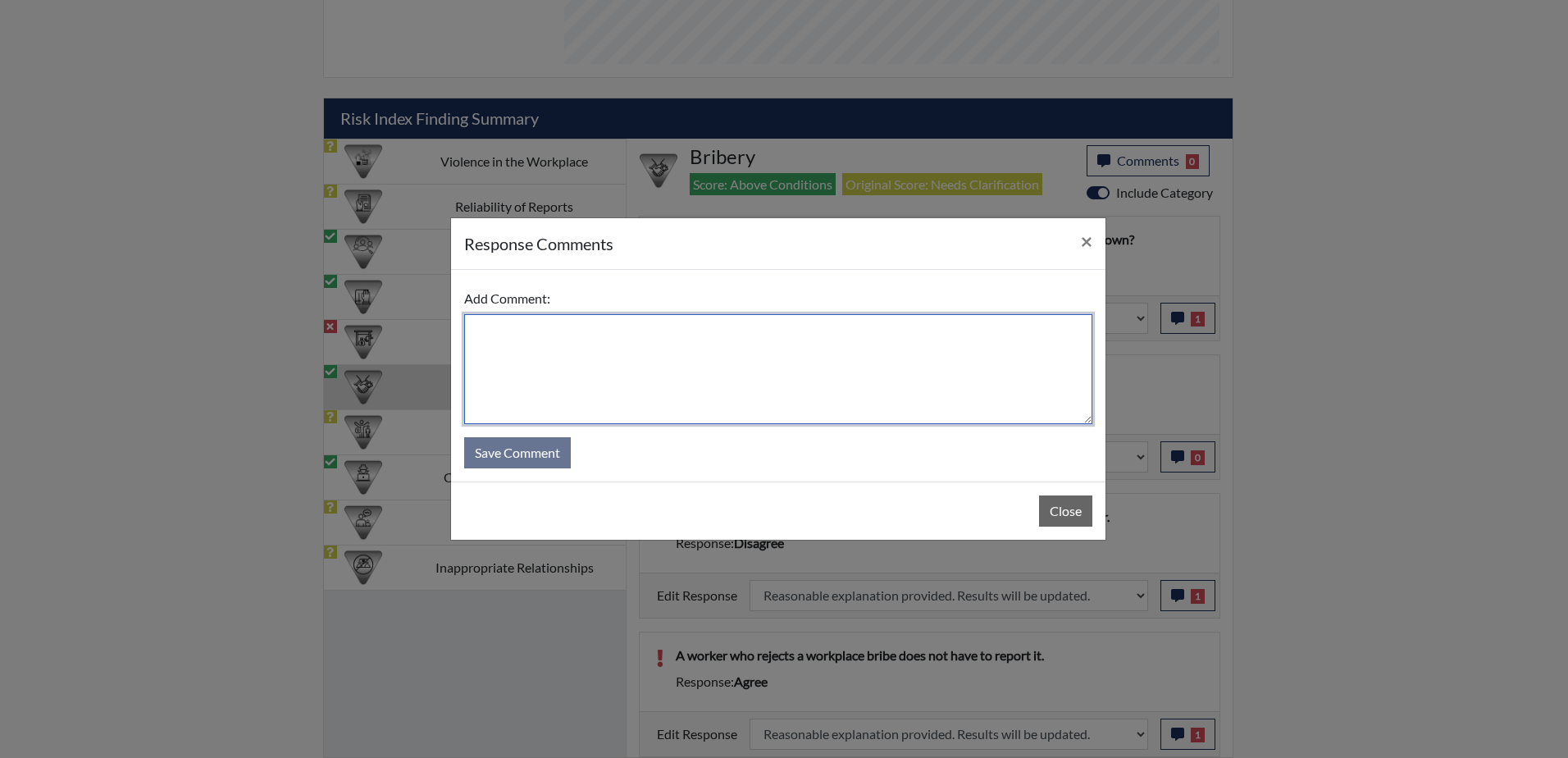
click at [648, 337] on textarea at bounding box center [778, 369] width 628 height 110
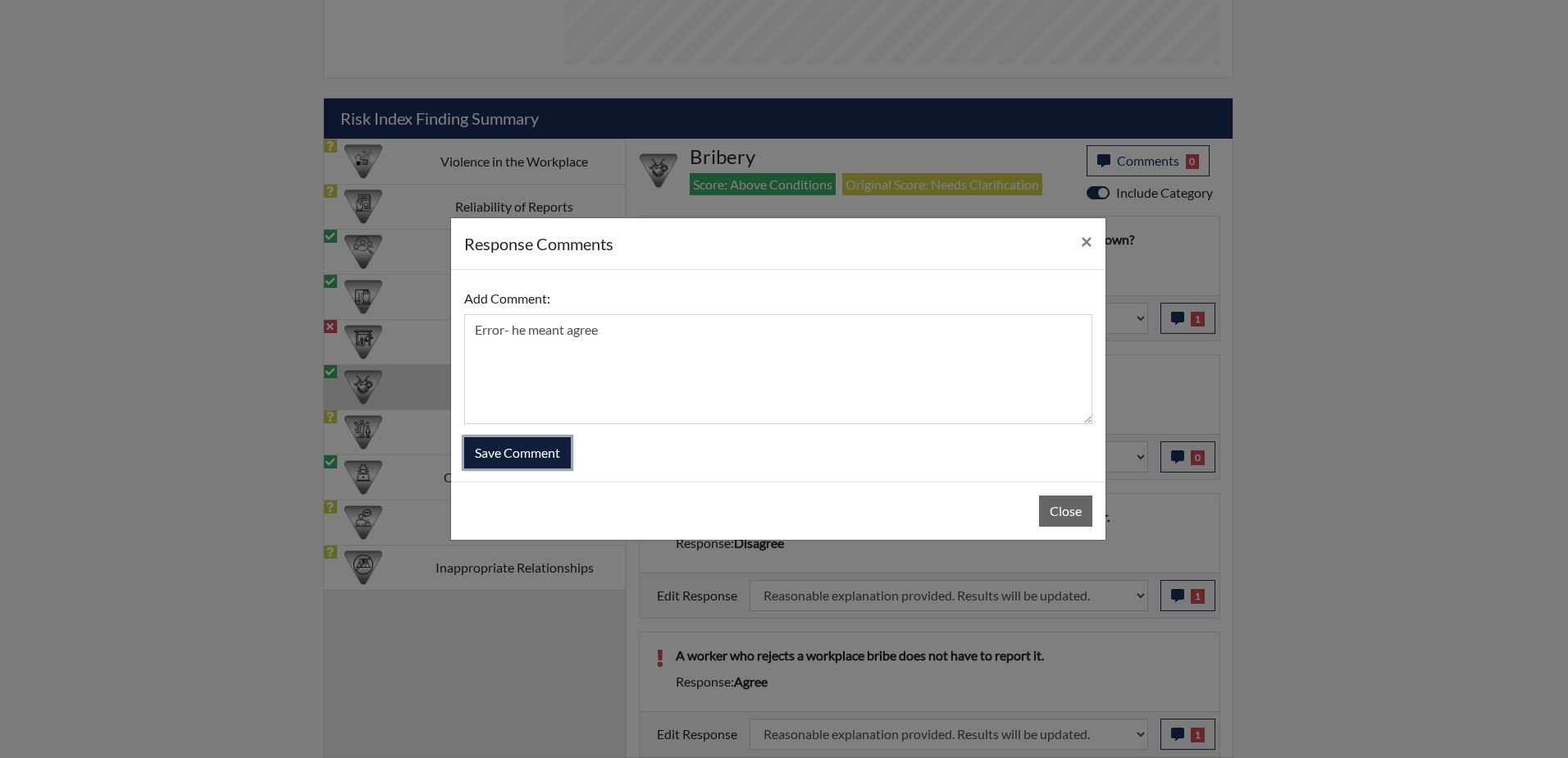
click at [510, 454] on button "Save Comment" at bounding box center [518, 453] width 107 height 31
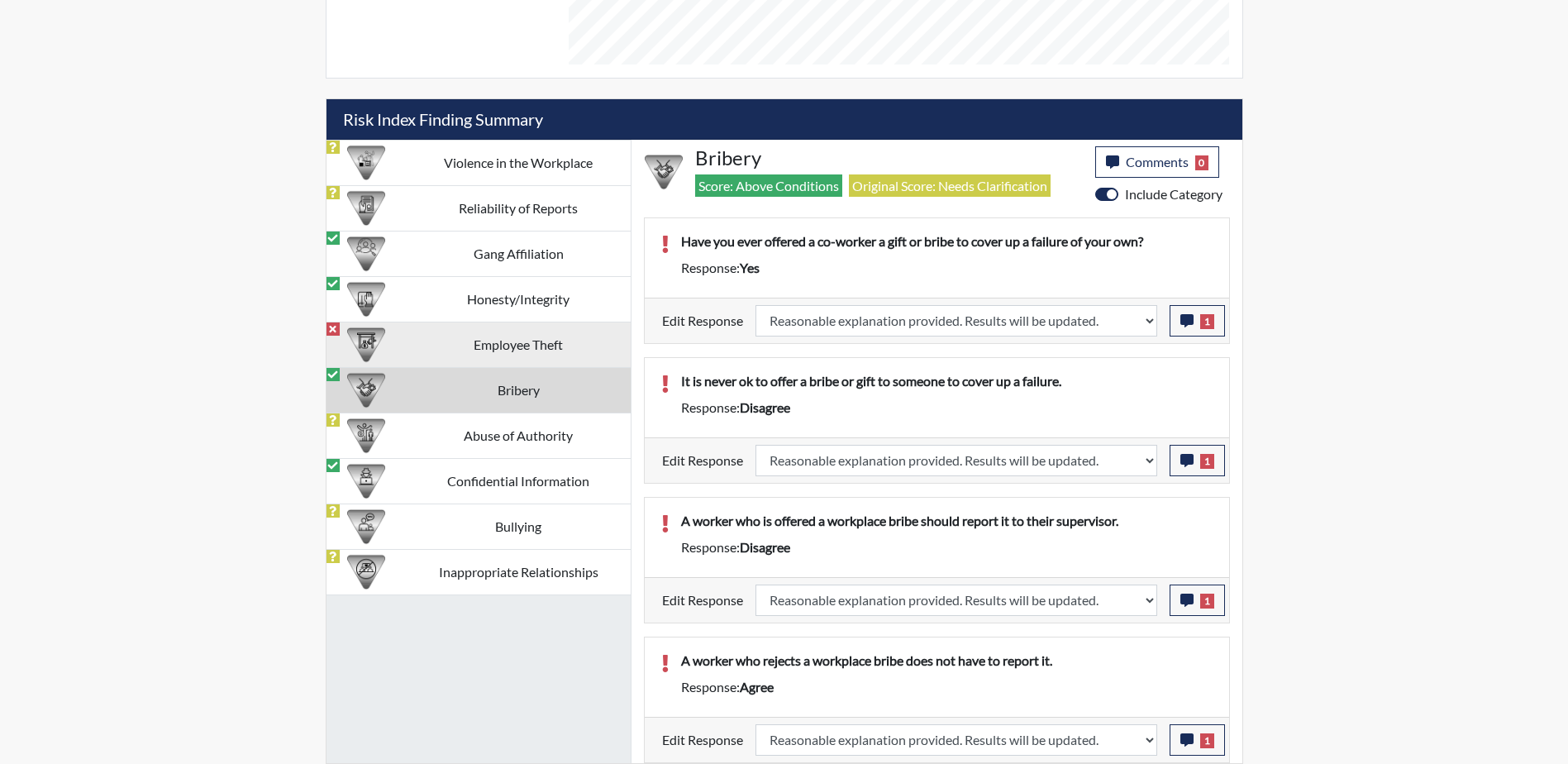
click at [485, 335] on td "Employee Theft" at bounding box center [519, 344] width 224 height 45
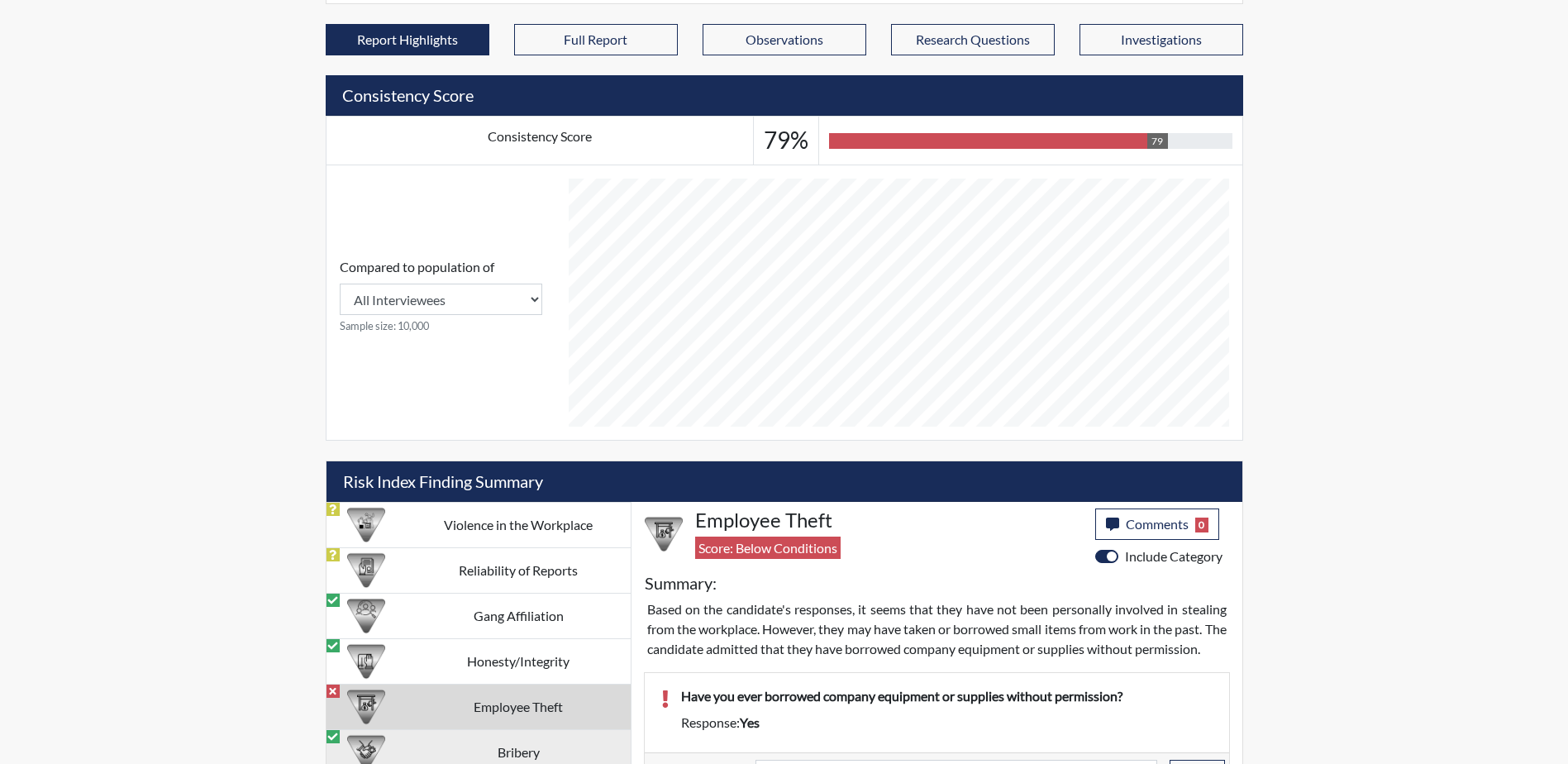
scroll to position [629, 0]
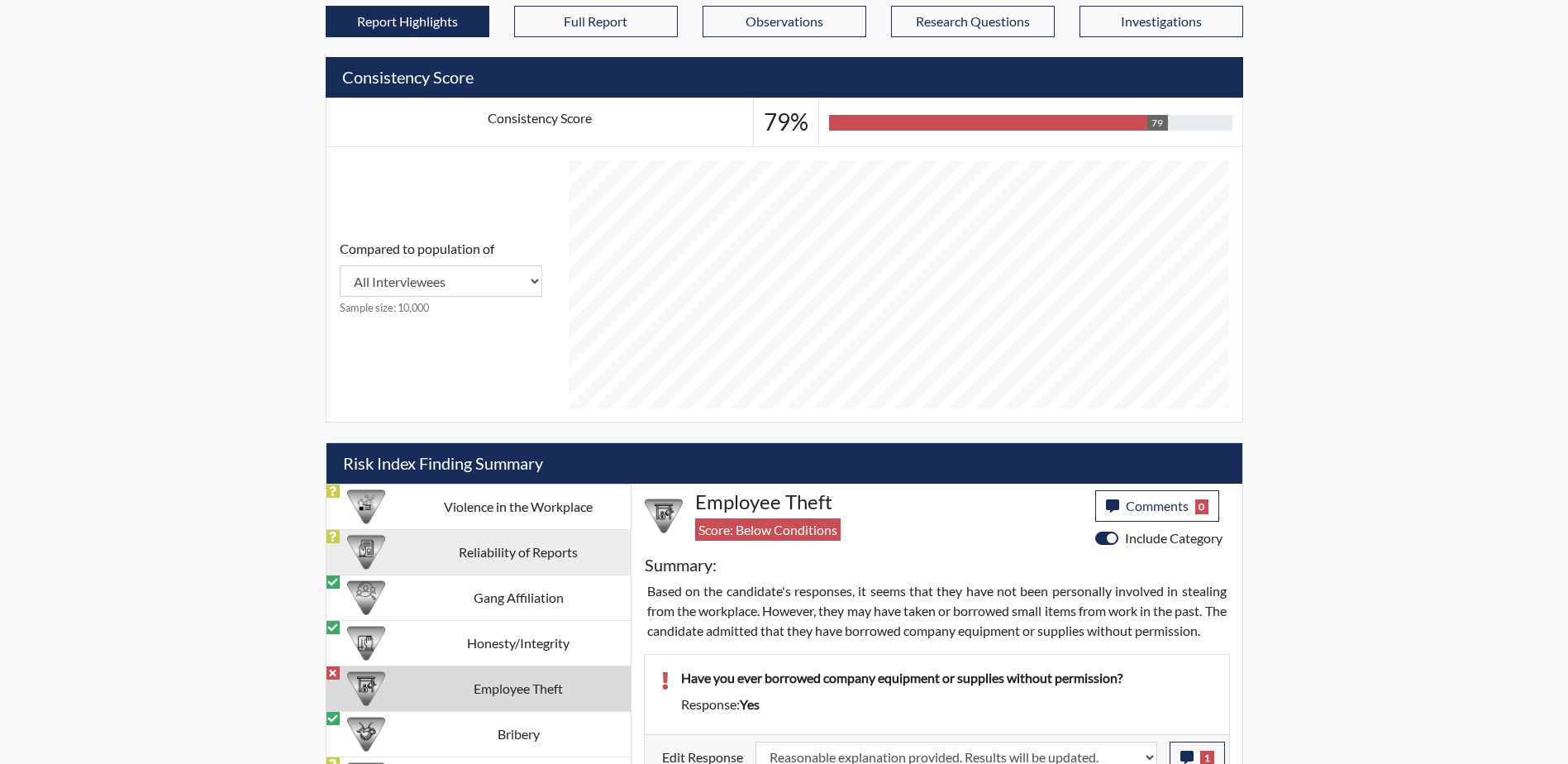
click at [463, 559] on td "Reliability of Reports" at bounding box center [519, 552] width 224 height 45
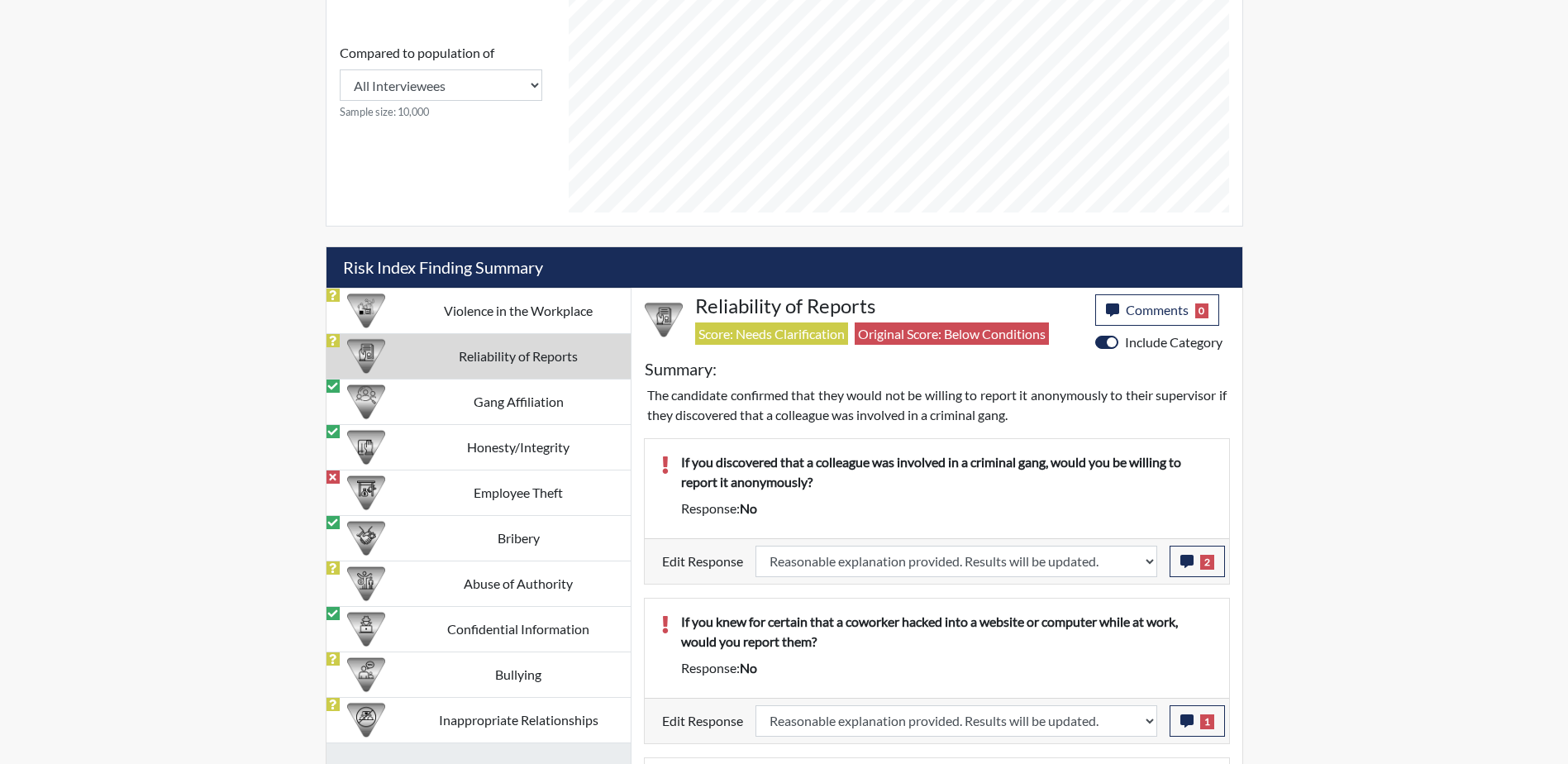
scroll to position [959, 0]
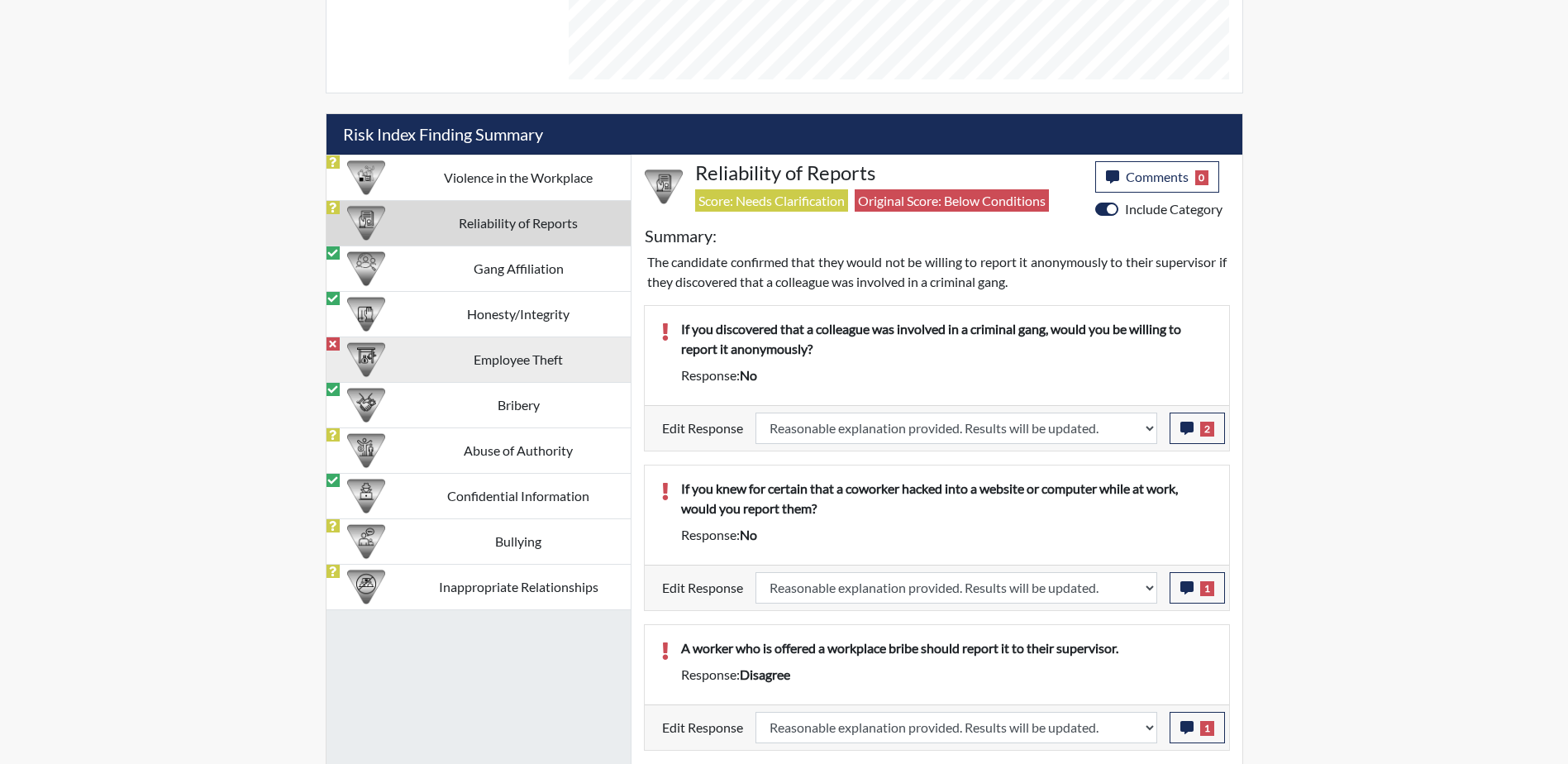
click at [453, 354] on td "Employee Theft" at bounding box center [519, 359] width 224 height 45
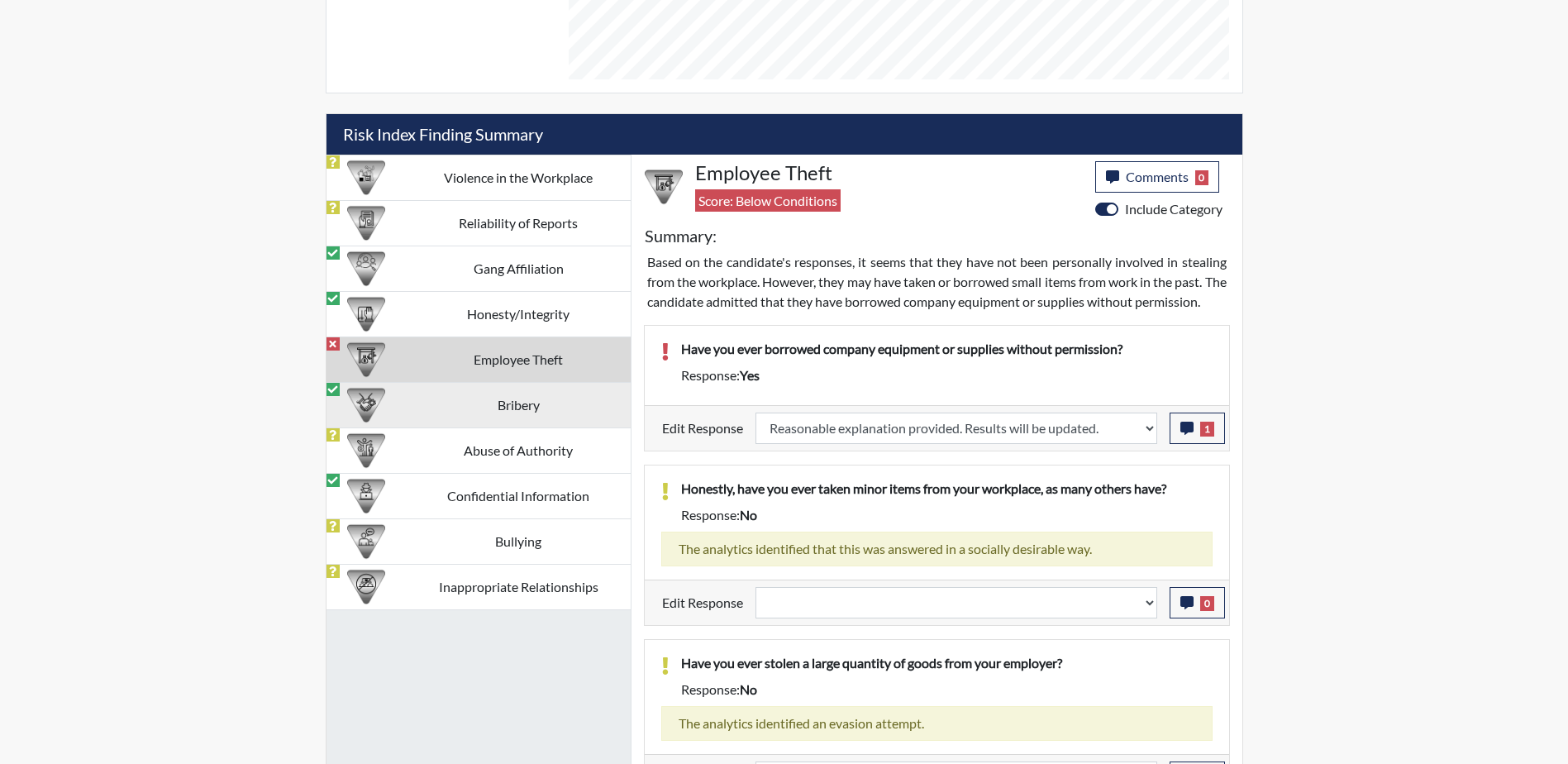
click at [478, 404] on td "Bribery" at bounding box center [519, 405] width 224 height 45
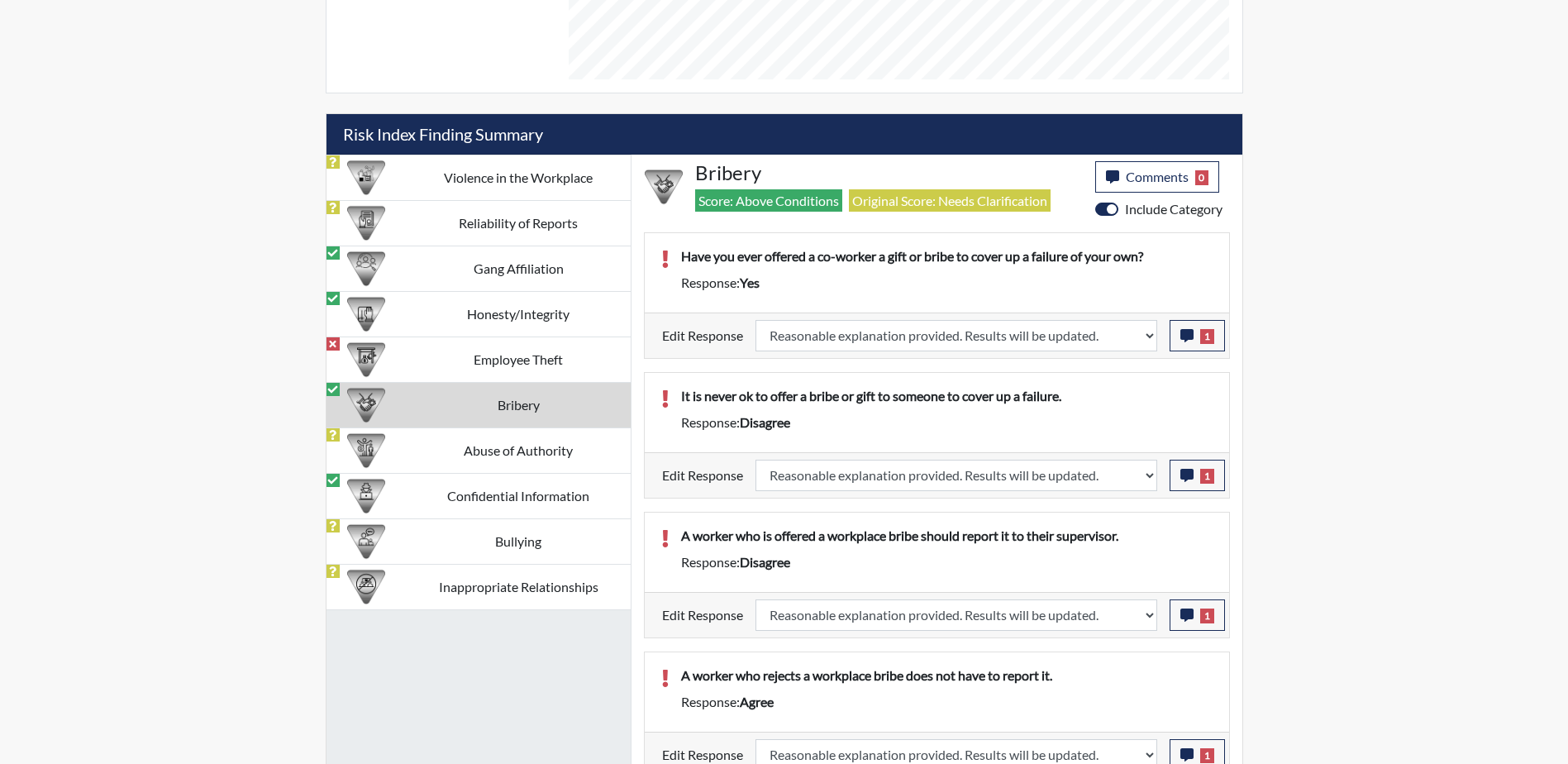
scroll to position [973, 0]
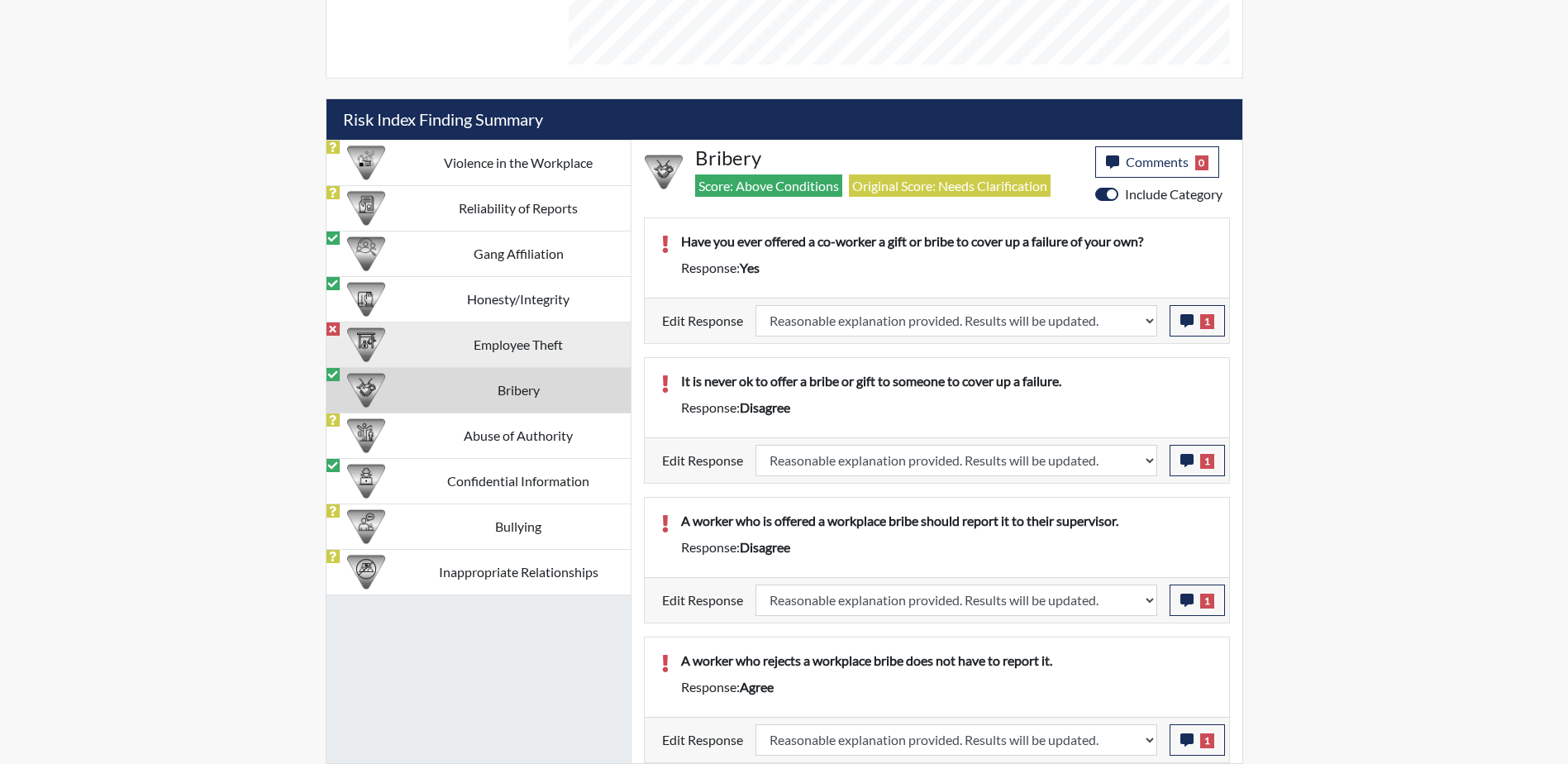
click at [459, 352] on td "Employee Theft" at bounding box center [519, 344] width 224 height 45
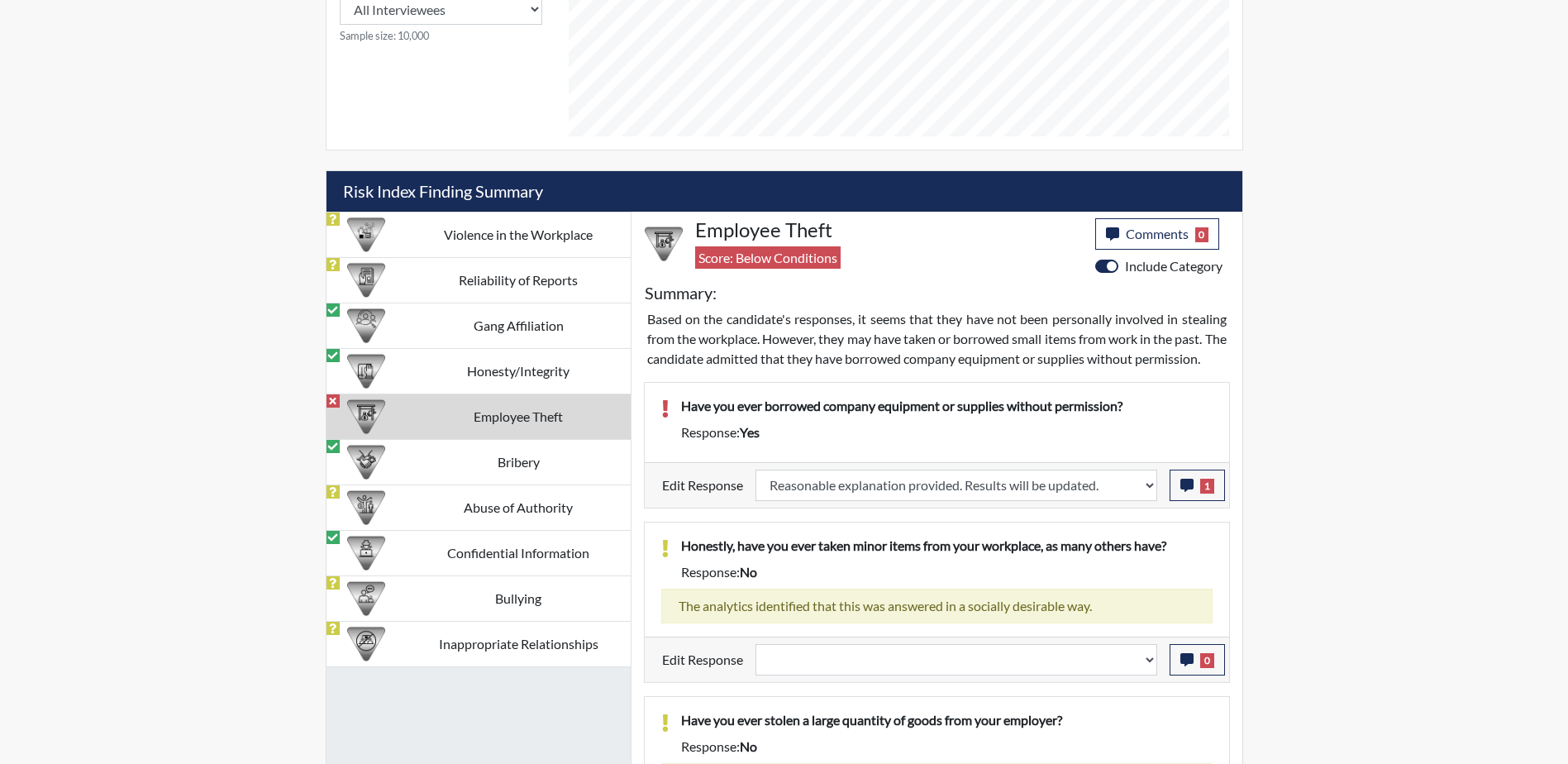
scroll to position [878, 0]
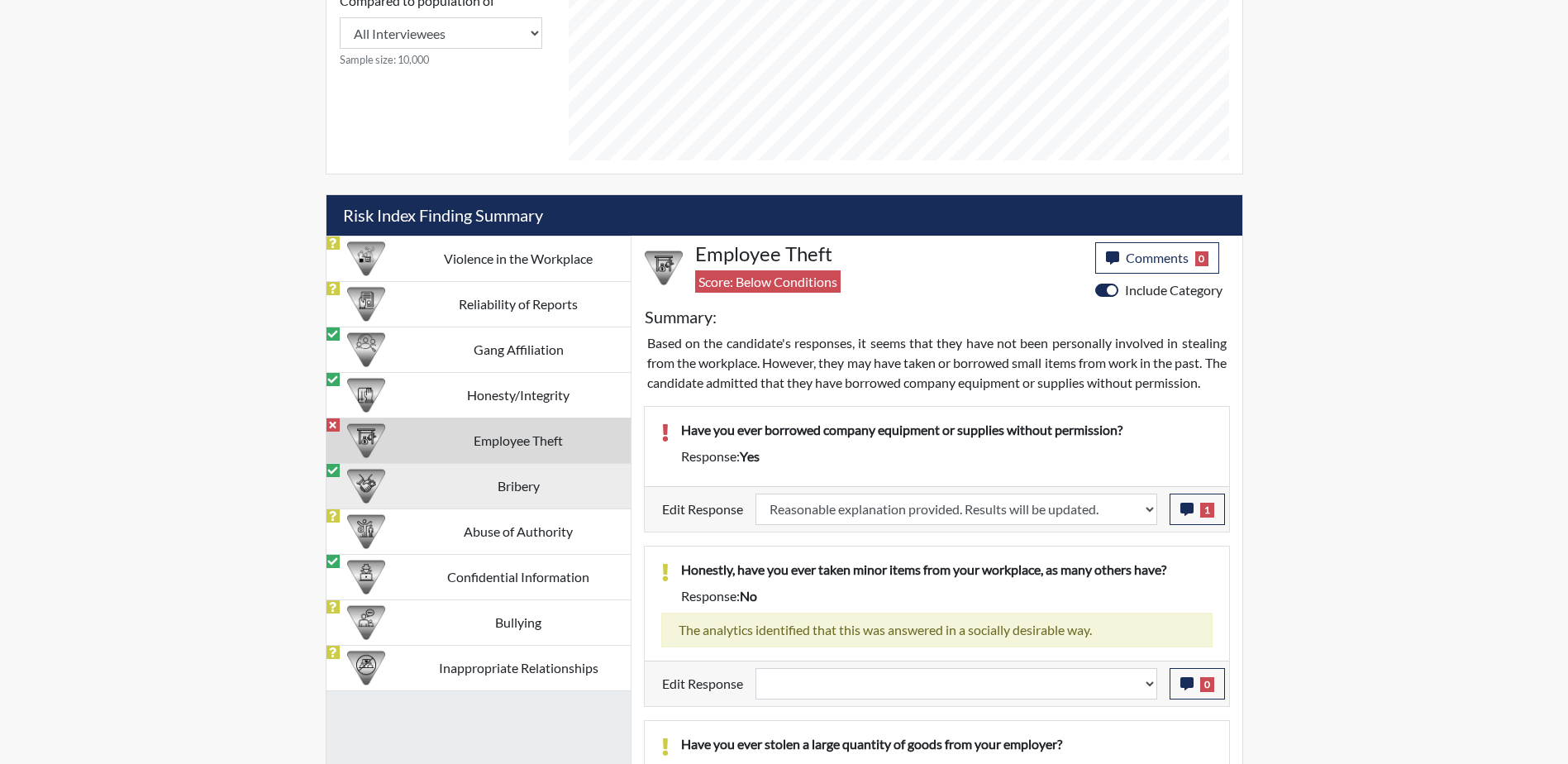
click at [535, 495] on td "Bribery" at bounding box center [519, 486] width 224 height 45
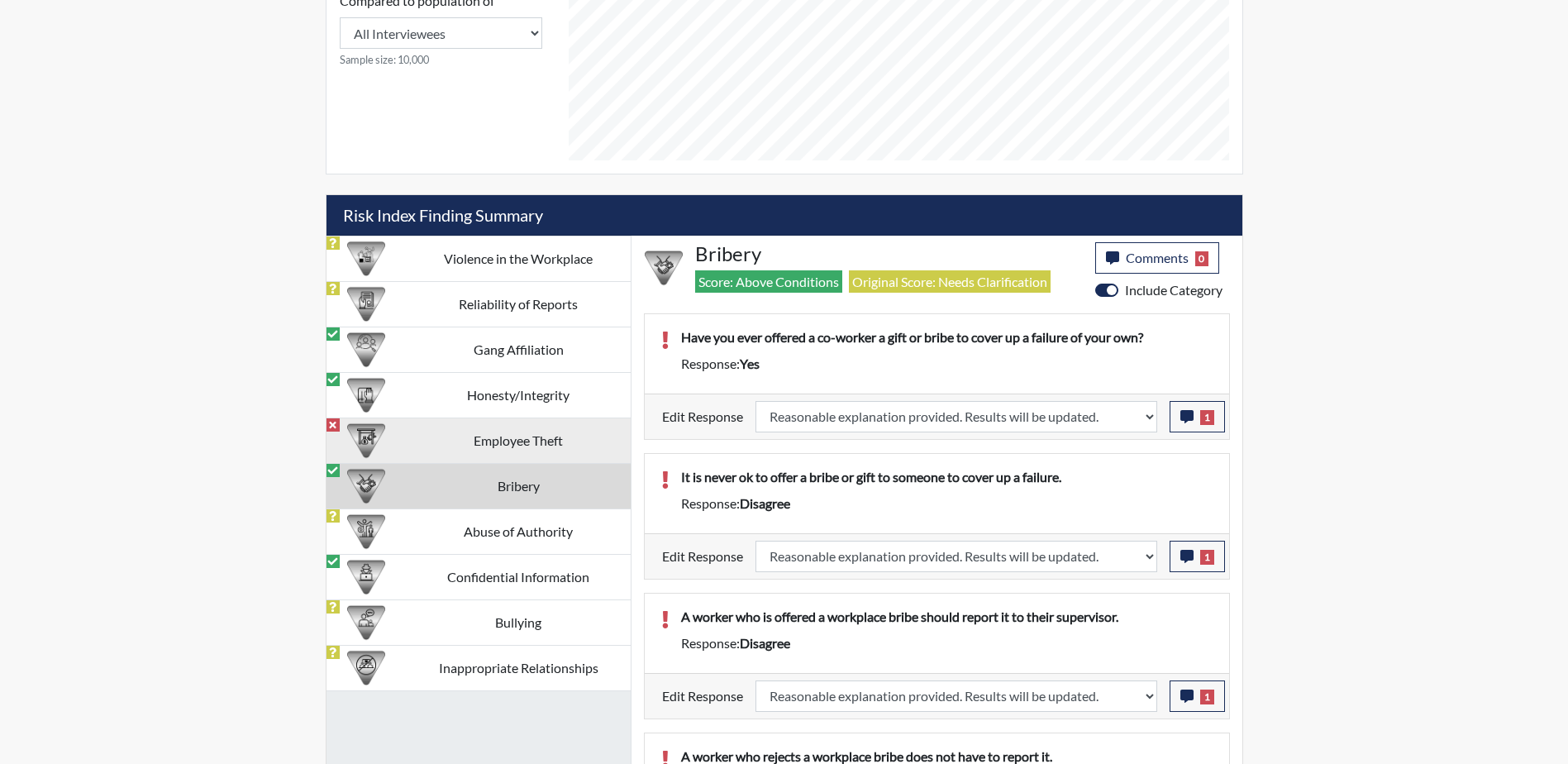
click at [521, 448] on td "Employee Theft" at bounding box center [519, 441] width 224 height 45
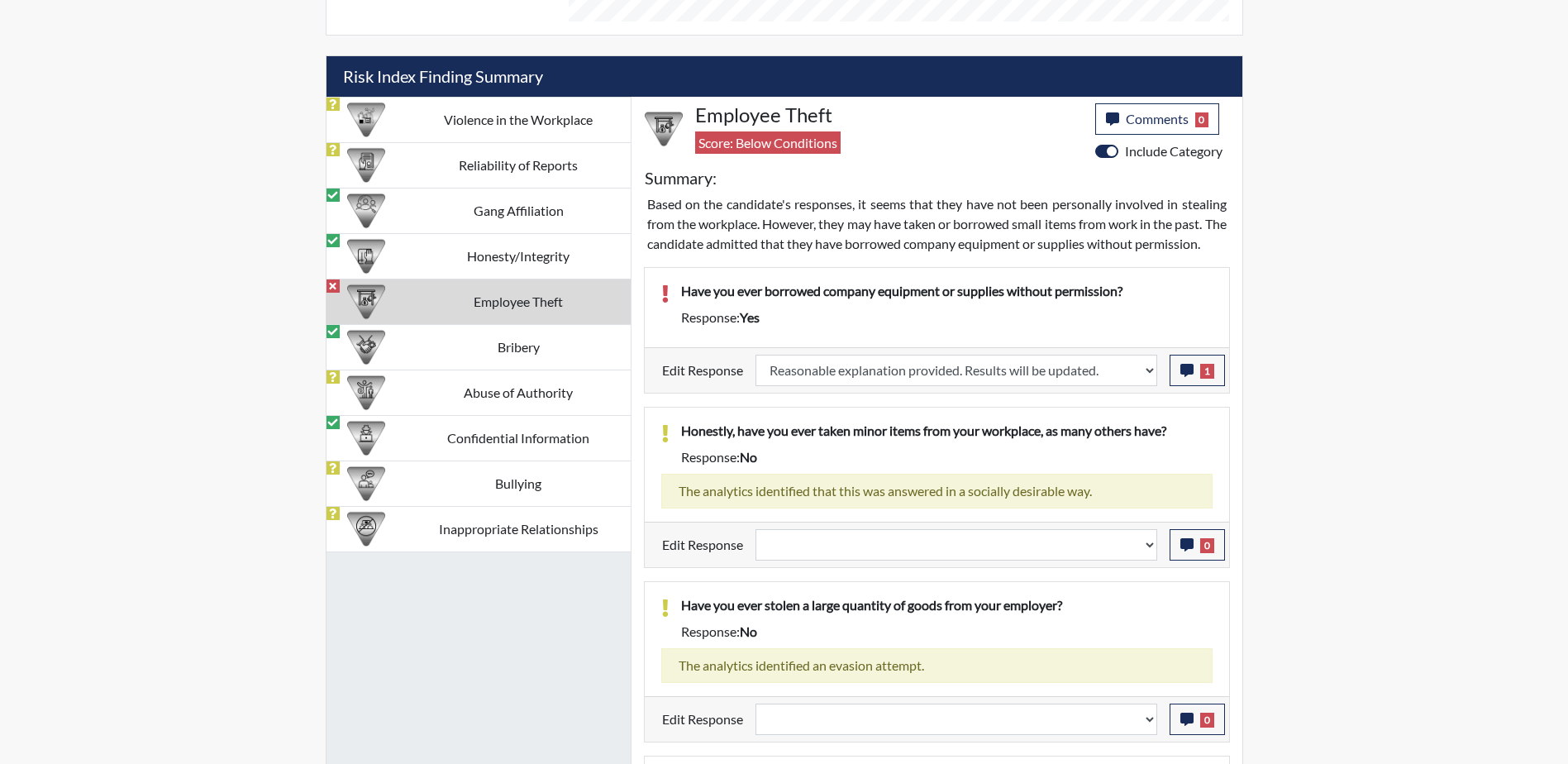
scroll to position [1043, 0]
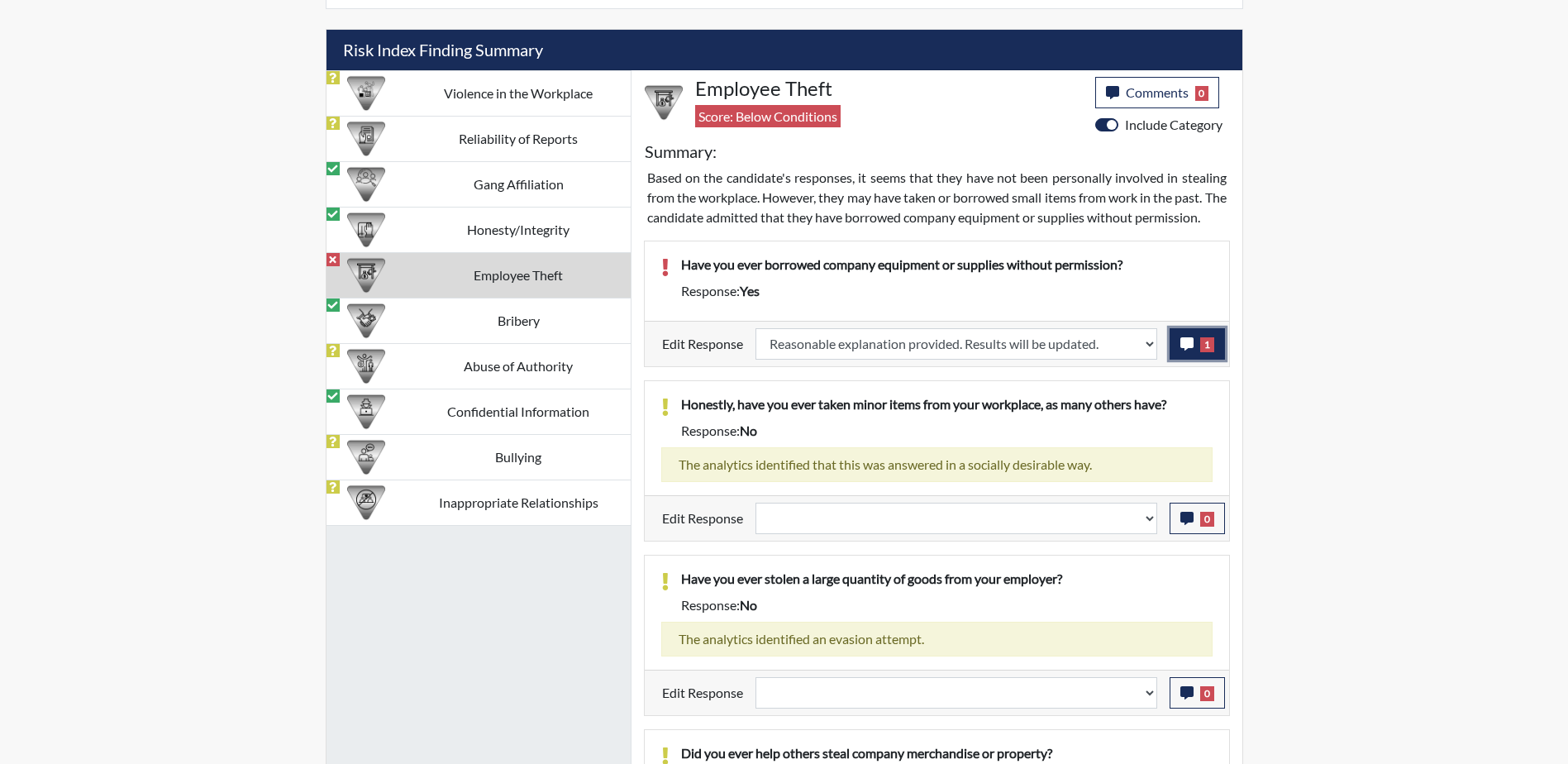
click at [1197, 360] on button "1" at bounding box center [1197, 344] width 56 height 31
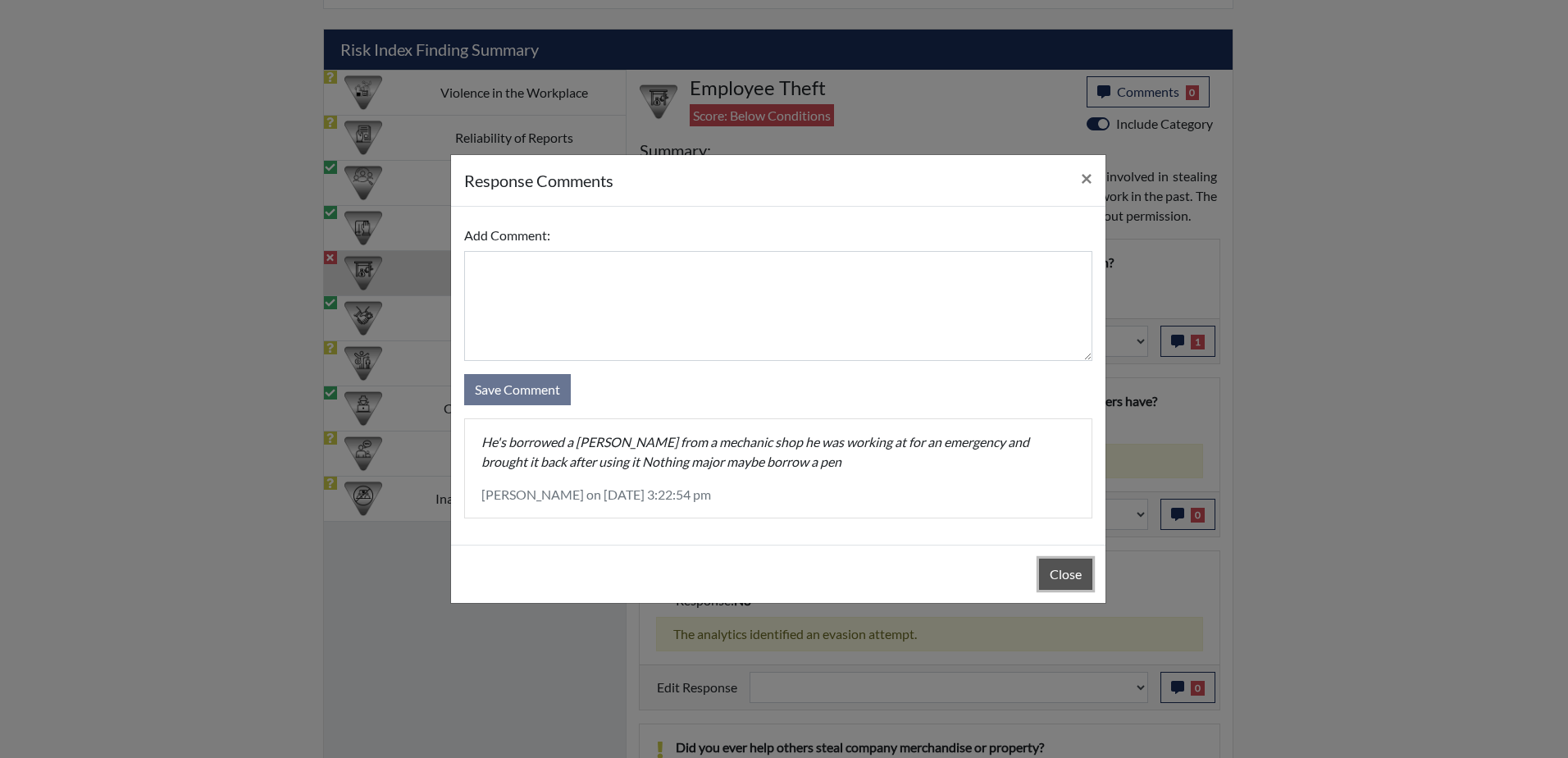
click at [1072, 577] on button "Close" at bounding box center [1066, 574] width 53 height 31
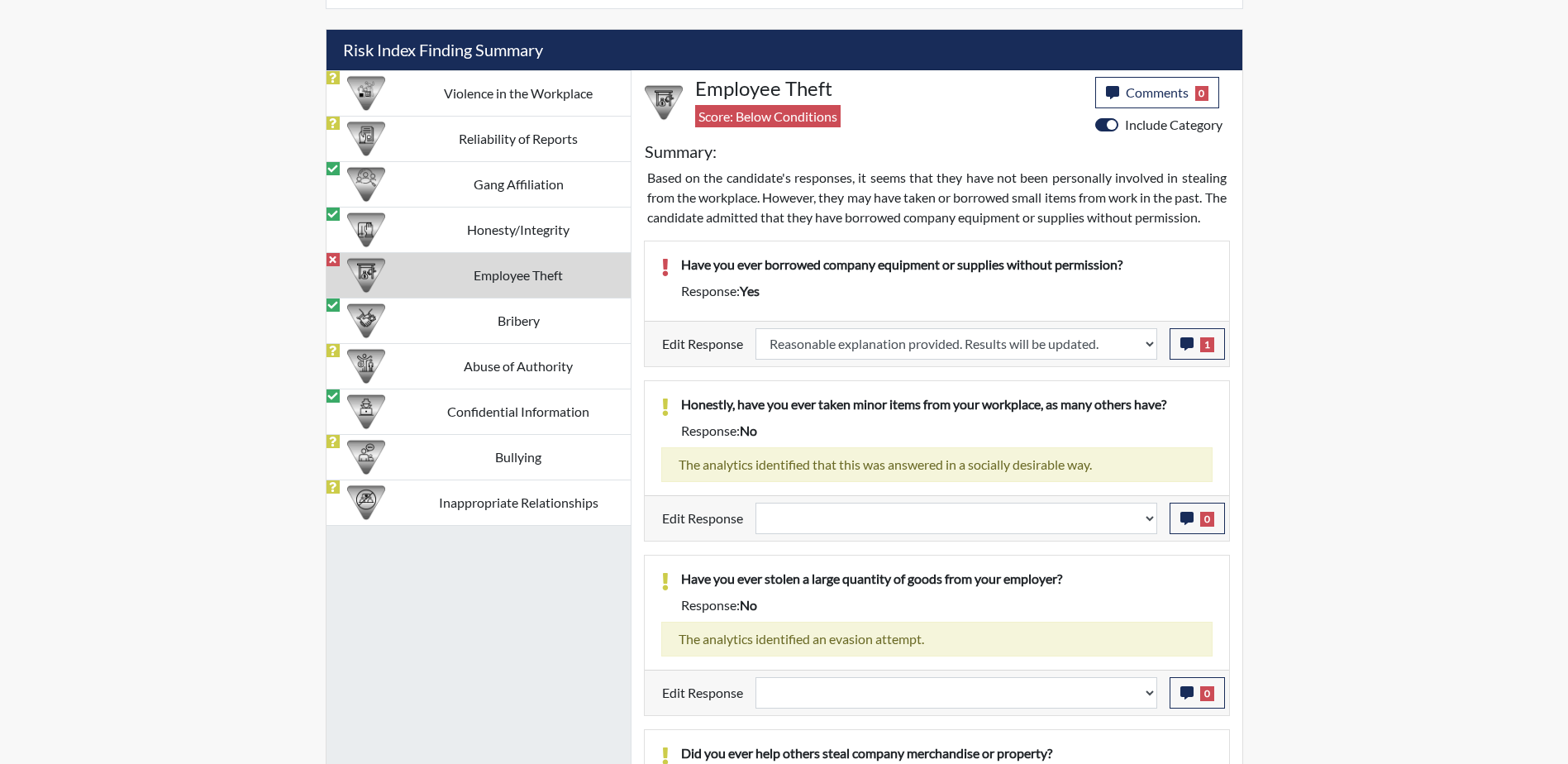
click at [1345, 399] on div "Reports Create Help Center × Verensics Best Practices How to successfully use t…" at bounding box center [784, 98] width 1568 height 2283
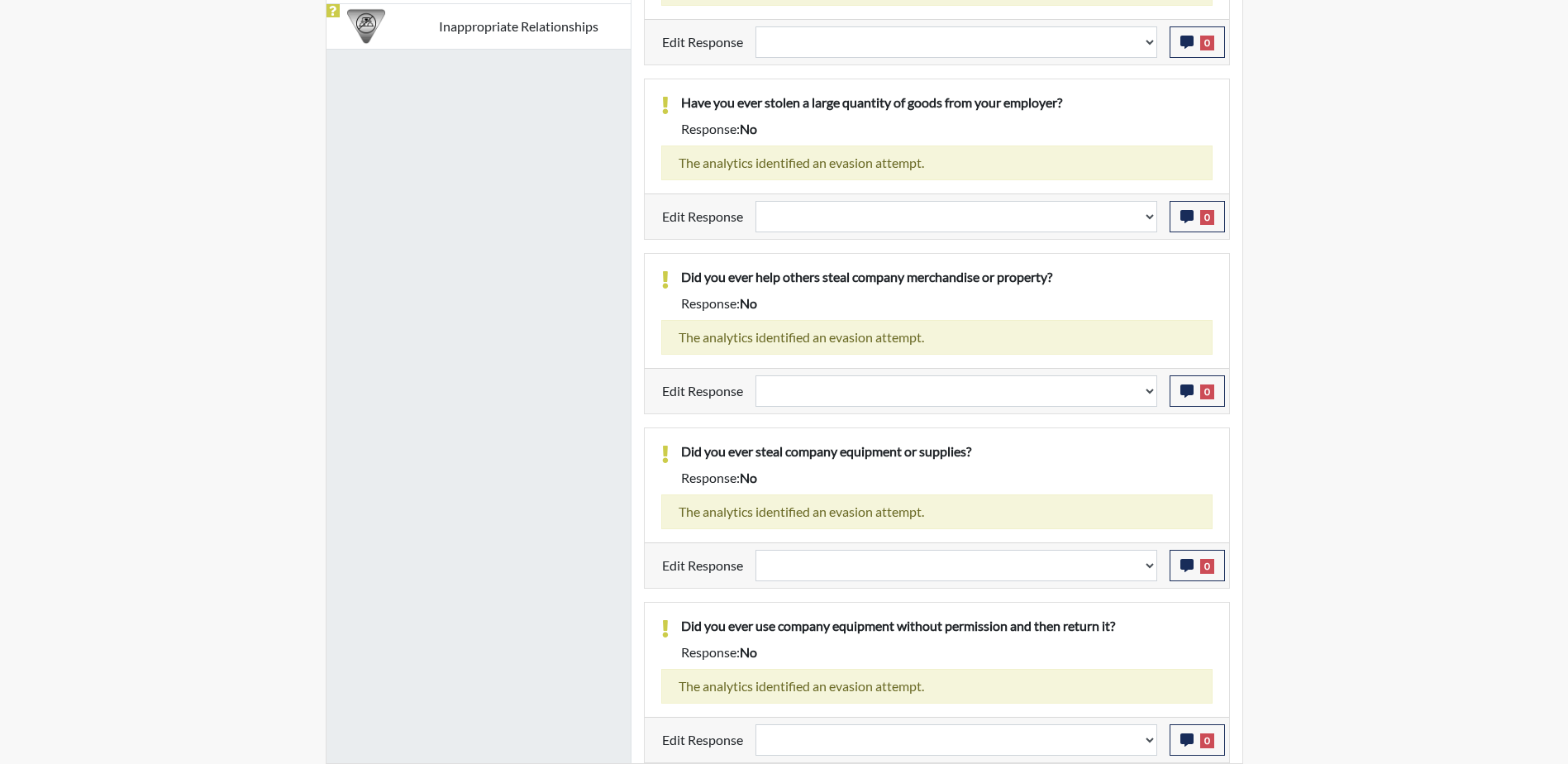
scroll to position [1126, 0]
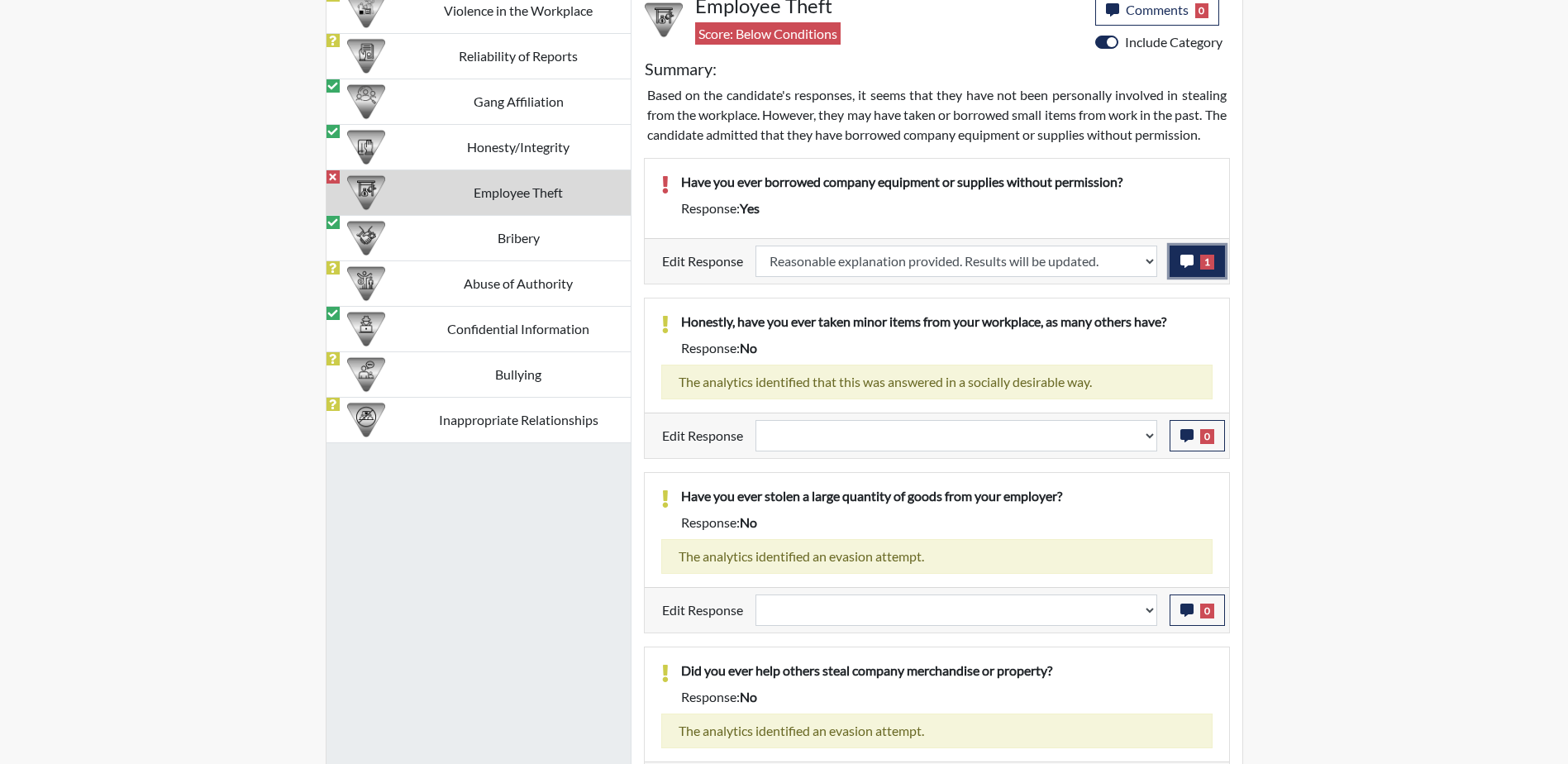
click at [1217, 277] on button "1" at bounding box center [1197, 262] width 56 height 31
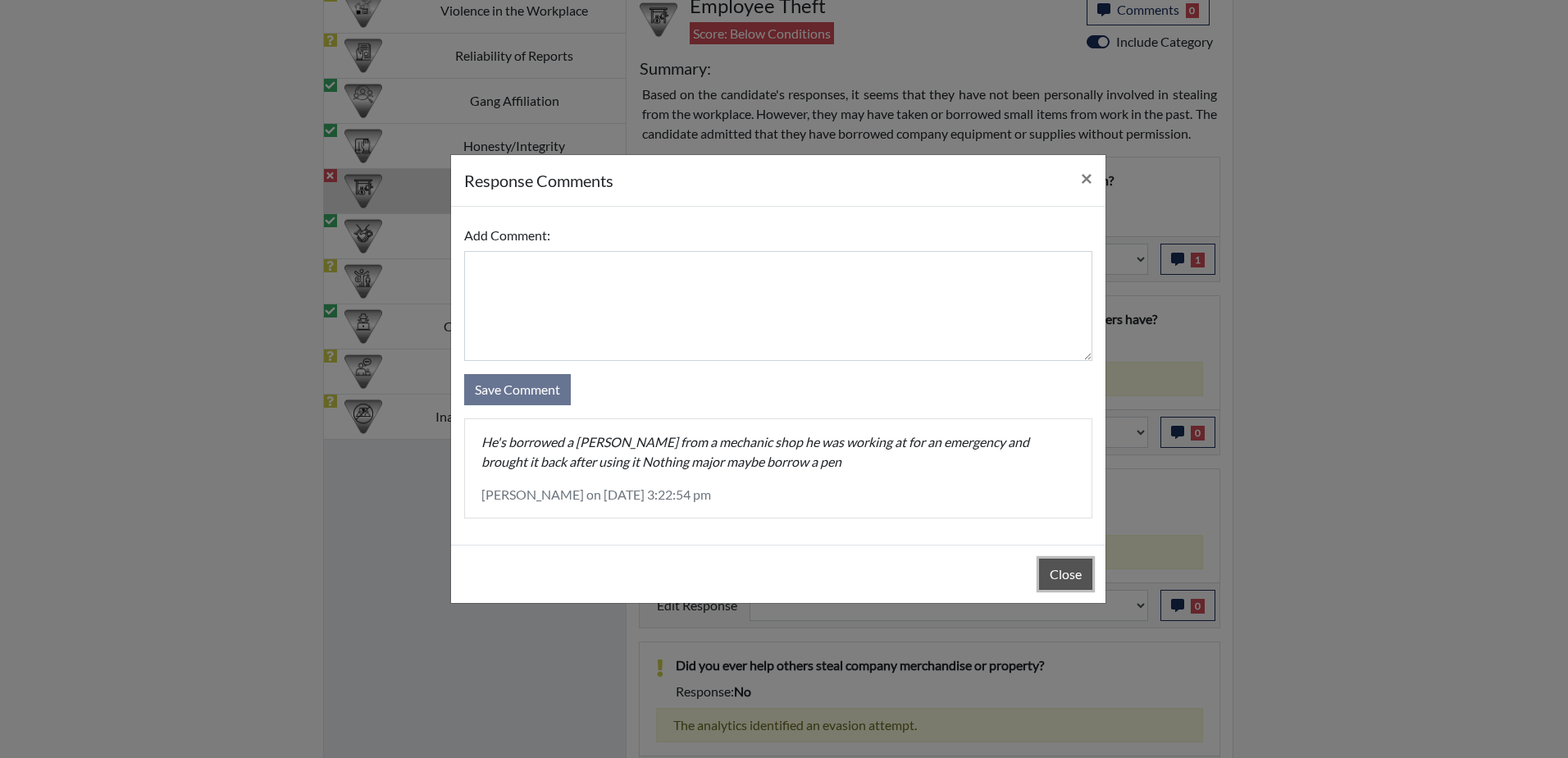
click at [1065, 580] on button "Close" at bounding box center [1066, 574] width 53 height 31
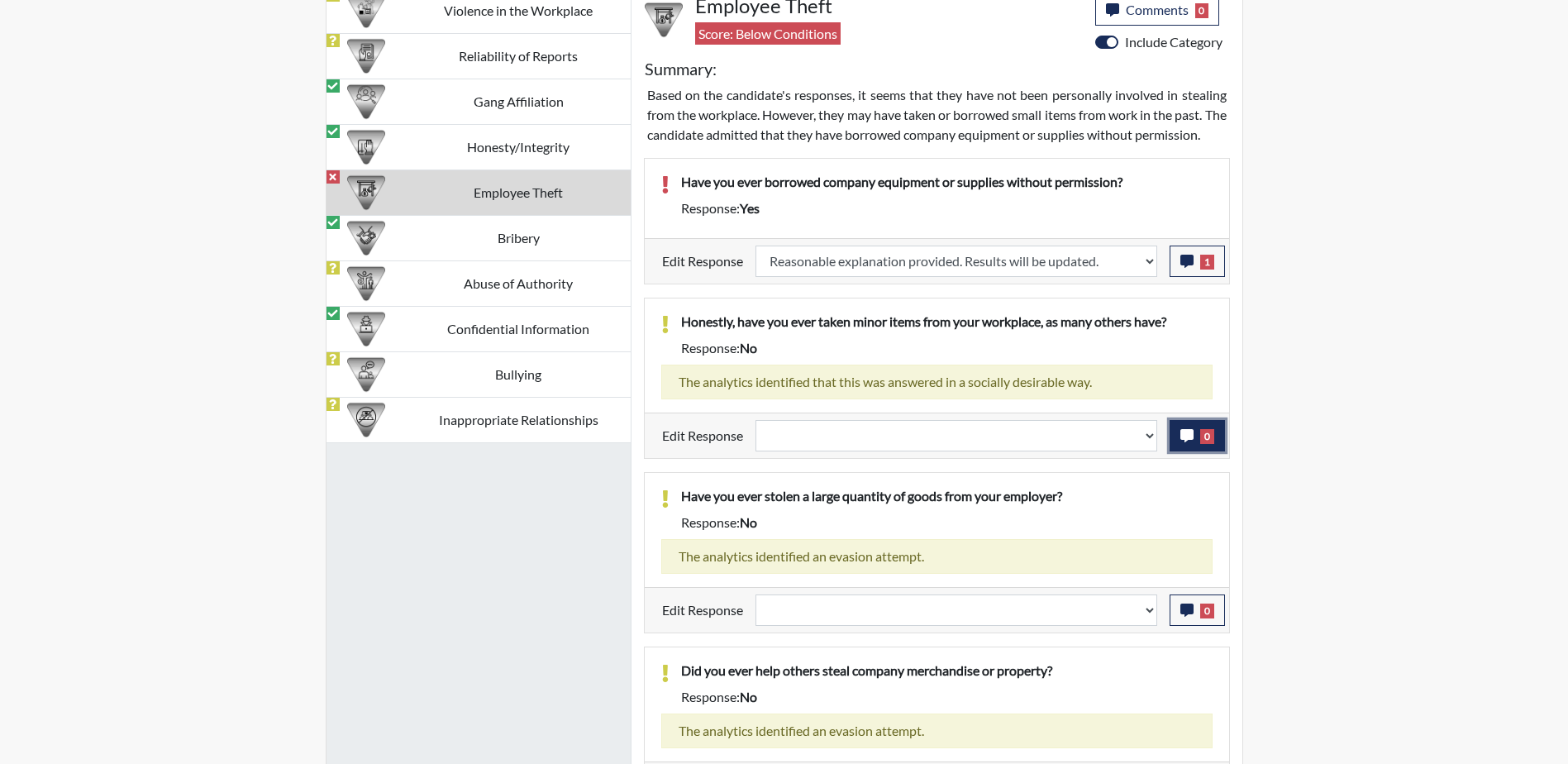
click at [1207, 444] on span "0" at bounding box center [1207, 436] width 14 height 15
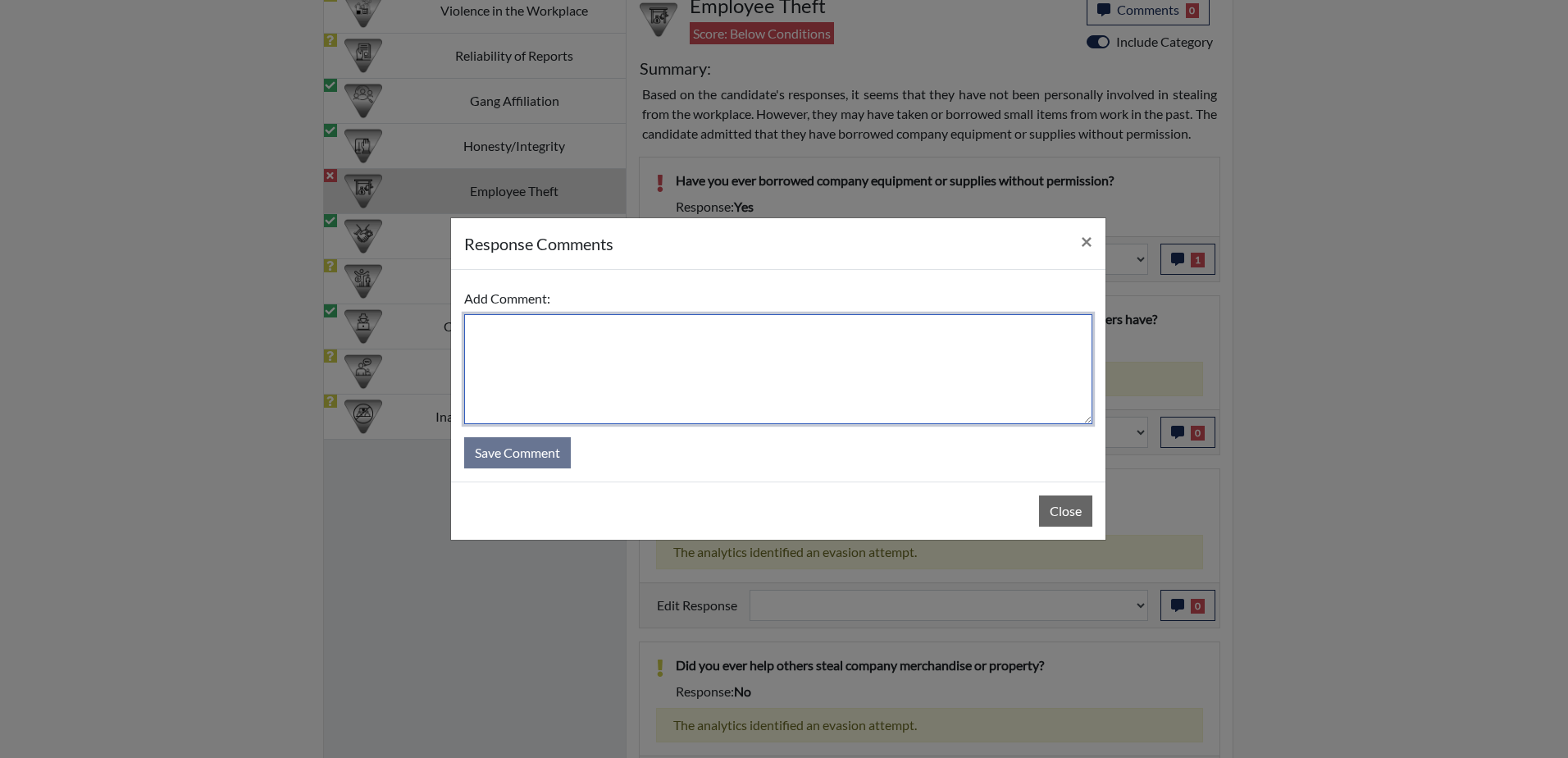
click at [704, 352] on textarea at bounding box center [778, 369] width 628 height 110
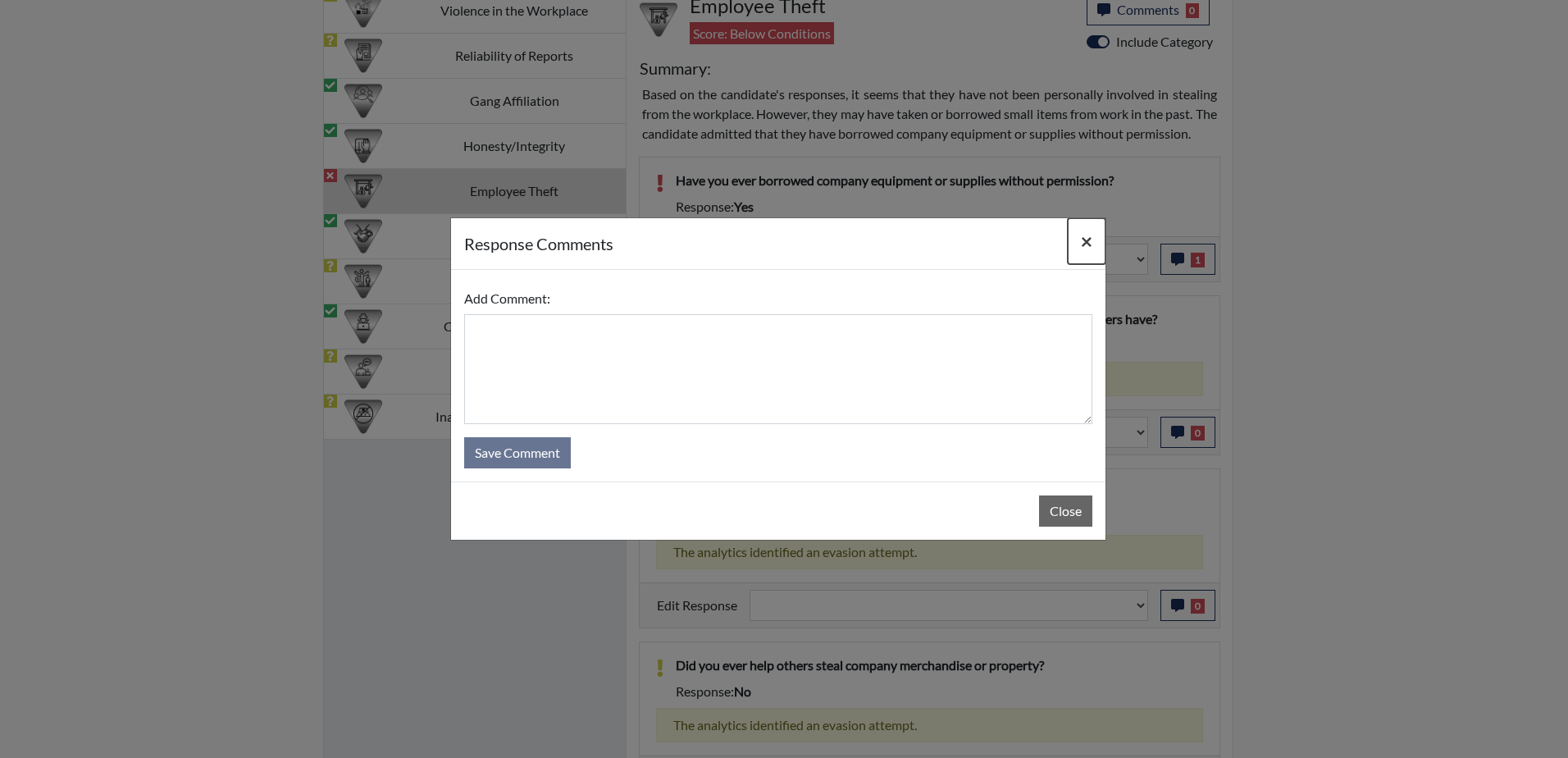
click at [1084, 235] on span "×" at bounding box center [1086, 241] width 11 height 24
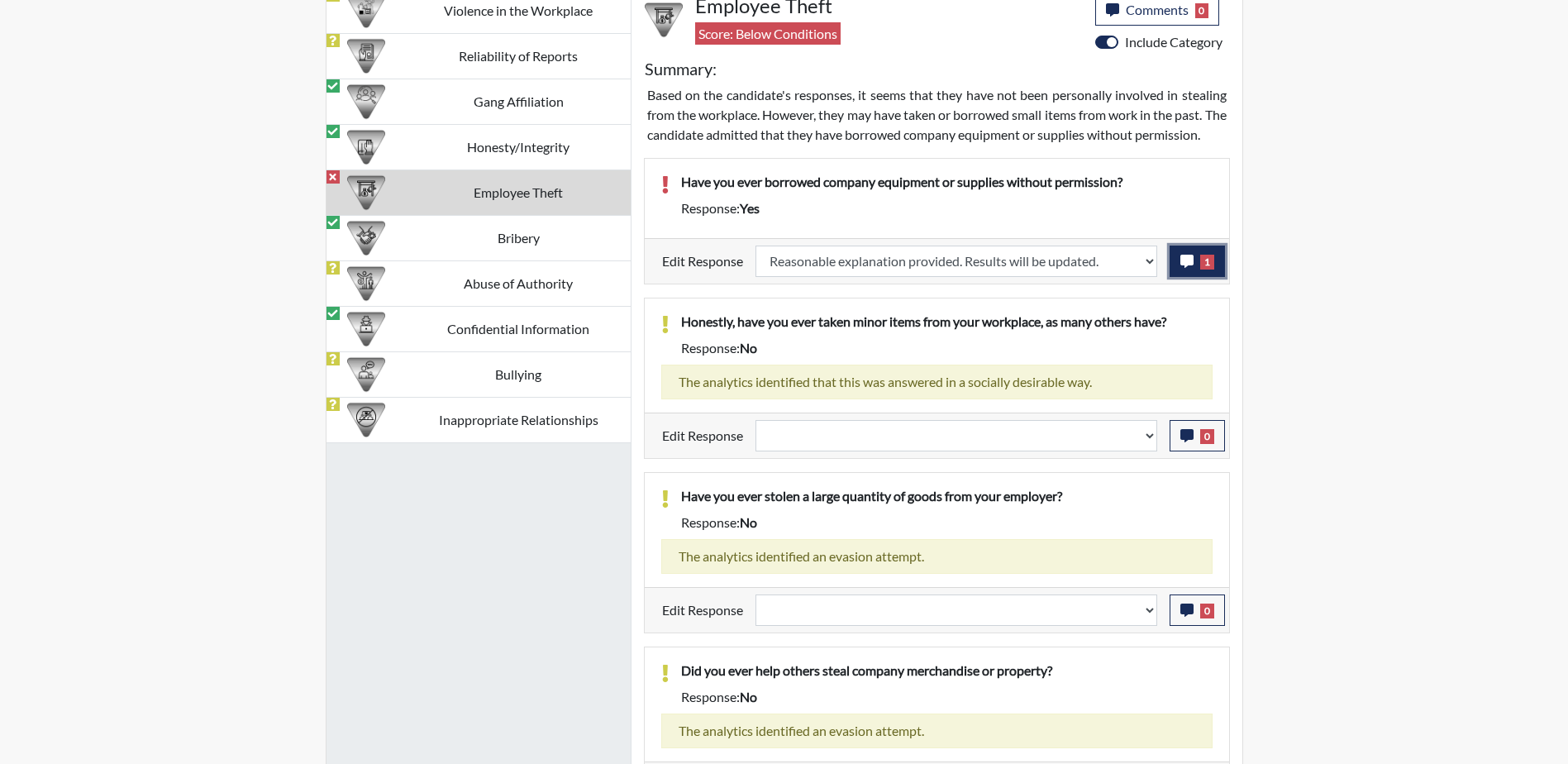
click at [1209, 277] on button "1" at bounding box center [1197, 262] width 56 height 31
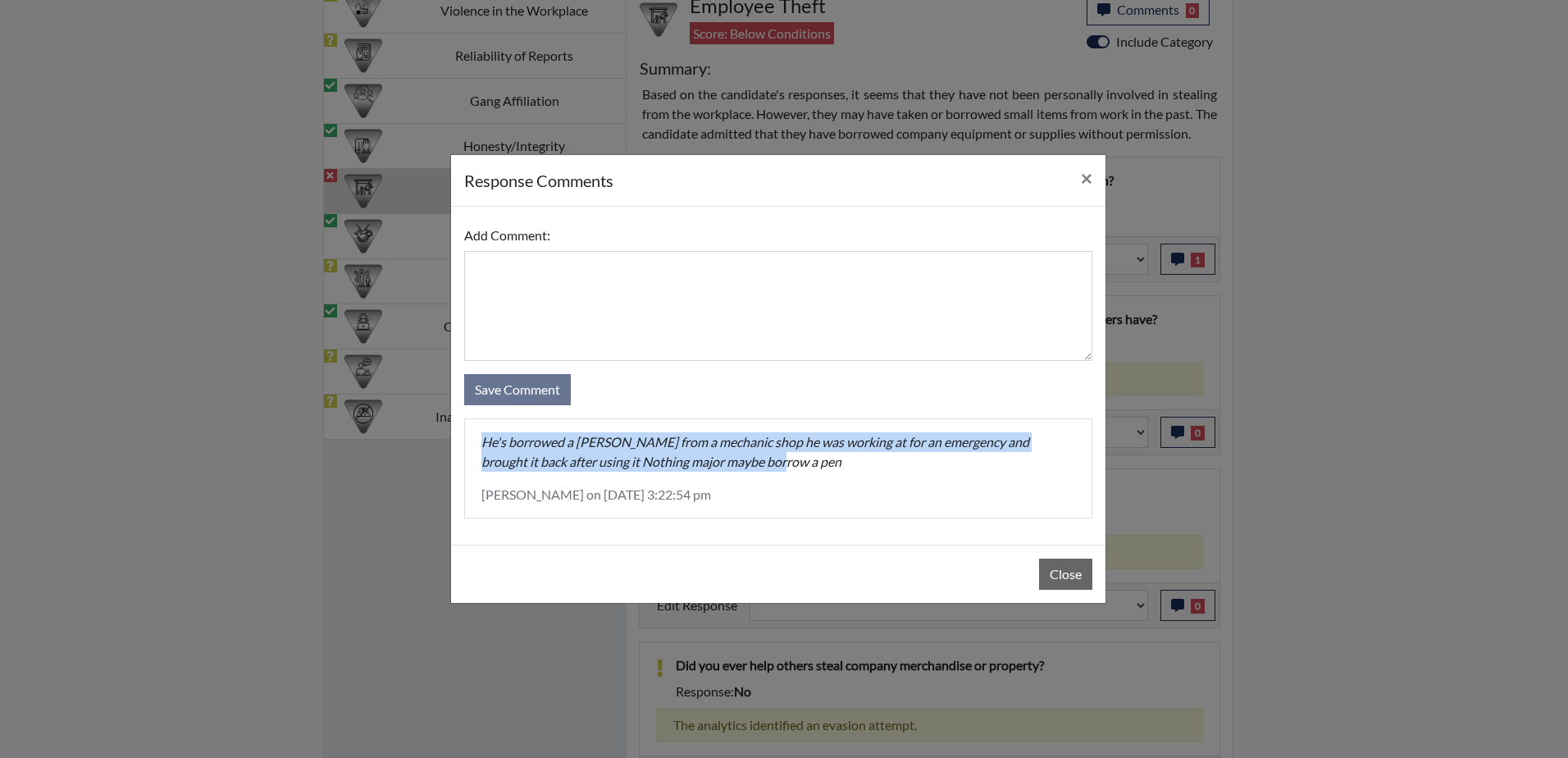
drag, startPoint x: 484, startPoint y: 441, endPoint x: 796, endPoint y: 469, distance: 313.3
click at [796, 469] on p "He's borrowed a [PERSON_NAME] from a mechanic shop he was working at for an eme…" at bounding box center [778, 452] width 594 height 40
copy p "He's borrowed a [PERSON_NAME] from a mechanic shop he was working at for an eme…"
click at [1053, 576] on button "Close" at bounding box center [1066, 574] width 53 height 31
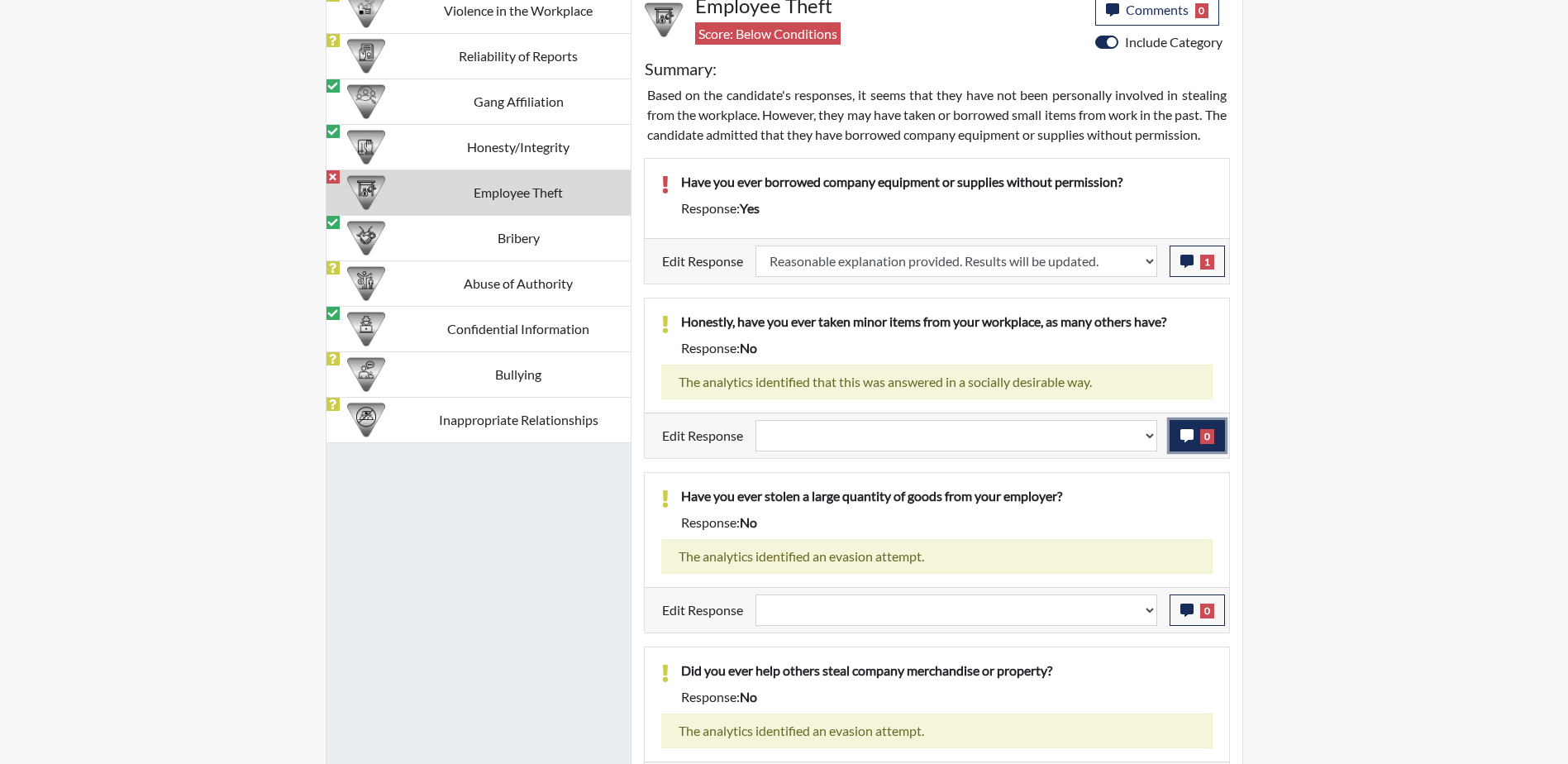
click at [1194, 452] on button "0" at bounding box center [1197, 435] width 56 height 31
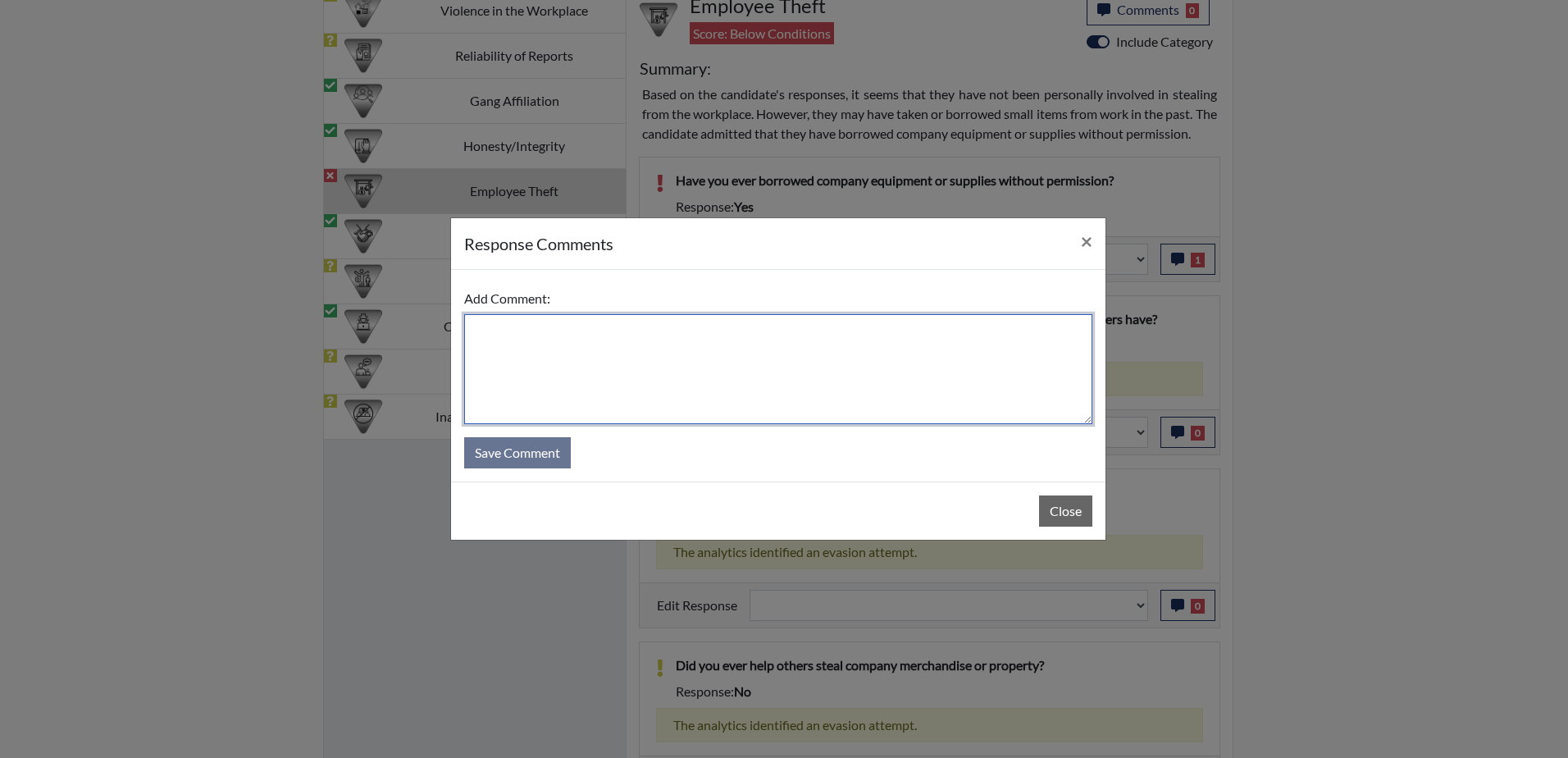
click at [596, 336] on textarea at bounding box center [778, 369] width 628 height 110
paste textarea "He's borrowed a [PERSON_NAME] from a mechanic shop he was working at for an eme…"
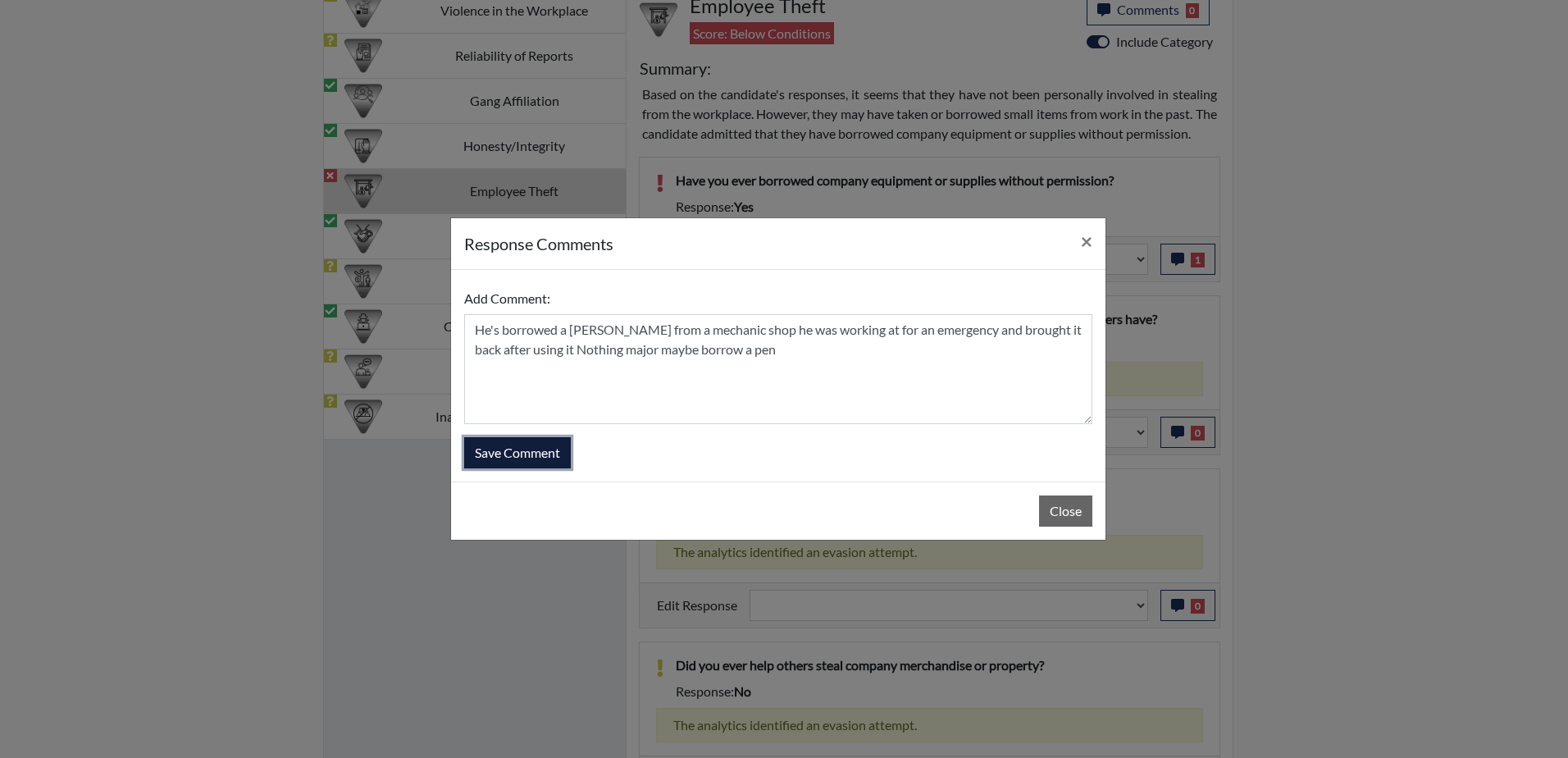
click at [531, 455] on button "Save Comment" at bounding box center [518, 453] width 107 height 31
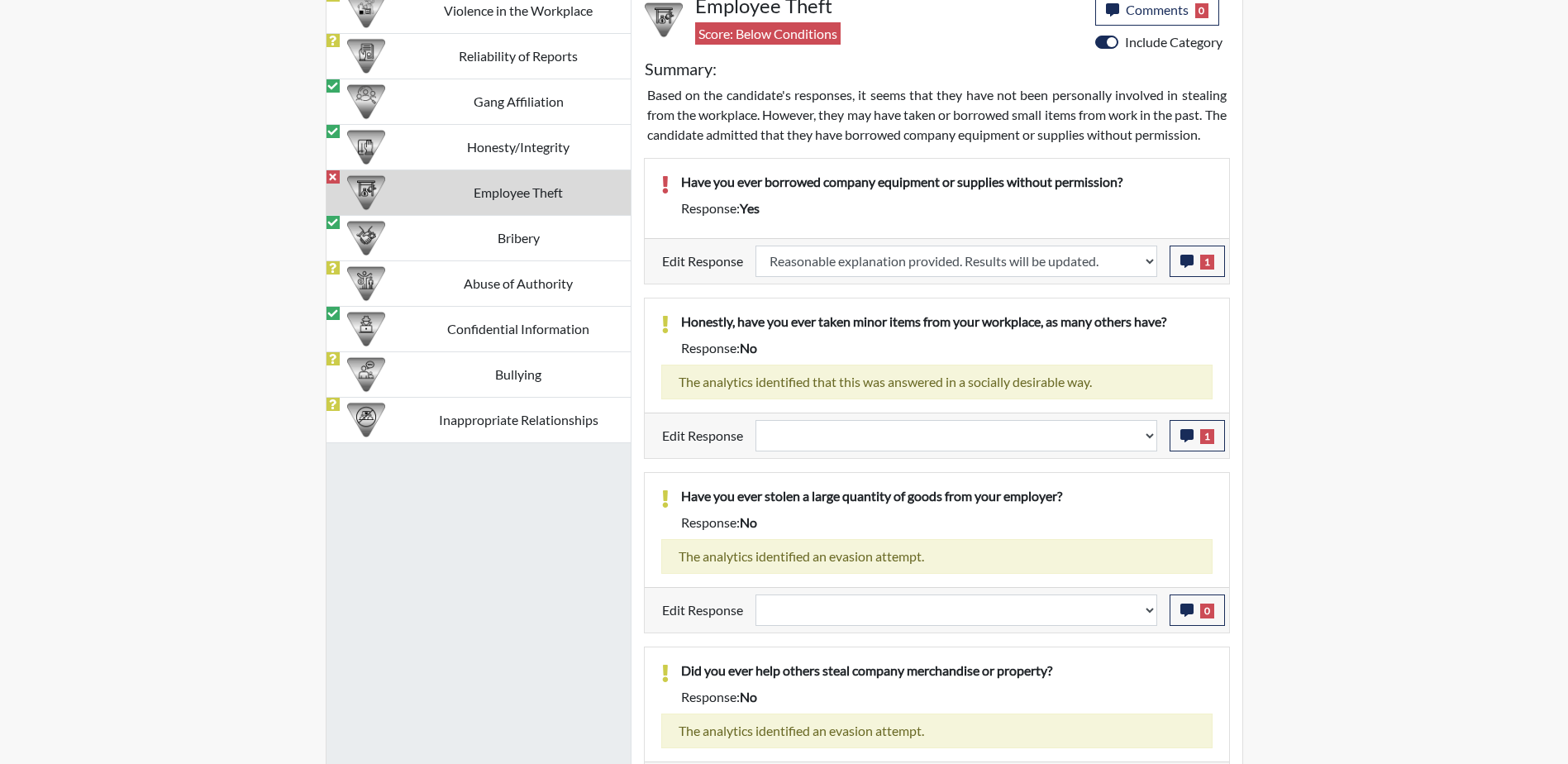
scroll to position [275, 687]
click at [1149, 452] on select "Question is not relevant. Results will be updated. Reasonable explanation provi…" at bounding box center [956, 435] width 401 height 31
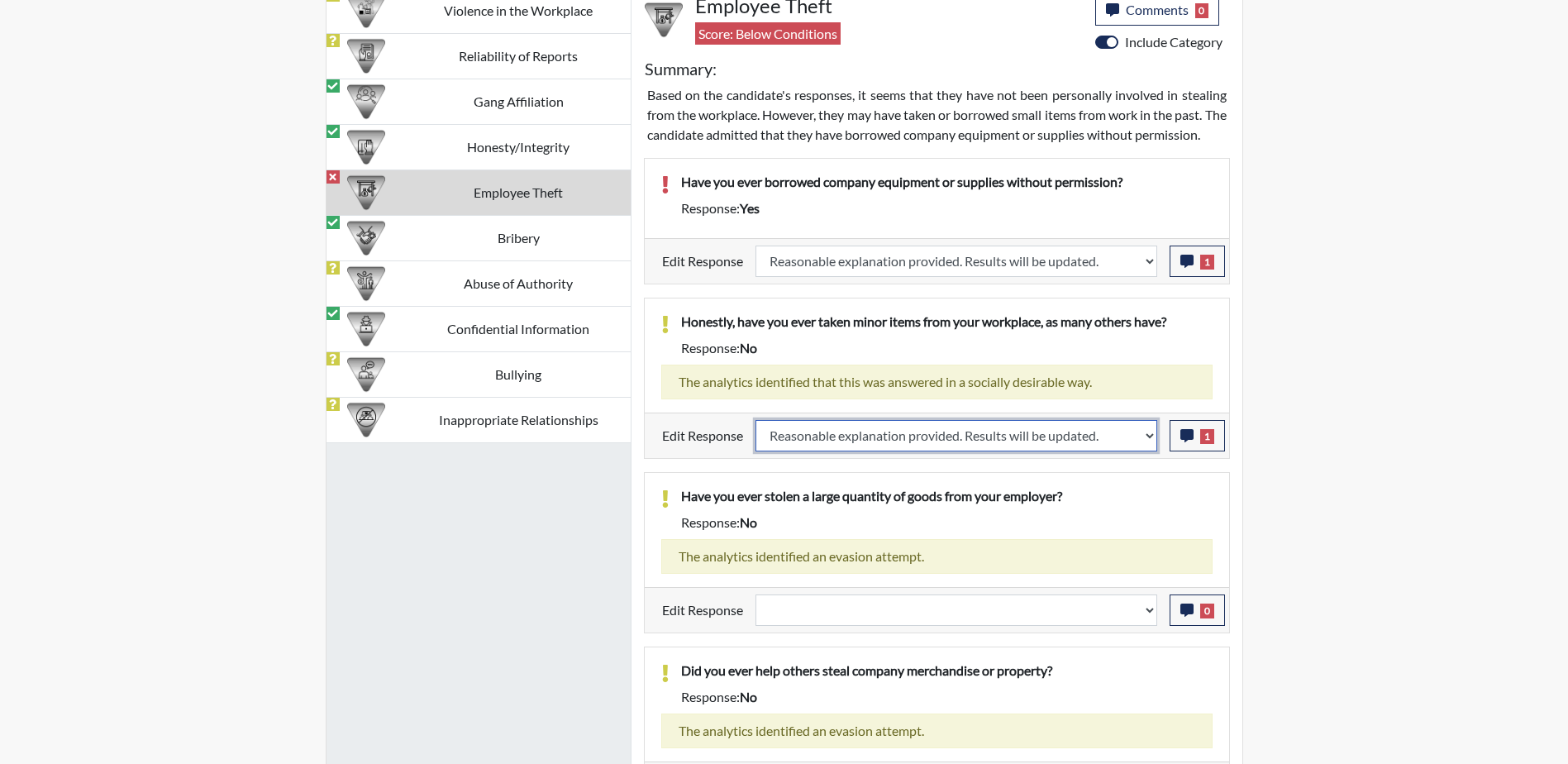
click at [756, 439] on select "Question is not relevant. Results will be updated. Reasonable explanation provi…" at bounding box center [956, 435] width 401 height 31
click at [1395, 402] on div "Reports Create Help Center × Verensics Best Practices How to successfully use t…" at bounding box center [784, 16] width 1568 height 2283
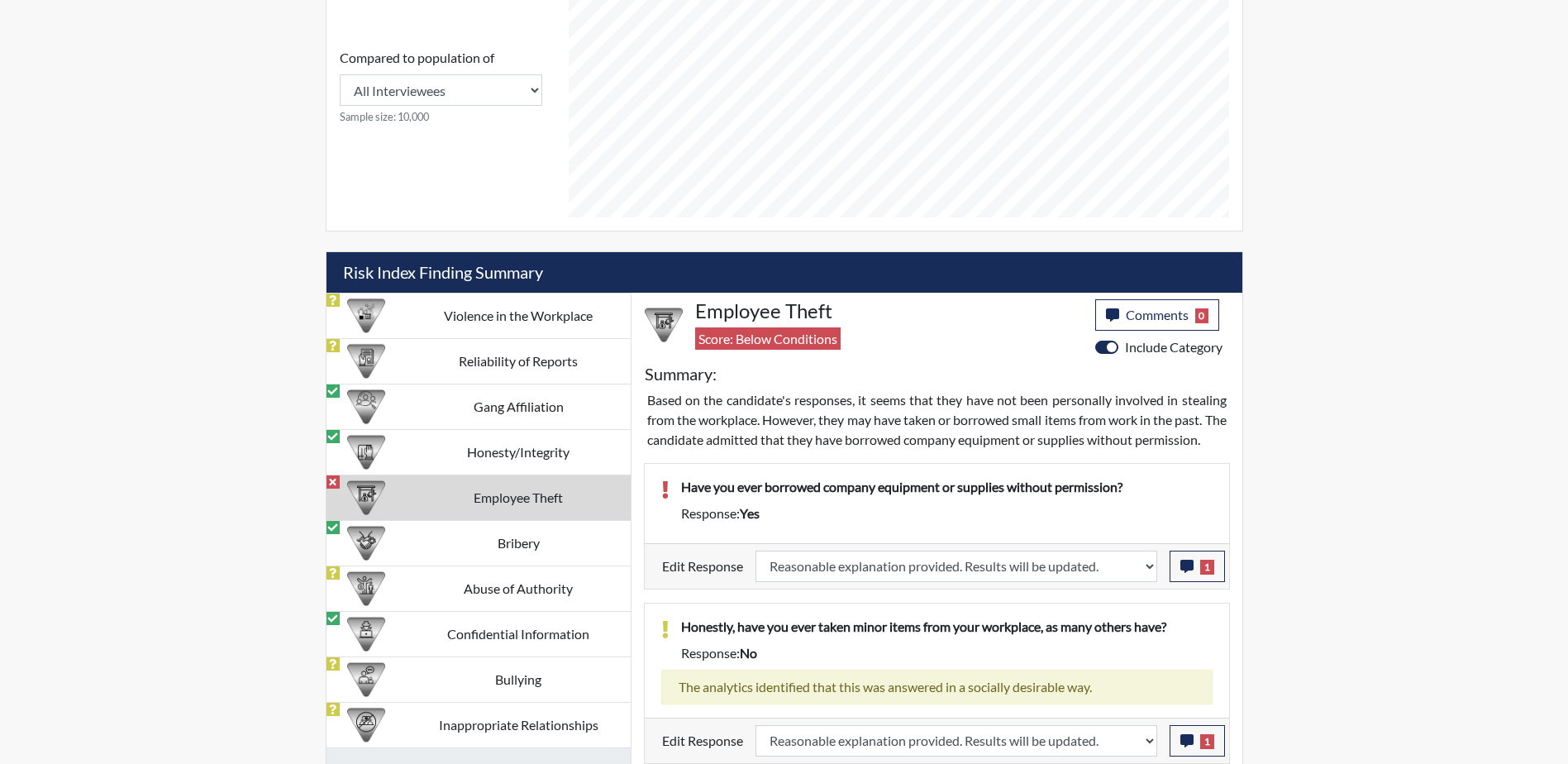
scroll to position [878, 0]
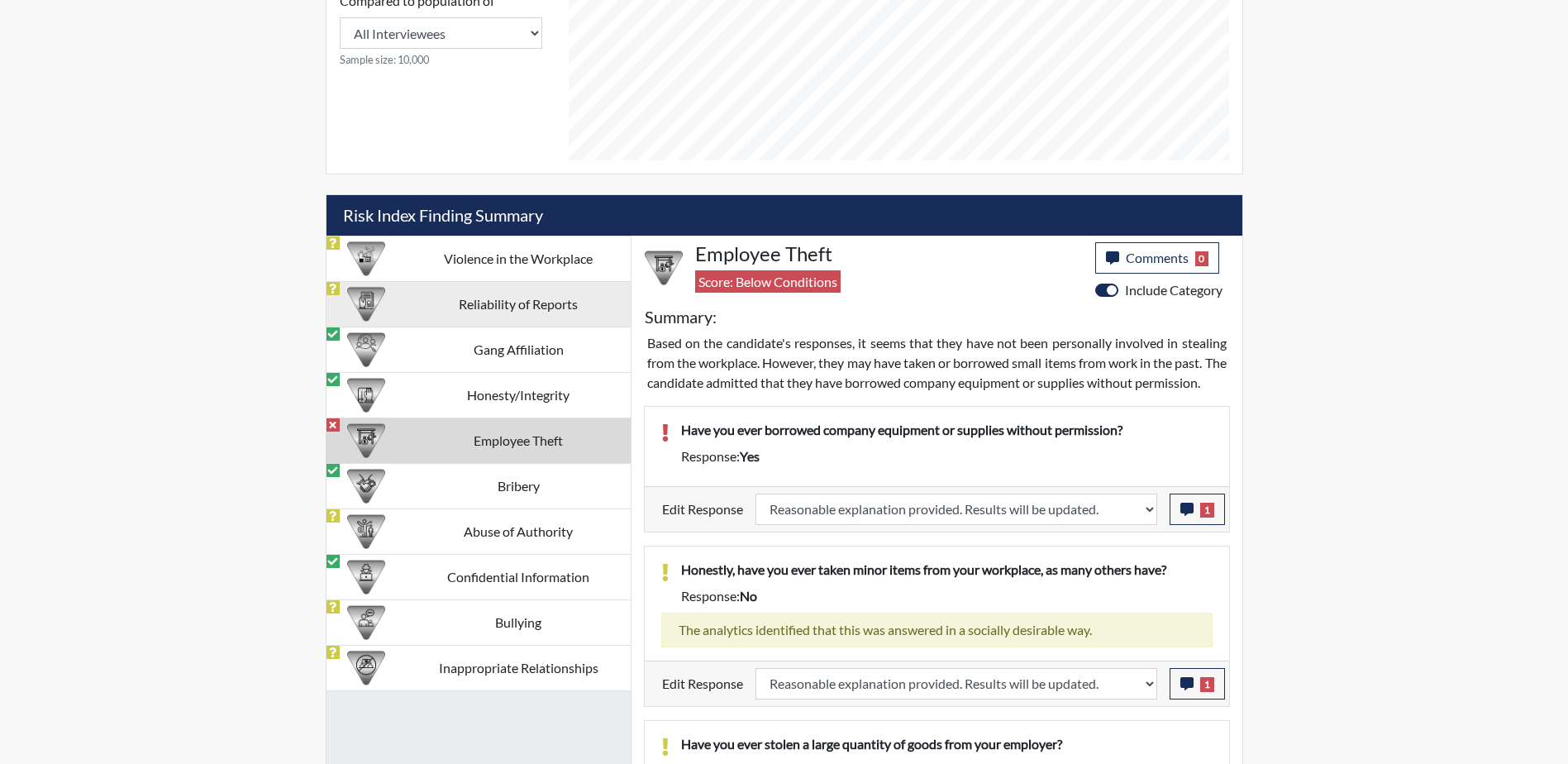
click at [519, 313] on td "Reliability of Reports" at bounding box center [519, 304] width 224 height 45
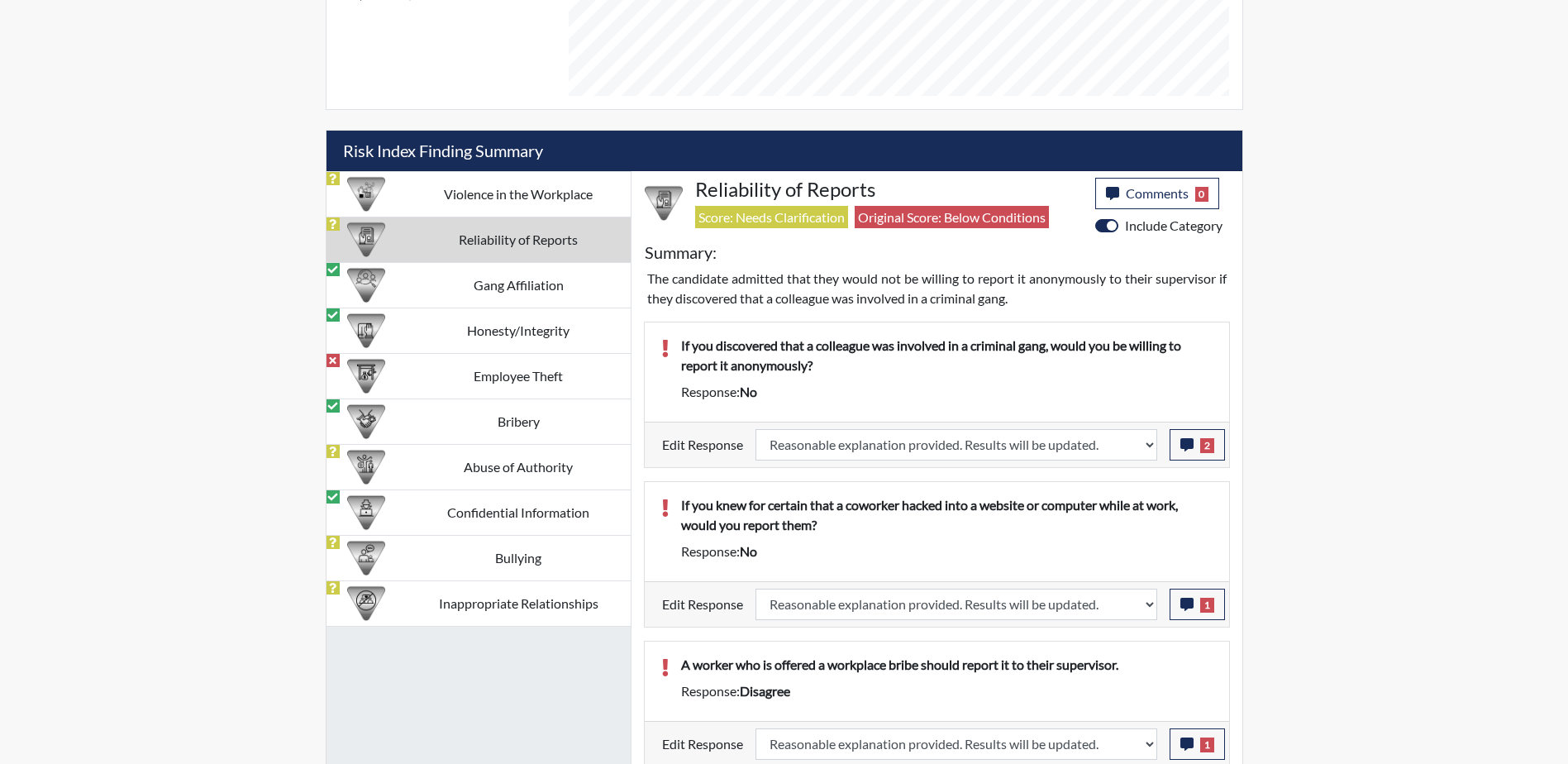
scroll to position [959, 0]
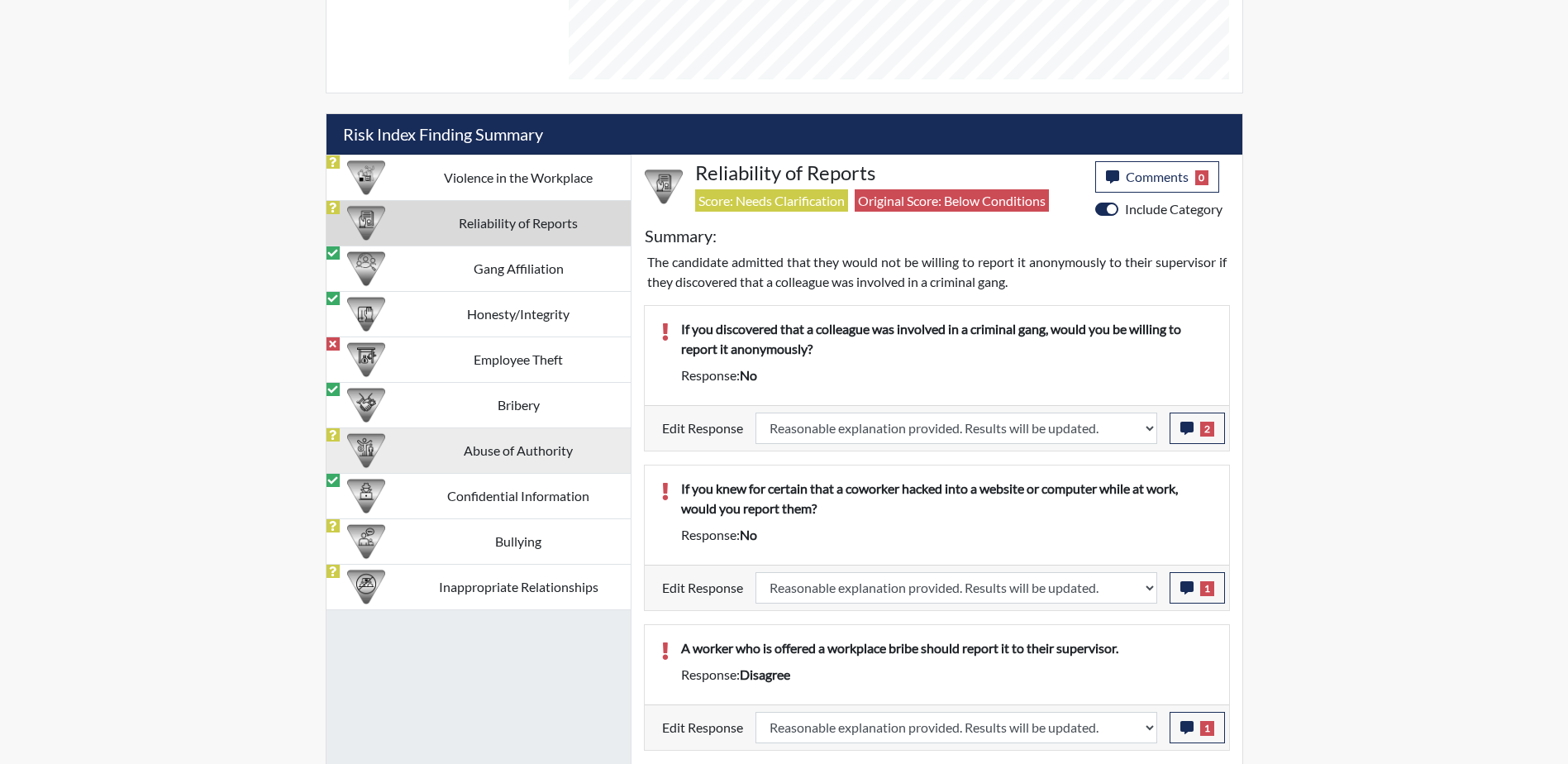
click at [489, 450] on td "Abuse of Authority" at bounding box center [519, 450] width 224 height 45
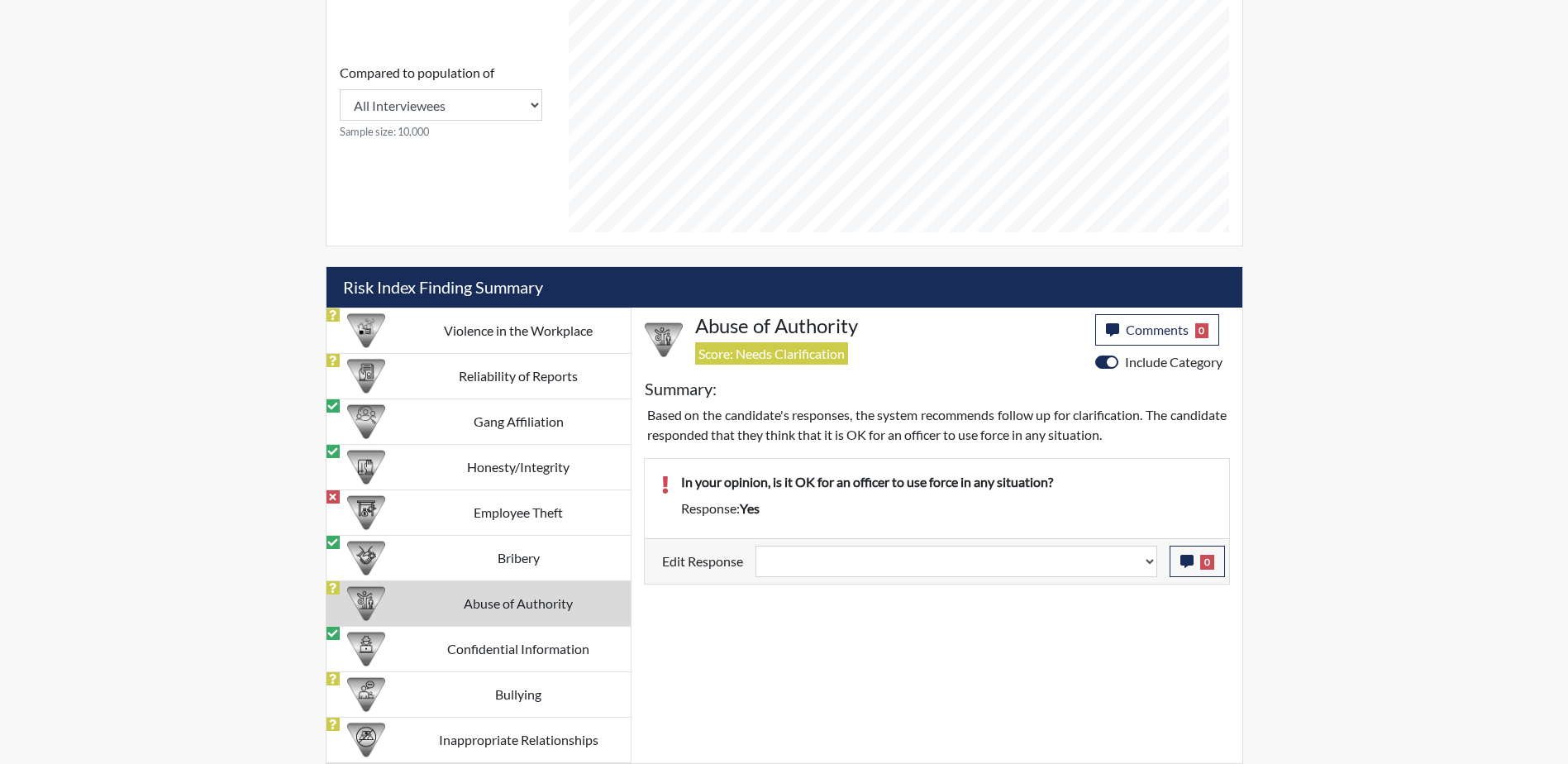
scroll to position [806, 0]
click at [513, 559] on td "Bribery" at bounding box center [519, 558] width 224 height 45
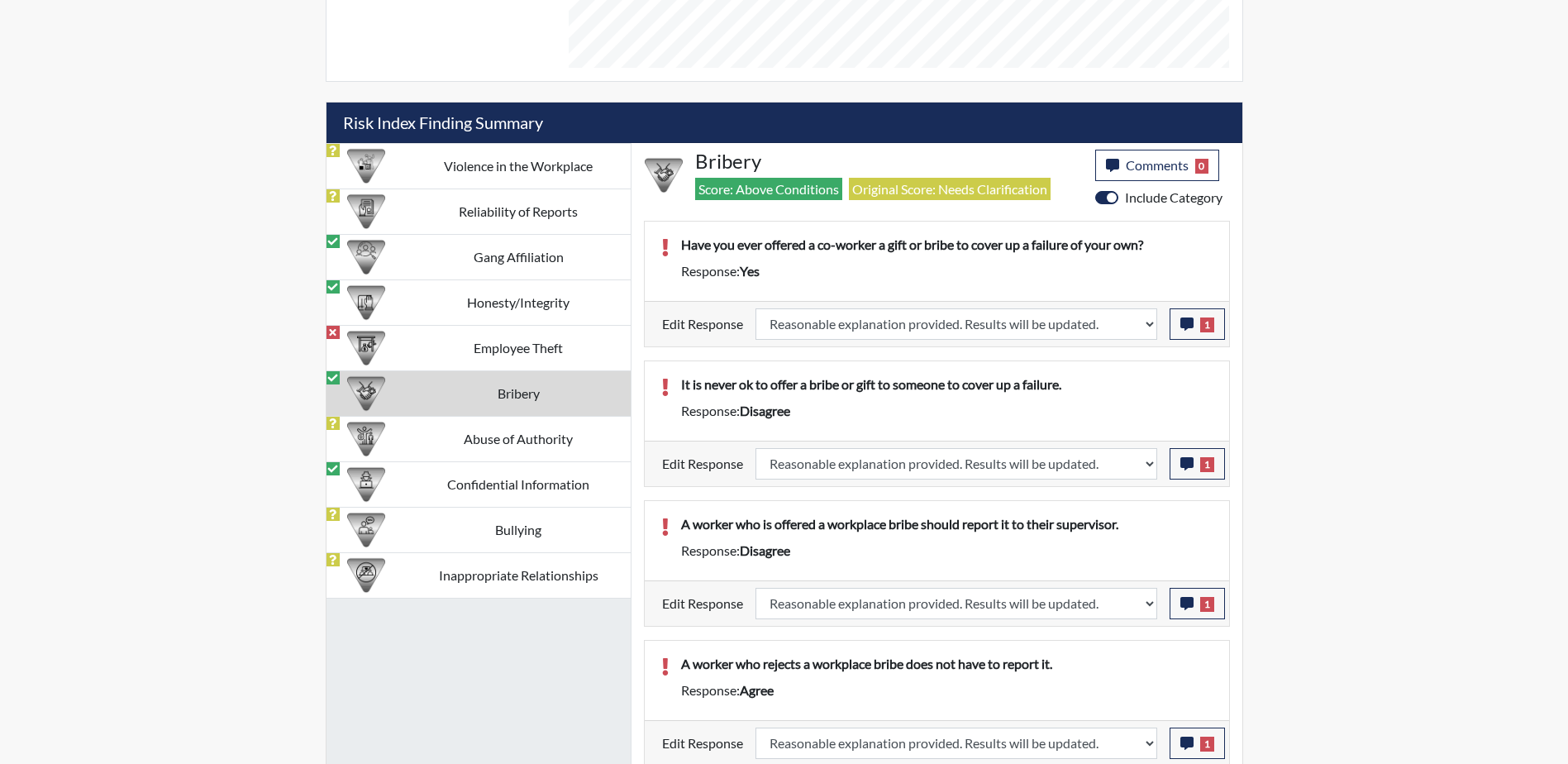
scroll to position [973, 0]
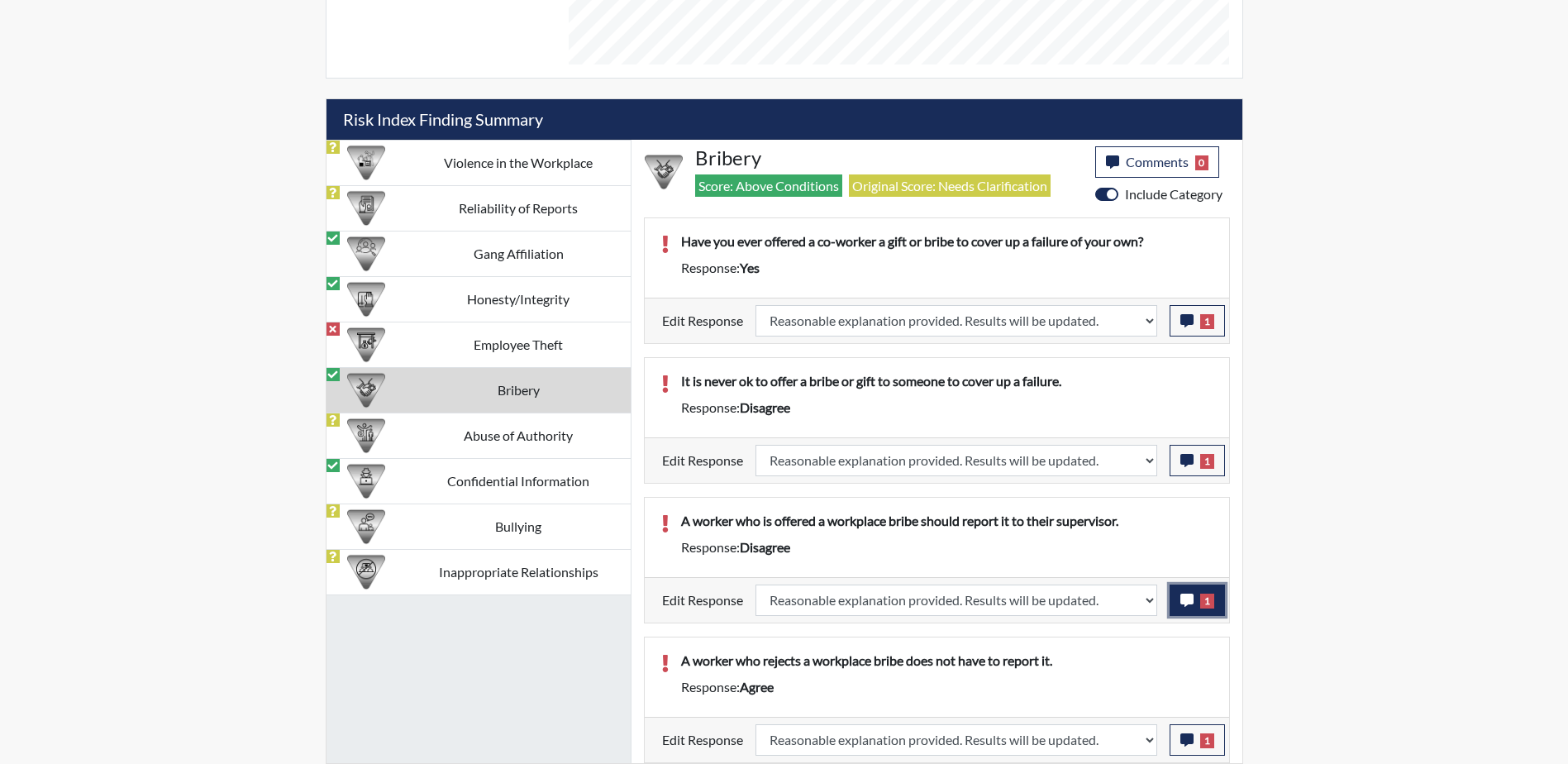
click at [1193, 604] on icon "button" at bounding box center [1187, 600] width 13 height 13
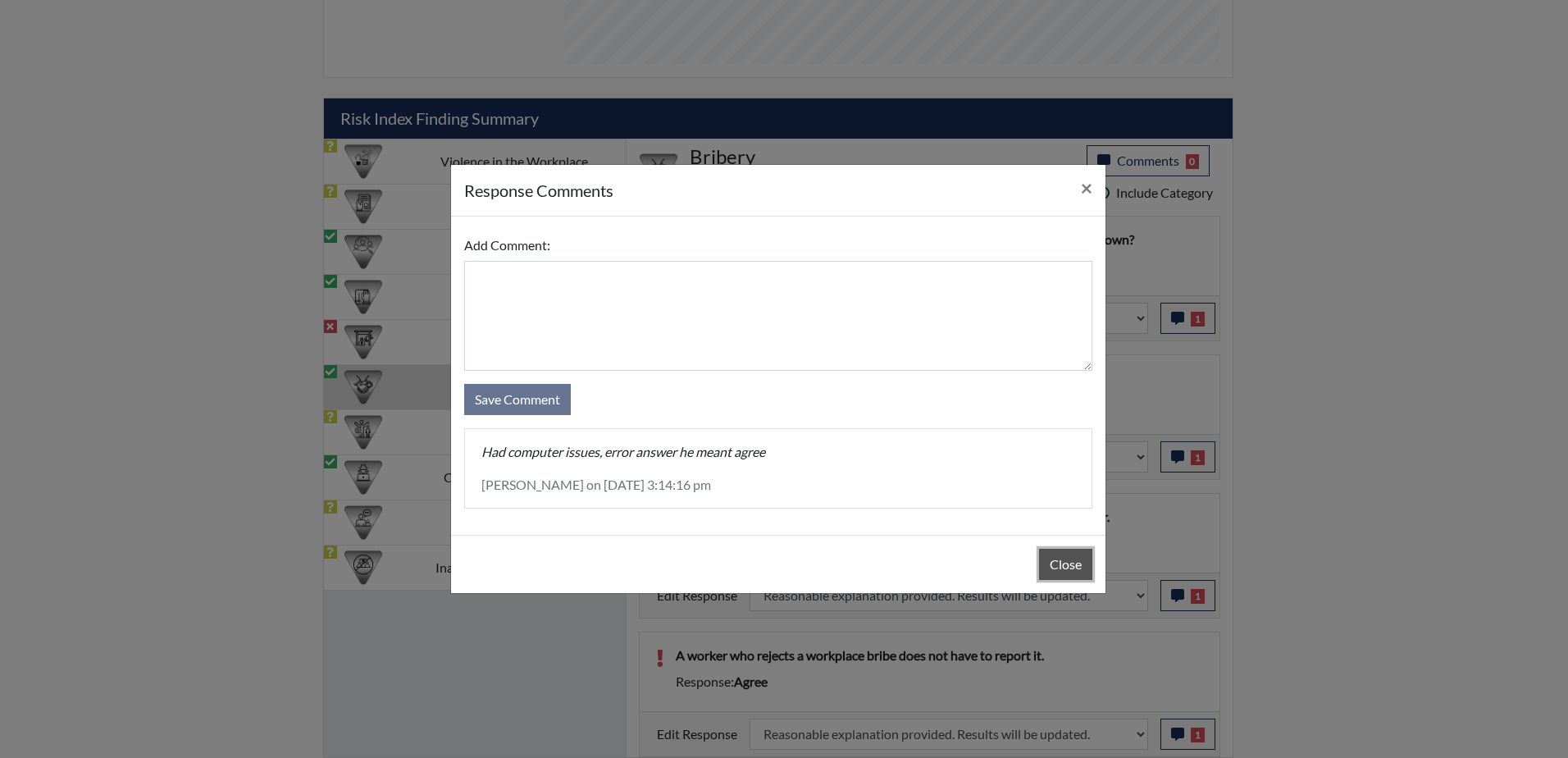
click at [1056, 570] on button "Close" at bounding box center [1066, 565] width 53 height 31
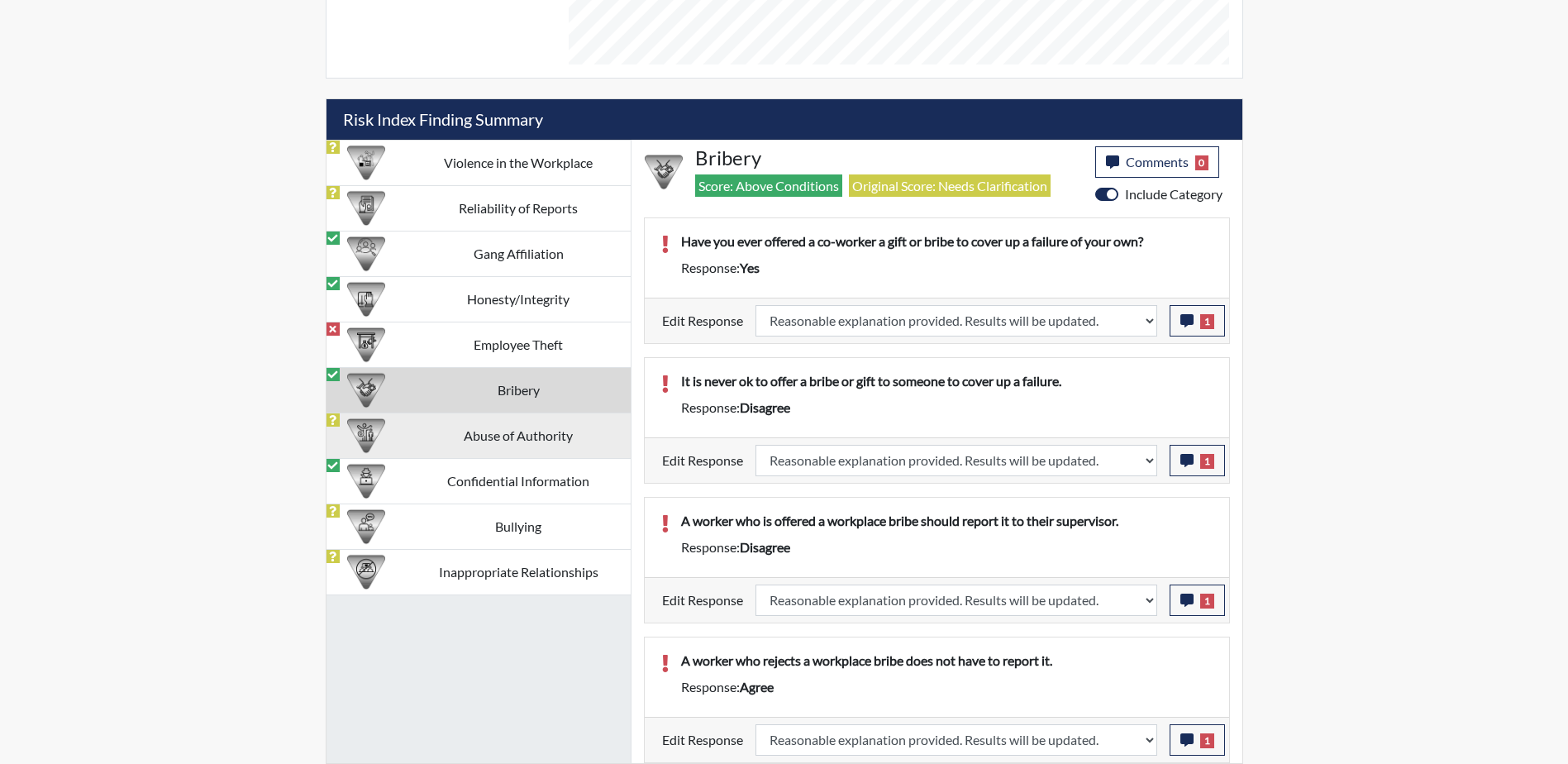
click at [460, 443] on td "Abuse of Authority" at bounding box center [519, 435] width 224 height 45
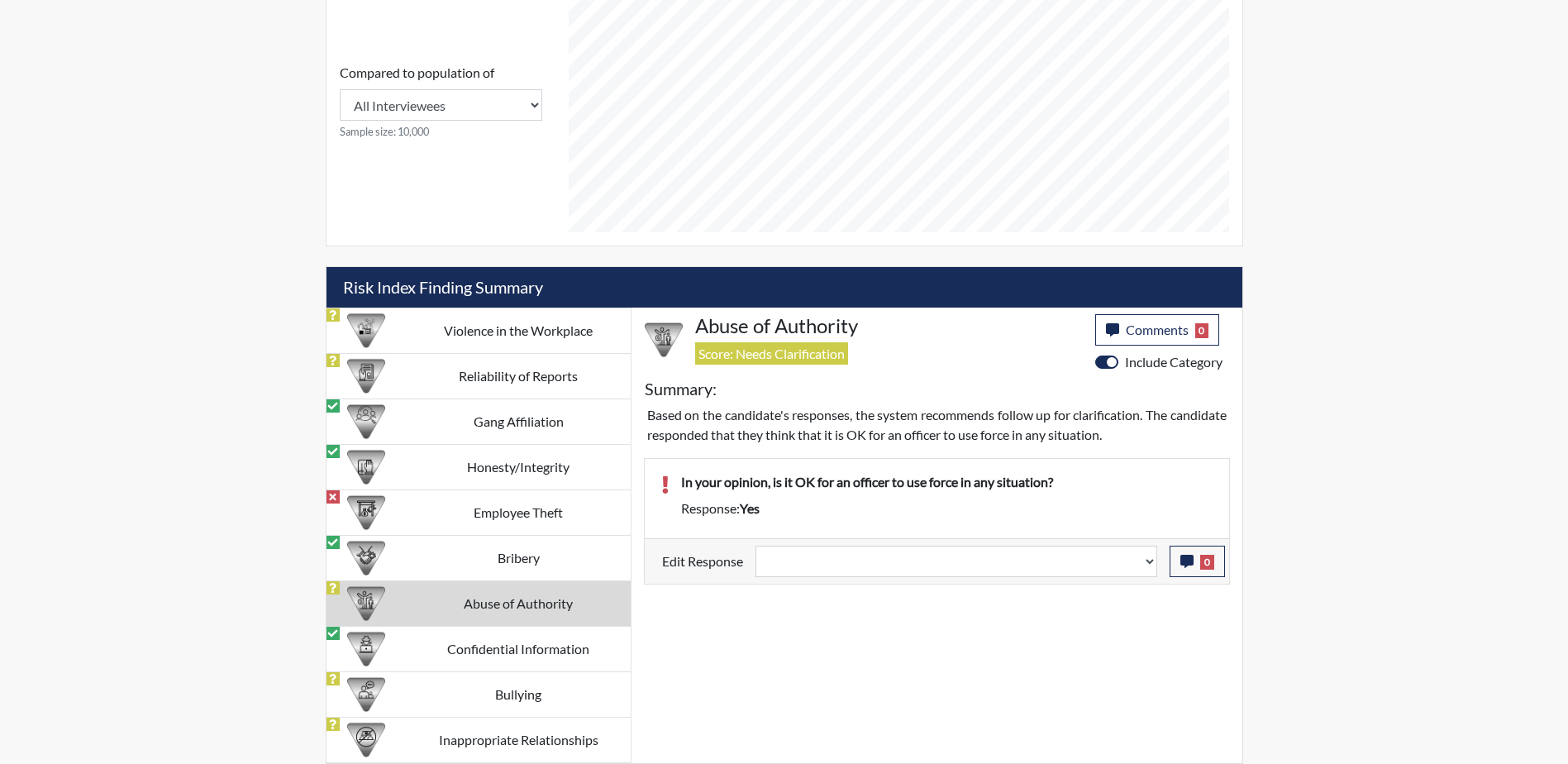
scroll to position [806, 0]
click at [1148, 564] on select "Question is not relevant. Results will be updated. Reasonable explanation provi…" at bounding box center [956, 561] width 401 height 31
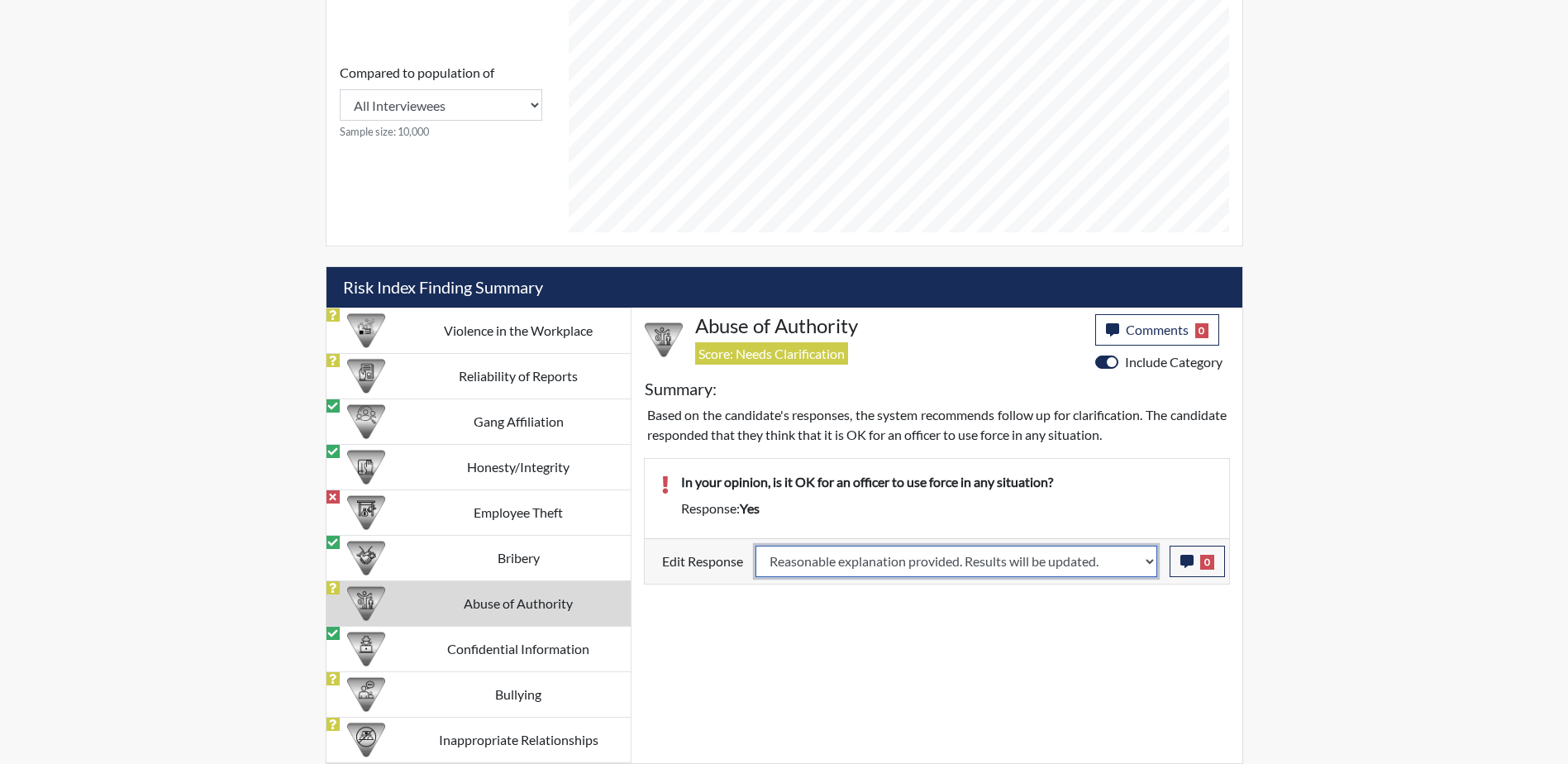
click at [756, 546] on select "Question is not relevant. Results will be updated. Reasonable explanation provi…" at bounding box center [956, 561] width 401 height 31
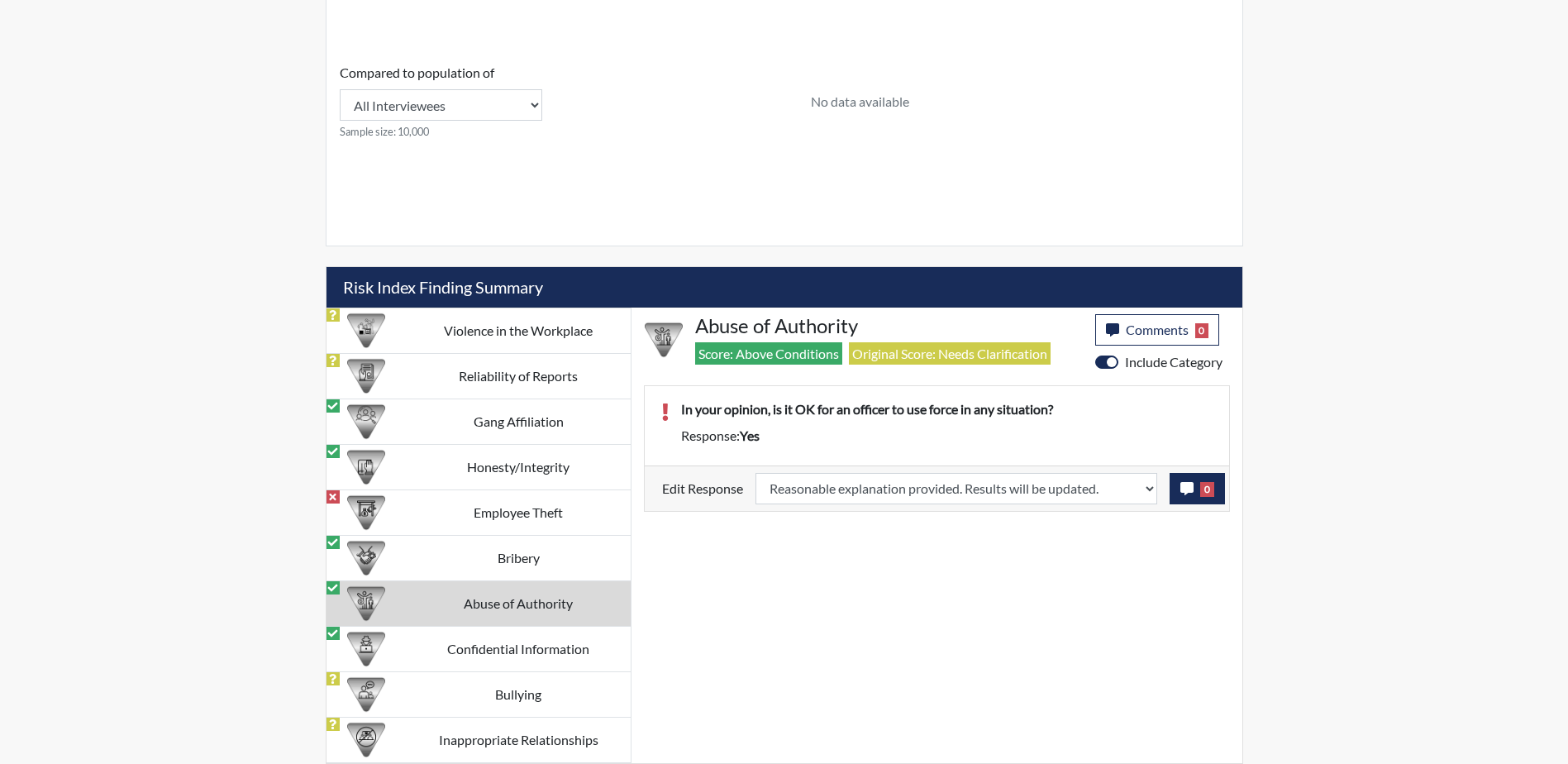
click at [1189, 561] on div "Abuse of Authority Score: Above Conditions Original Score: Needs Clarification …" at bounding box center [936, 535] width 611 height 455
click at [1201, 499] on button "0" at bounding box center [1197, 488] width 56 height 31
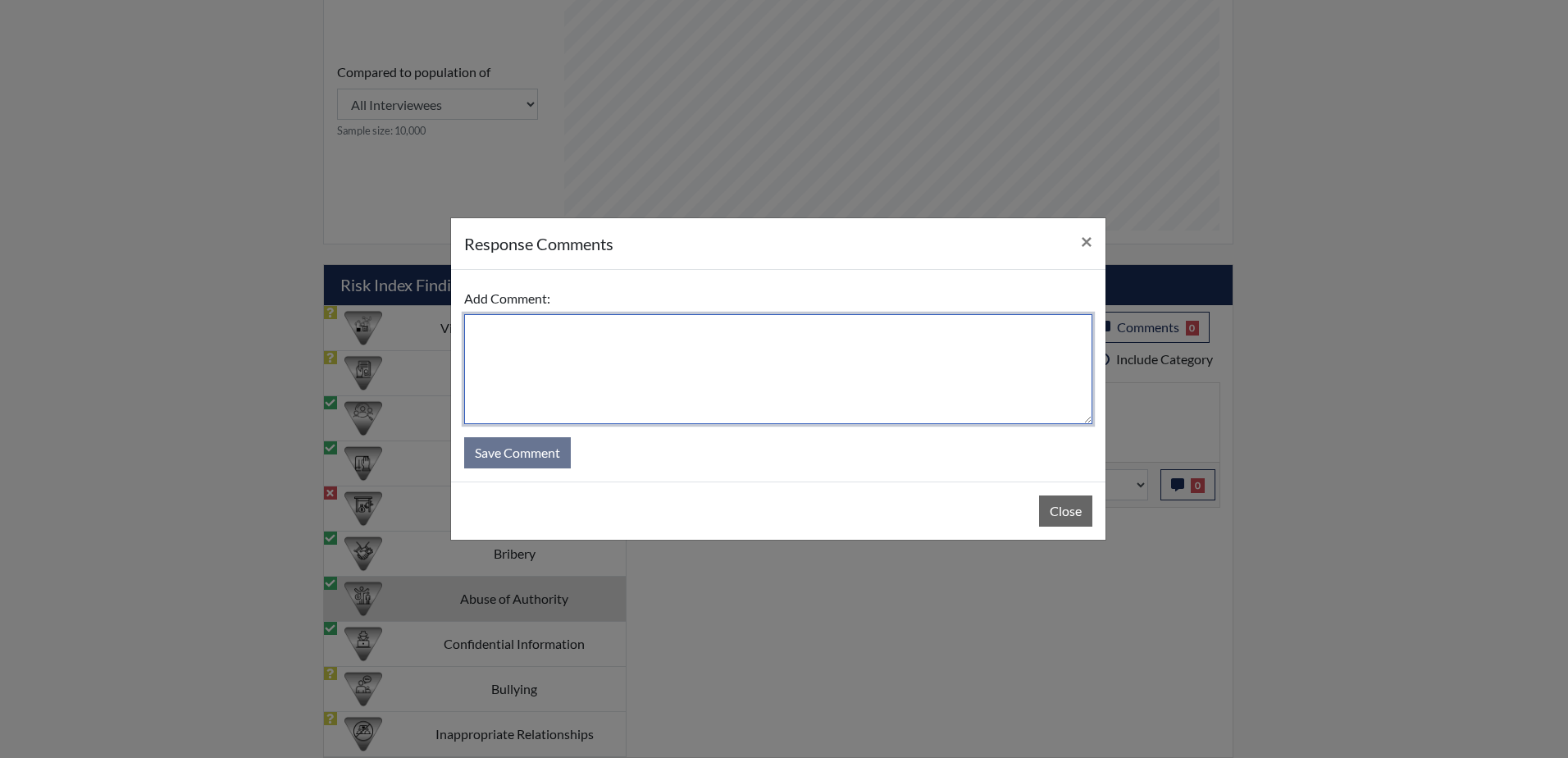
click at [709, 389] on textarea at bounding box center [778, 369] width 628 height 110
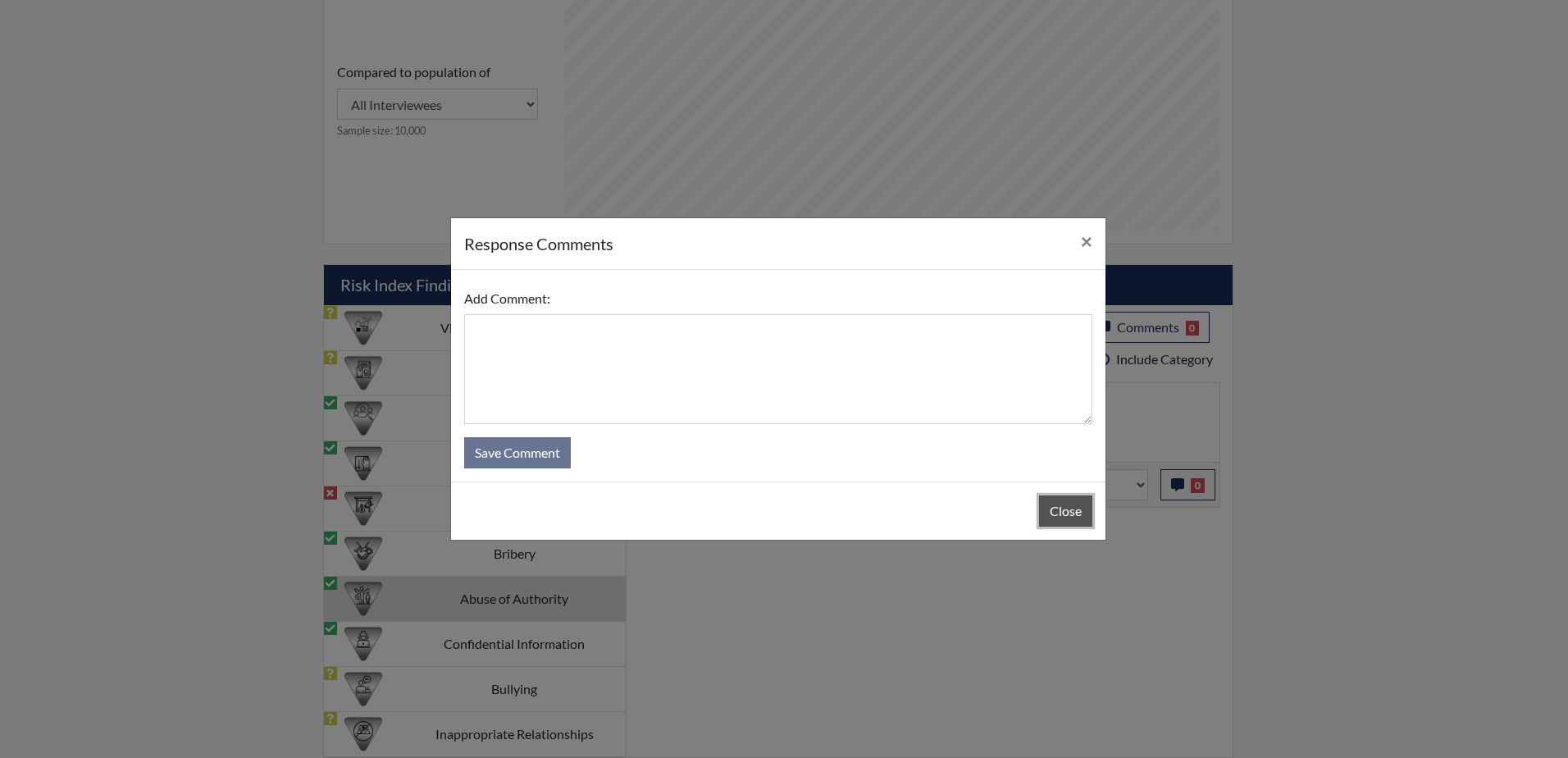
click at [1064, 509] on button "Close" at bounding box center [1066, 511] width 53 height 31
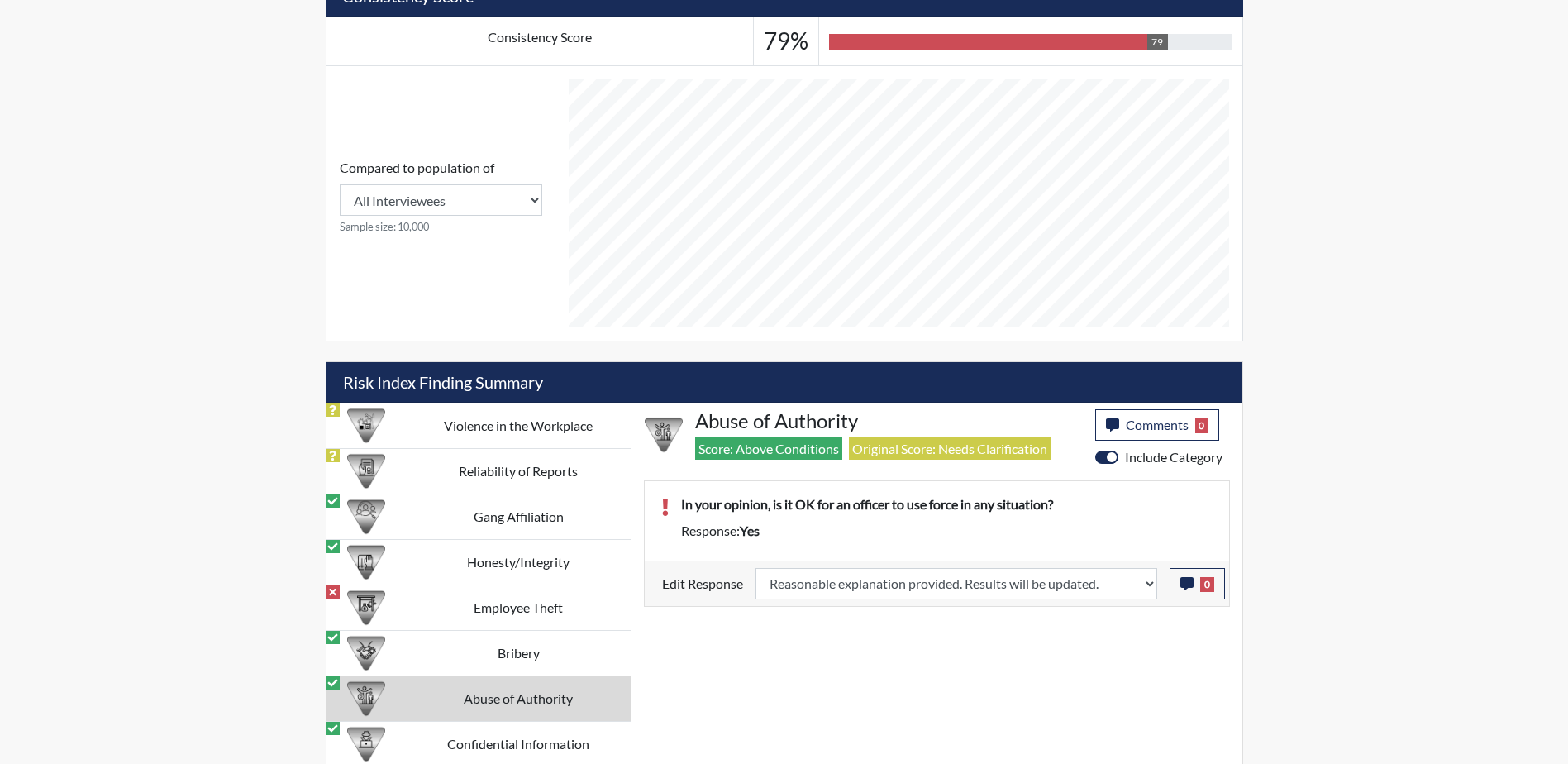
scroll to position [806, 0]
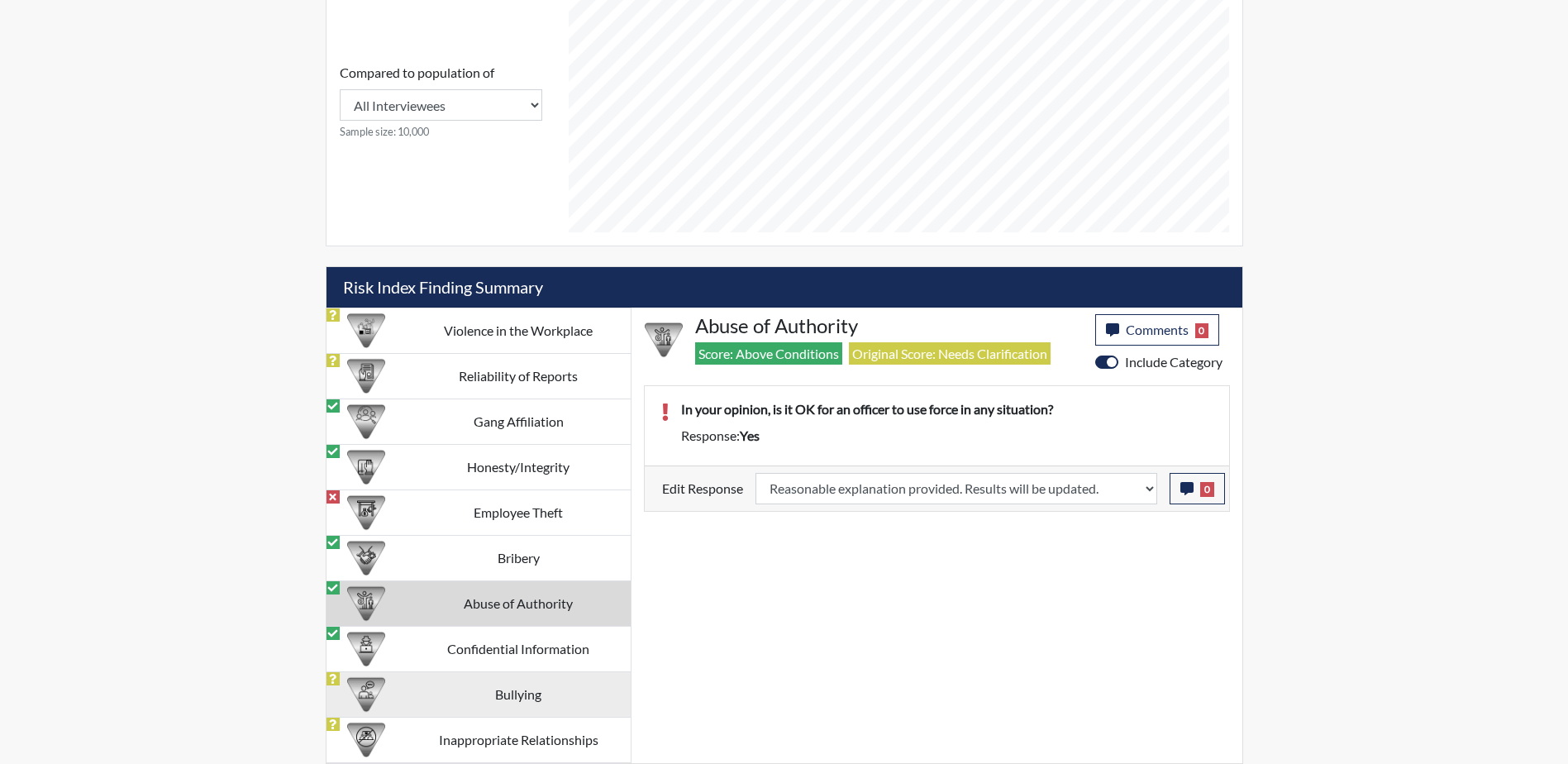
click at [478, 706] on td "Bullying" at bounding box center [519, 694] width 224 height 45
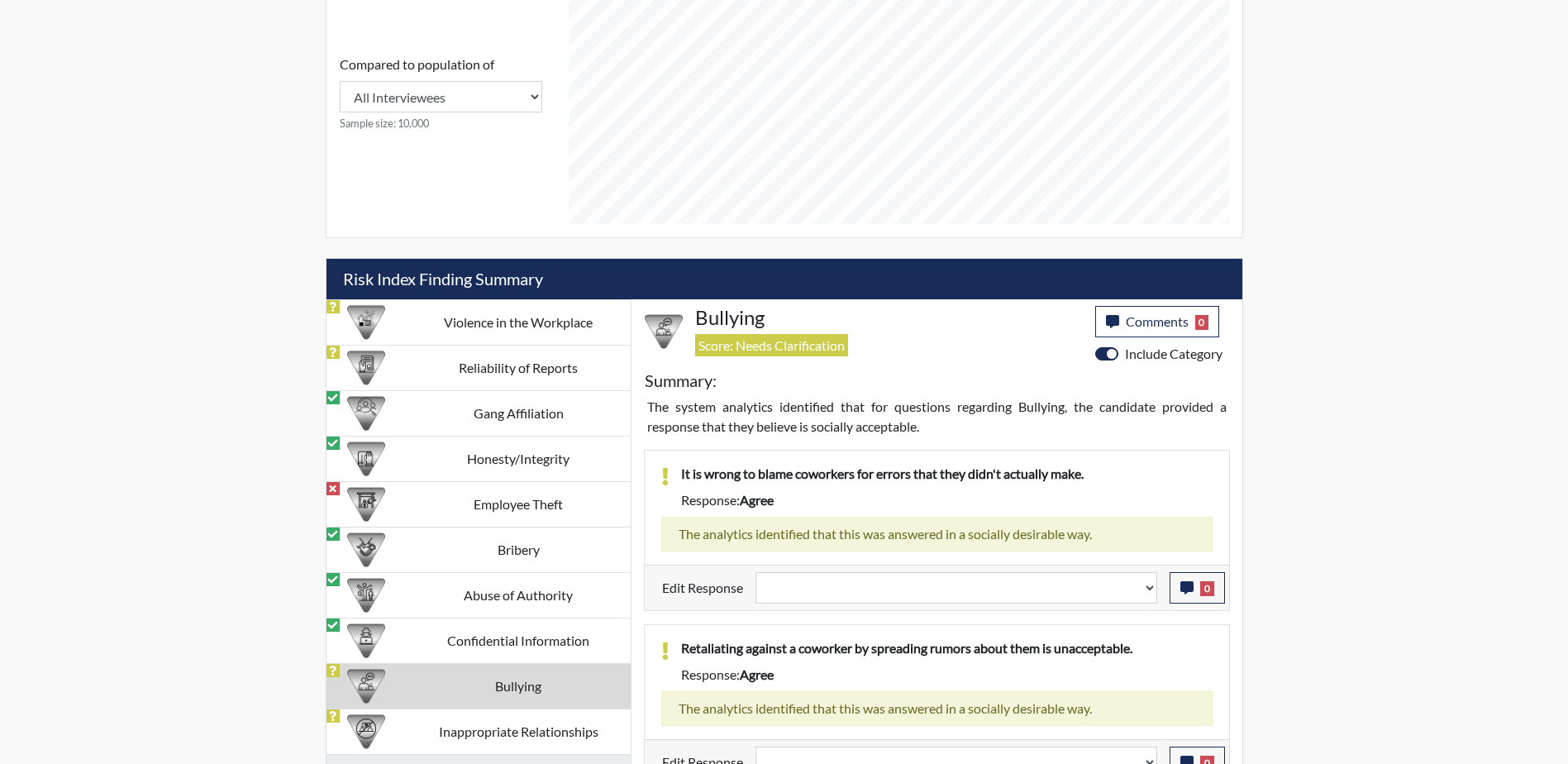
scroll to position [836, 0]
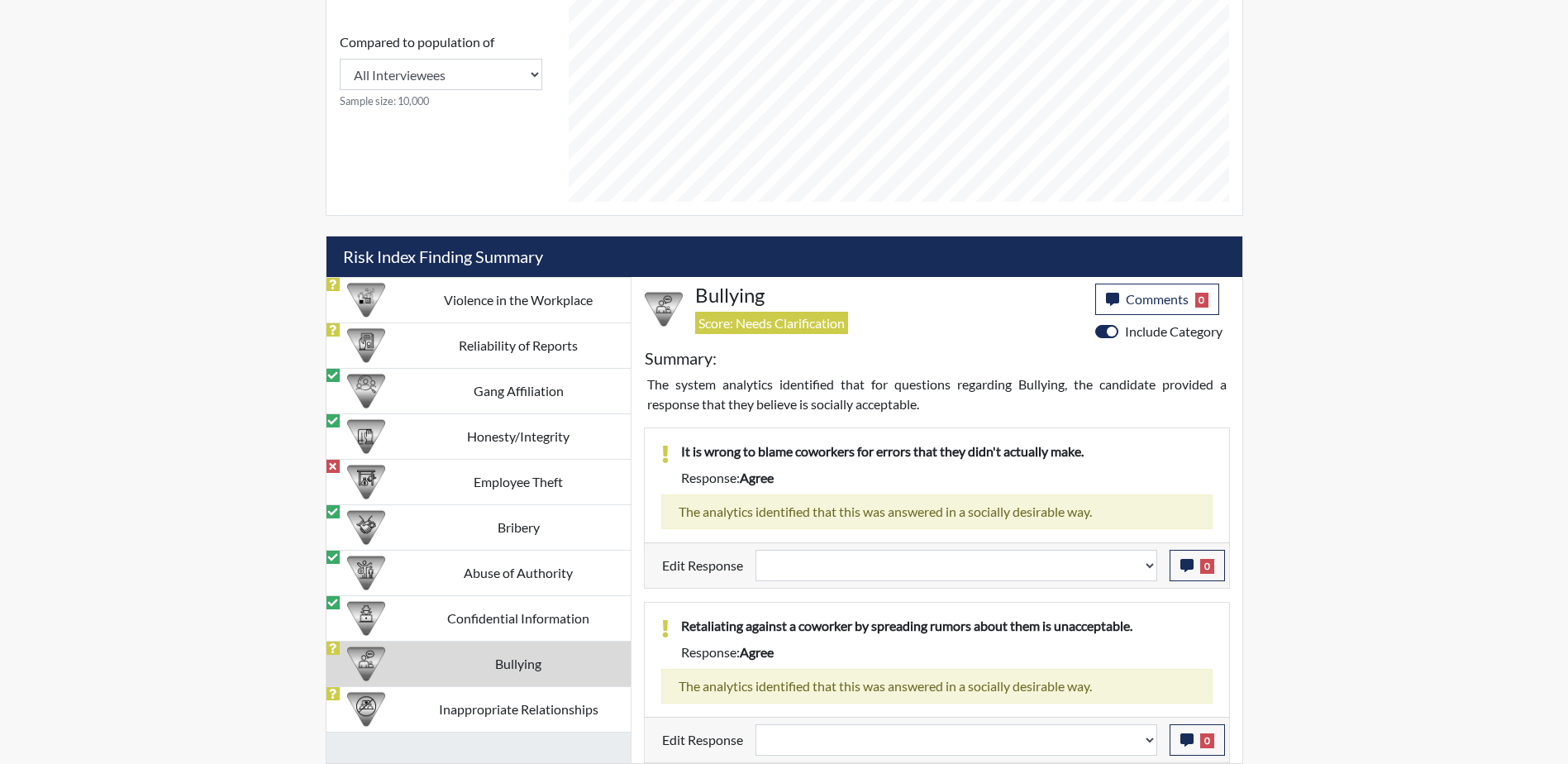
click at [519, 664] on td "Bullying" at bounding box center [519, 663] width 224 height 45
click at [563, 713] on td "Inappropriate Relationships" at bounding box center [519, 709] width 224 height 45
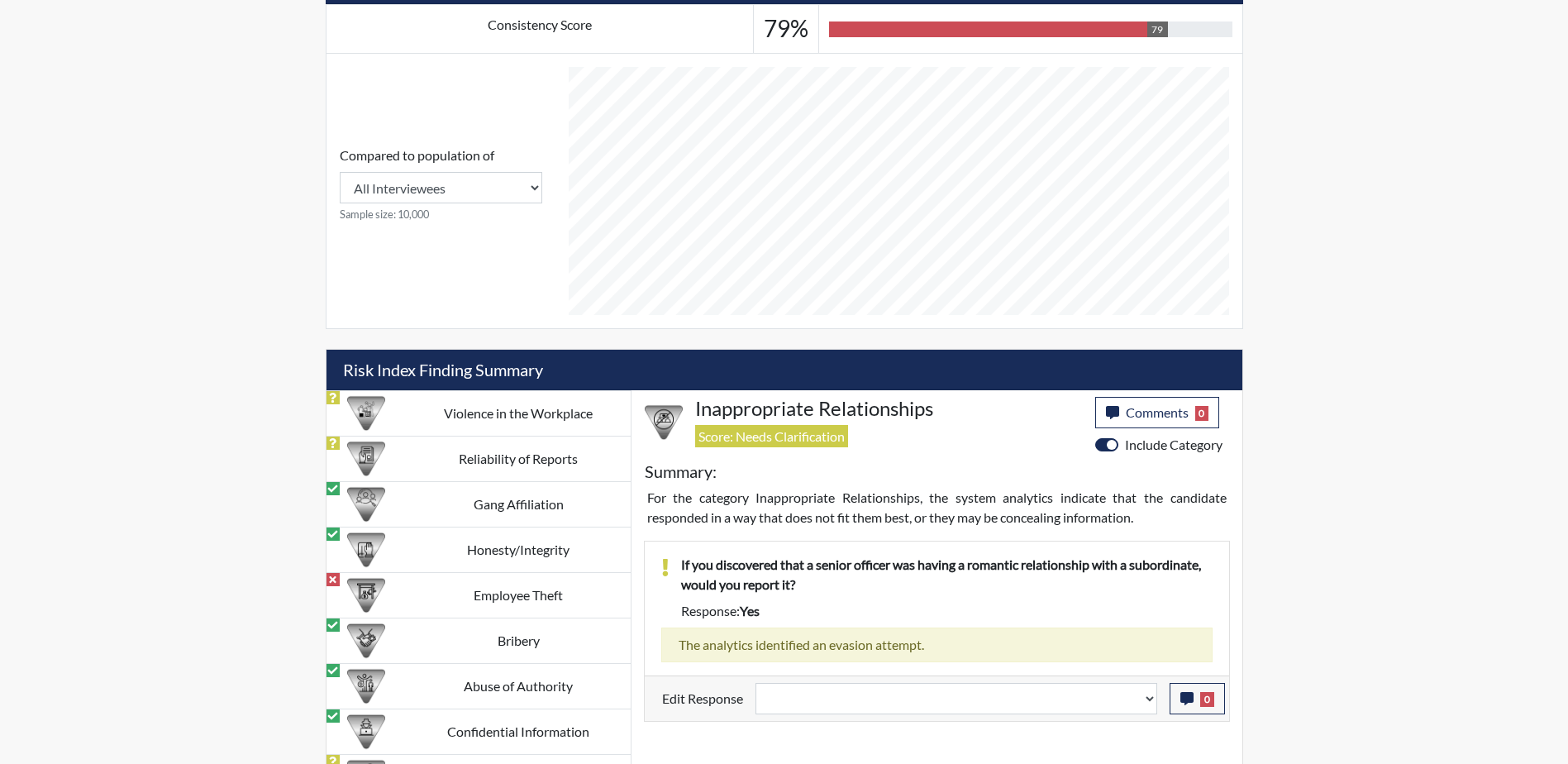
scroll to position [806, 0]
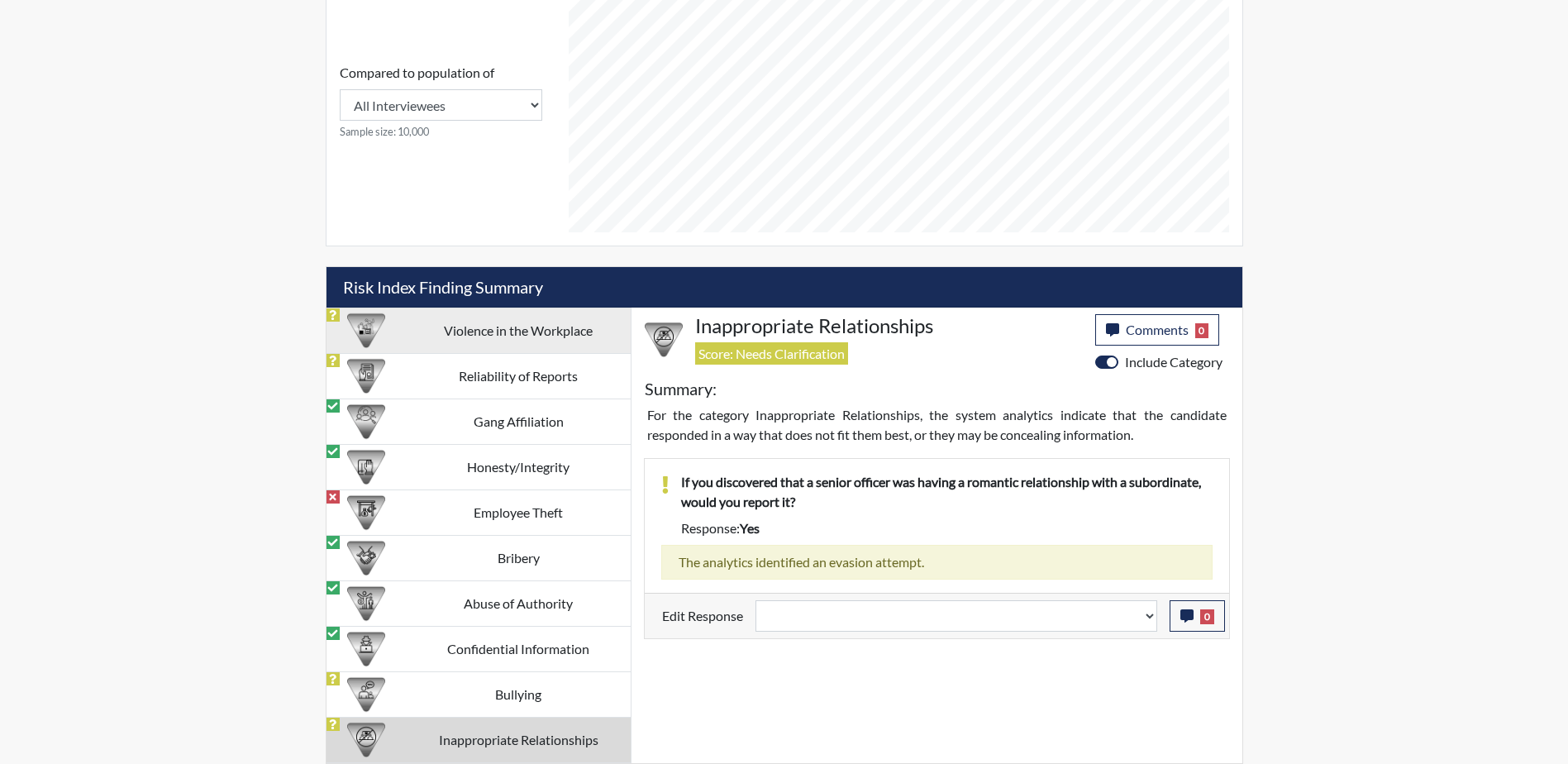
click at [519, 339] on td "Violence in the Workplace" at bounding box center [519, 330] width 224 height 45
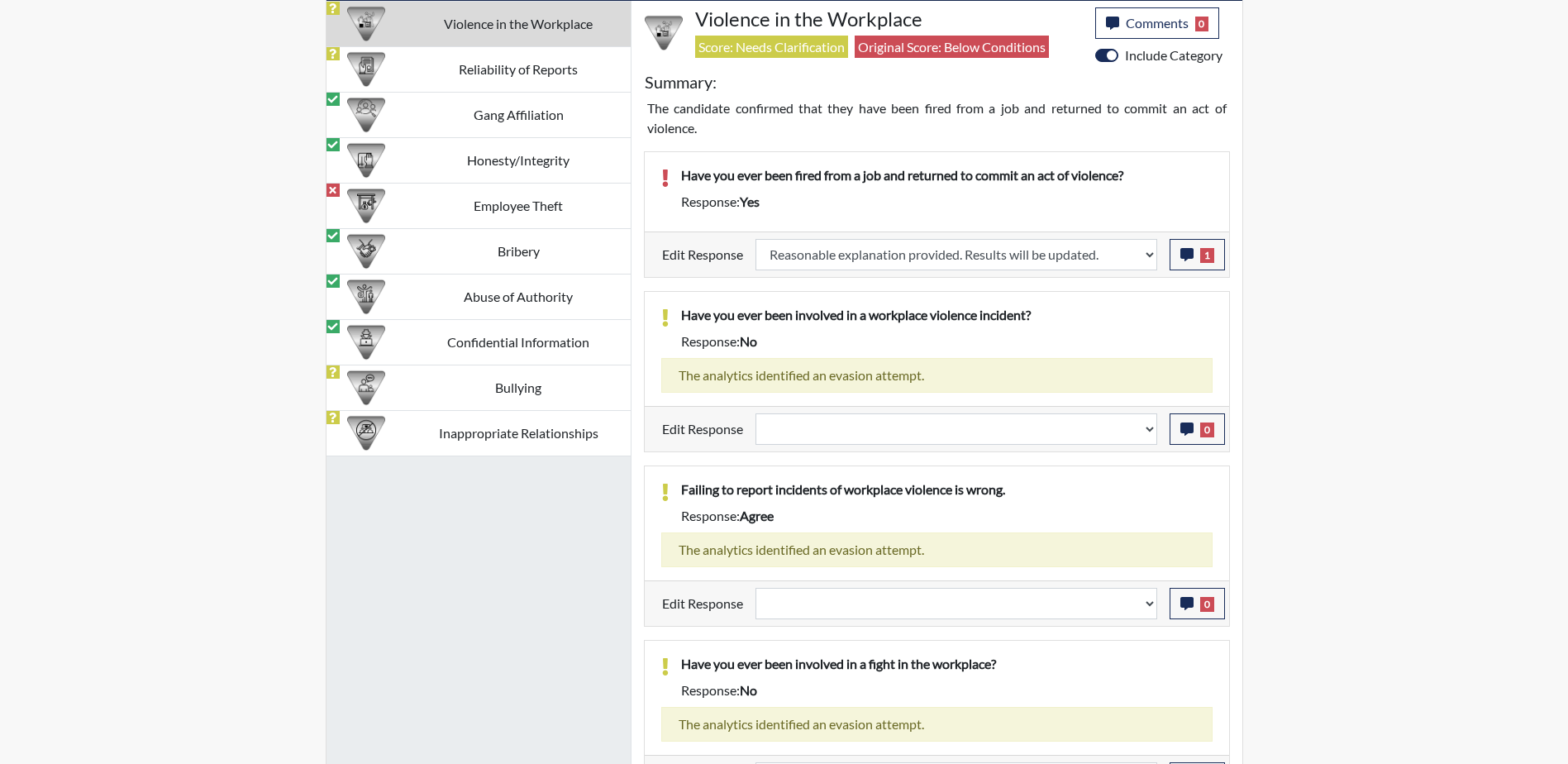
scroll to position [1136, 0]
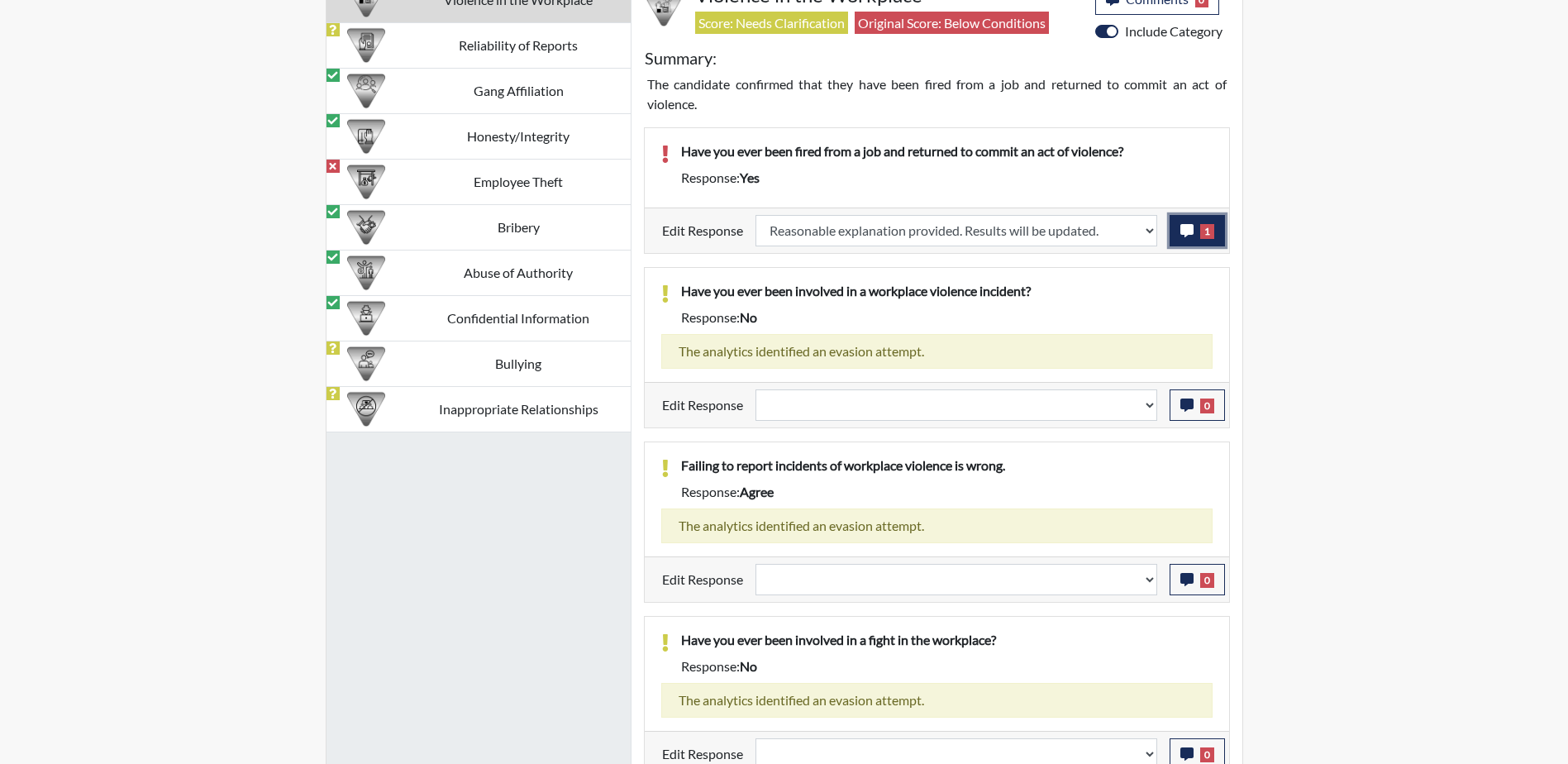
click at [1207, 236] on span "1" at bounding box center [1207, 231] width 14 height 15
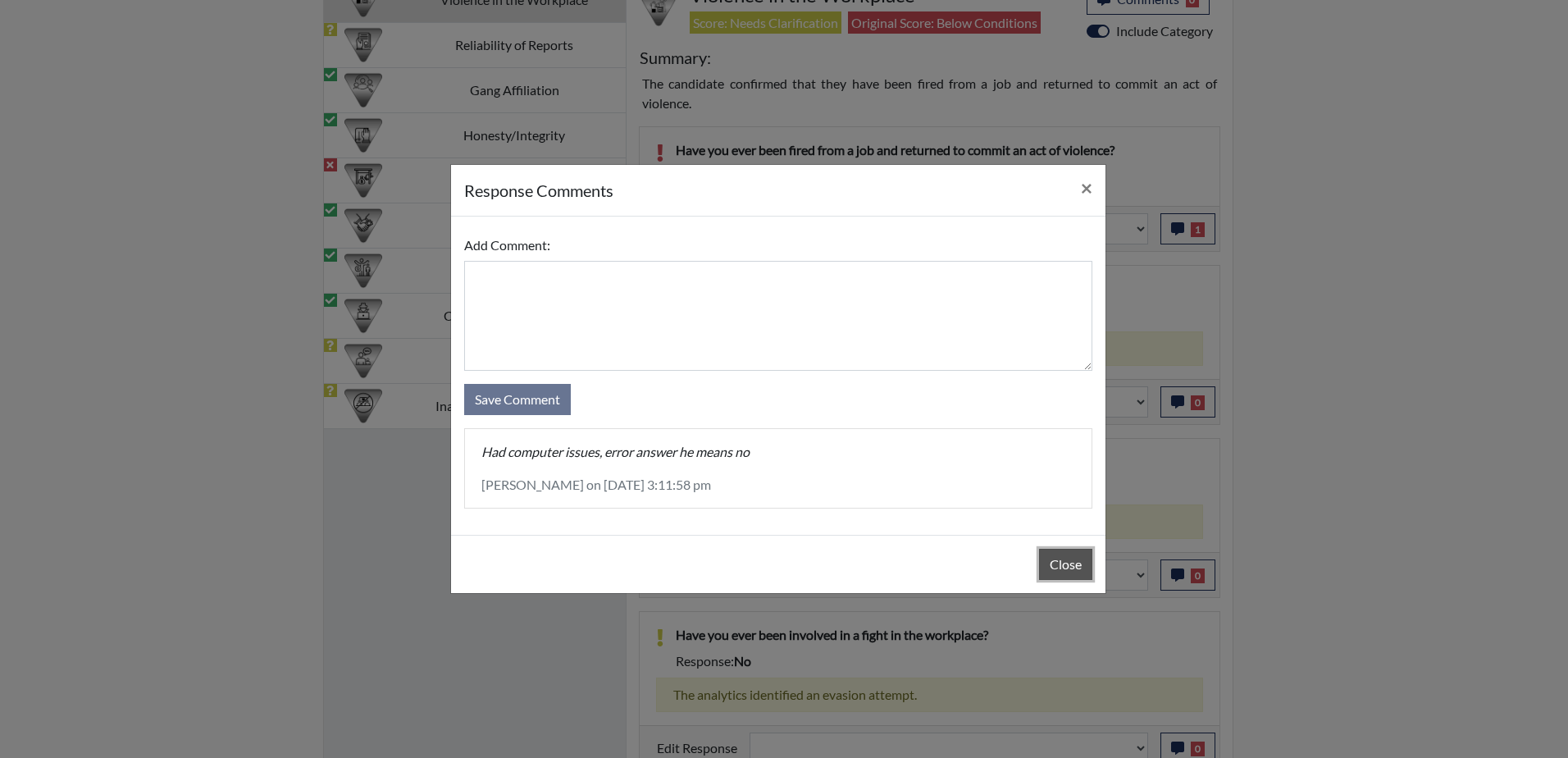
click at [1077, 564] on button "Close" at bounding box center [1066, 565] width 53 height 31
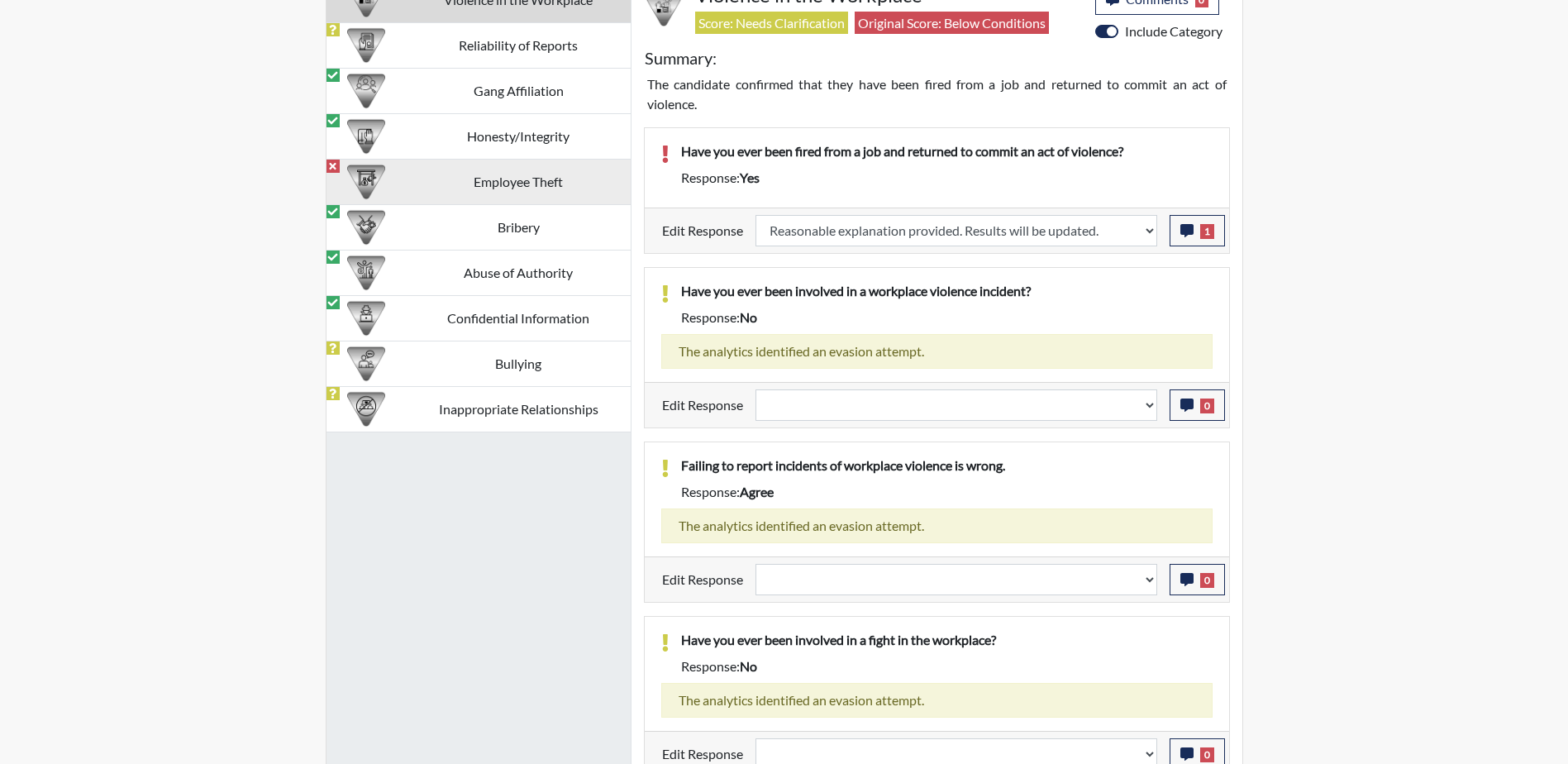
click at [534, 188] on td "Employee Theft" at bounding box center [519, 182] width 224 height 45
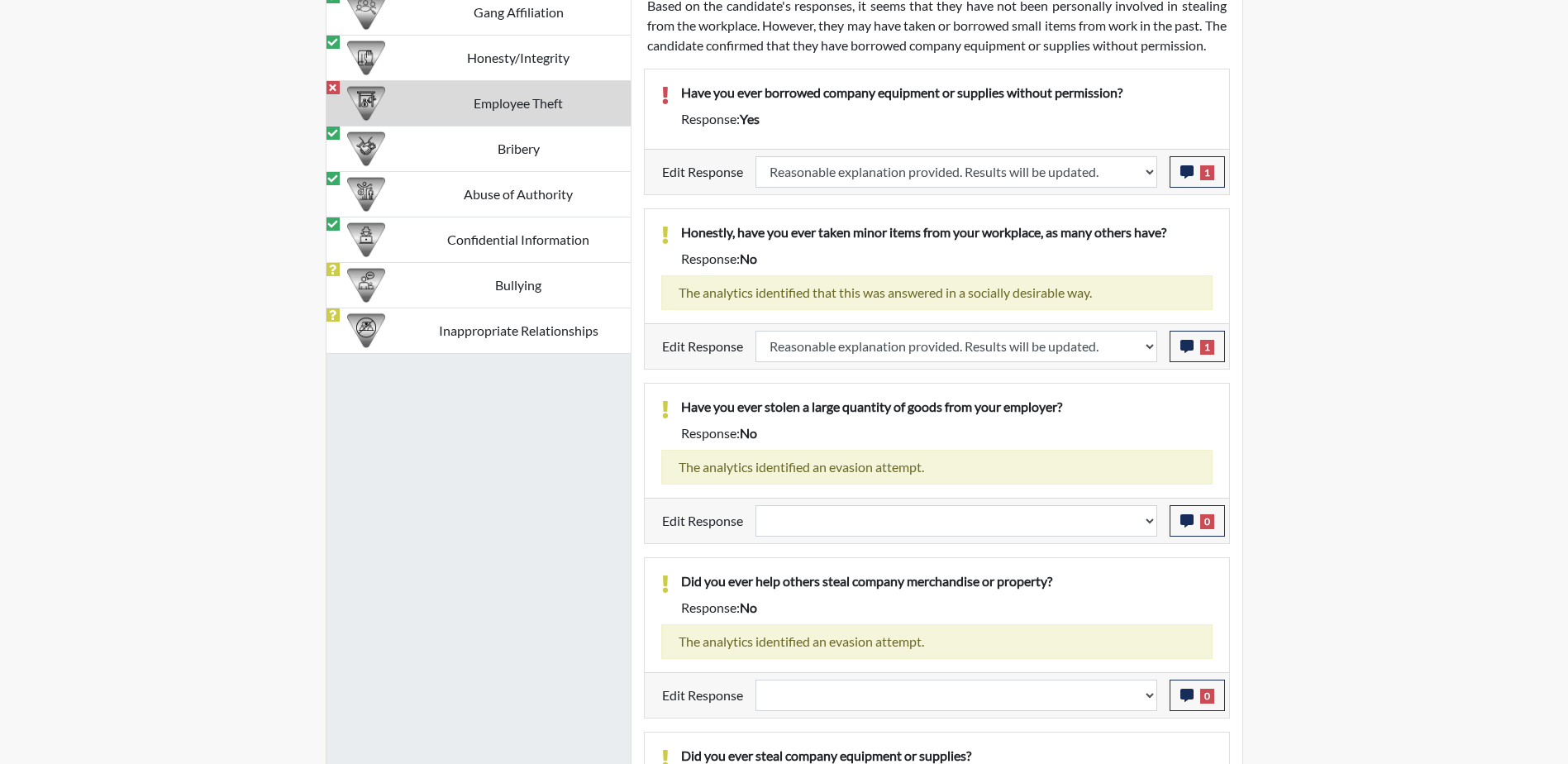
scroll to position [1219, 0]
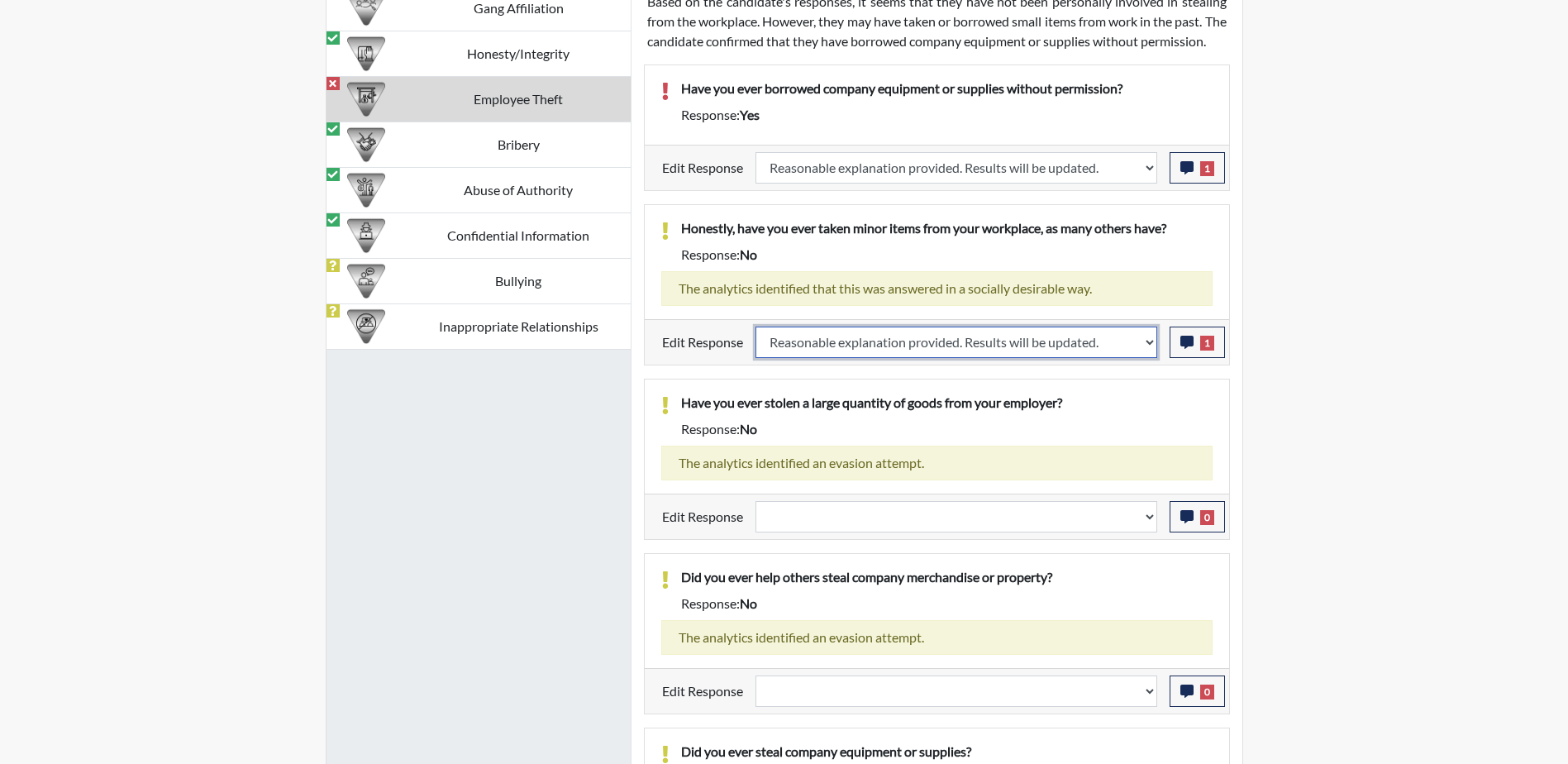
click at [1145, 358] on select "Question is not relevant. Results will be updated. Reasonable explanation provi…" at bounding box center [956, 342] width 401 height 31
click at [756, 346] on select "Question is not relevant. Results will be updated. Reasonable explanation provi…" at bounding box center [956, 342] width 401 height 31
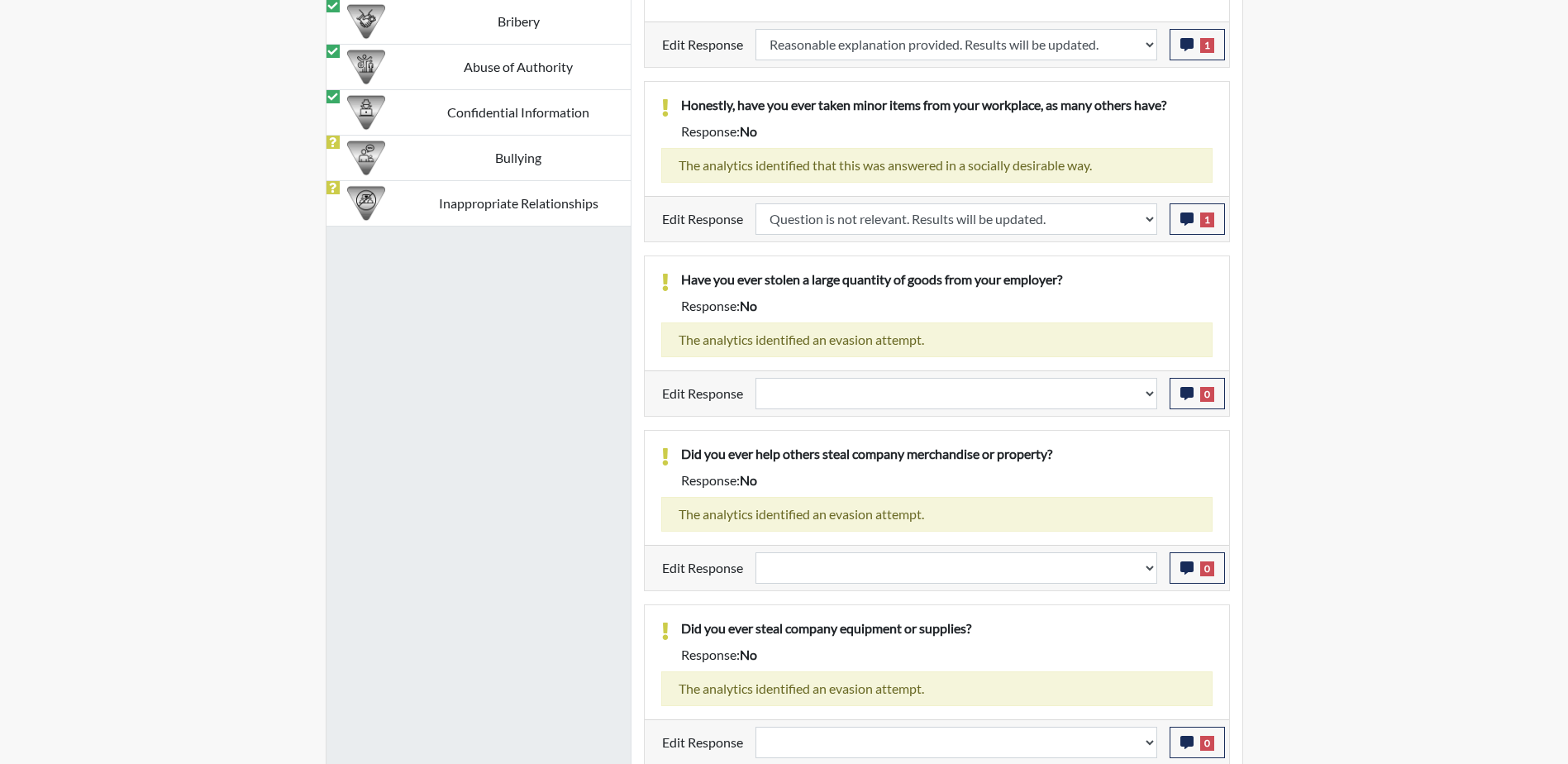
scroll to position [1385, 0]
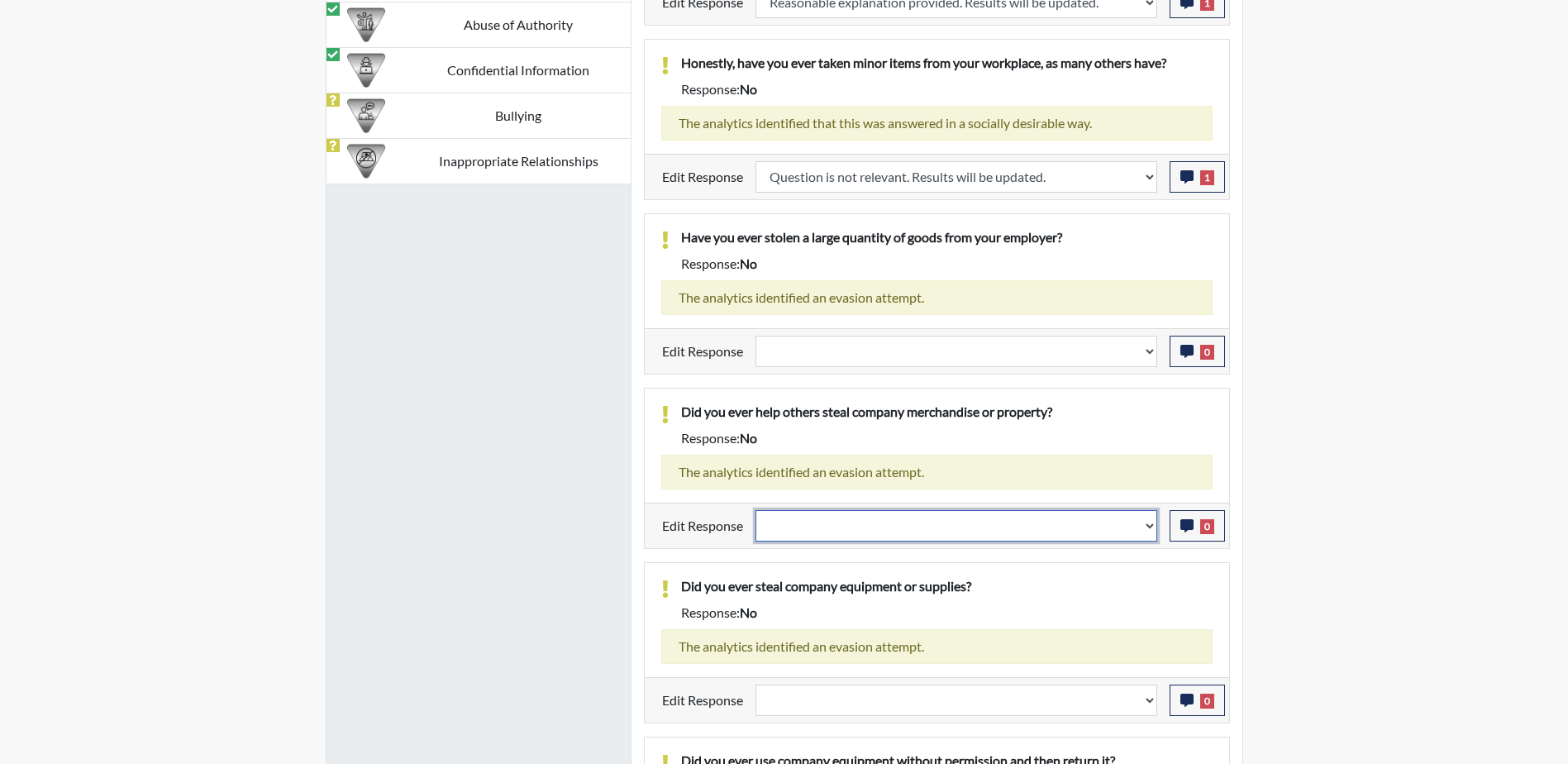
click at [1148, 541] on select "Question is not relevant. Results will be updated. Reasonable explanation provi…" at bounding box center [956, 526] width 401 height 31
click at [756, 529] on select "Question is not relevant. Results will be updated. Reasonable explanation provi…" at bounding box center [956, 526] width 401 height 31
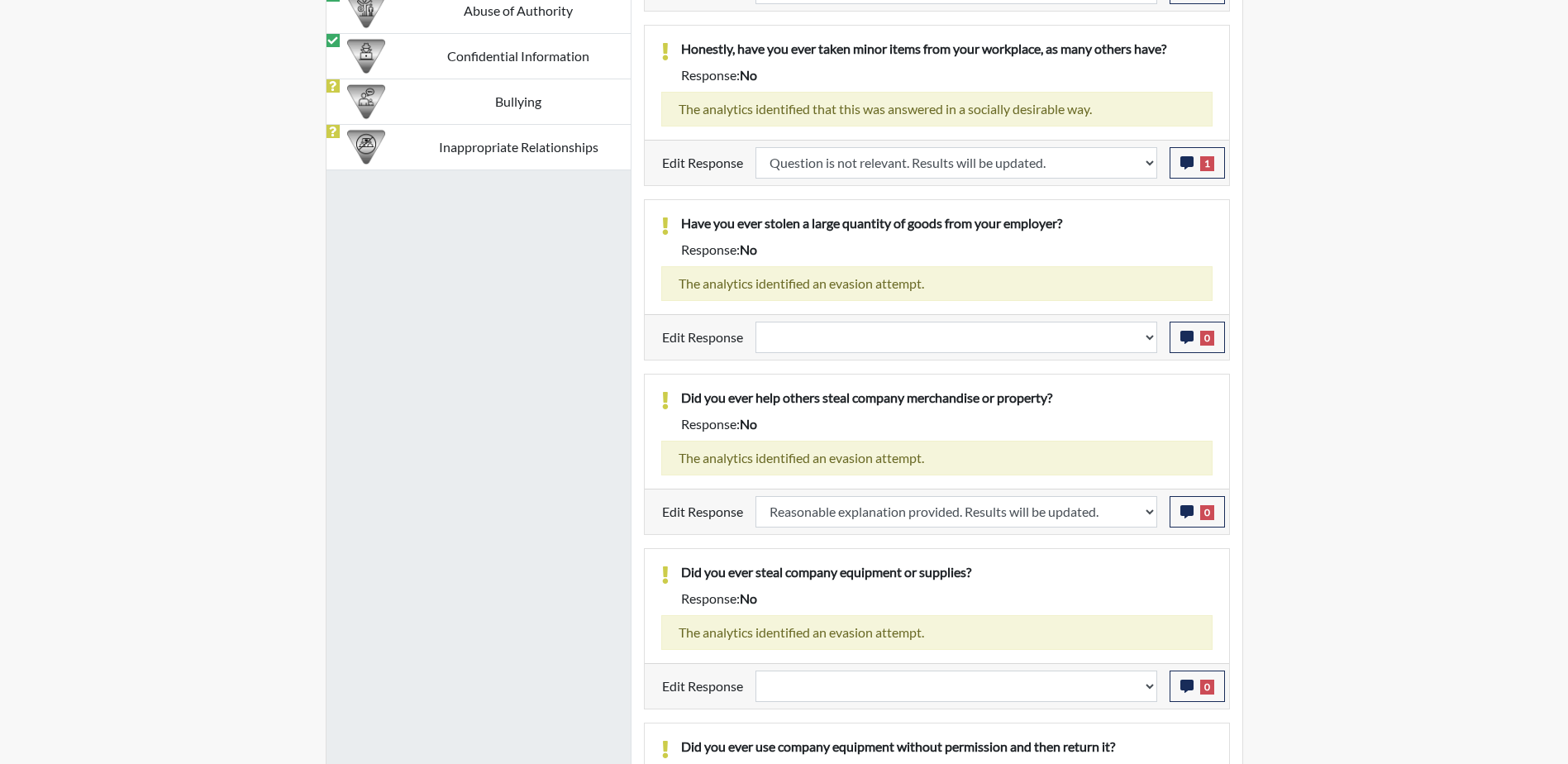
scroll to position [1539, 0]
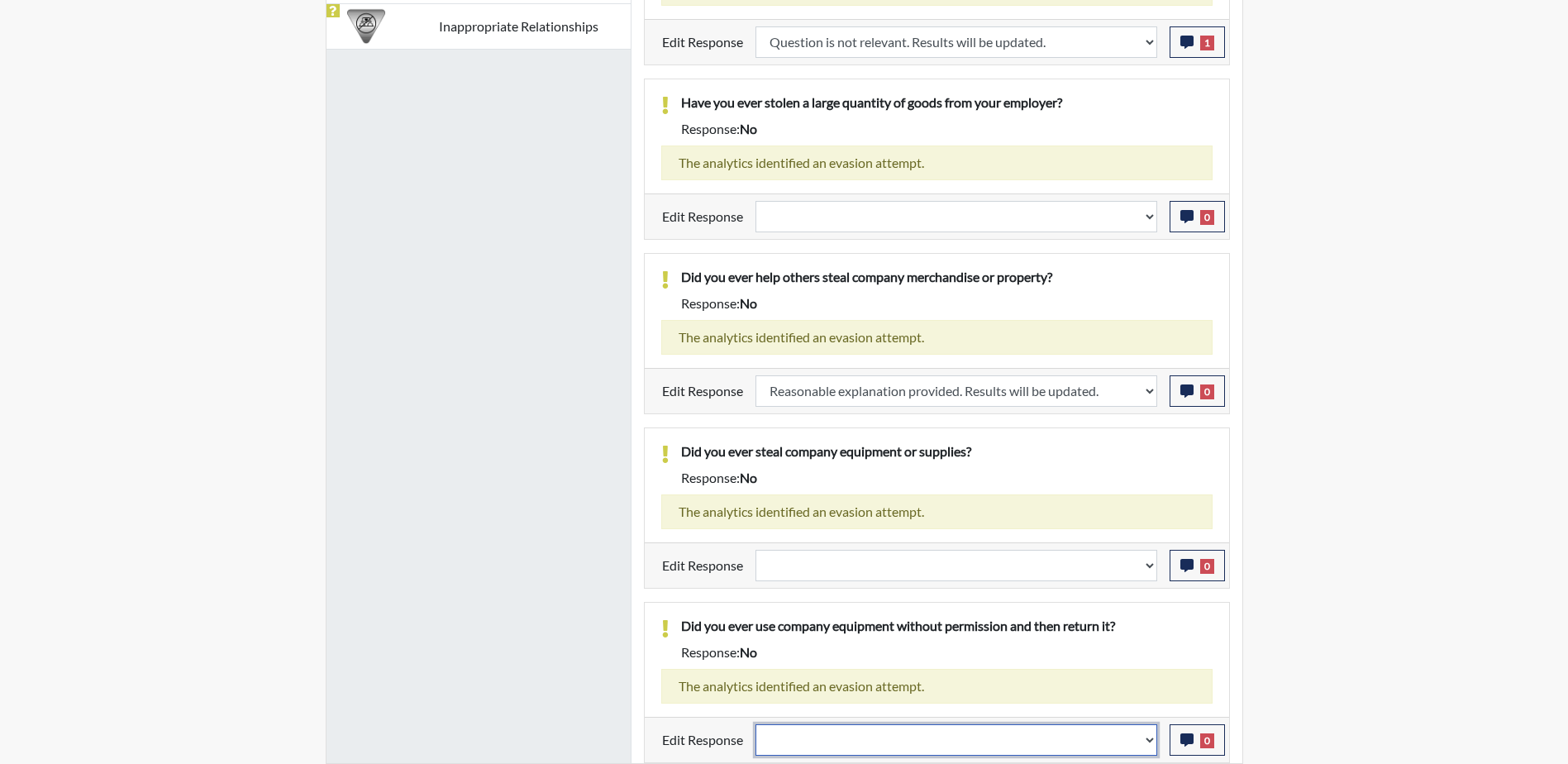
click at [1150, 736] on select "Question is not relevant. Results will be updated. Reasonable explanation provi…" at bounding box center [956, 741] width 401 height 31
click at [756, 725] on select "Question is not relevant. Results will be updated. Reasonable explanation provi…" at bounding box center [956, 741] width 401 height 31
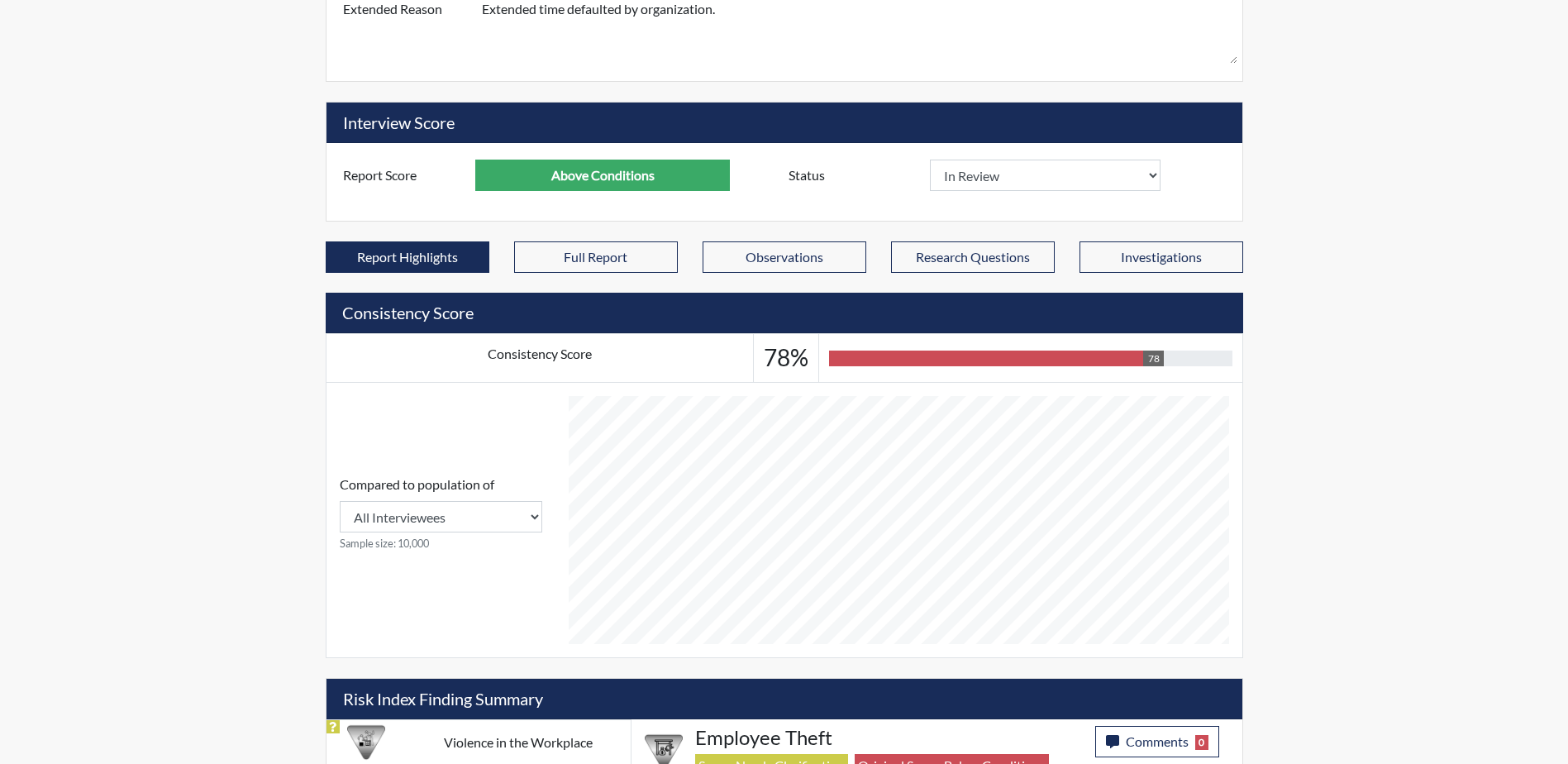
scroll to position [382, 0]
